Goal: Task Accomplishment & Management: Manage account settings

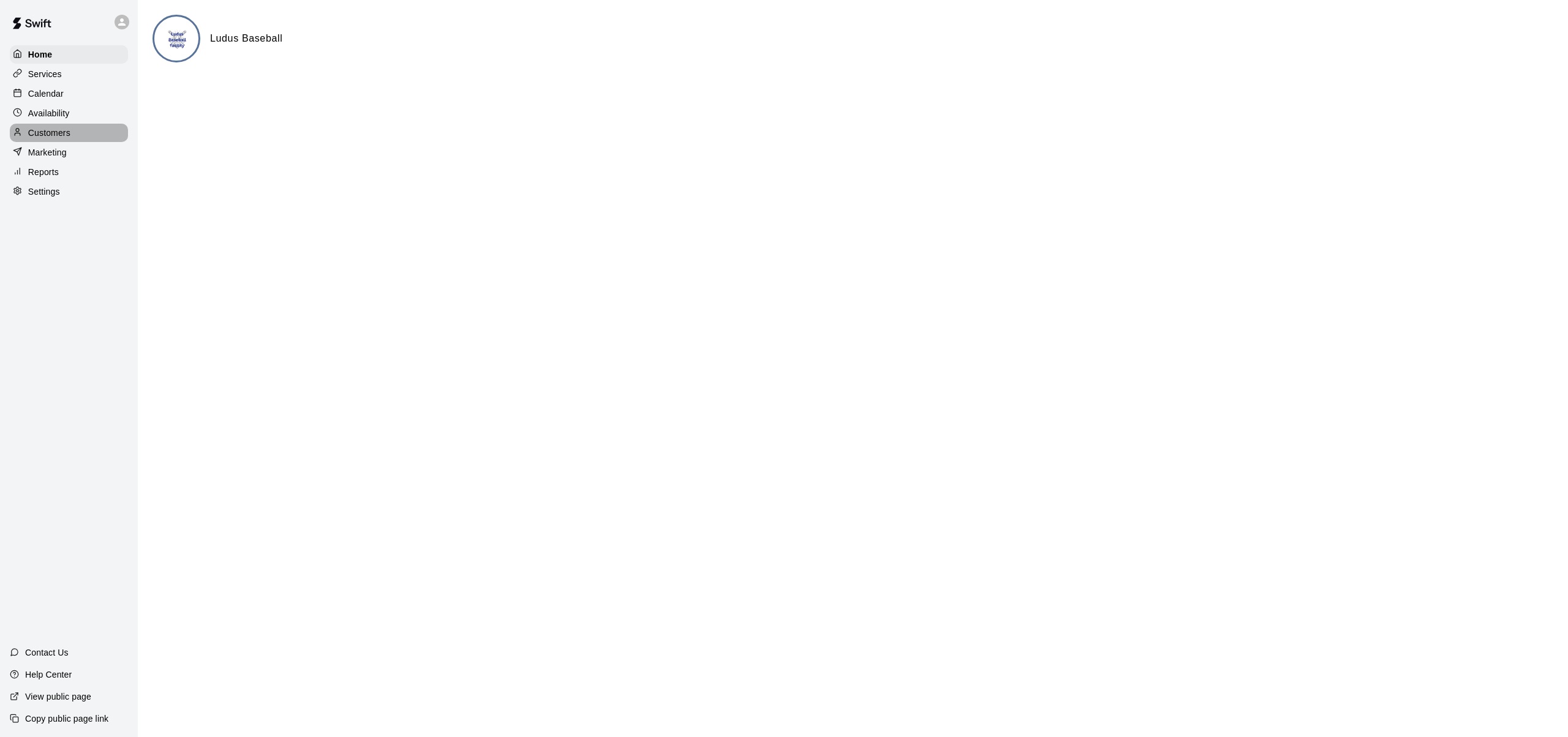
click at [56, 132] on p "Customers" at bounding box center [49, 133] width 42 height 12
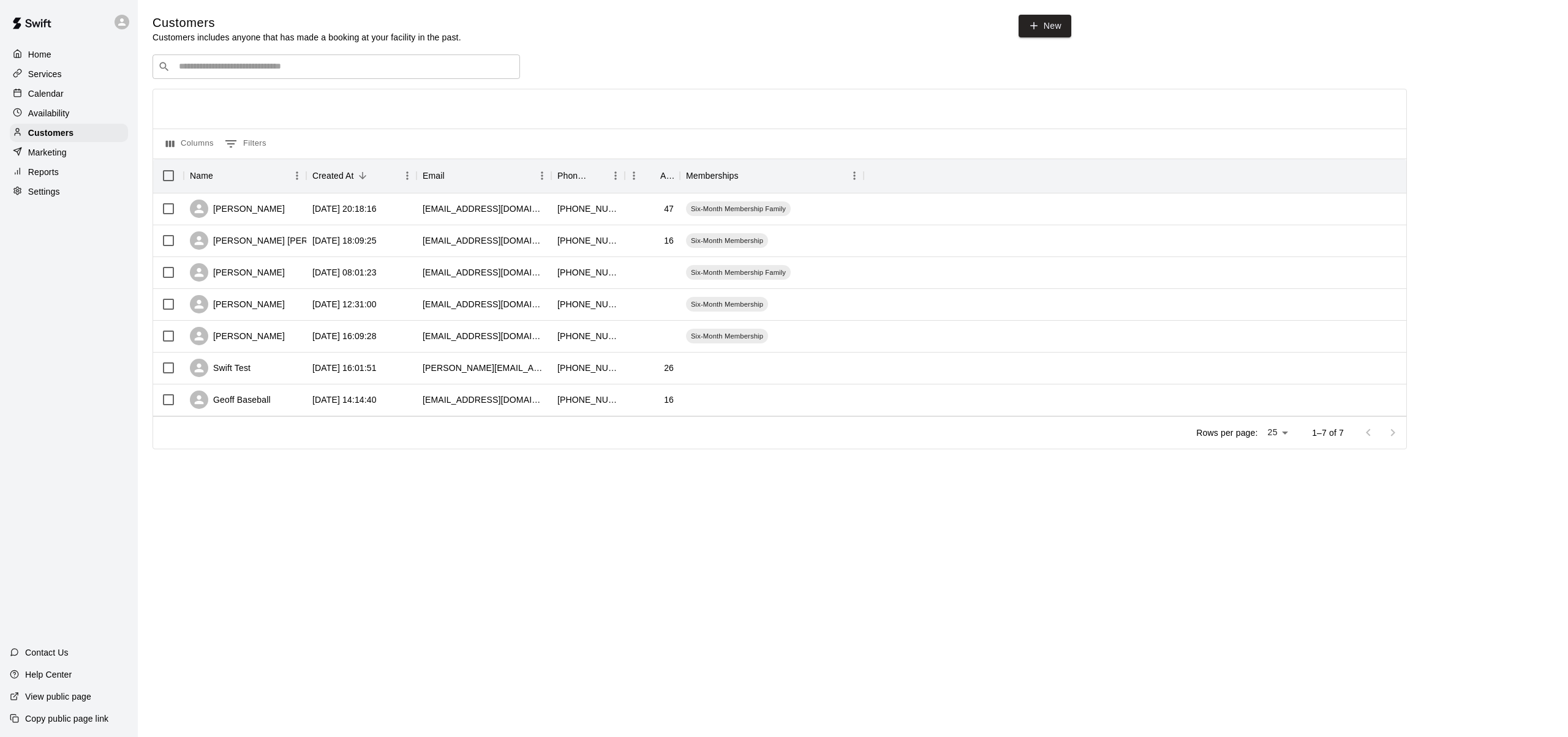
click at [55, 72] on p "Services" at bounding box center [45, 74] width 34 height 12
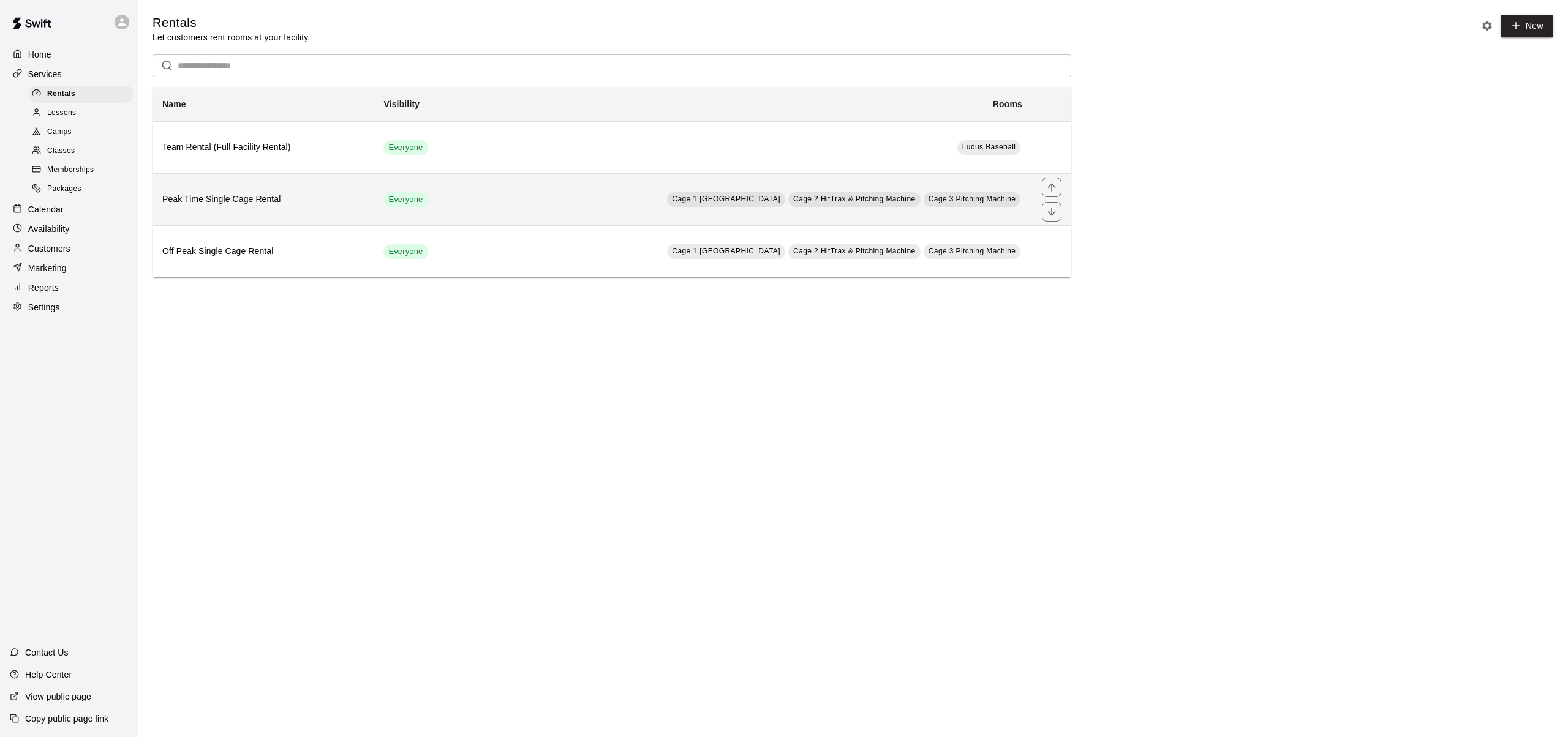
click at [235, 198] on h6 "Peak Time Single Cage Rental" at bounding box center [263, 199] width 201 height 14
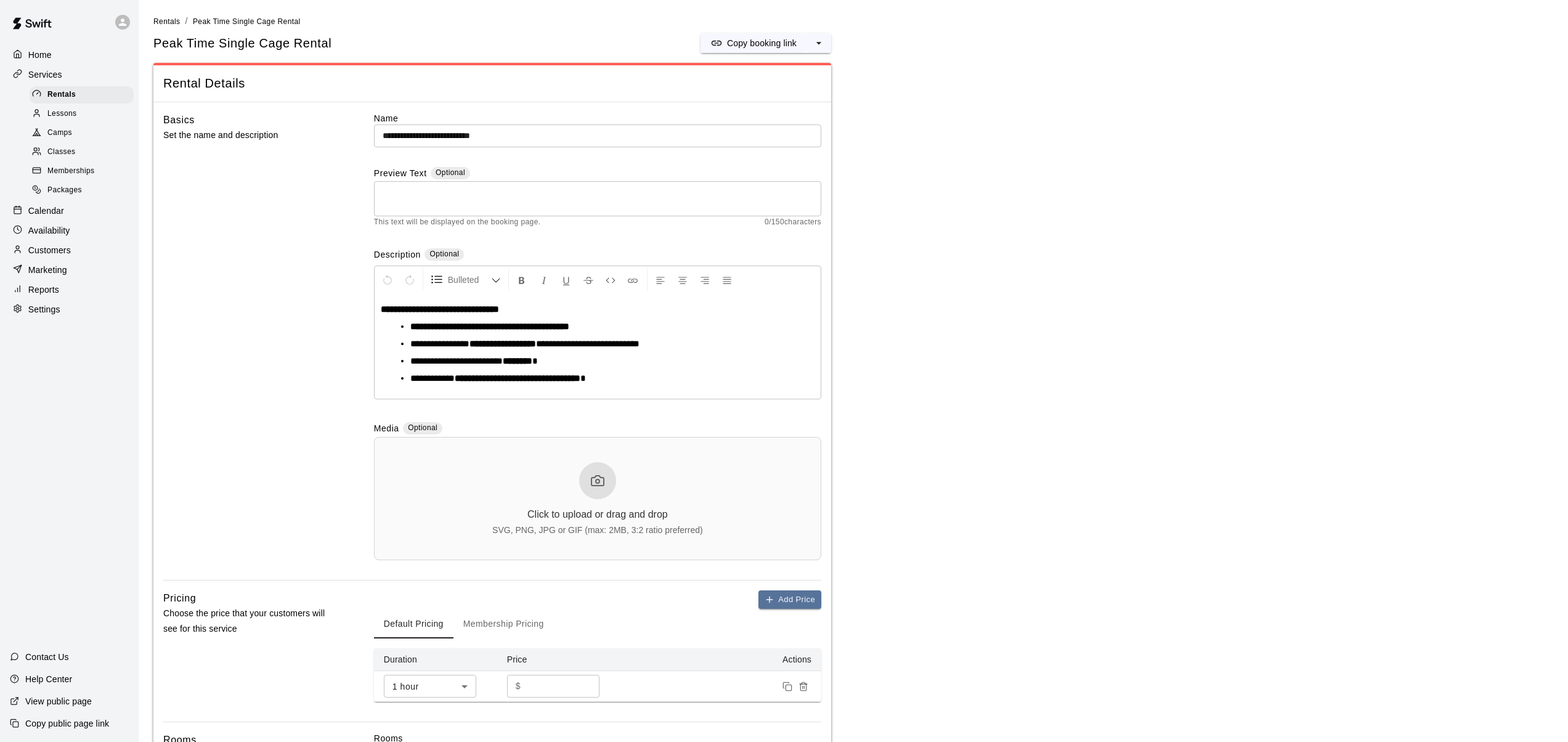
drag, startPoint x: 1263, startPoint y: 88, endPoint x: 1250, endPoint y: 75, distance: 18.4
click at [1263, 88] on main "**********" at bounding box center [853, 565] width 1400 height 1100
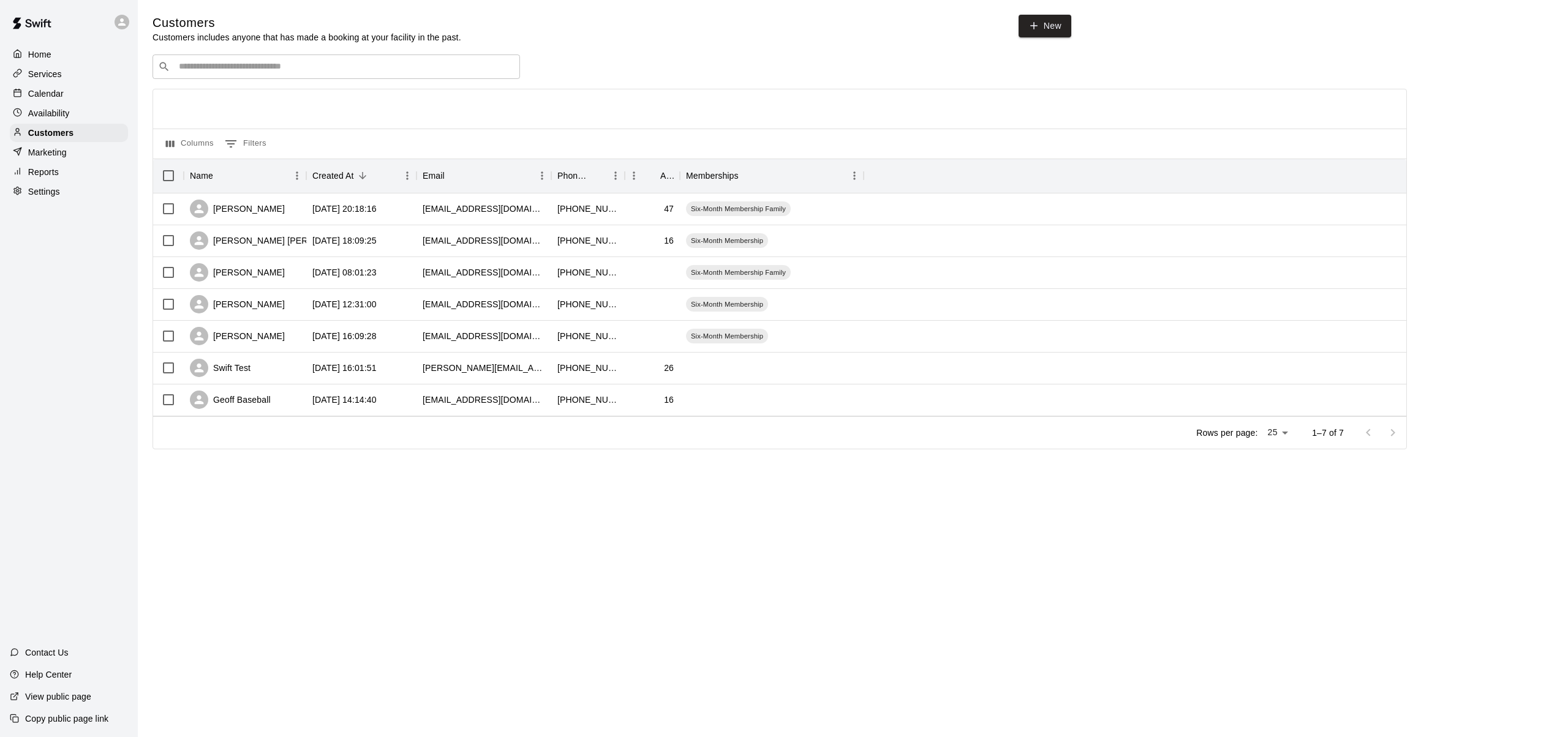
click at [46, 53] on p "Home" at bounding box center [40, 54] width 23 height 12
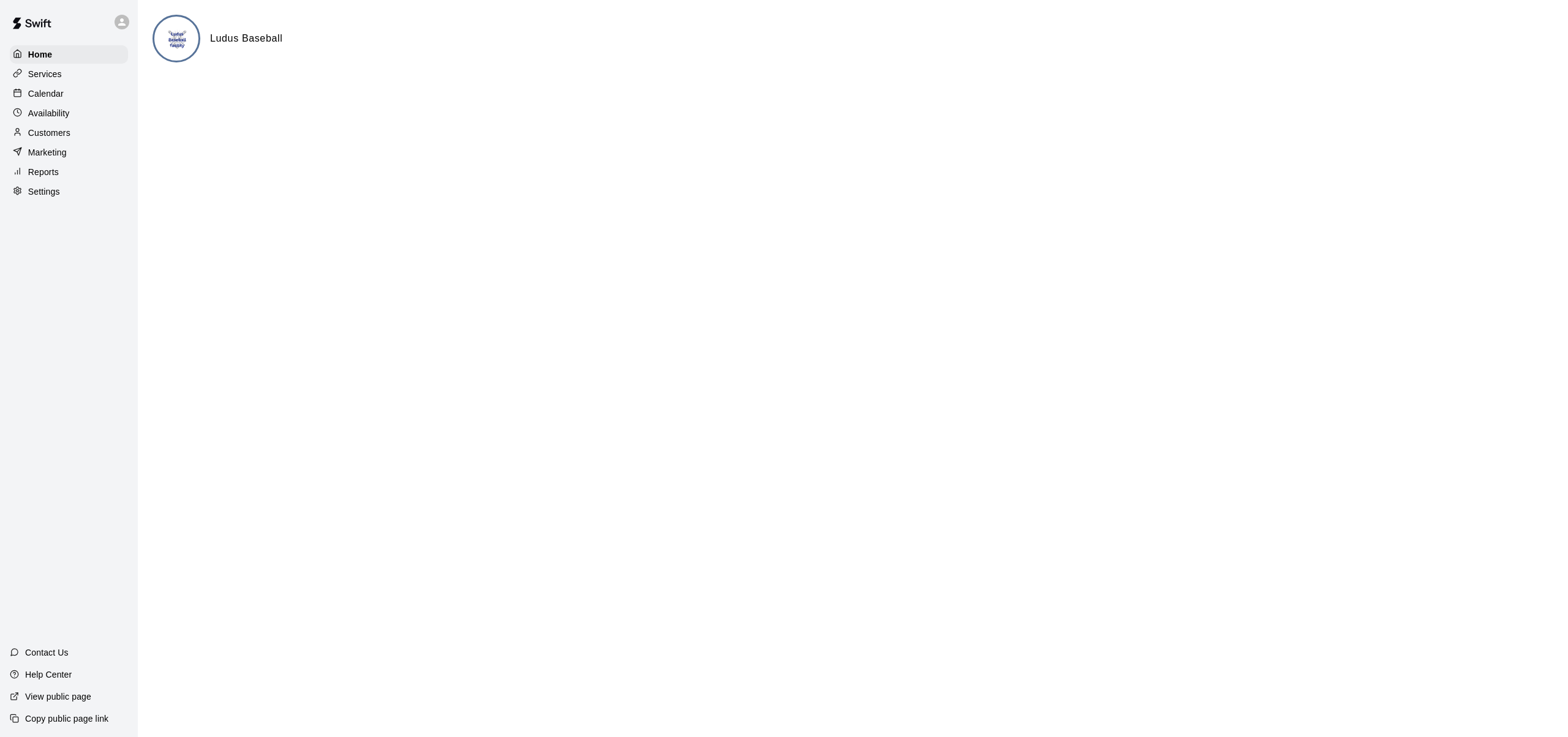
click at [45, 92] on p "Calendar" at bounding box center [46, 93] width 36 height 12
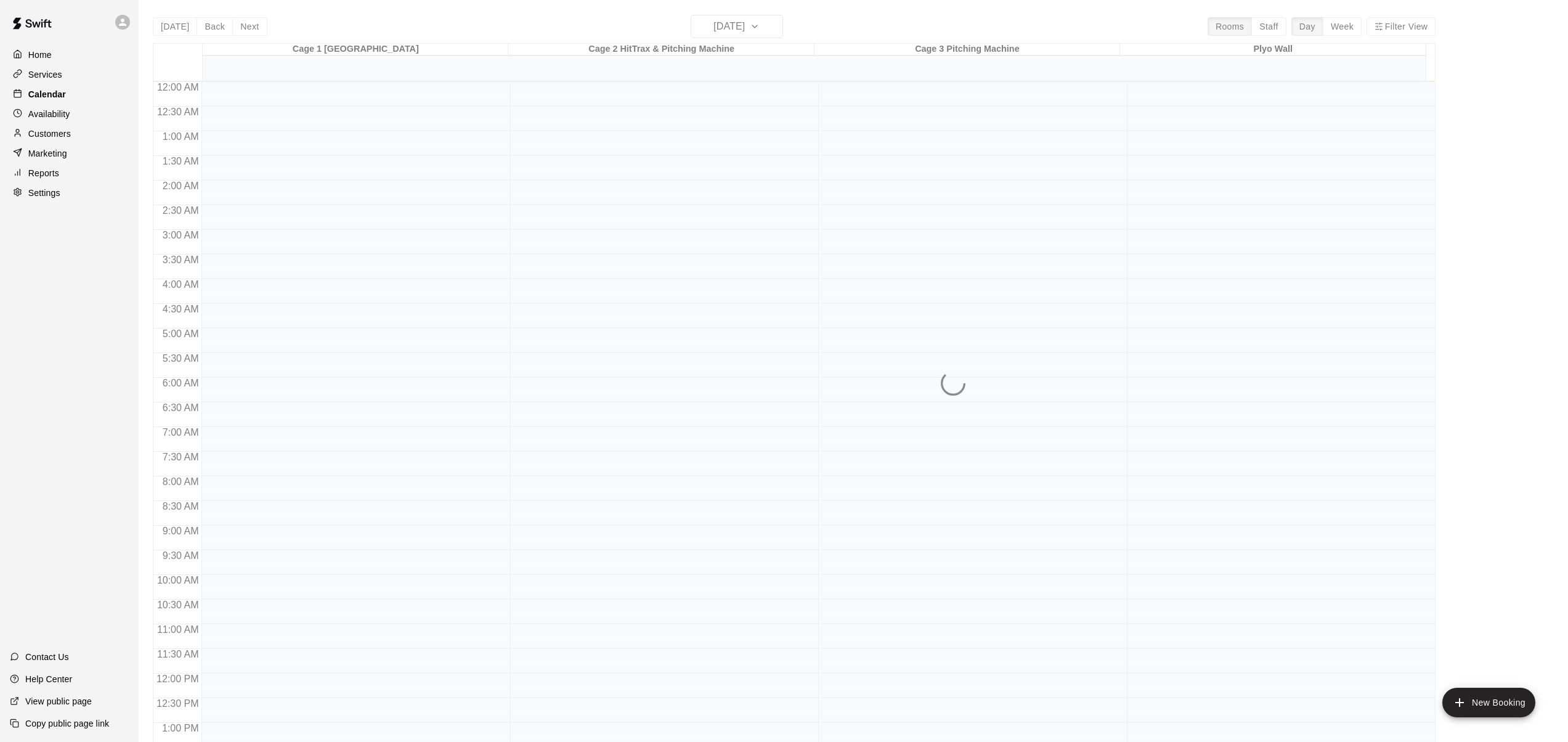
scroll to position [473, 0]
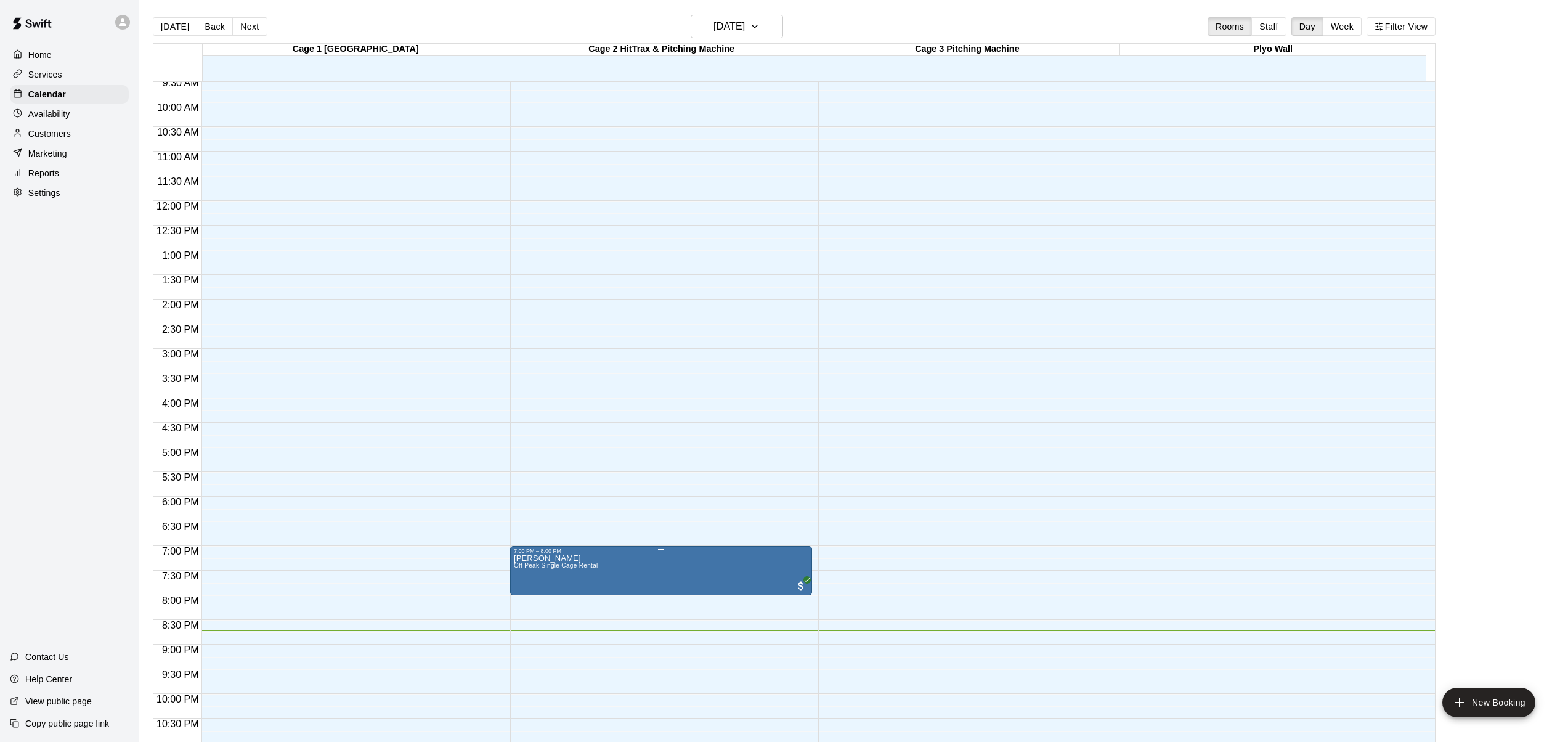
click at [626, 566] on div at bounding box center [788, 371] width 1577 height 742
click at [626, 566] on div at bounding box center [784, 371] width 1568 height 742
click at [527, 565] on icon "edit" at bounding box center [526, 568] width 11 height 11
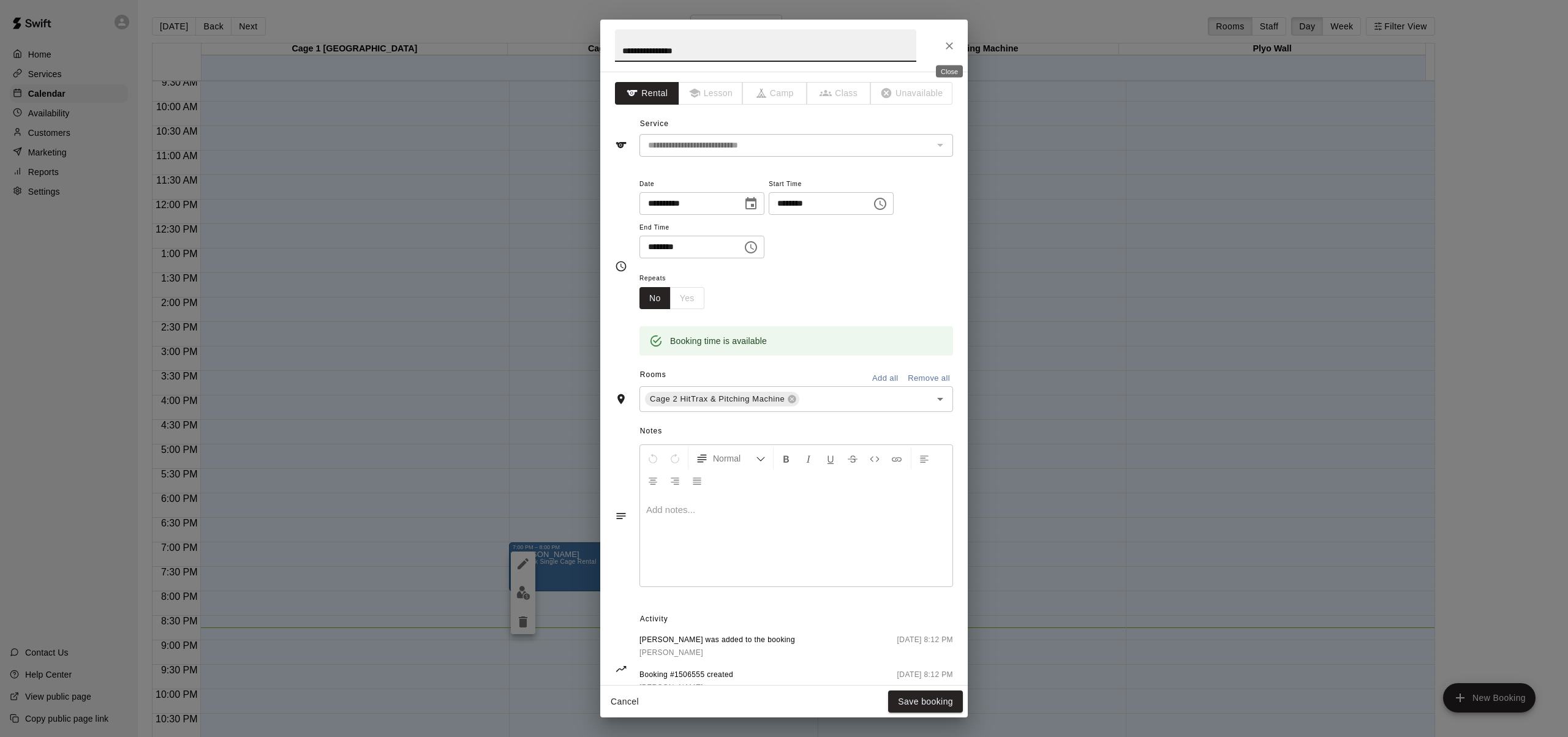
click at [950, 44] on icon "Close" at bounding box center [949, 46] width 12 height 12
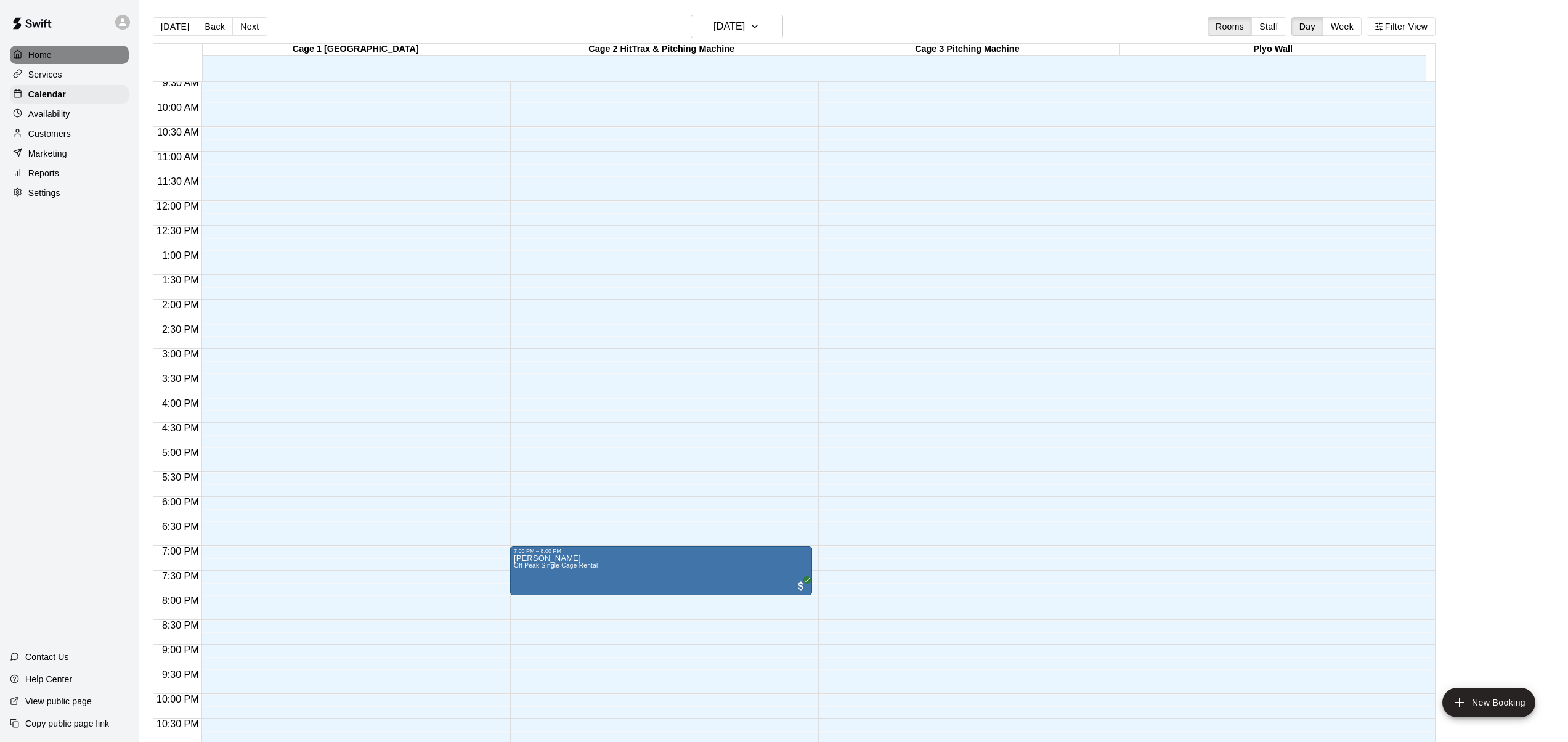
click at [41, 57] on p "Home" at bounding box center [40, 54] width 24 height 12
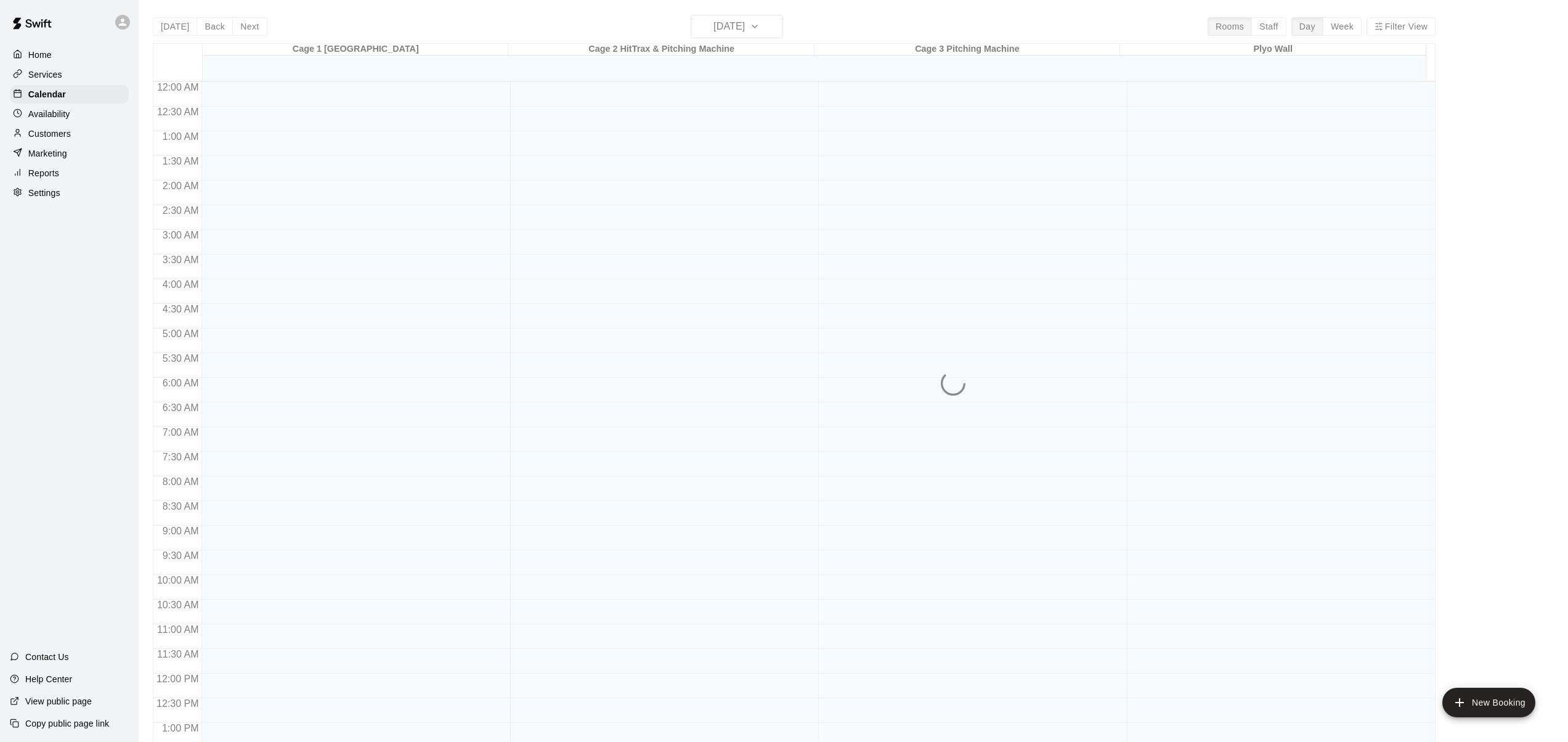
scroll to position [473, 0]
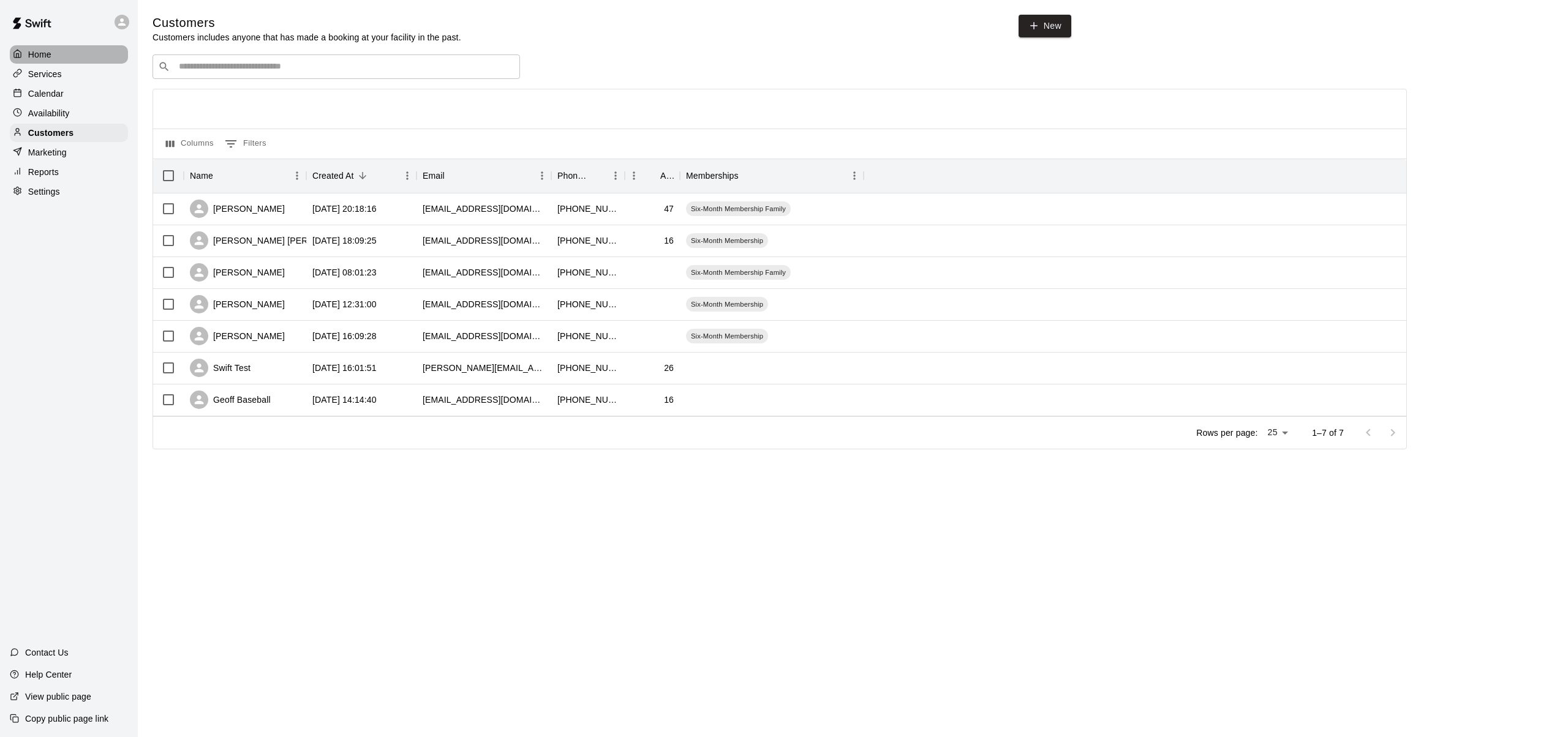
click at [42, 51] on p "Home" at bounding box center [40, 54] width 23 height 12
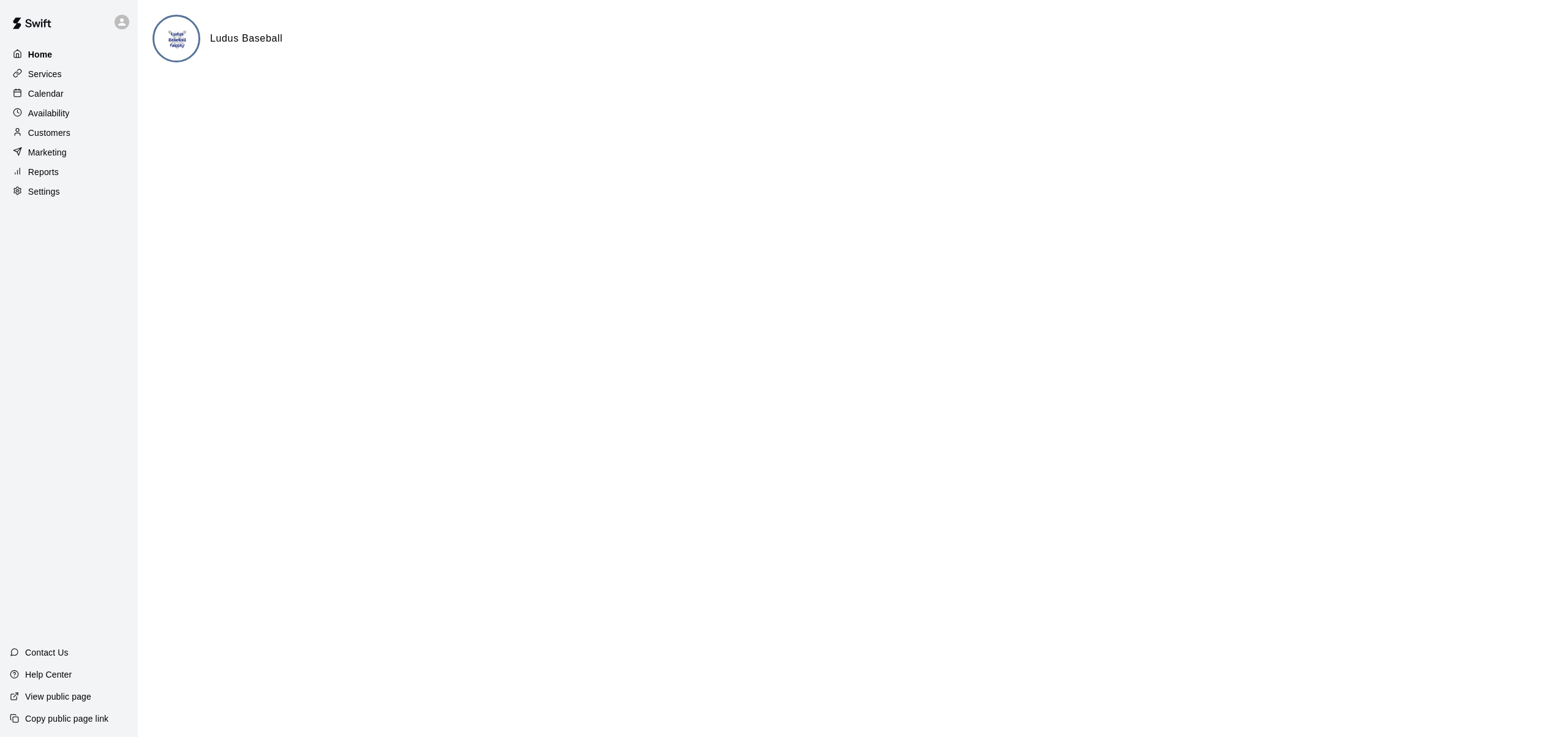
click at [53, 56] on div "Home" at bounding box center [68, 55] width 118 height 18
click at [47, 55] on p "Home" at bounding box center [40, 54] width 25 height 12
click at [40, 70] on p "Services" at bounding box center [45, 74] width 34 height 12
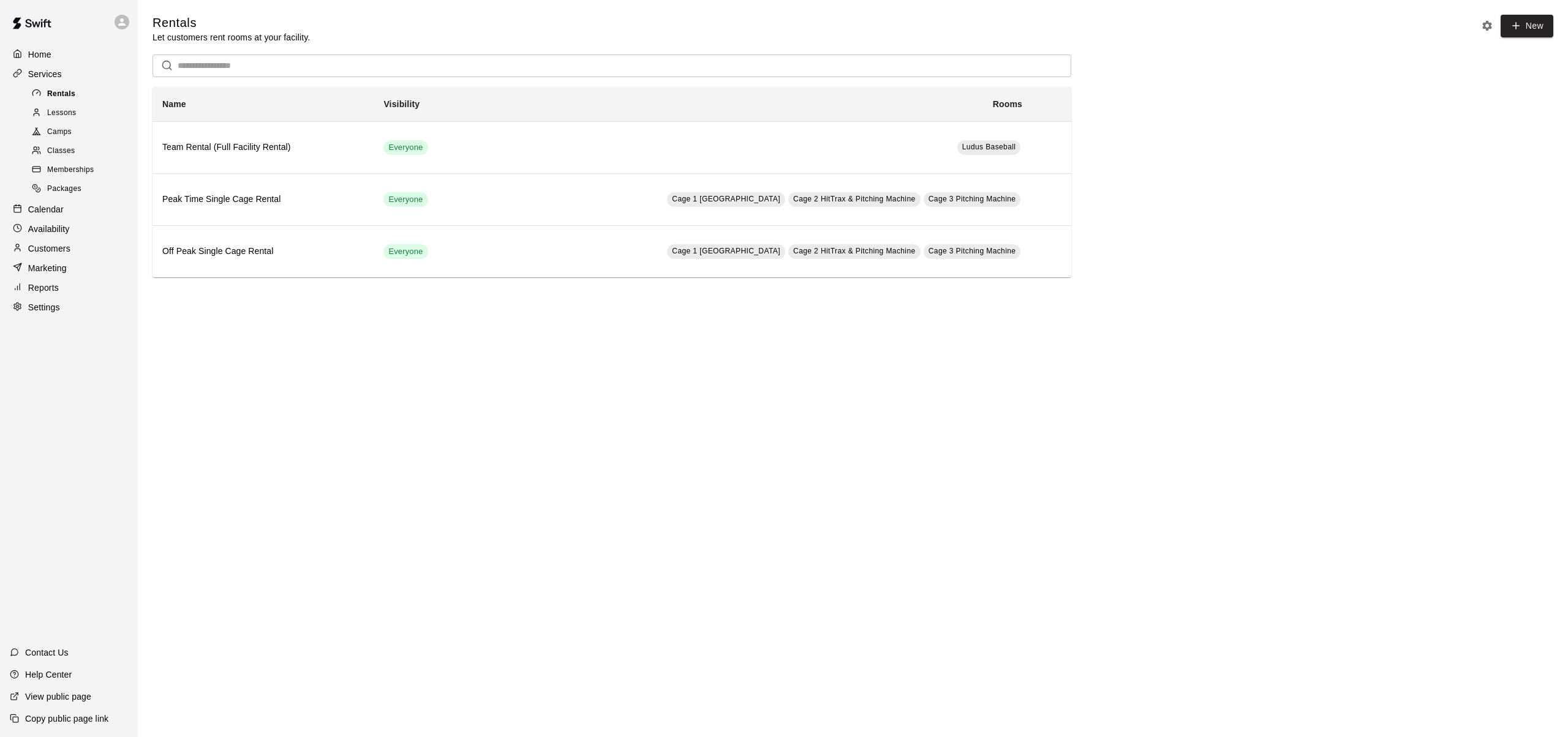
click at [63, 94] on span "Rentals" at bounding box center [61, 94] width 28 height 12
click at [66, 149] on span "Classes" at bounding box center [61, 151] width 27 height 12
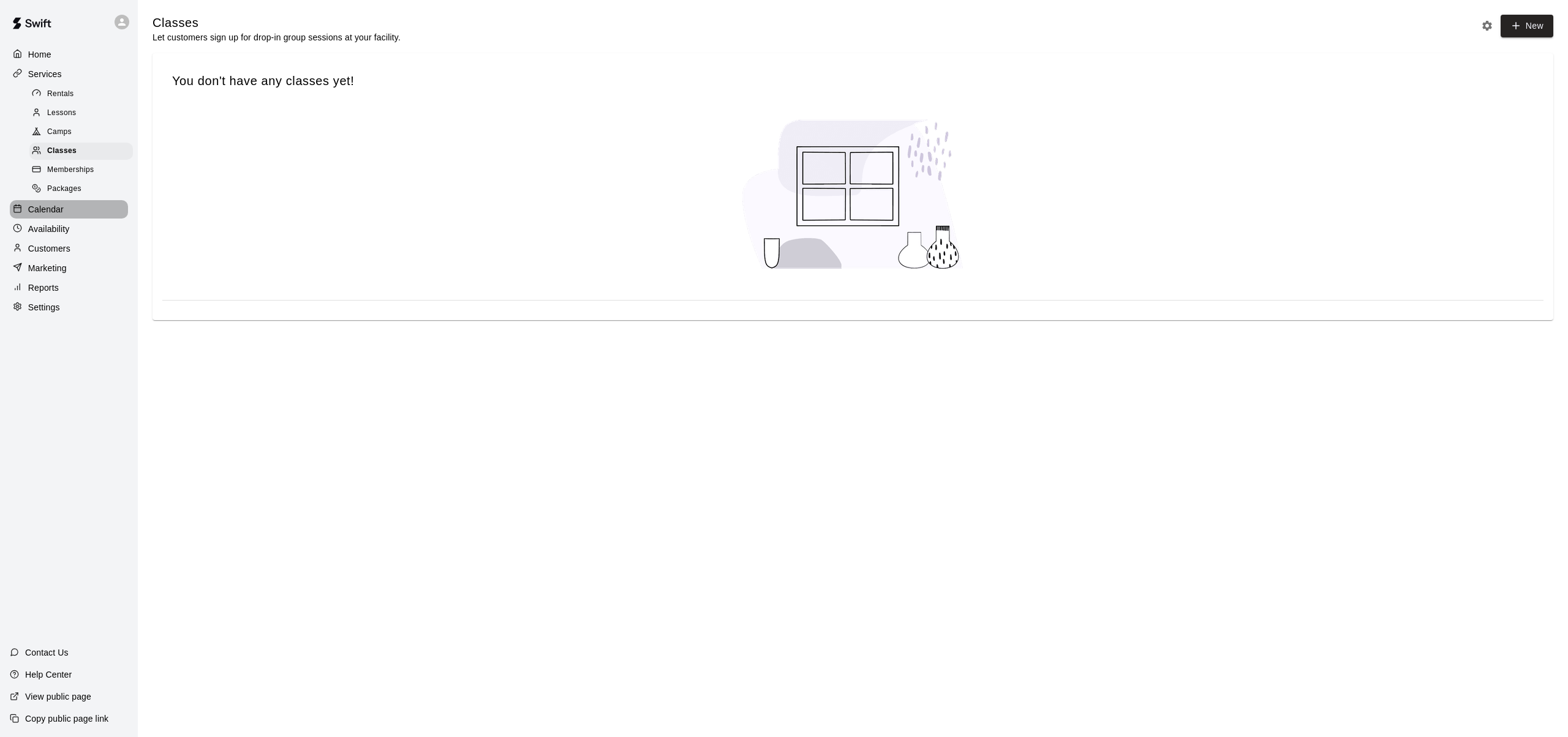
click at [46, 209] on p "Calendar" at bounding box center [46, 209] width 36 height 12
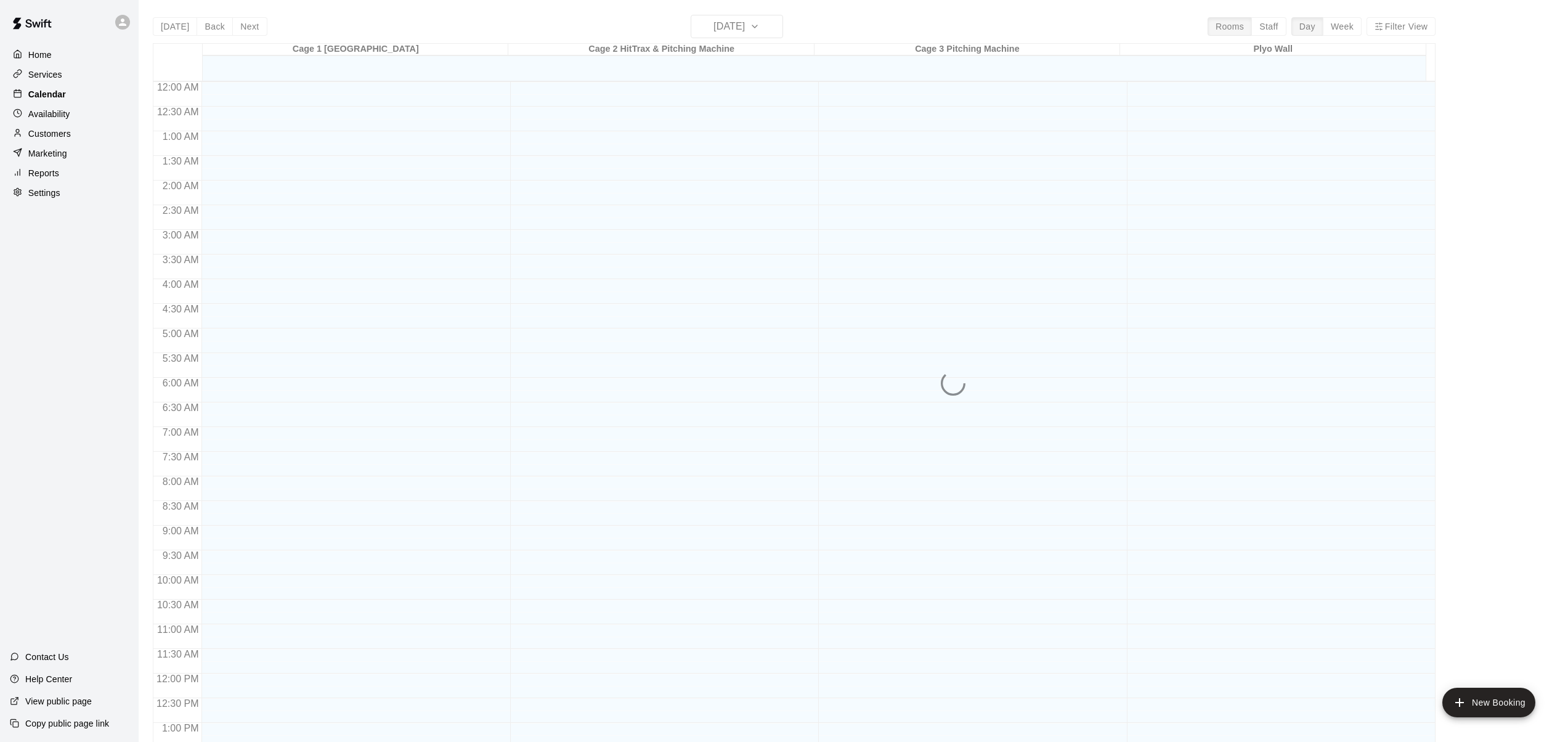
scroll to position [473, 0]
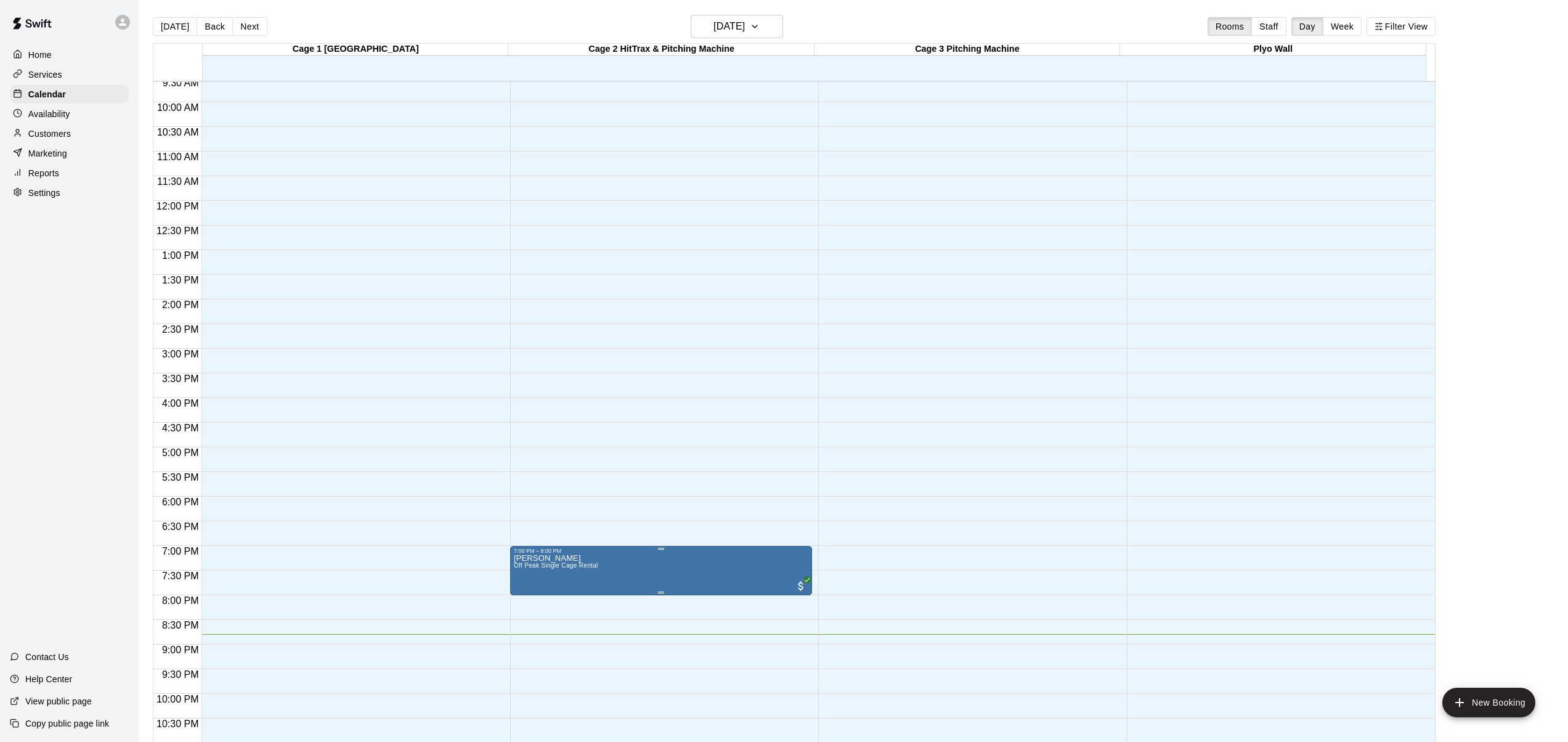
click at [526, 565] on icon "edit" at bounding box center [526, 568] width 11 height 11
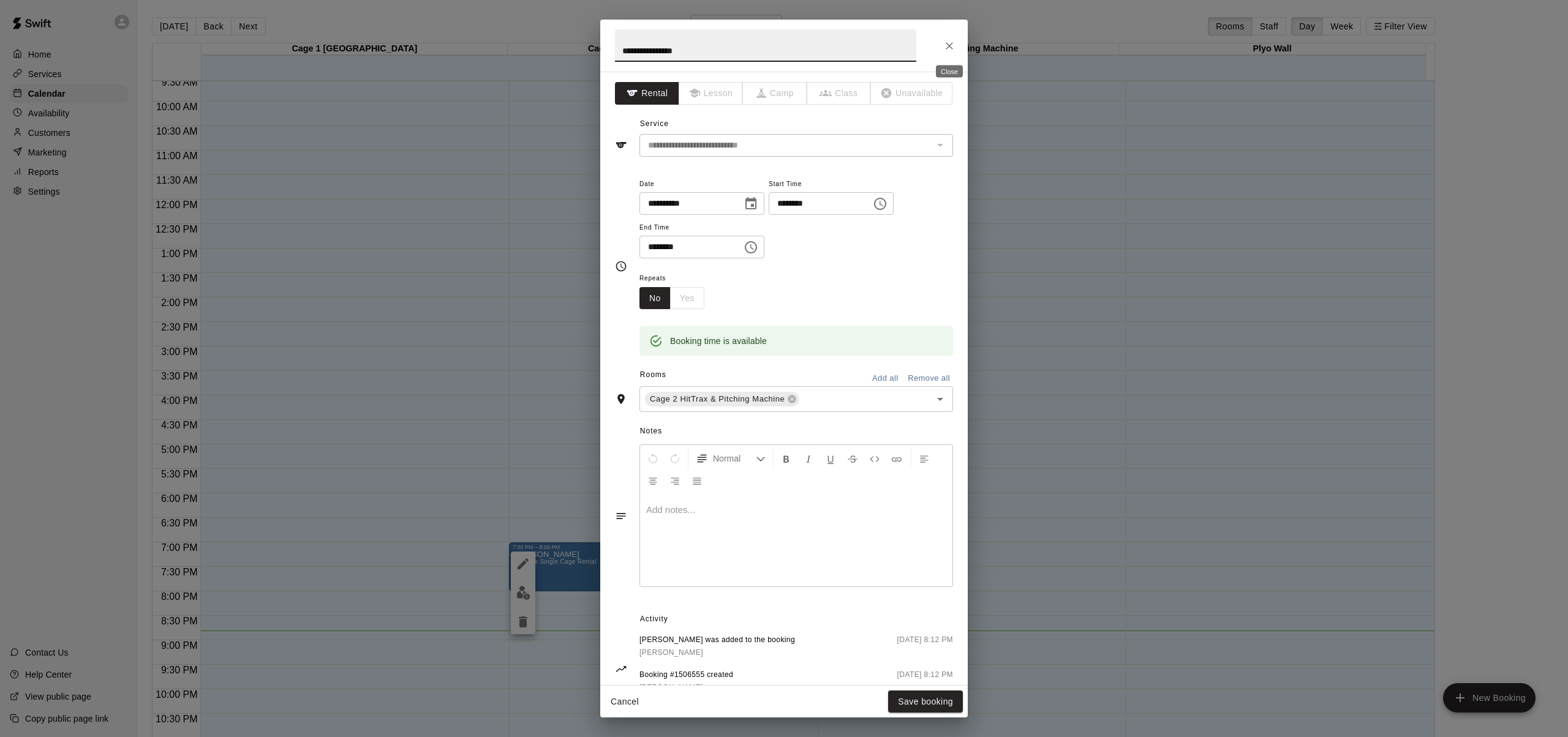
click at [950, 40] on icon "Close" at bounding box center [949, 46] width 12 height 12
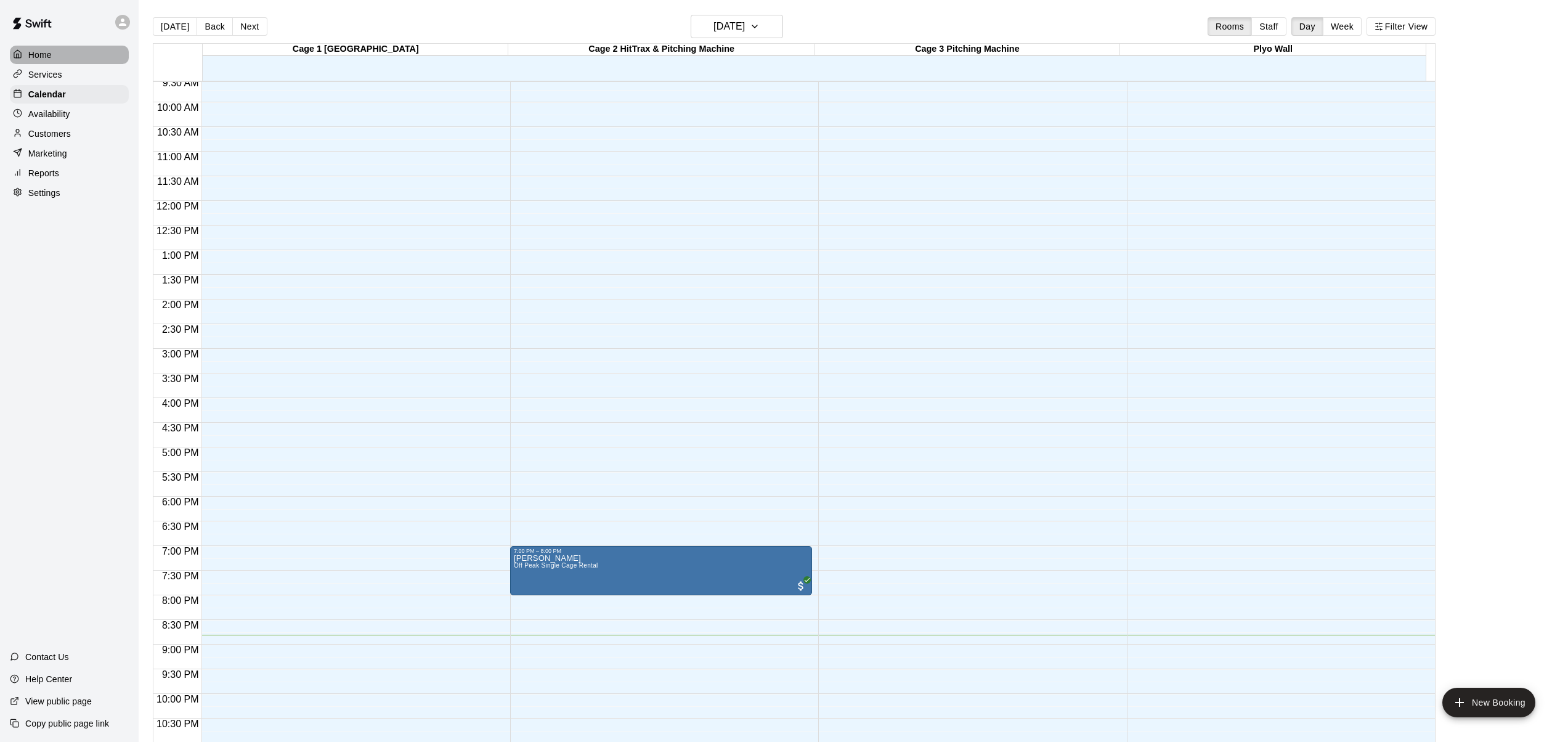
click at [33, 50] on p "Home" at bounding box center [40, 54] width 24 height 12
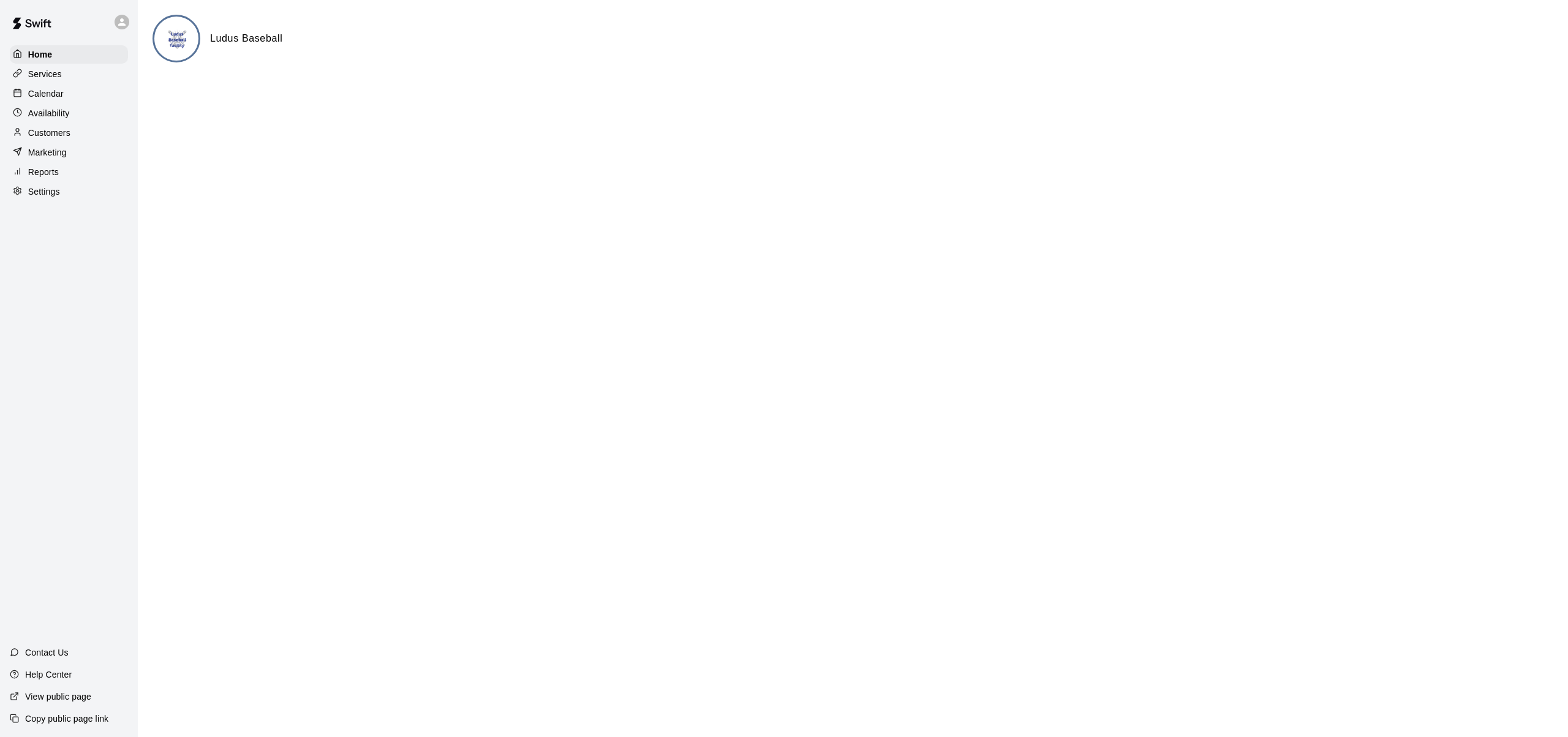
click at [48, 76] on p "Services" at bounding box center [45, 74] width 34 height 12
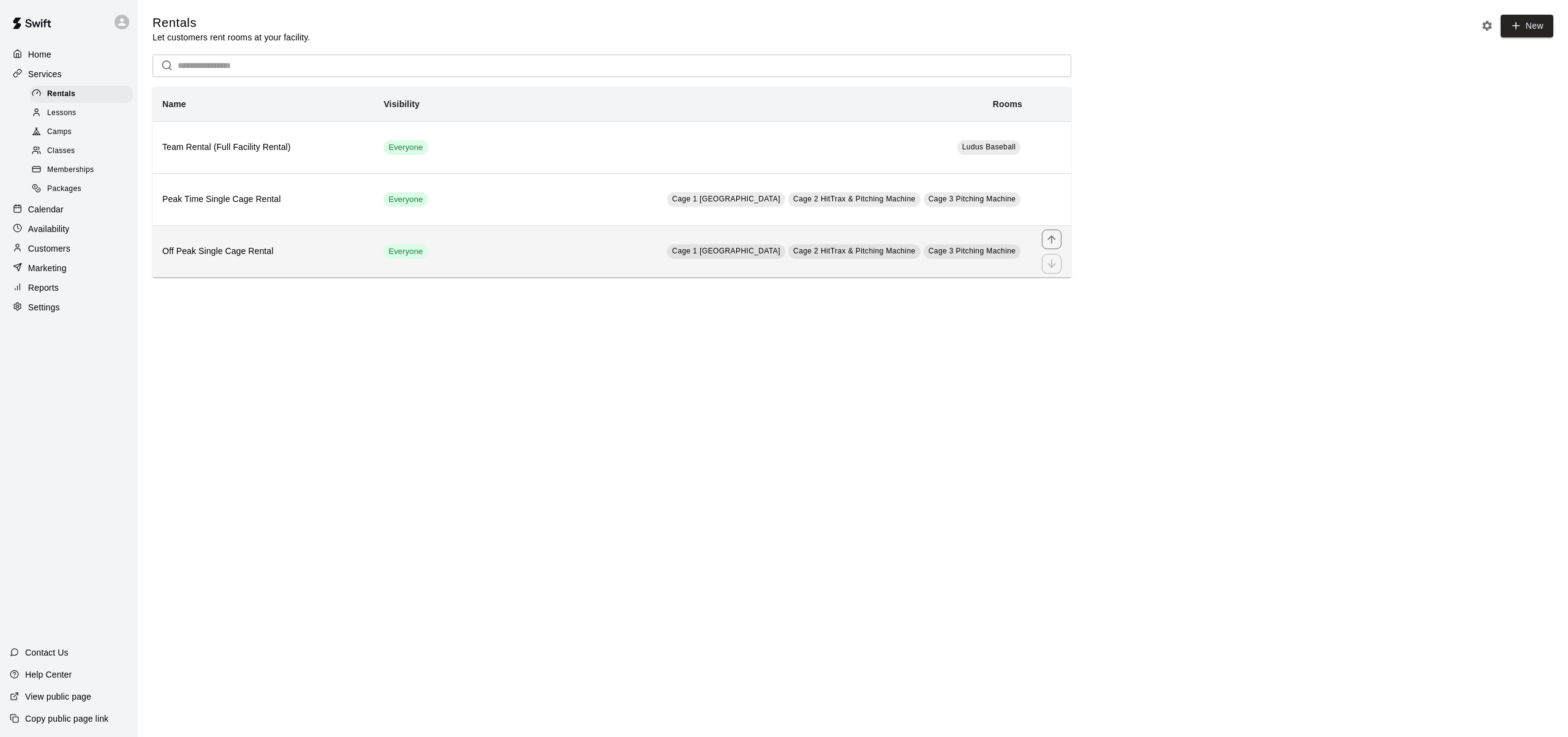
click at [193, 255] on h6 "Off Peak Single Cage Rental" at bounding box center [263, 251] width 201 height 14
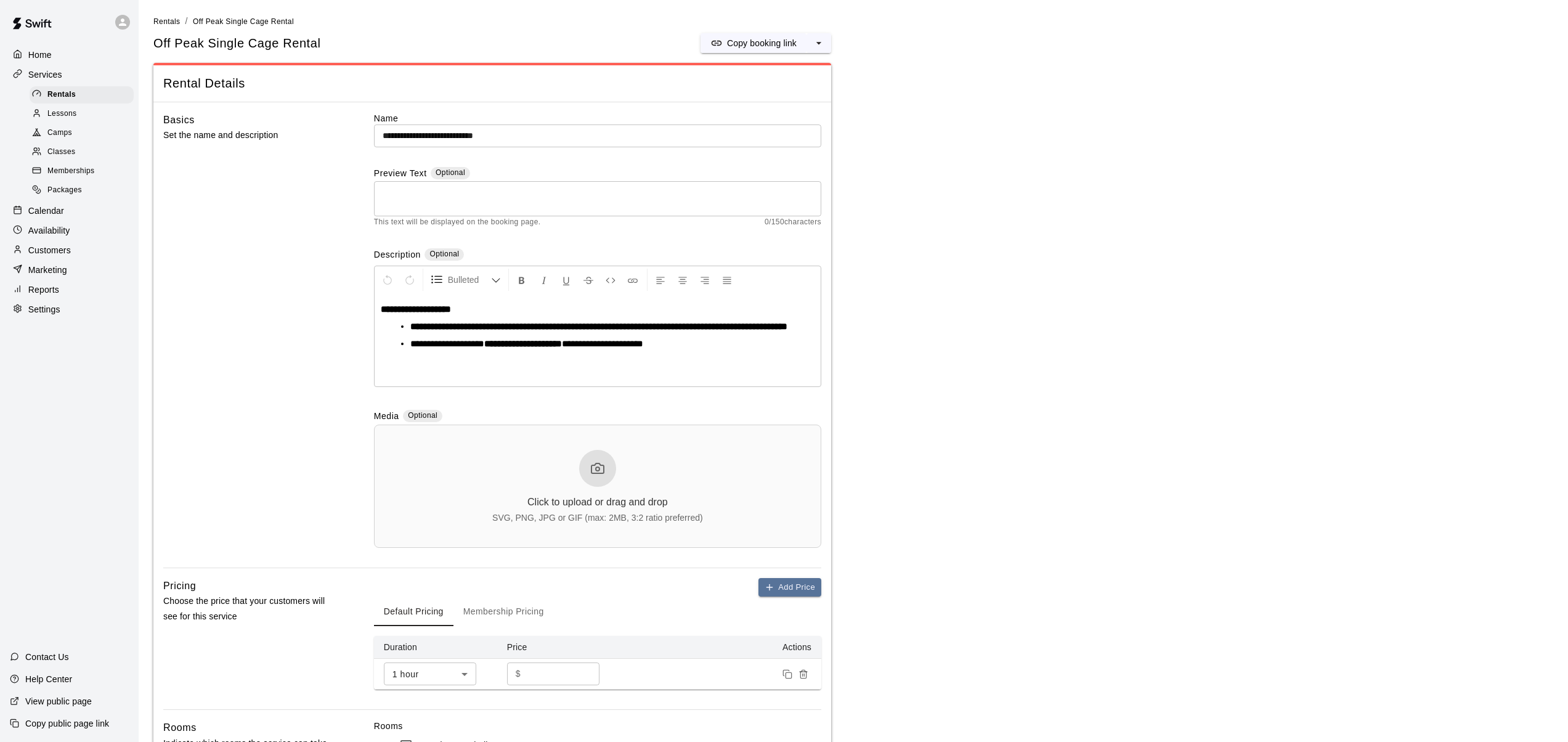
scroll to position [360, 0]
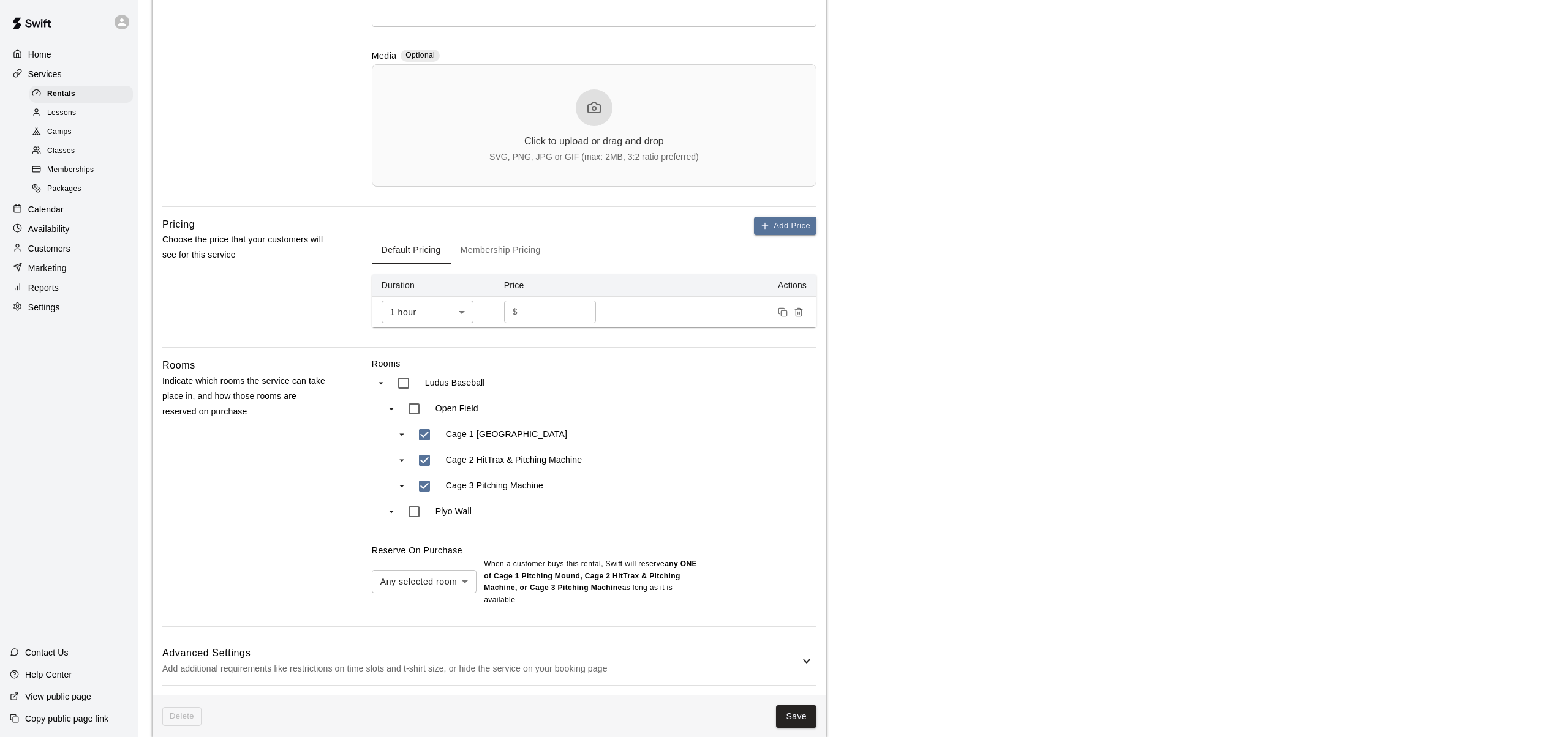
click at [464, 580] on body "**********" at bounding box center [784, 197] width 1568 height 1110
click at [418, 607] on li "All selected rooms" at bounding box center [424, 608] width 105 height 20
type input "***"
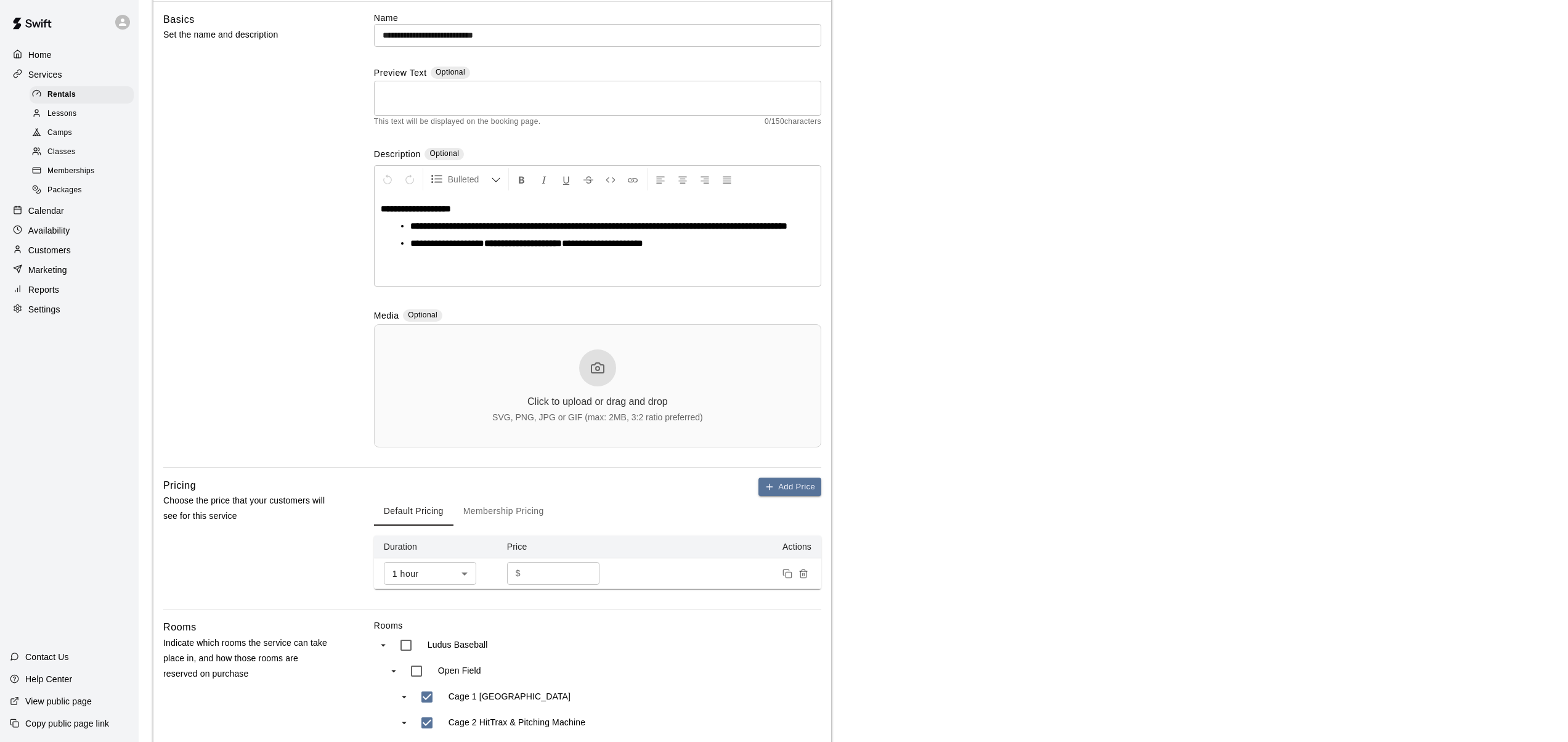
scroll to position [20, 0]
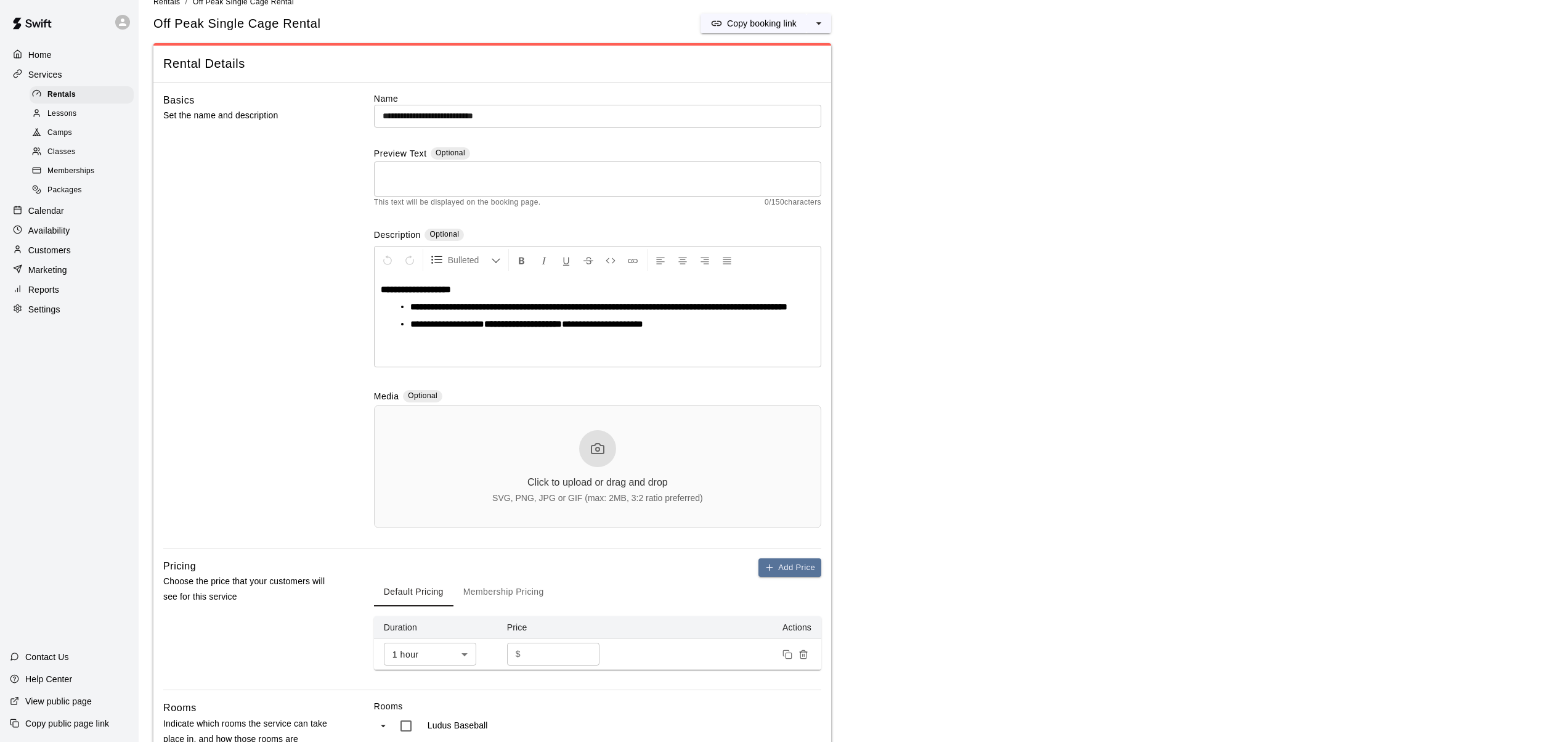
click at [68, 111] on span "Lessons" at bounding box center [62, 114] width 29 height 12
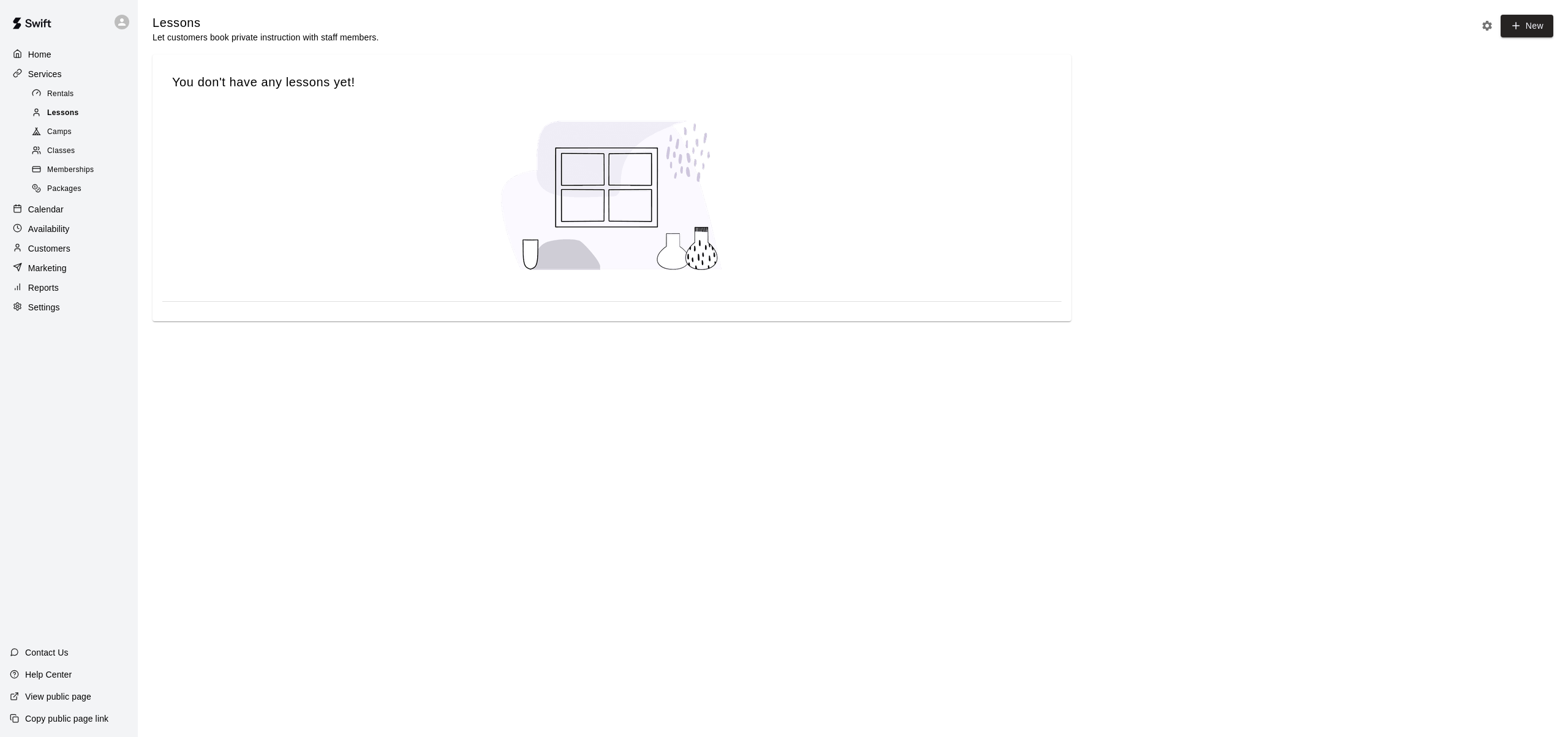
click at [66, 111] on span "Lessons" at bounding box center [63, 113] width 32 height 12
click at [68, 169] on span "Memberships" at bounding box center [70, 170] width 46 height 12
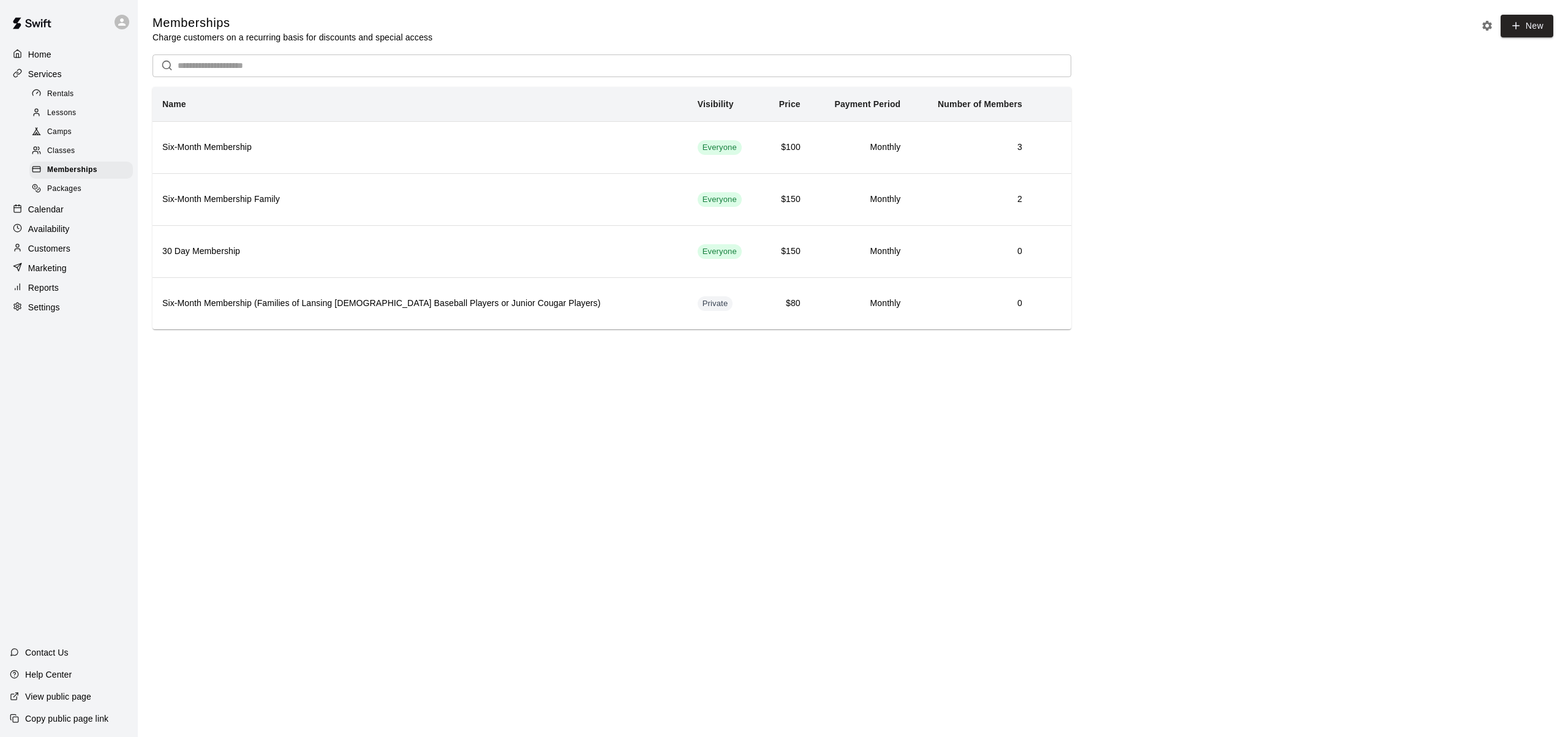
click at [55, 111] on span "Lessons" at bounding box center [61, 113] width 29 height 12
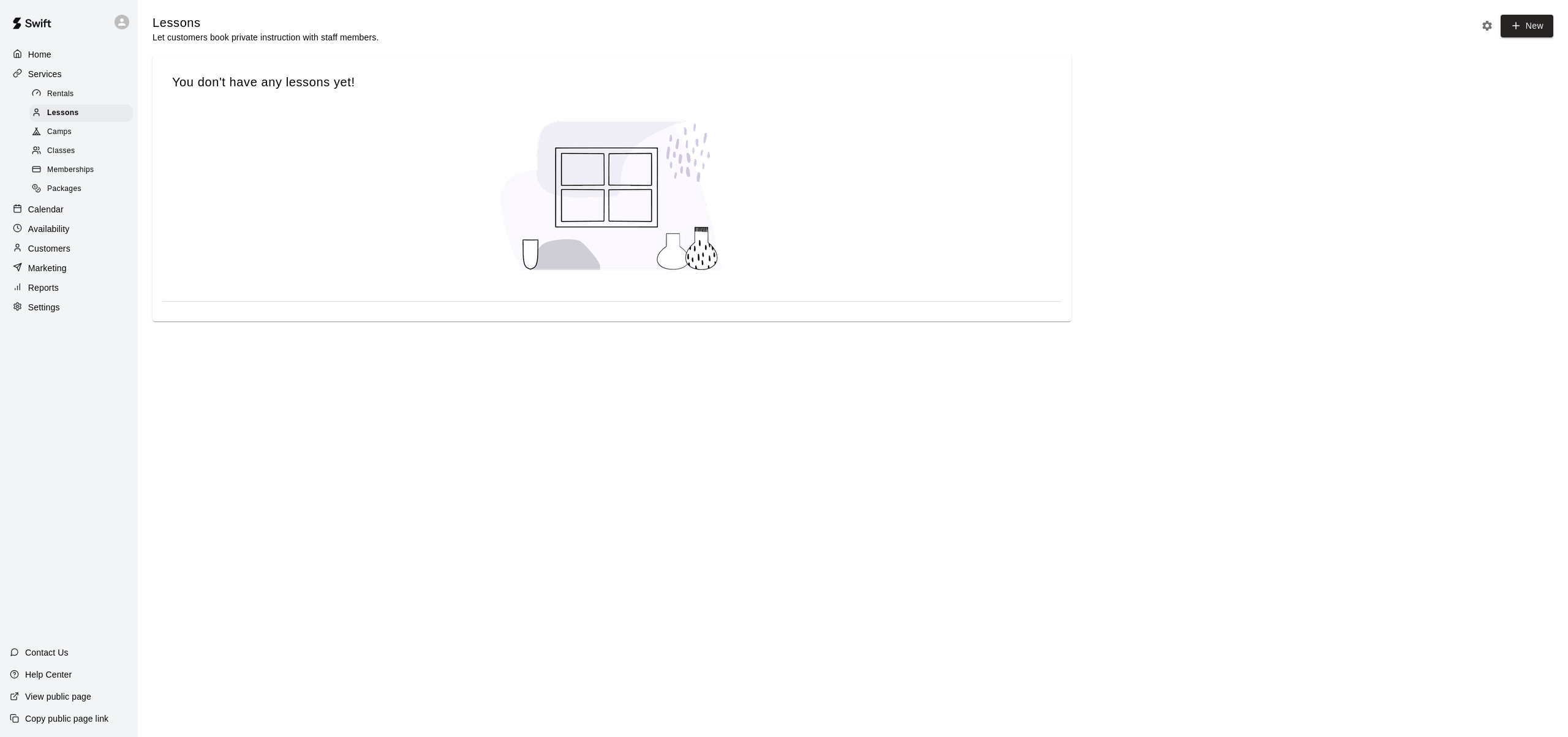
click at [67, 94] on span "Rentals" at bounding box center [60, 94] width 27 height 12
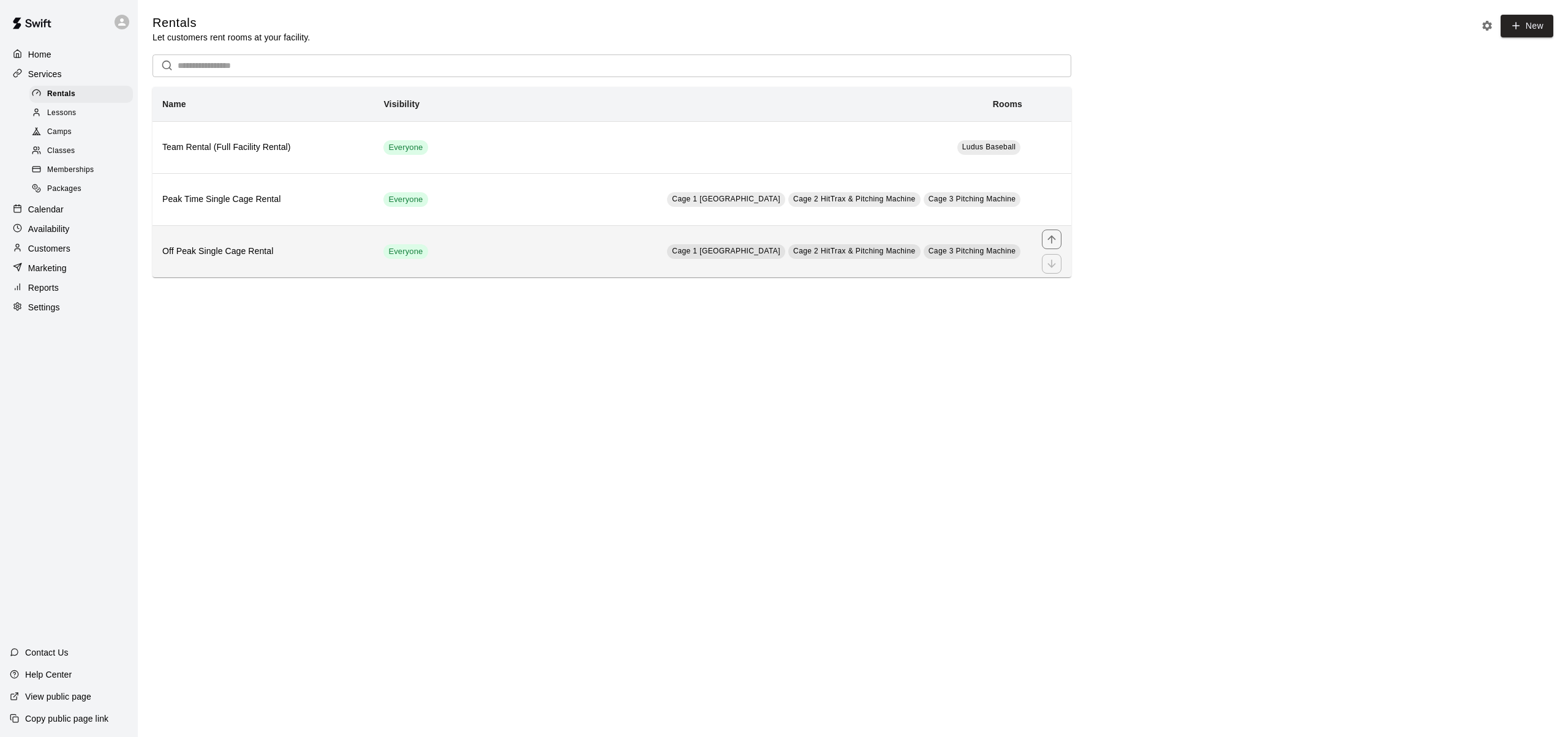
click at [242, 252] on h6 "Off Peak Single Cage Rental" at bounding box center [263, 251] width 201 height 14
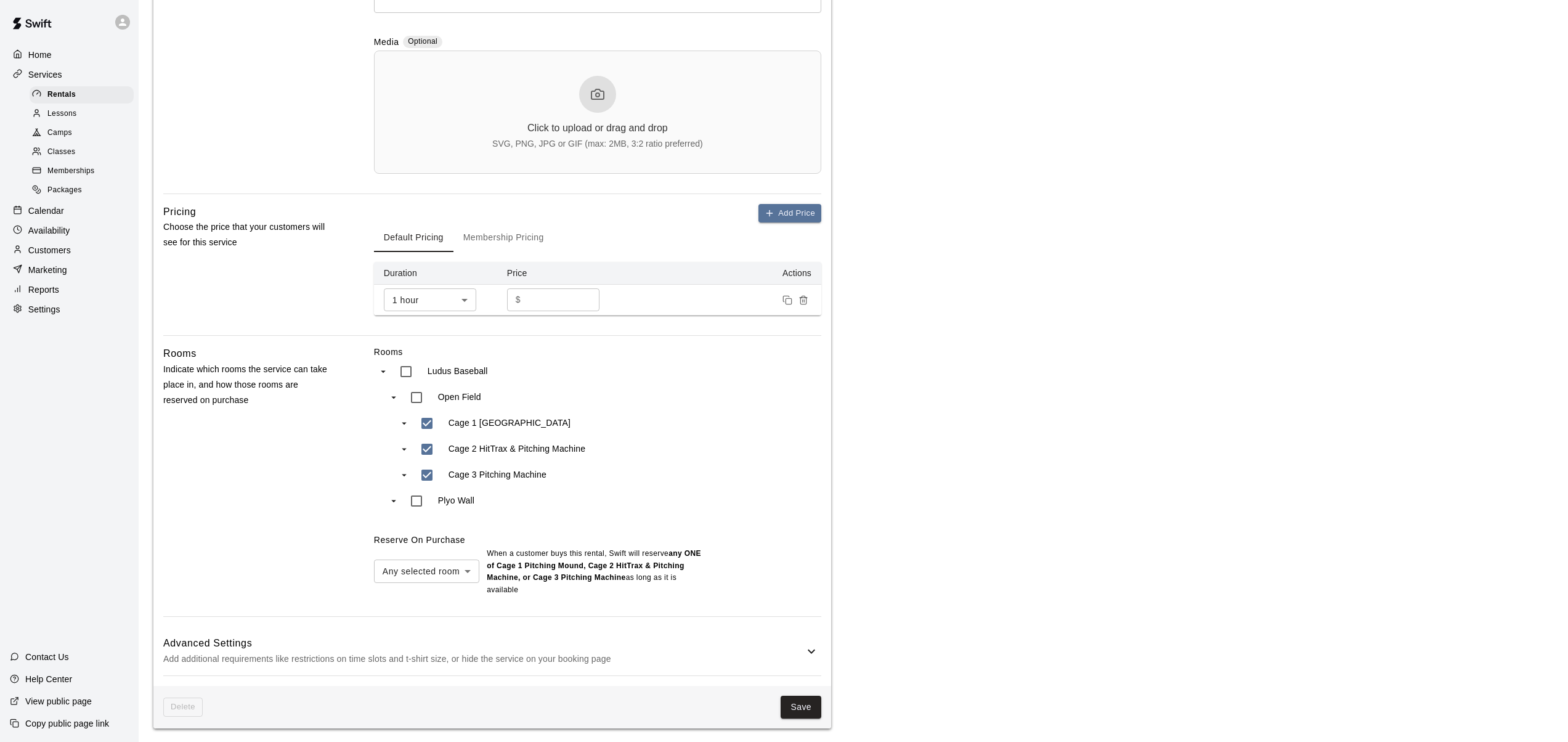
scroll to position [376, 0]
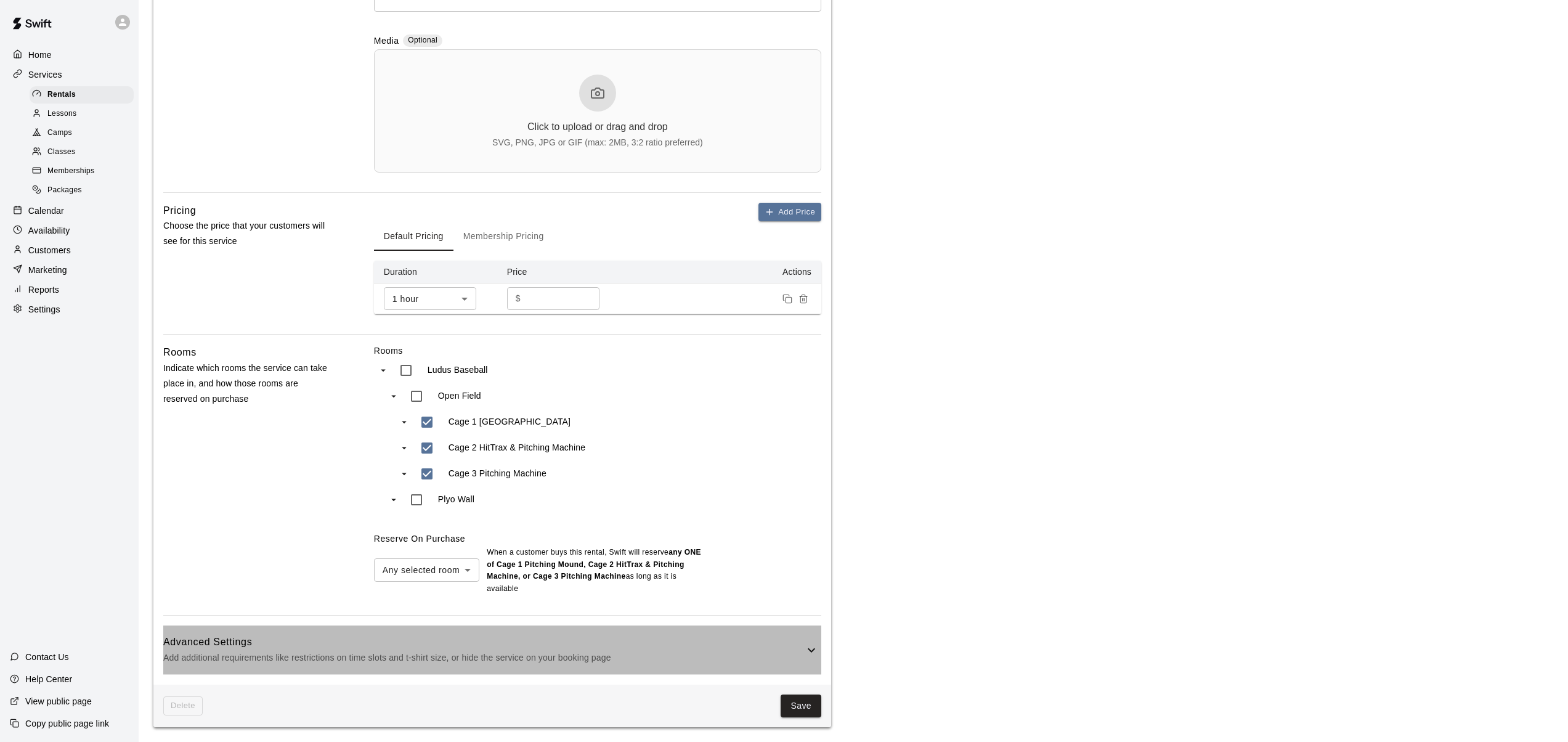
click at [813, 648] on icon at bounding box center [811, 650] width 15 height 15
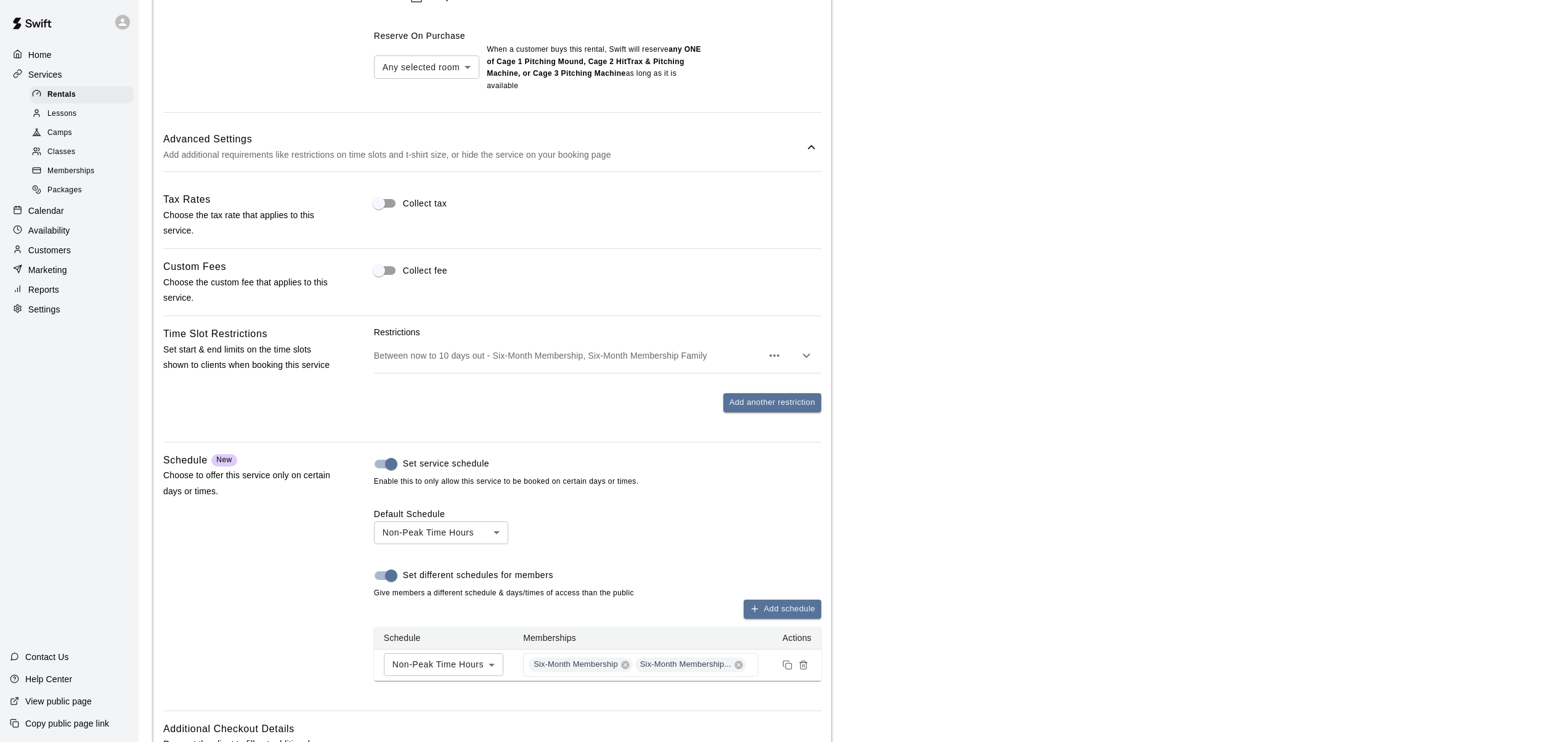
scroll to position [876, 0]
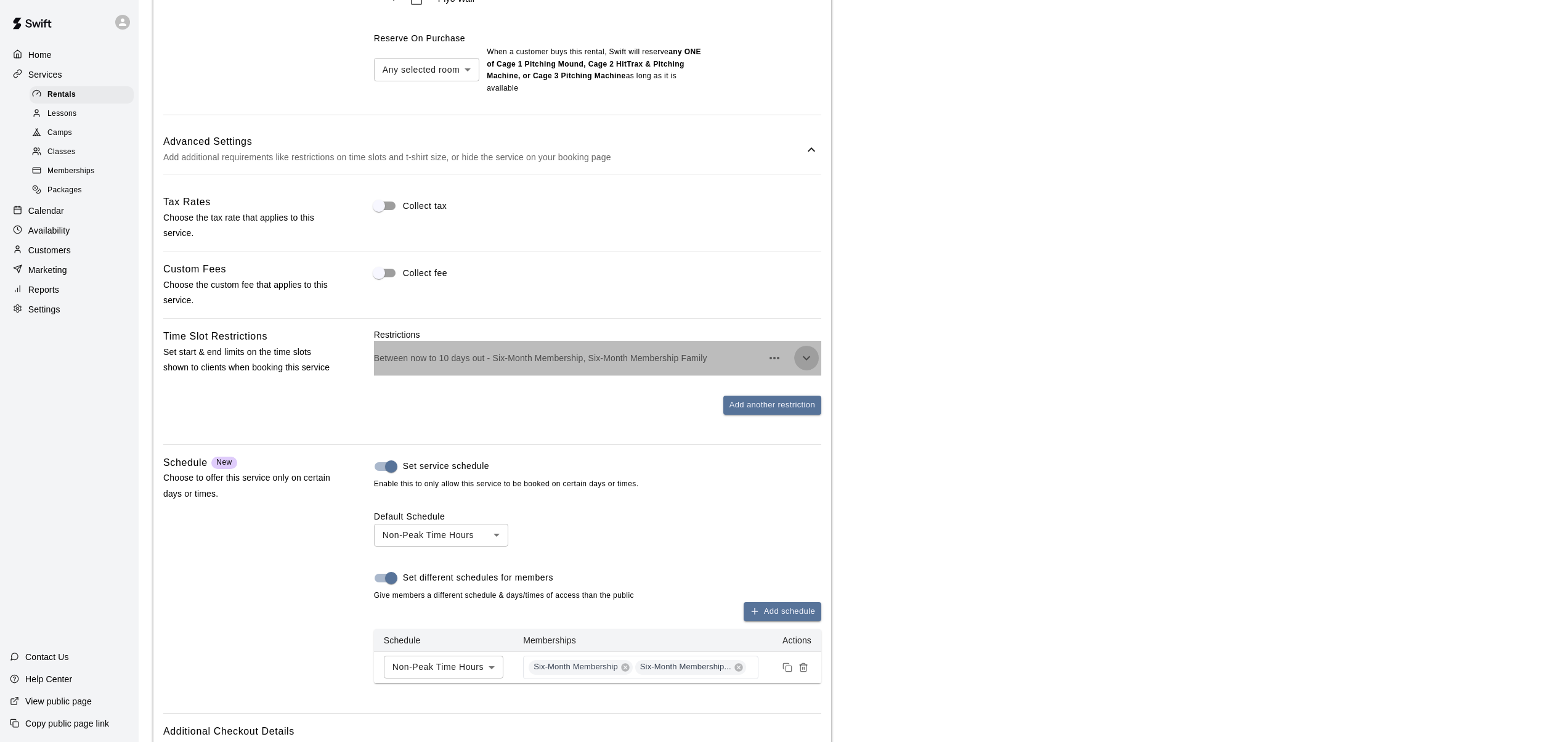
click at [809, 357] on icon "button" at bounding box center [806, 359] width 7 height 5
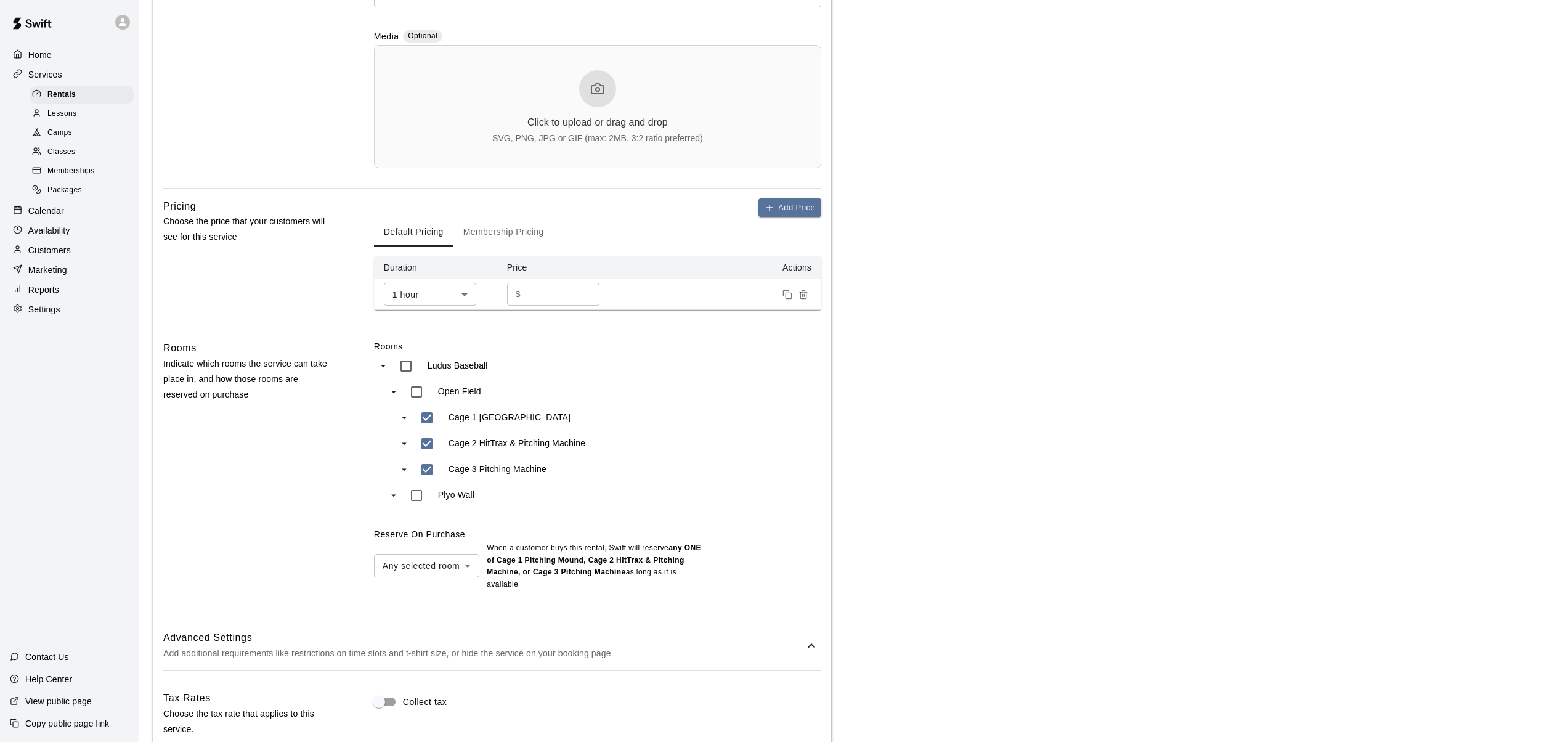
scroll to position [380, 0]
click at [468, 563] on body "**********" at bounding box center [788, 625] width 1577 height 2010
click at [392, 593] on li "All selected rooms" at bounding box center [427, 593] width 105 height 20
type input "***"
click at [762, 573] on div "All selected rooms *** ​ When a customer buys this rental , Swift will reserve …" at bounding box center [598, 566] width 448 height 51
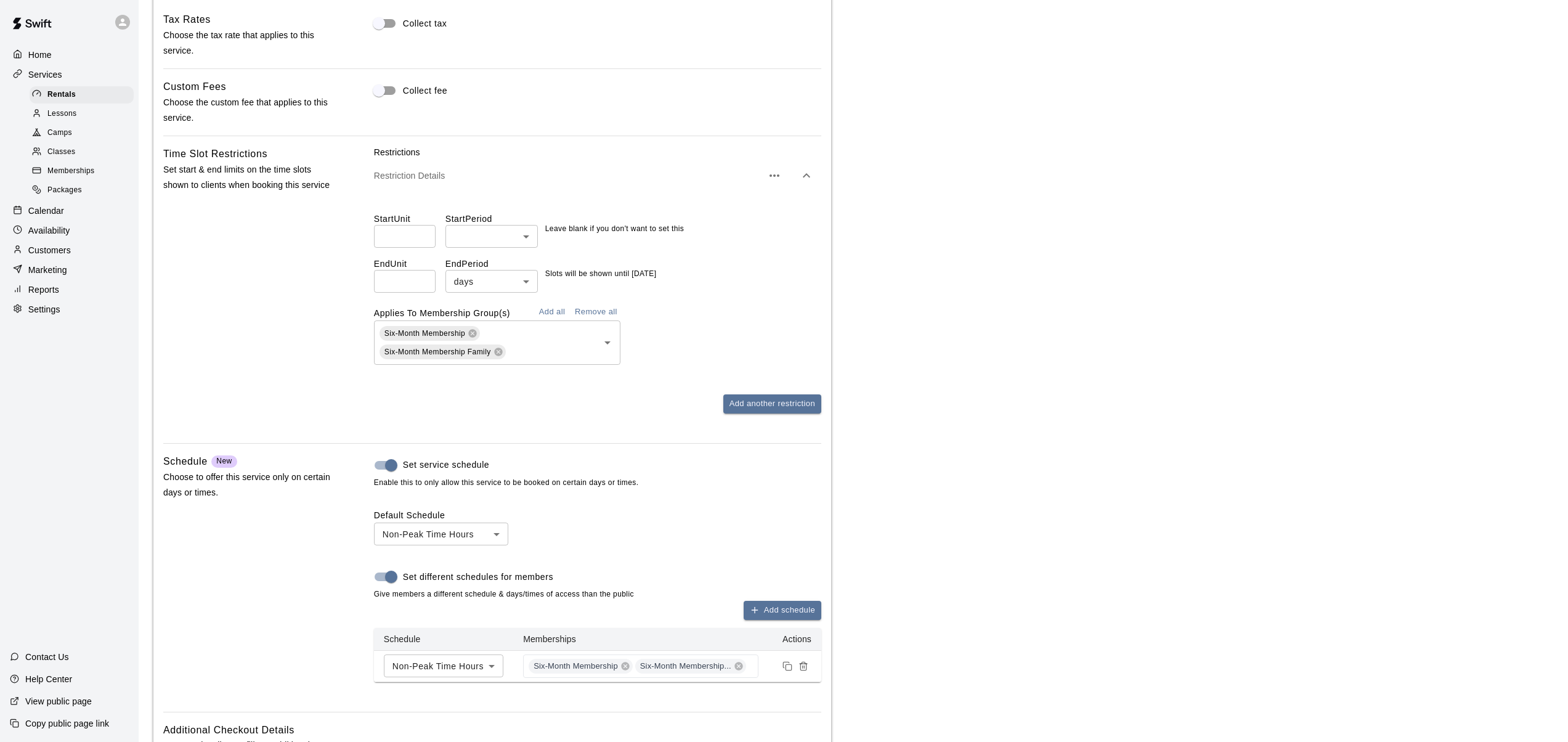
scroll to position [1269, 0]
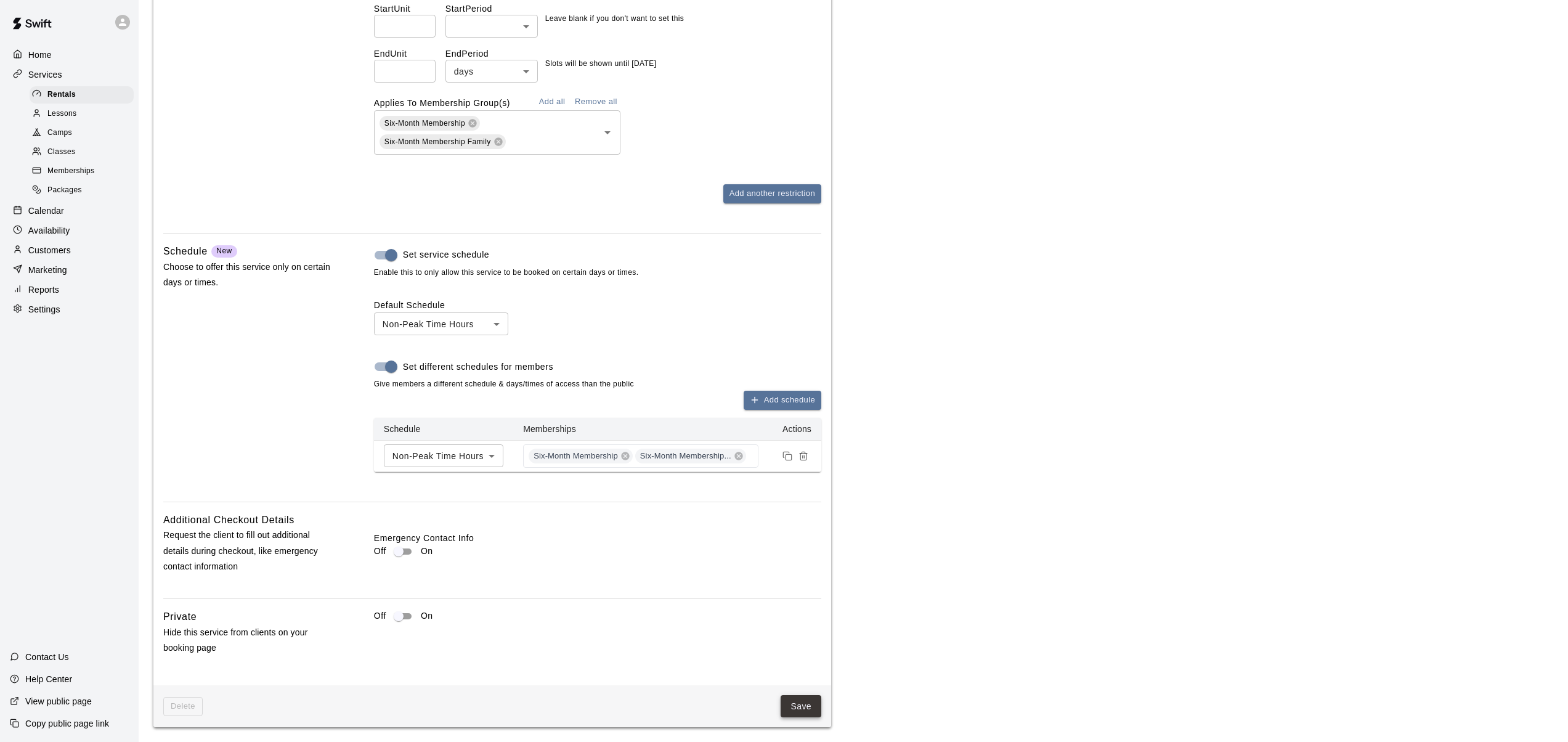
click at [792, 703] on button "Save" at bounding box center [801, 707] width 41 height 23
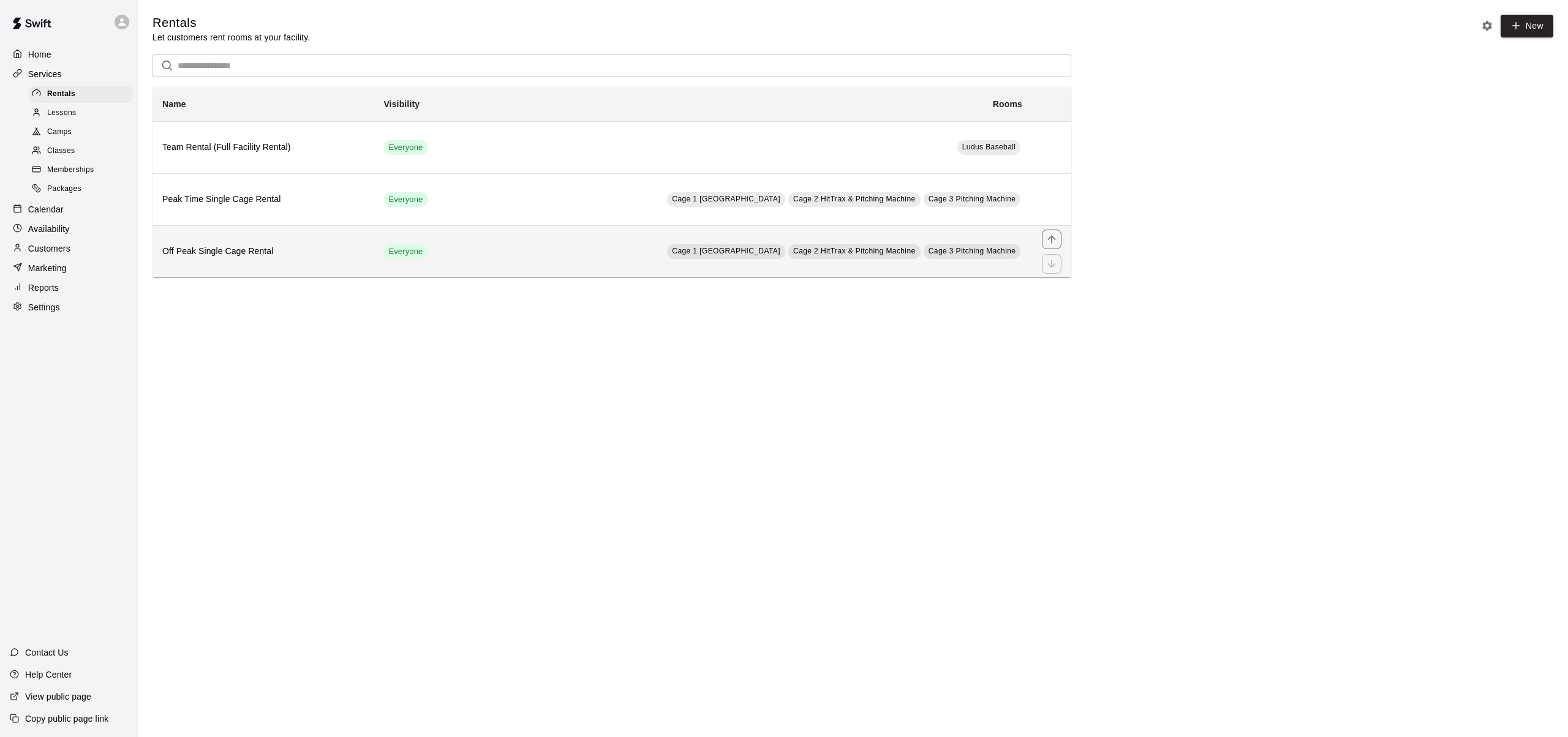
click at [237, 253] on h6 "Off Peak Single Cage Rental" at bounding box center [263, 251] width 201 height 14
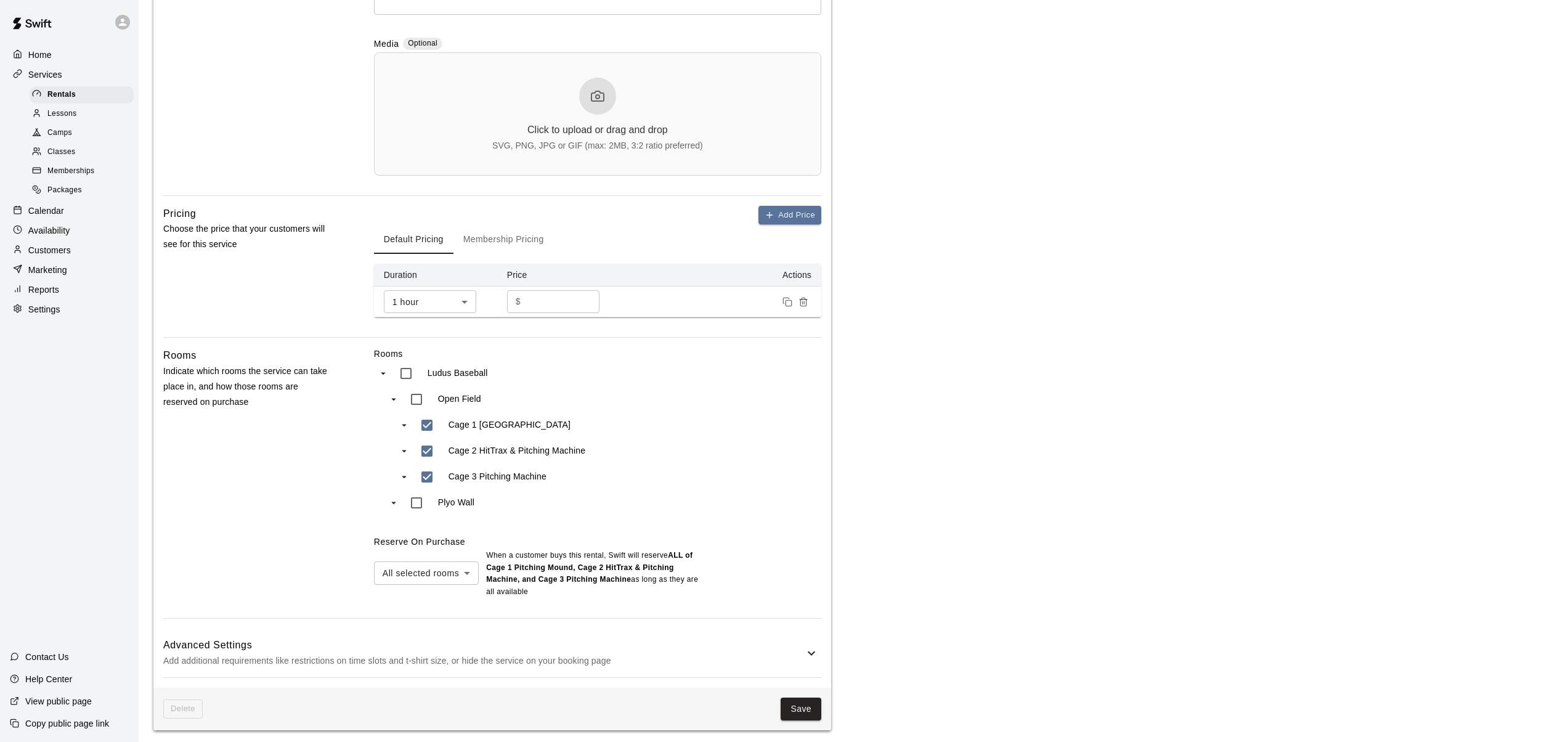
scroll to position [376, 0]
click at [467, 571] on body "**********" at bounding box center [788, 183] width 1577 height 1118
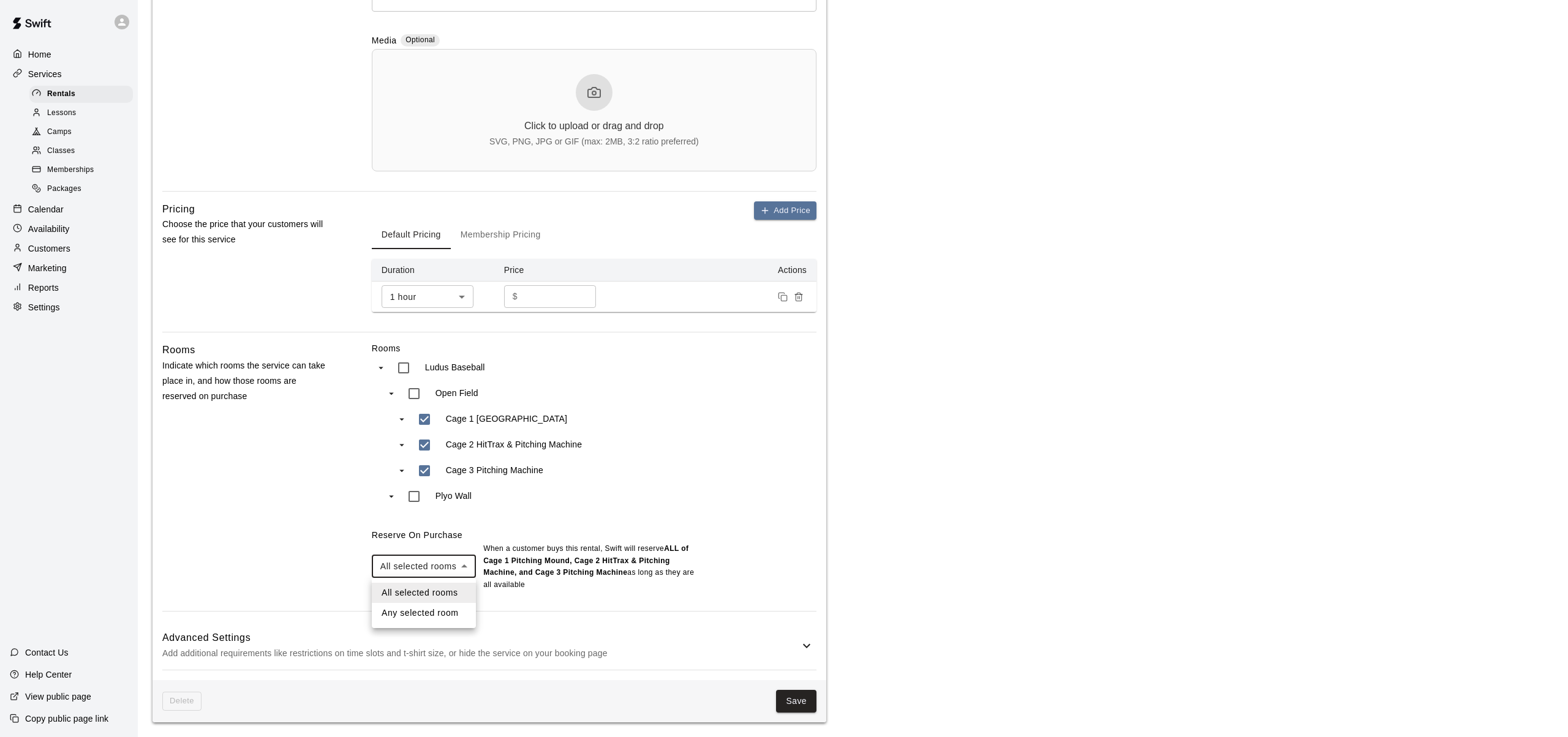
click at [313, 510] on div at bounding box center [784, 368] width 1568 height 737
click at [799, 697] on button "Save" at bounding box center [796, 701] width 40 height 23
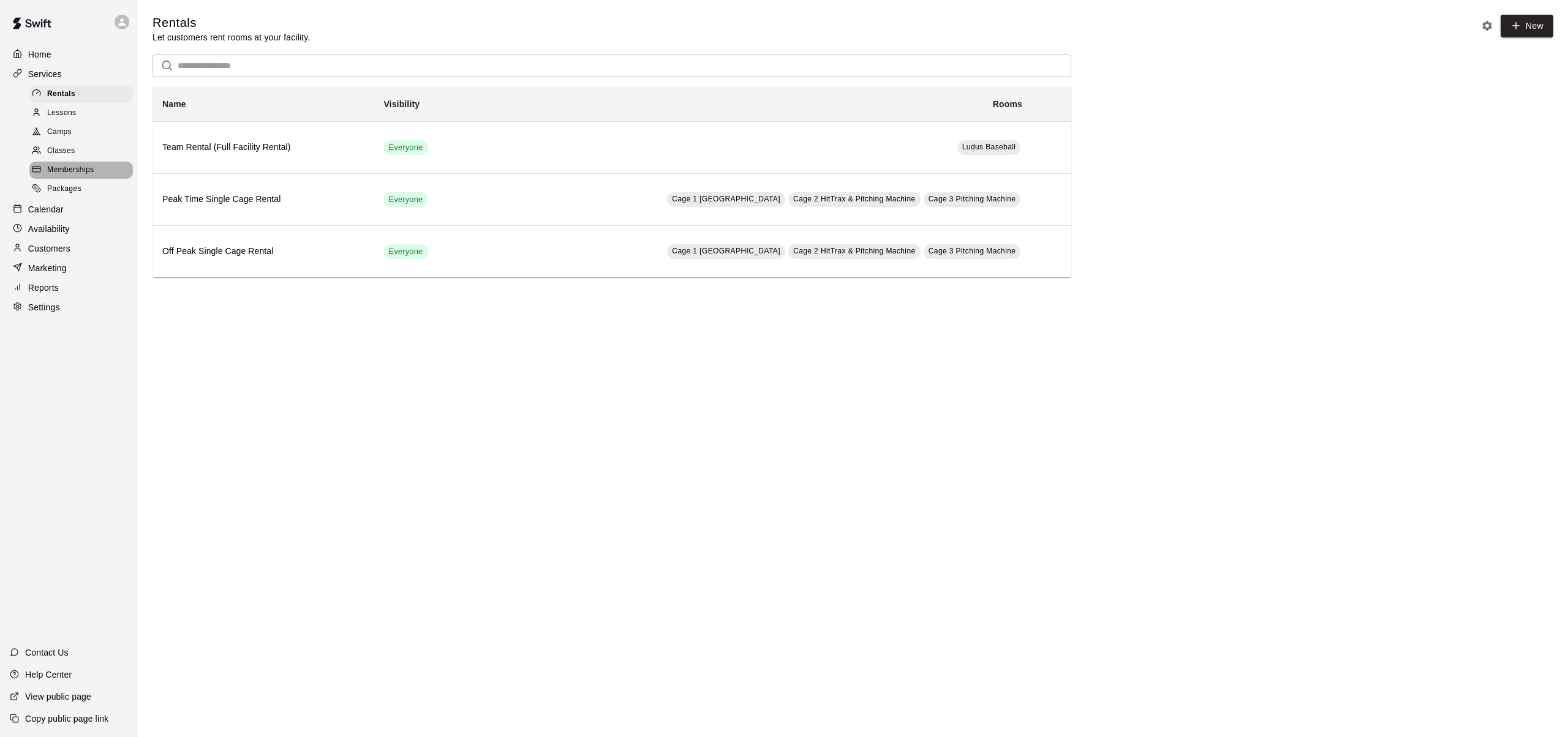
click at [61, 171] on span "Memberships" at bounding box center [70, 170] width 46 height 12
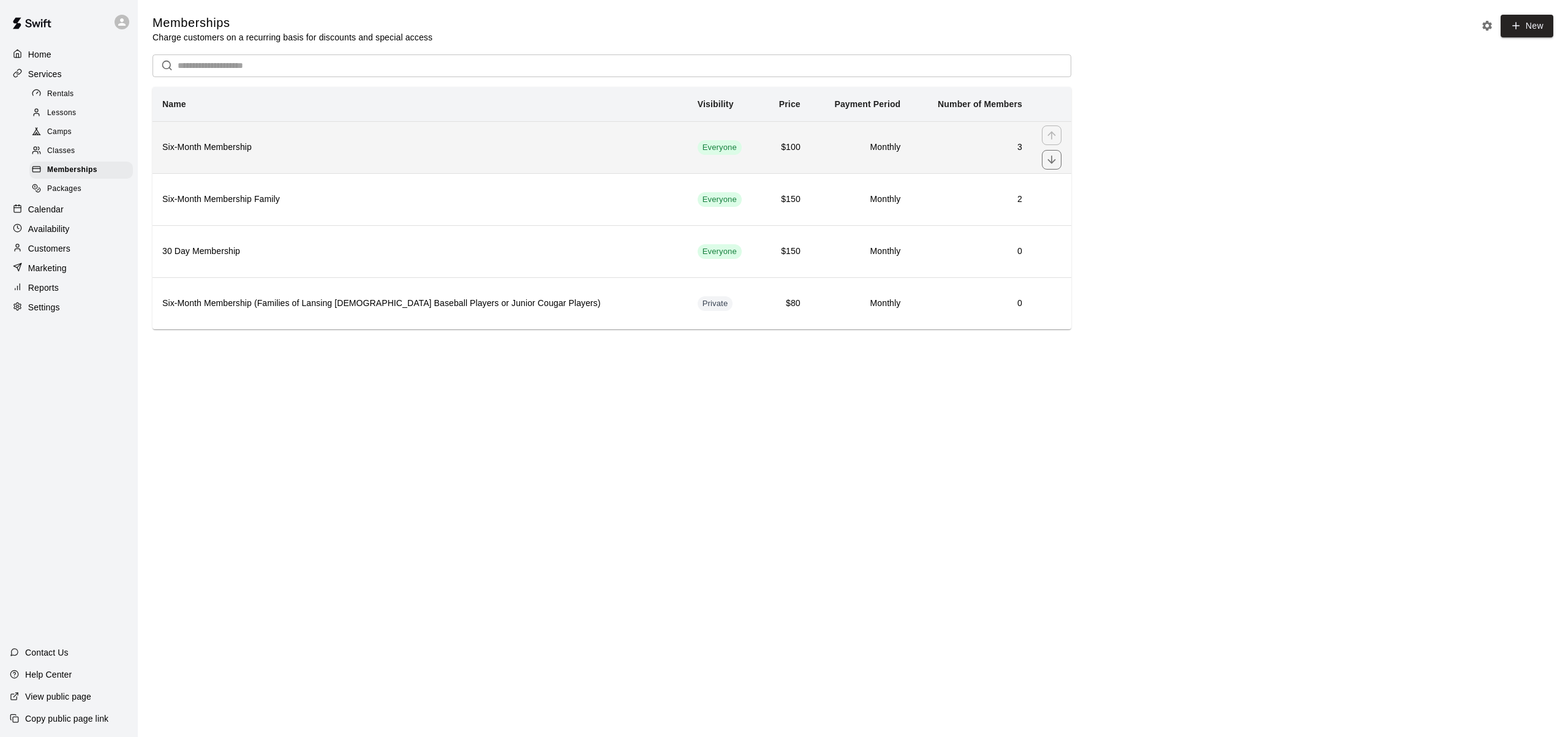
click at [225, 148] on h6 "Six-Month Membership" at bounding box center [420, 147] width 516 height 14
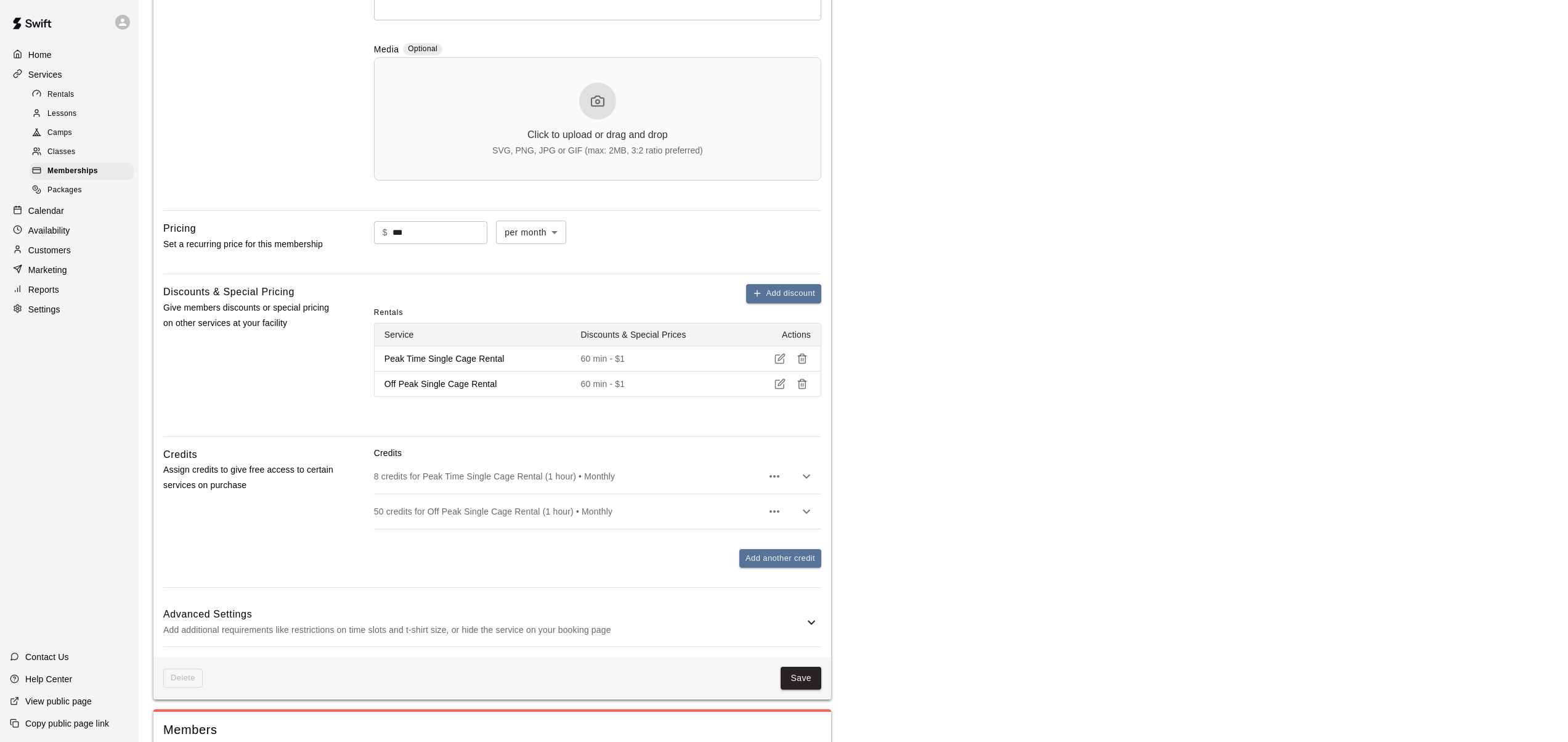
scroll to position [530, 0]
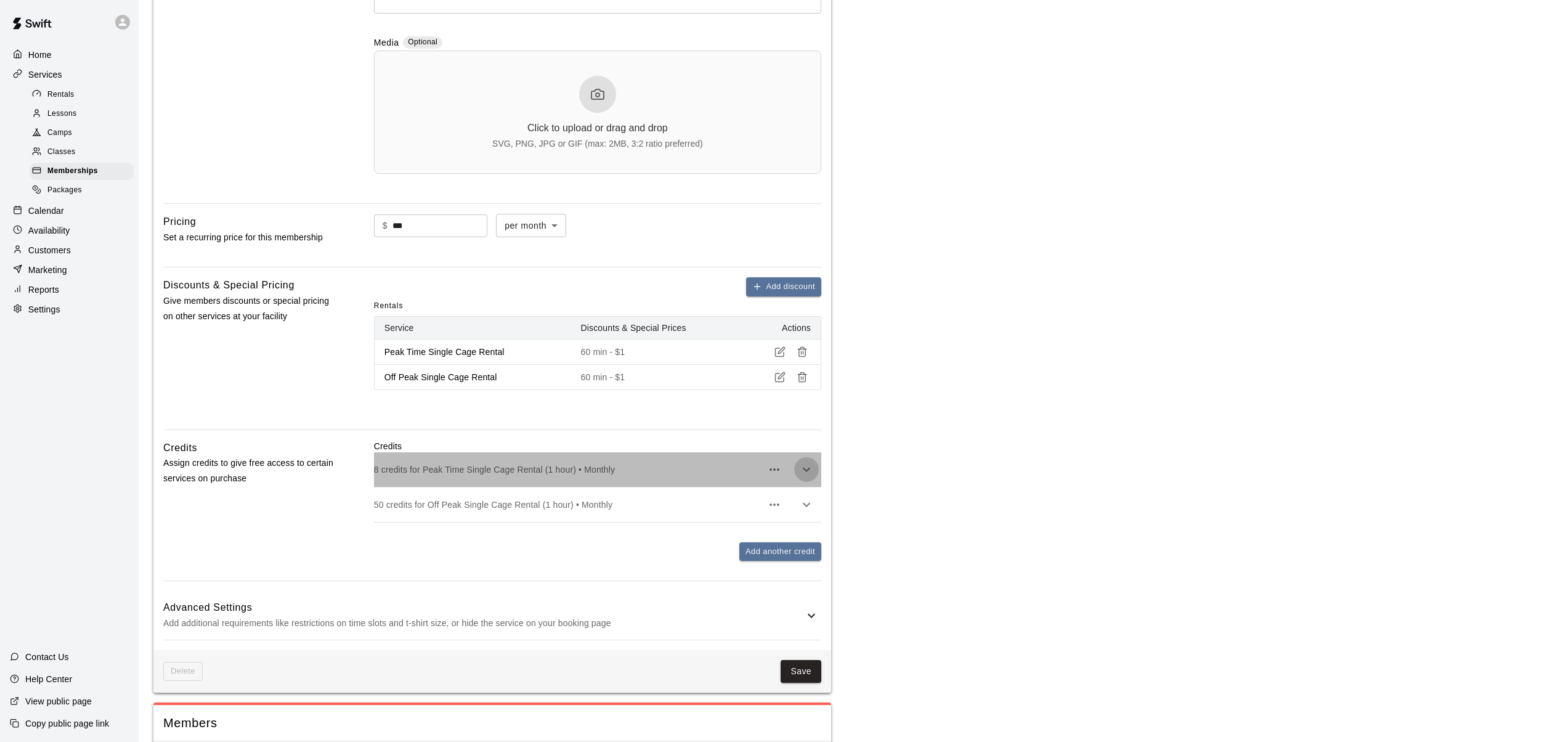
click at [808, 467] on icon "button" at bounding box center [807, 469] width 15 height 15
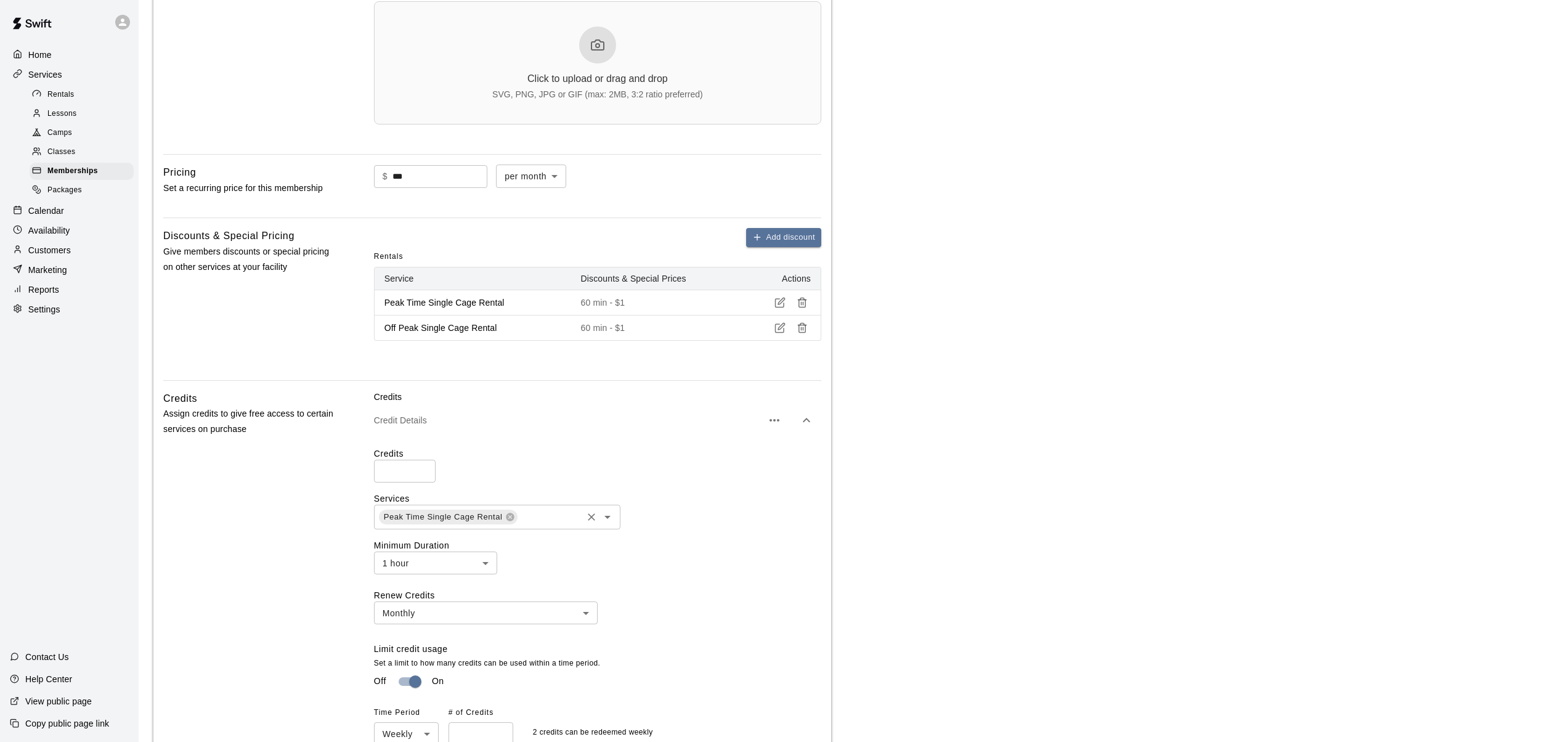
scroll to position [612, 0]
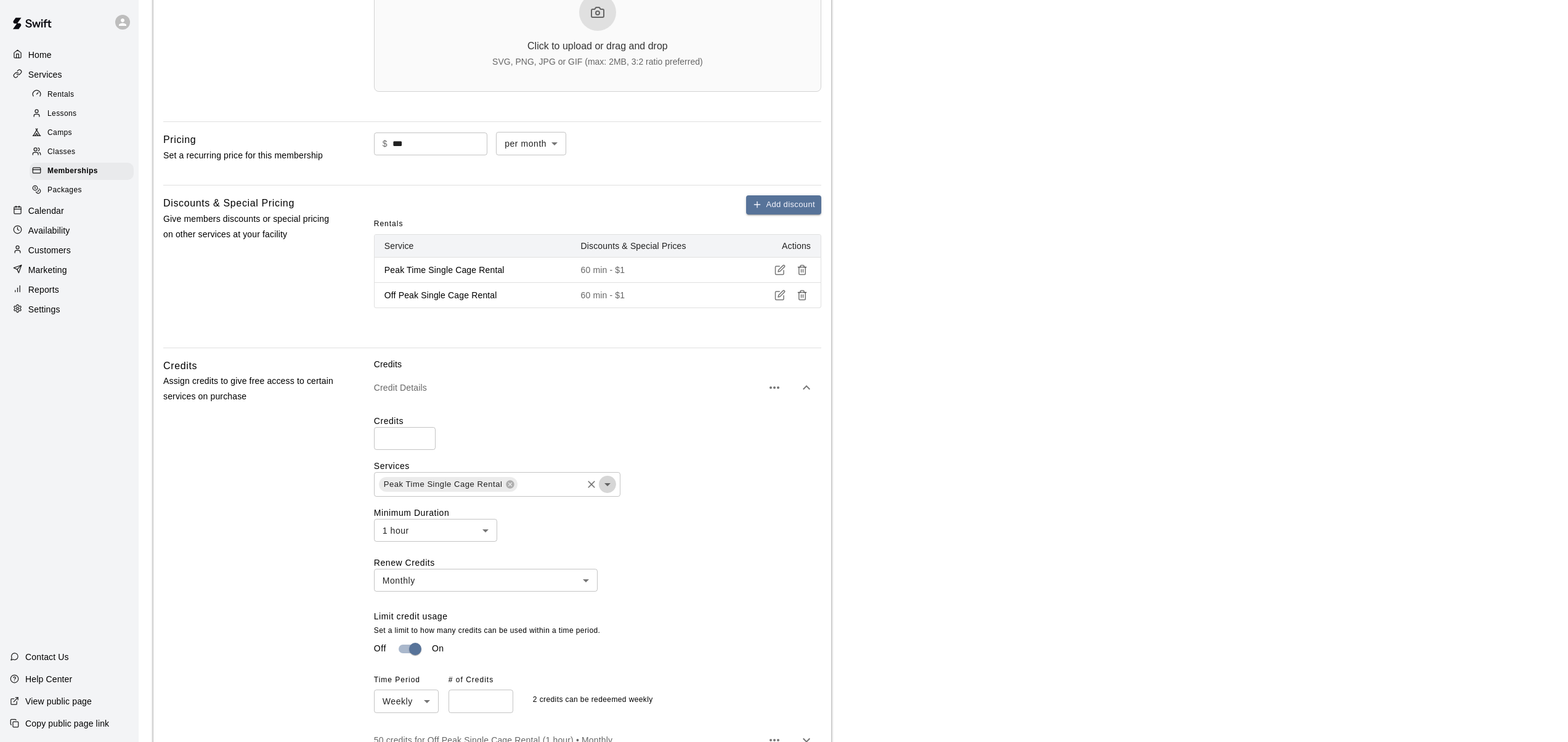
click at [610, 484] on icon "Open" at bounding box center [607, 484] width 15 height 15
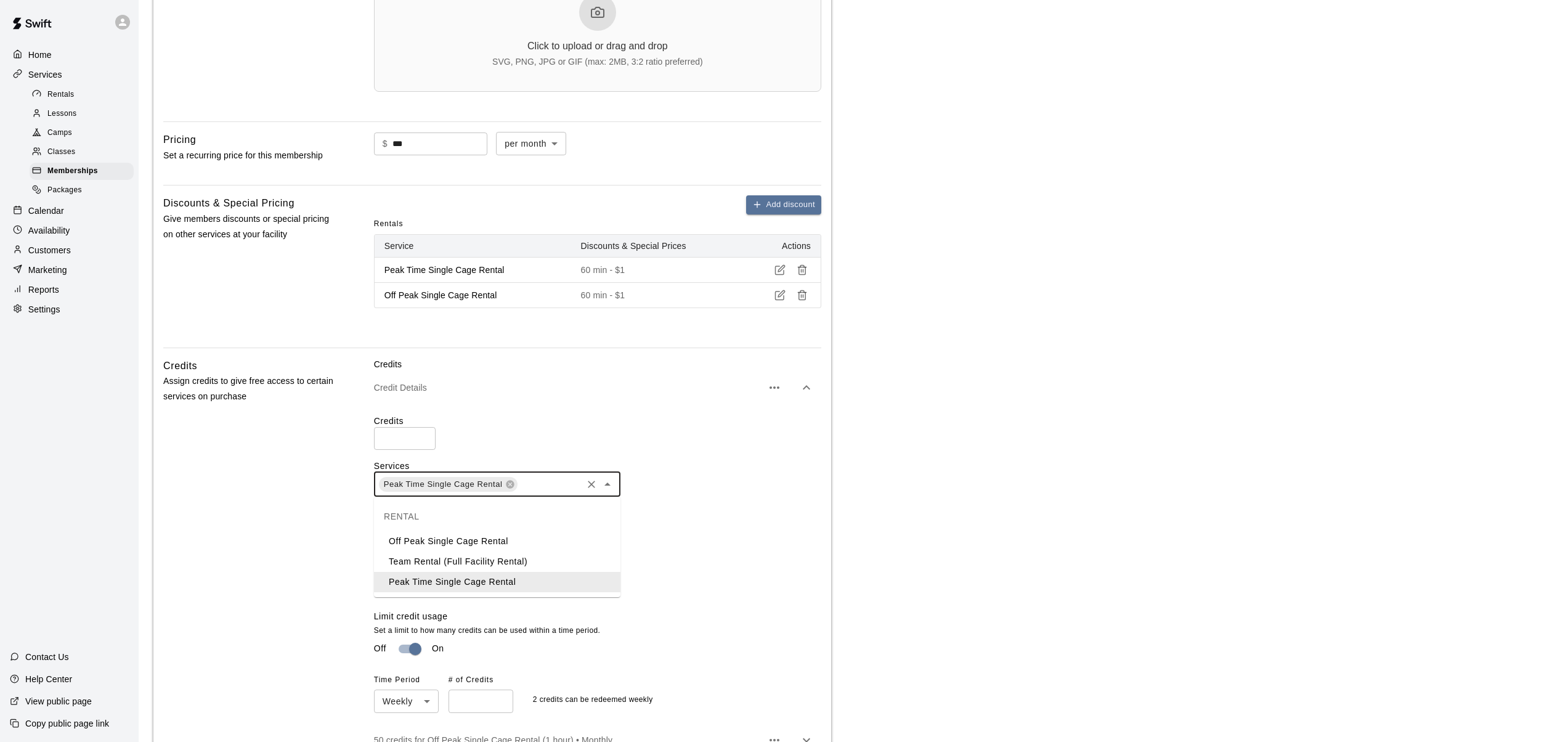
click at [676, 479] on div "Peak Time Single Cage Rental ​" at bounding box center [598, 484] width 448 height 25
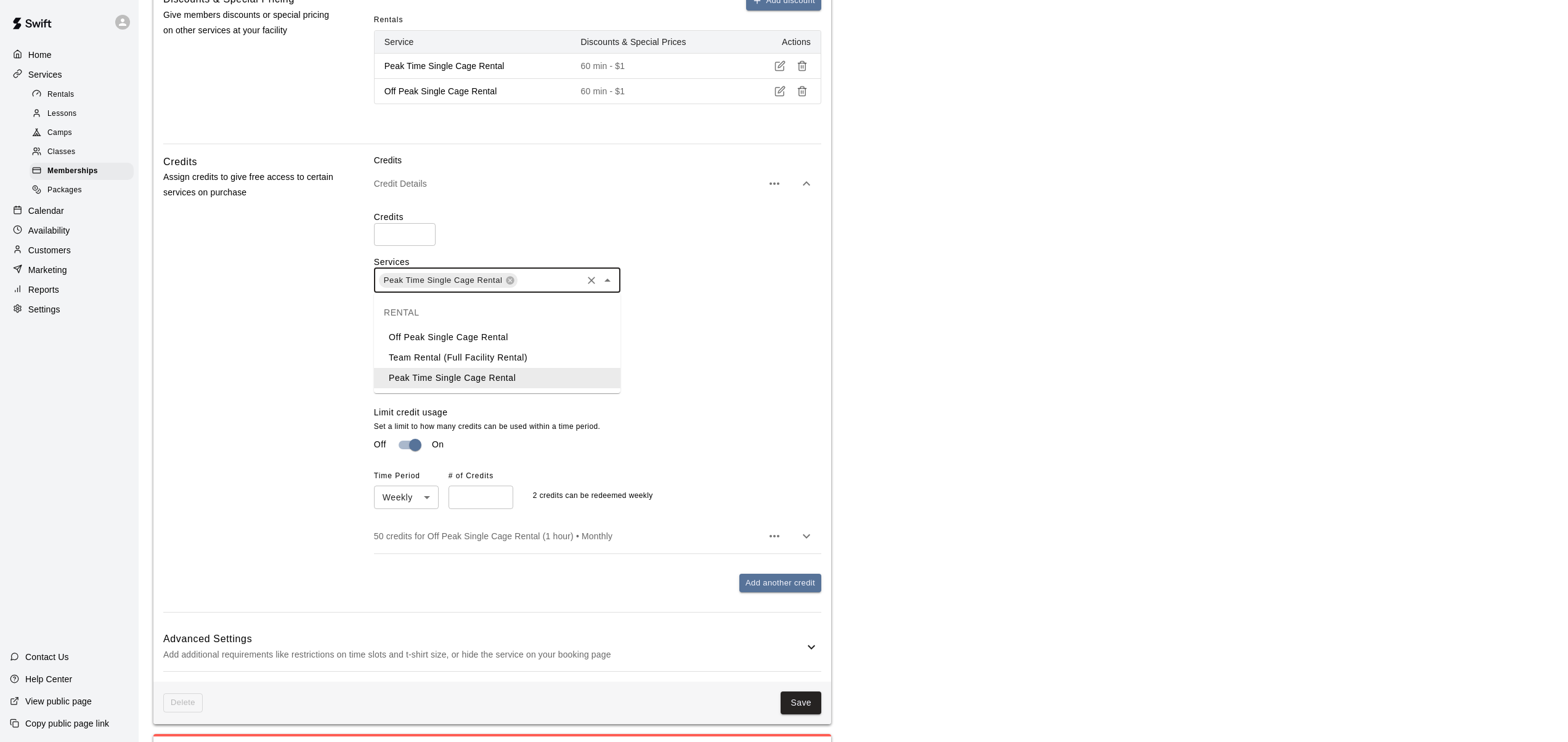
scroll to position [904, 0]
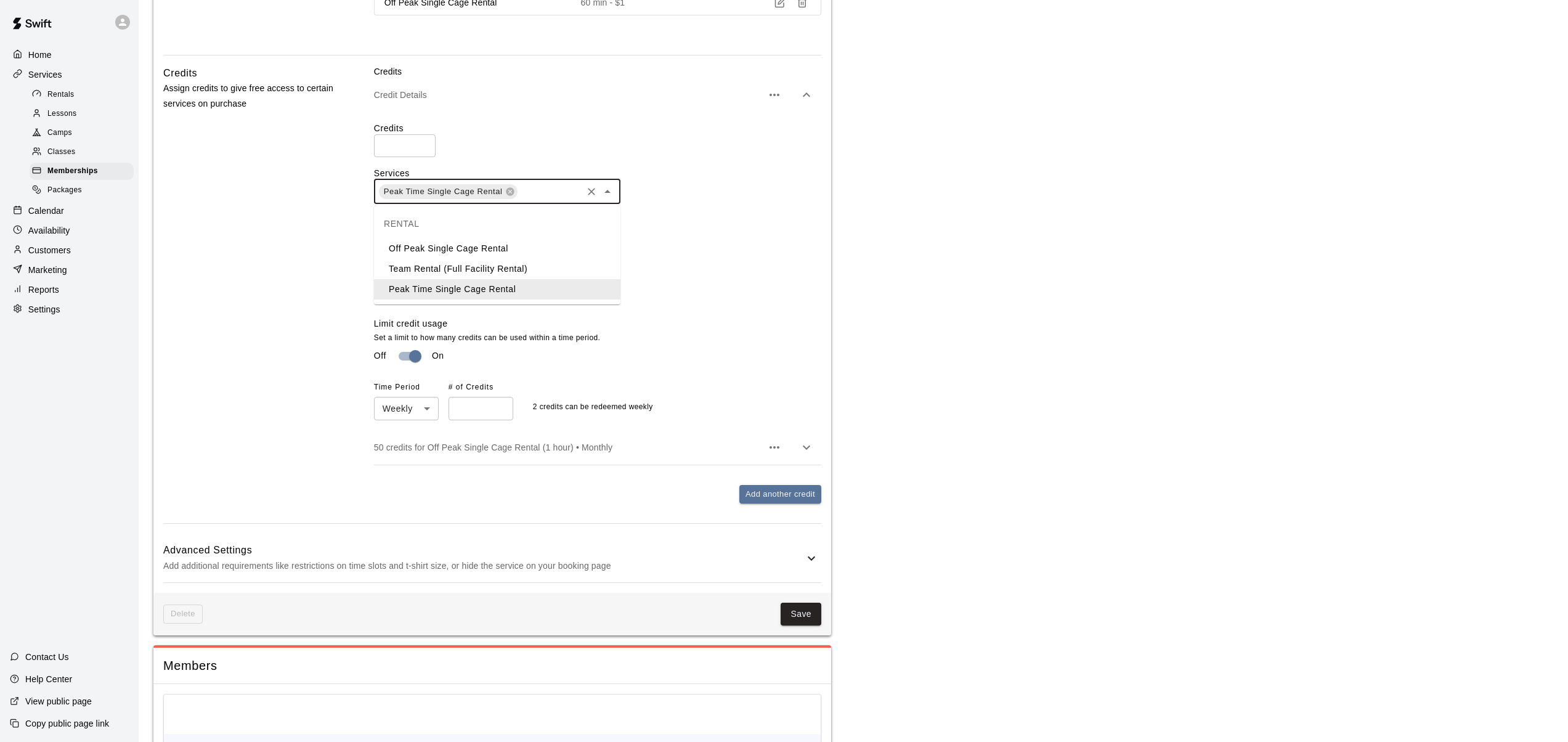
click at [813, 557] on icon at bounding box center [811, 558] width 15 height 15
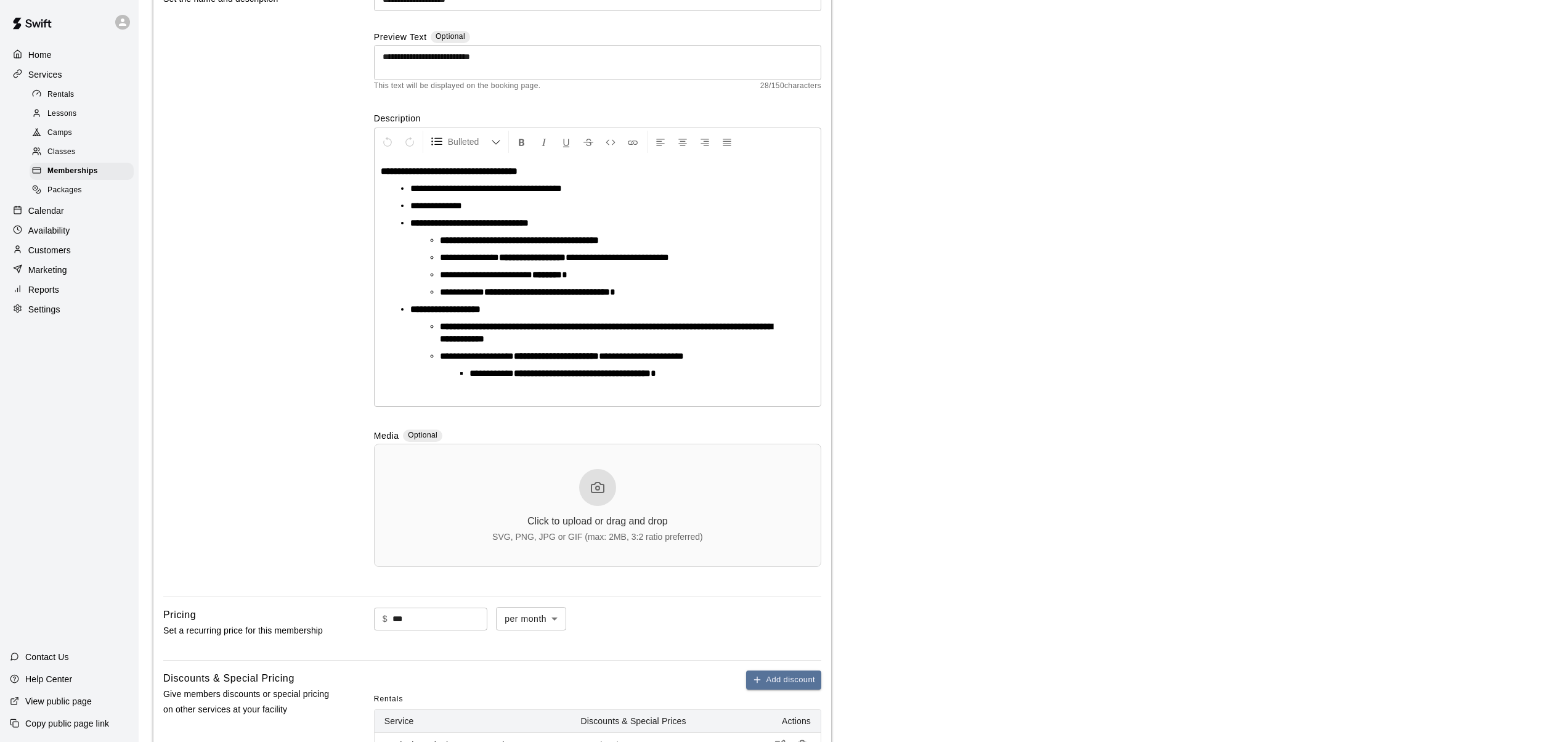
scroll to position [0, 0]
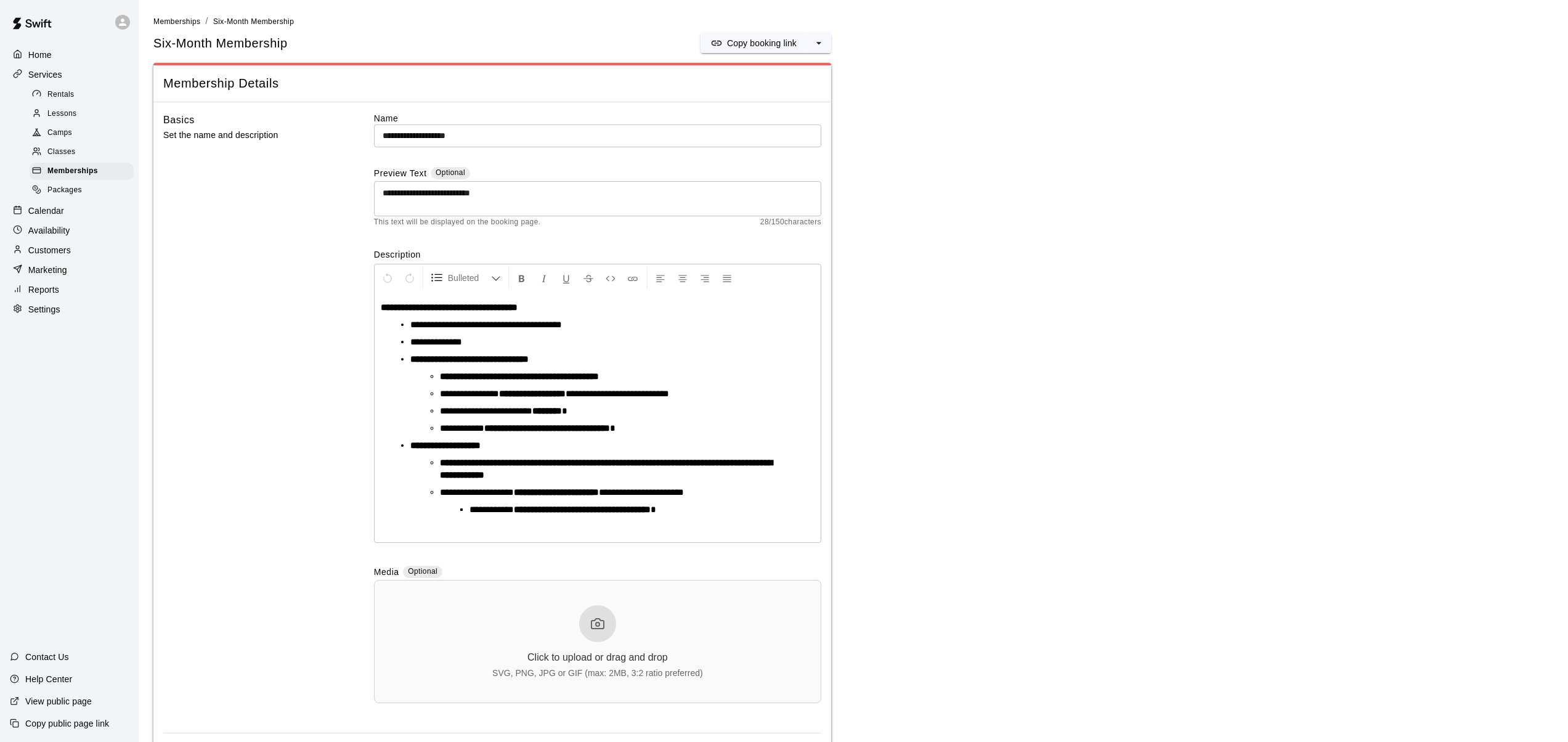
click at [61, 92] on span "Rentals" at bounding box center [60, 94] width 27 height 12
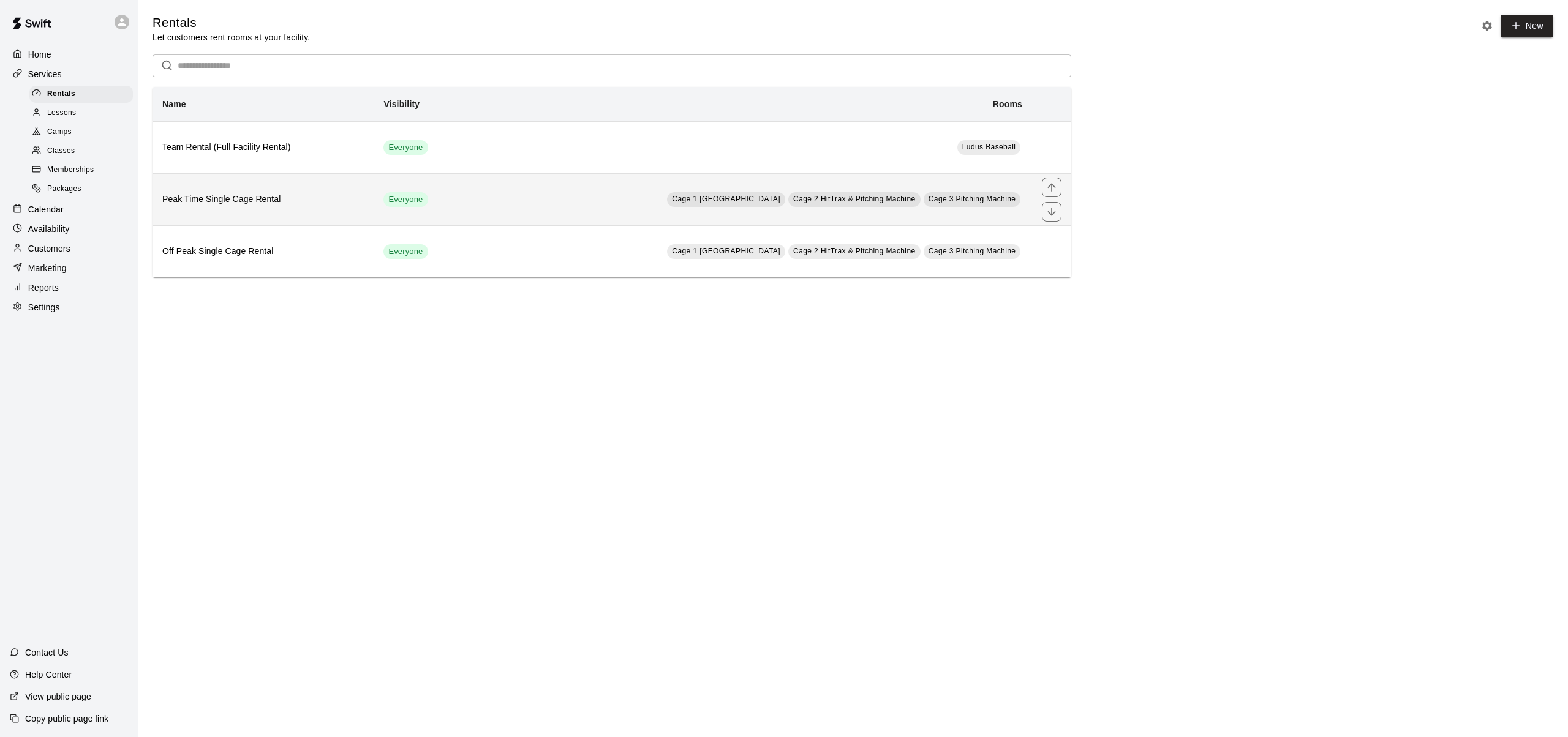
click at [234, 202] on h6 "Peak Time Single Cage Rental" at bounding box center [263, 199] width 201 height 14
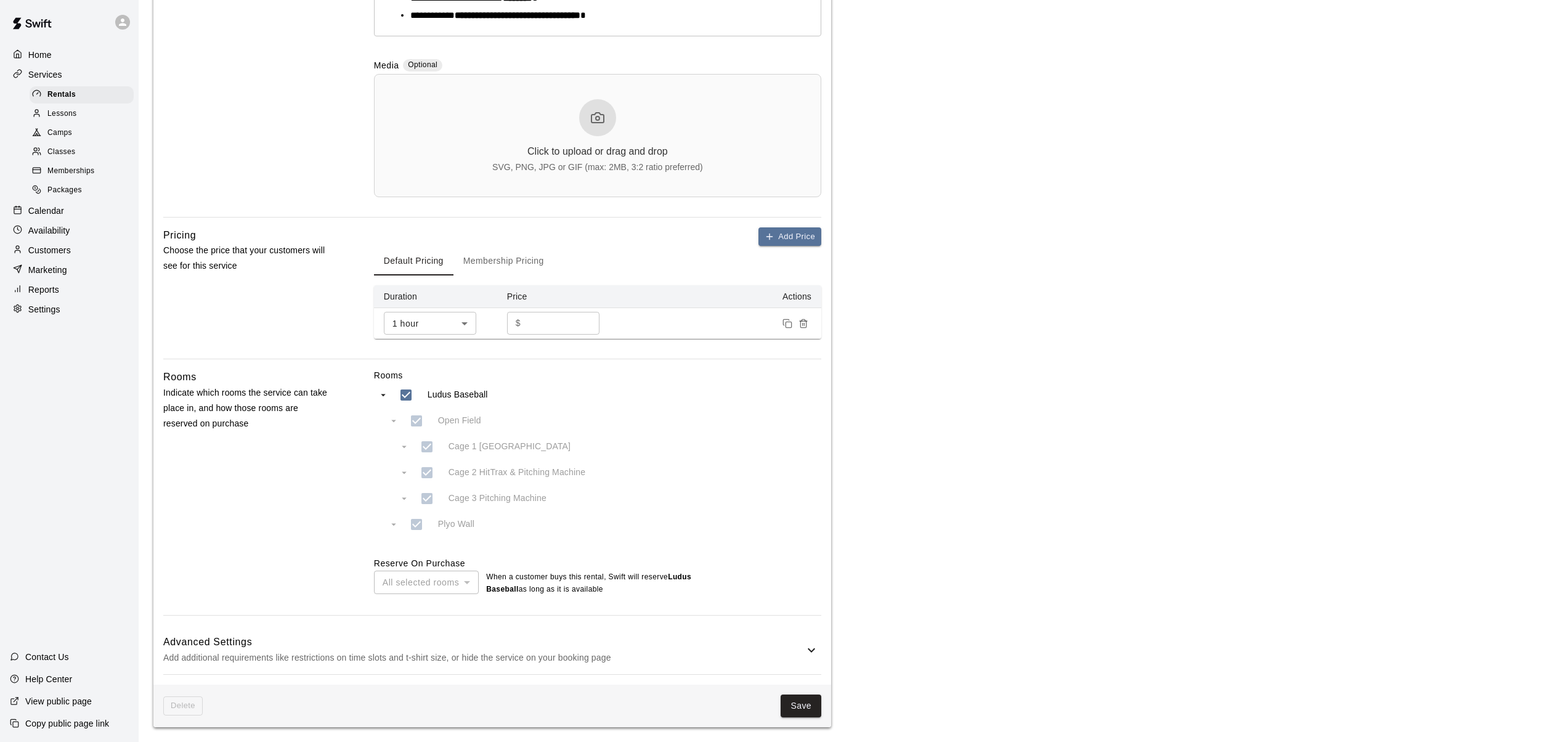
scroll to position [364, 0]
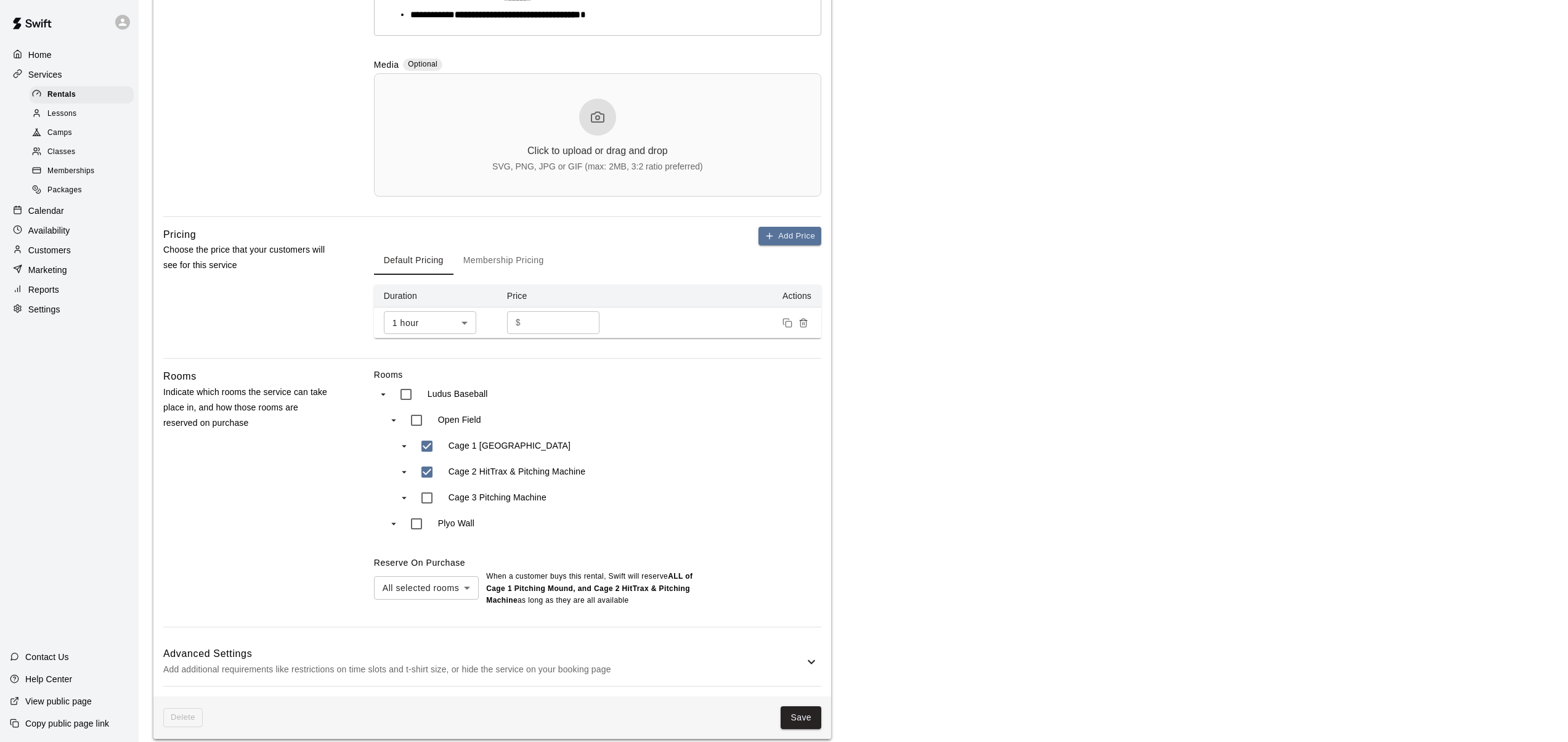
click at [404, 447] on icon "swift facility view" at bounding box center [405, 446] width 5 height 3
click at [405, 471] on icon "swift facility view" at bounding box center [405, 472] width 5 height 3
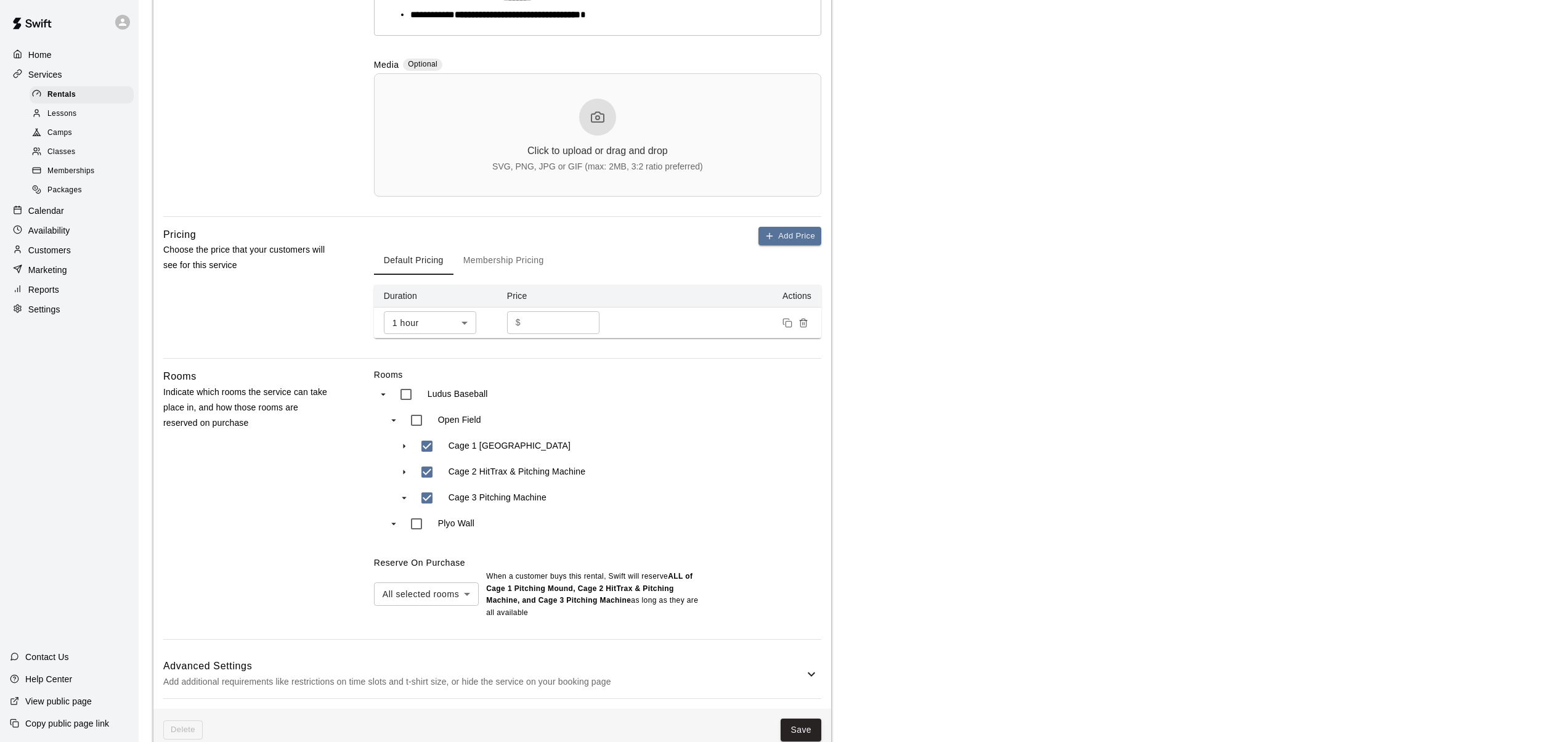
click at [406, 498] on icon "swift facility view" at bounding box center [405, 498] width 5 height 3
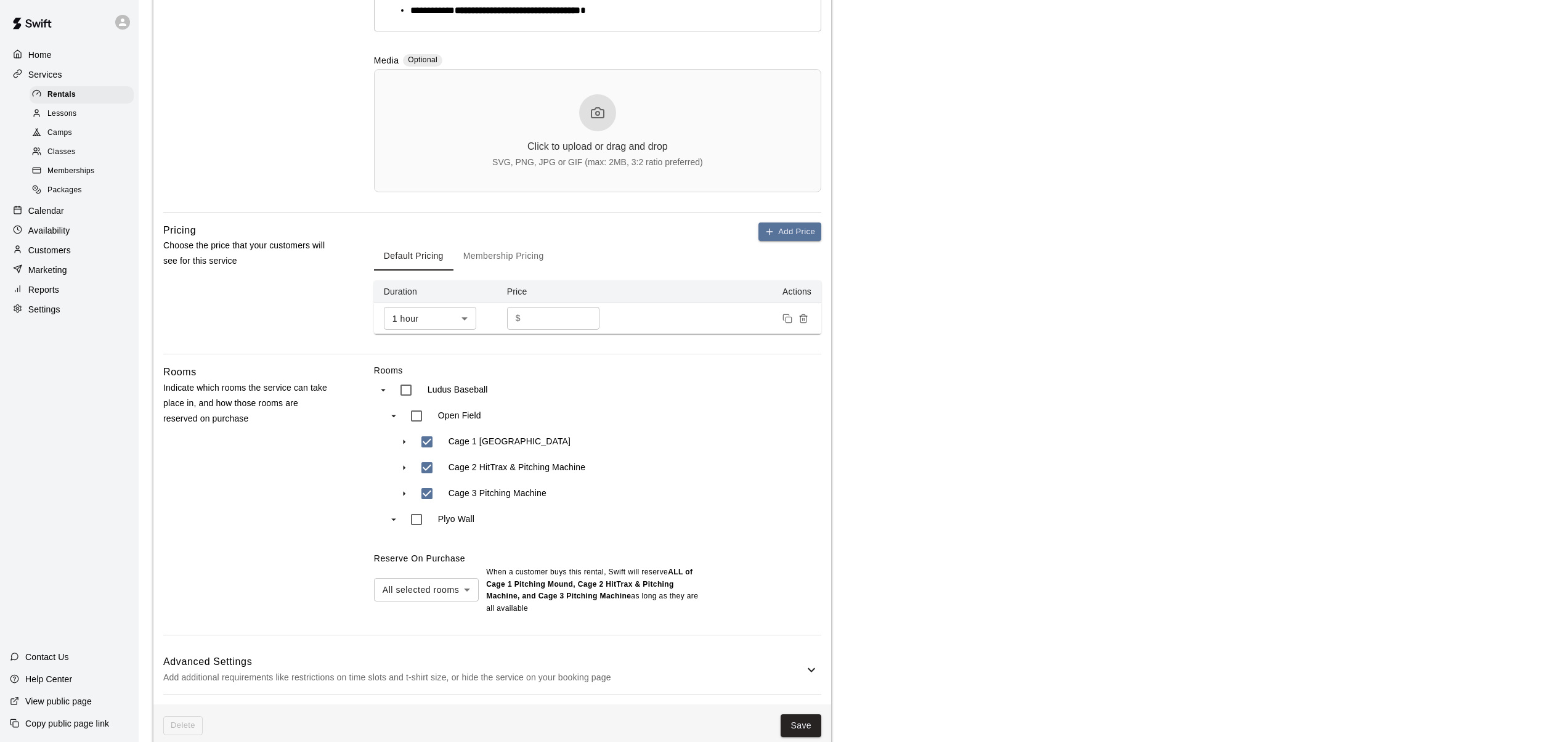
scroll to position [368, 0]
click at [465, 589] on body "**********" at bounding box center [788, 197] width 1577 height 1130
click at [406, 636] on li "Any selected room" at bounding box center [427, 636] width 105 height 20
type input "***"
click at [804, 722] on button "Save" at bounding box center [801, 725] width 41 height 23
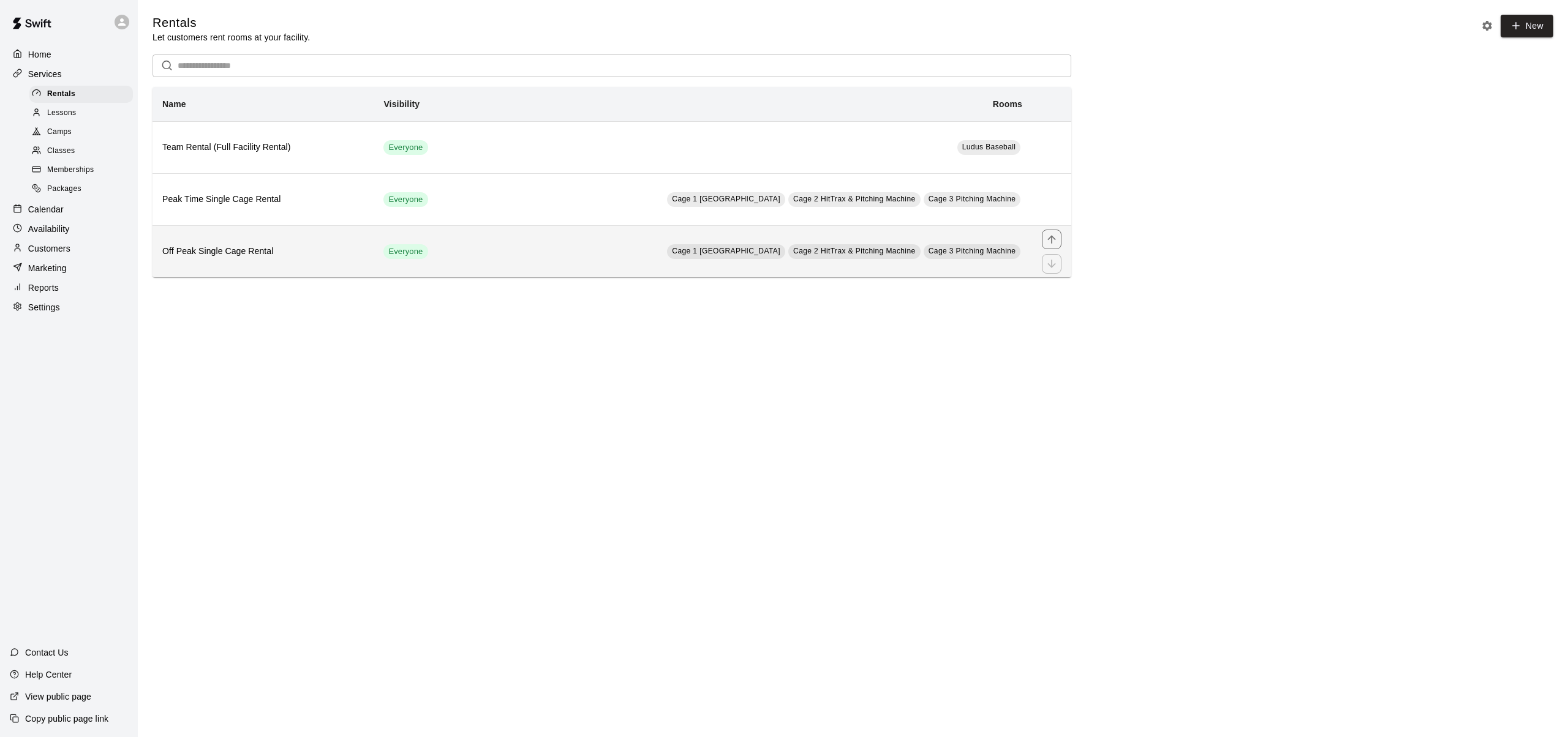
click at [204, 250] on h6 "Off Peak Single Cage Rental" at bounding box center [263, 251] width 201 height 14
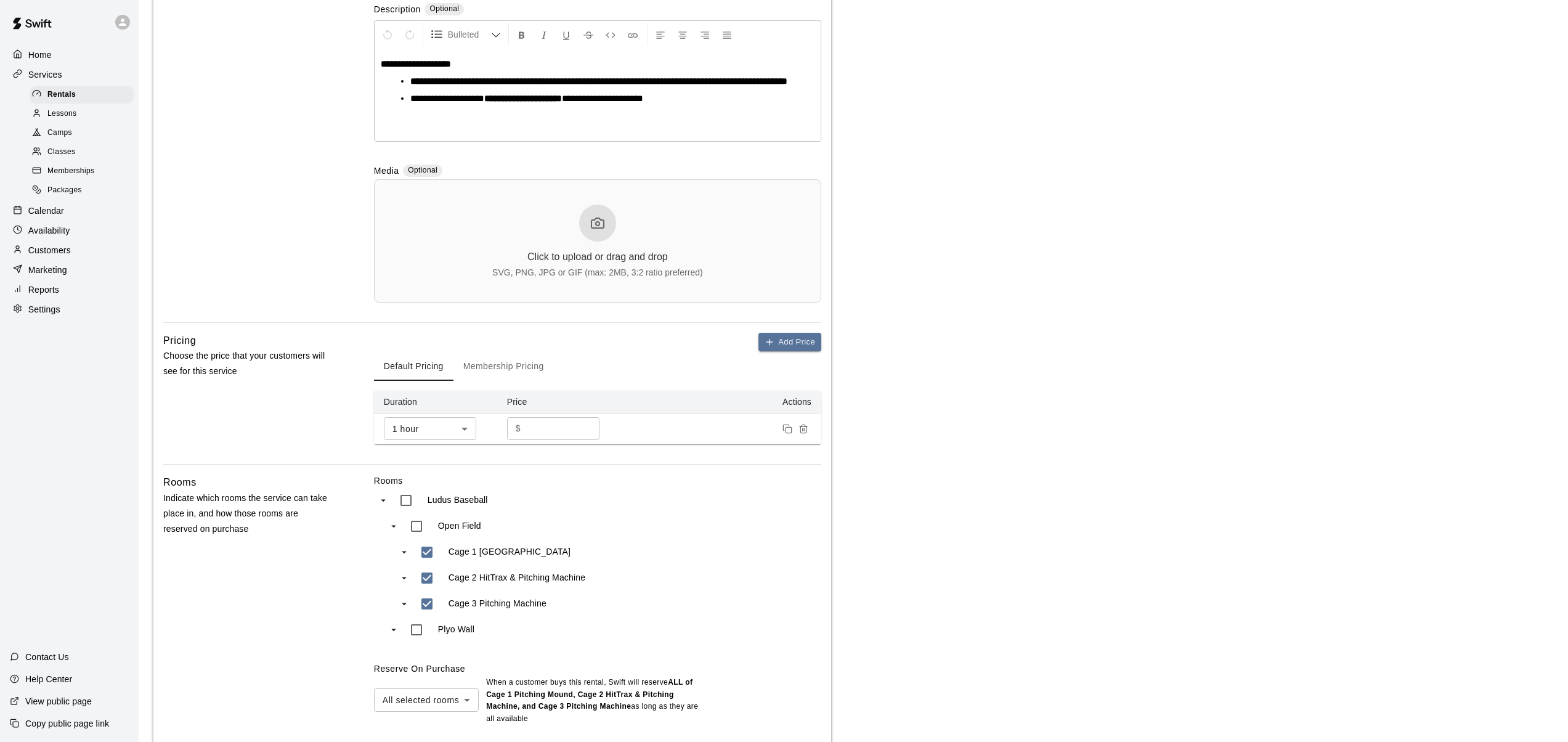
scroll to position [376, 0]
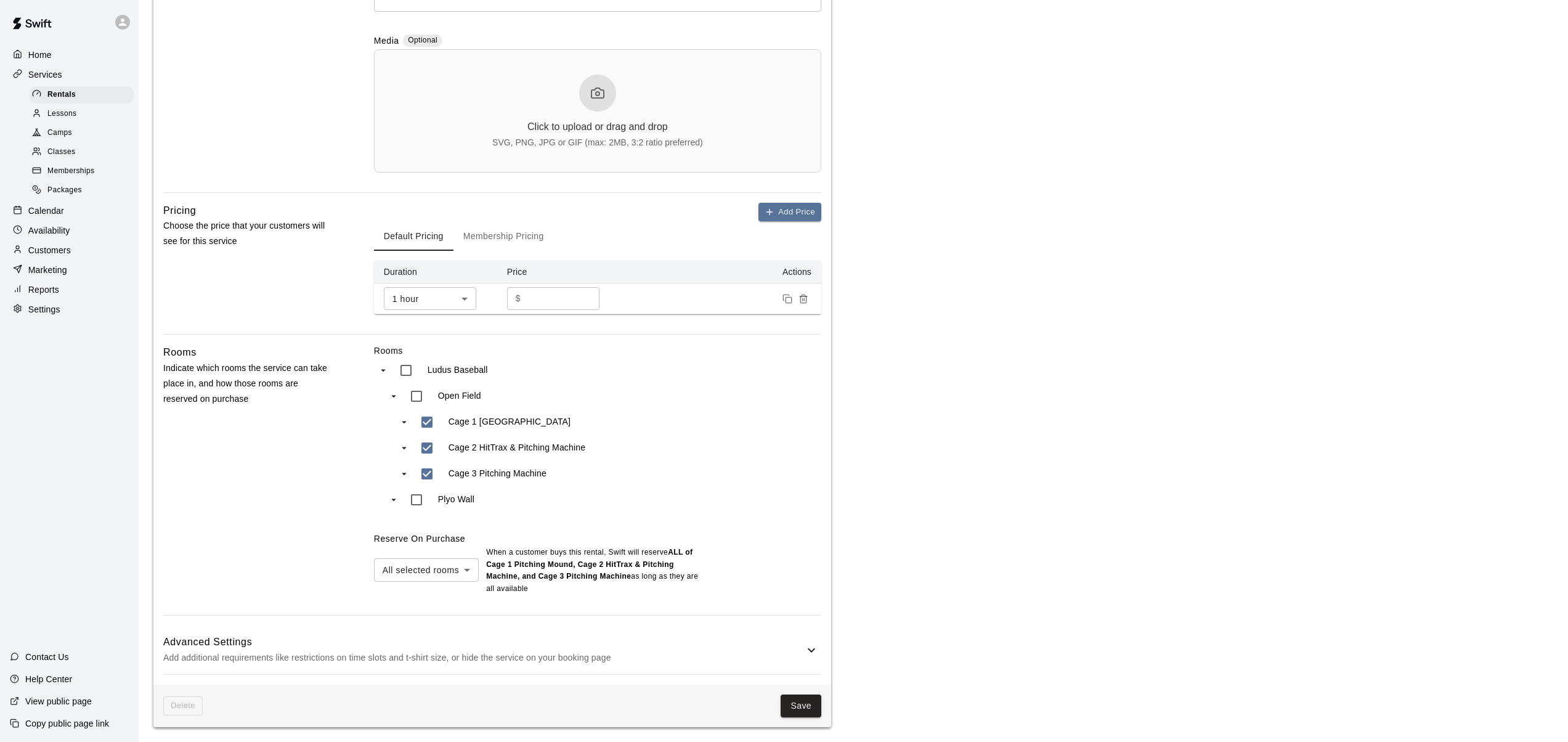
click at [406, 420] on icon "swift facility view" at bounding box center [404, 422] width 11 height 11
click at [406, 446] on icon "swift facility view" at bounding box center [404, 448] width 11 height 11
click at [407, 472] on icon "swift facility view" at bounding box center [404, 474] width 11 height 11
click at [470, 570] on body "**********" at bounding box center [788, 183] width 1577 height 1118
click at [421, 618] on li "Any selected room" at bounding box center [427, 617] width 105 height 20
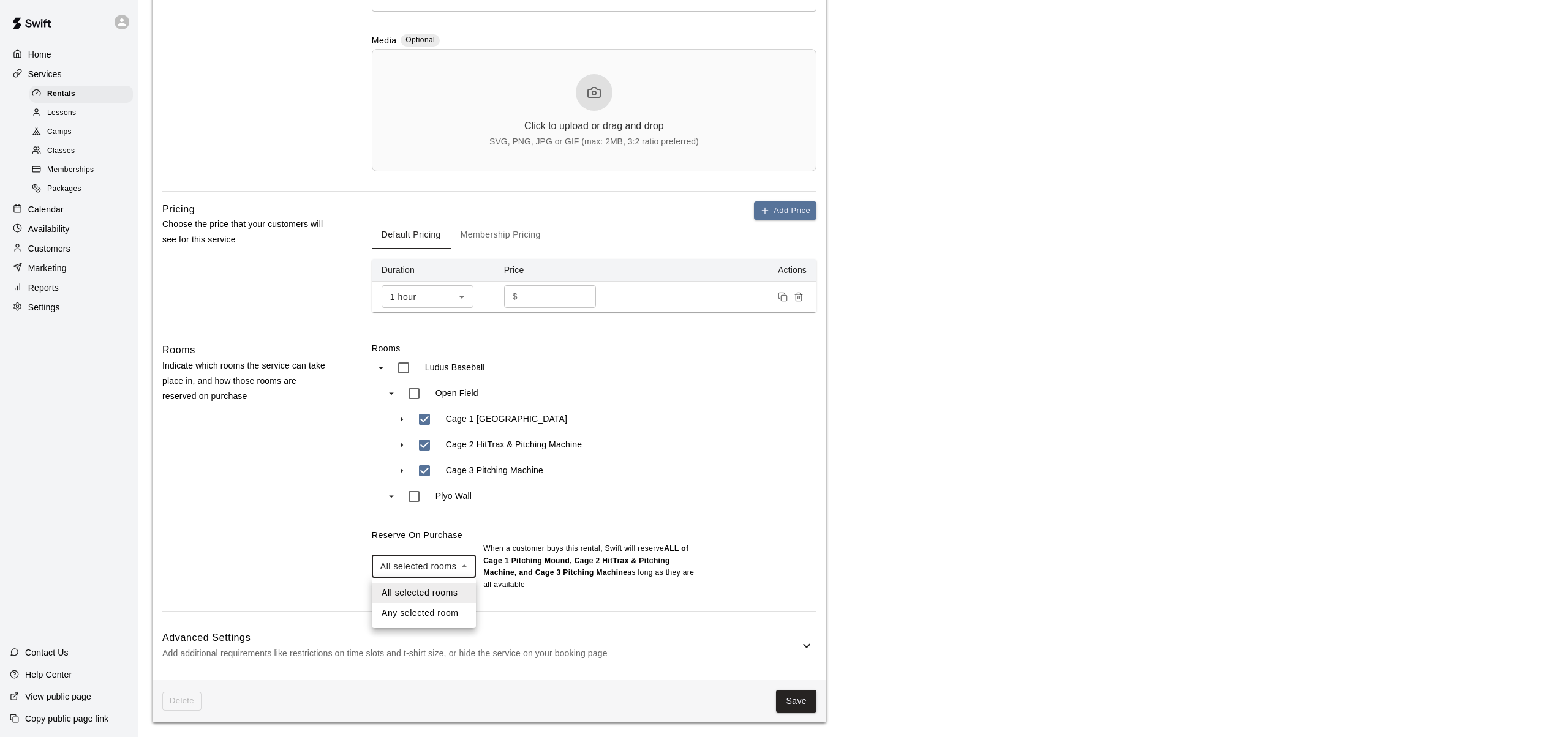
type input "***"
click at [805, 702] on button "Save" at bounding box center [796, 701] width 40 height 23
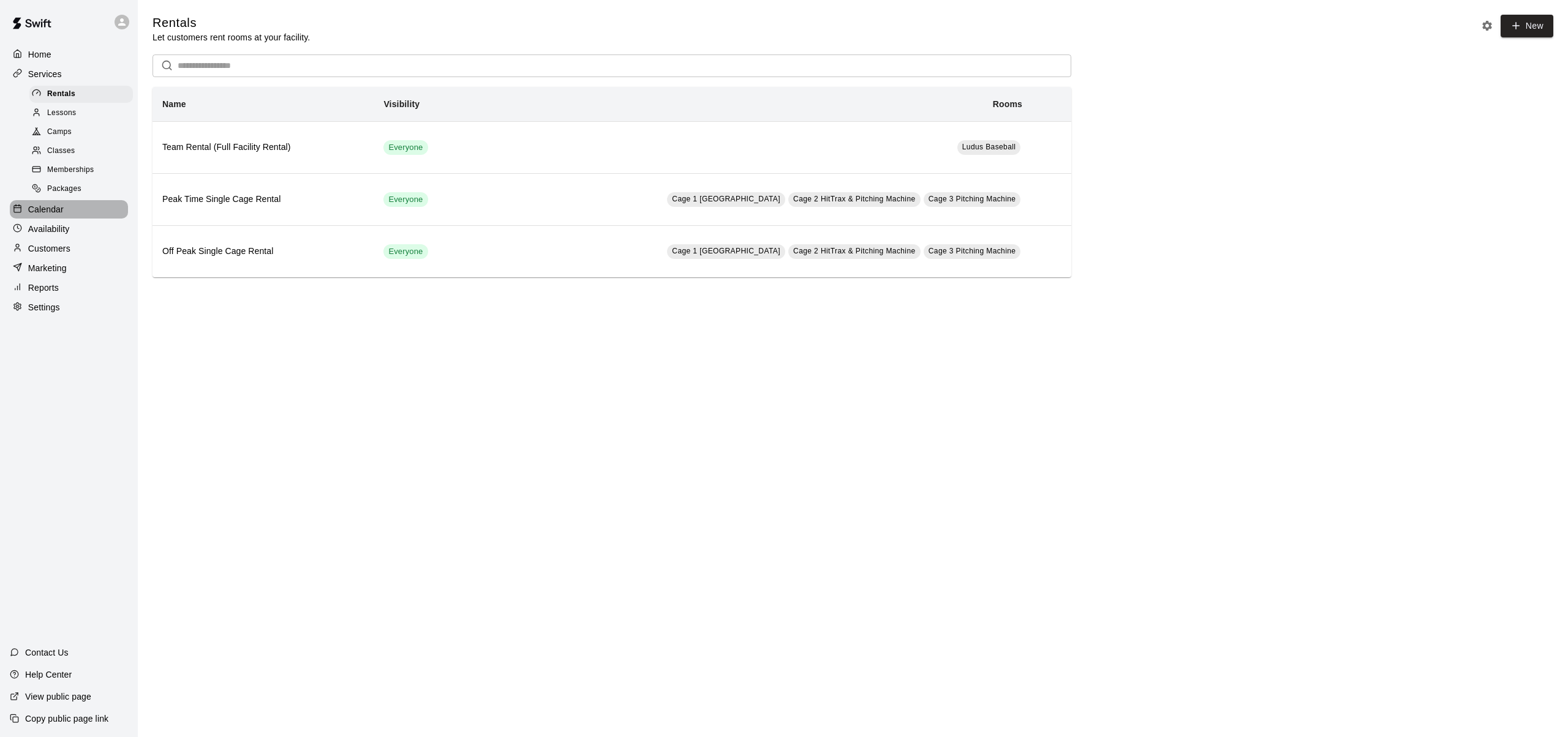
click at [53, 208] on p "Calendar" at bounding box center [46, 209] width 36 height 12
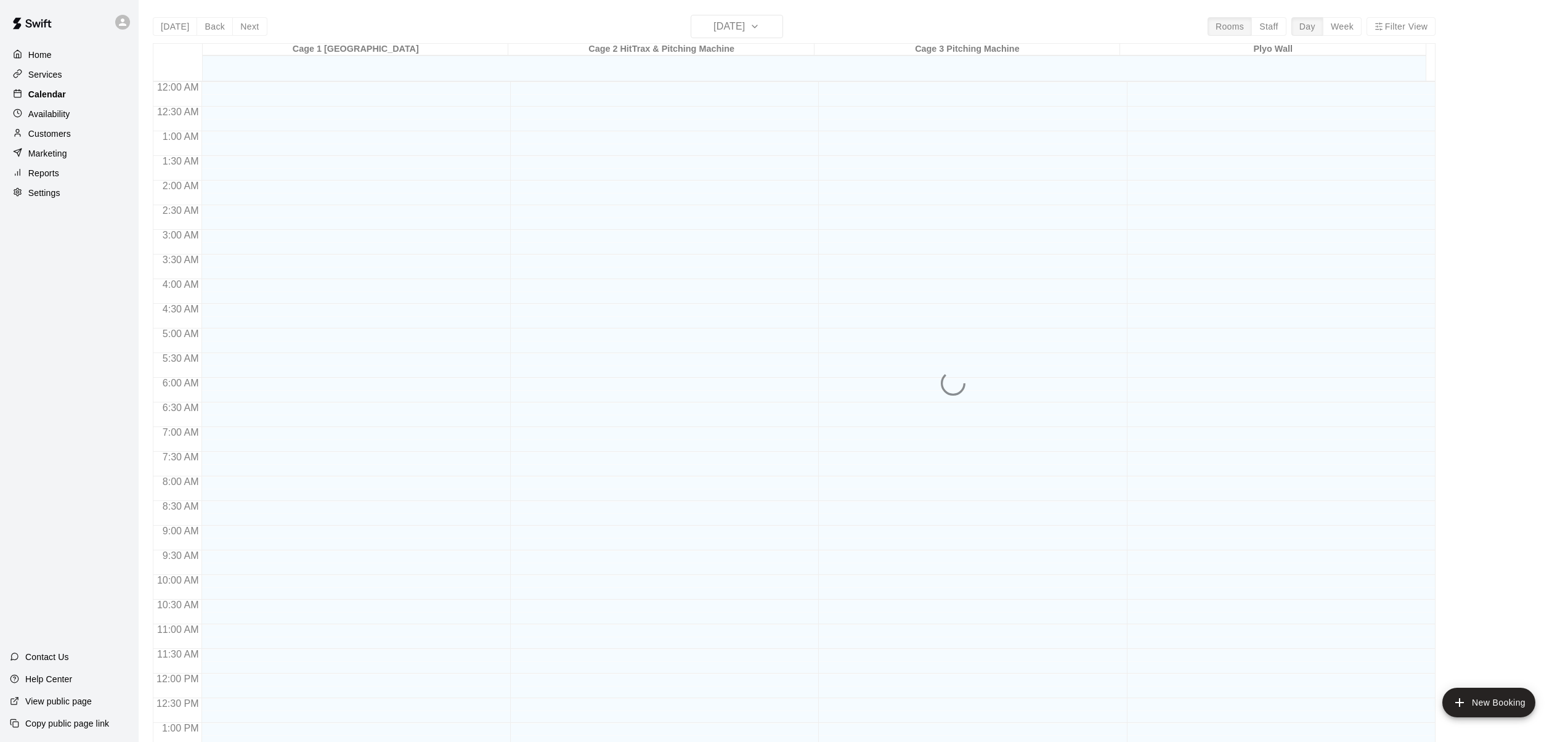
scroll to position [473, 0]
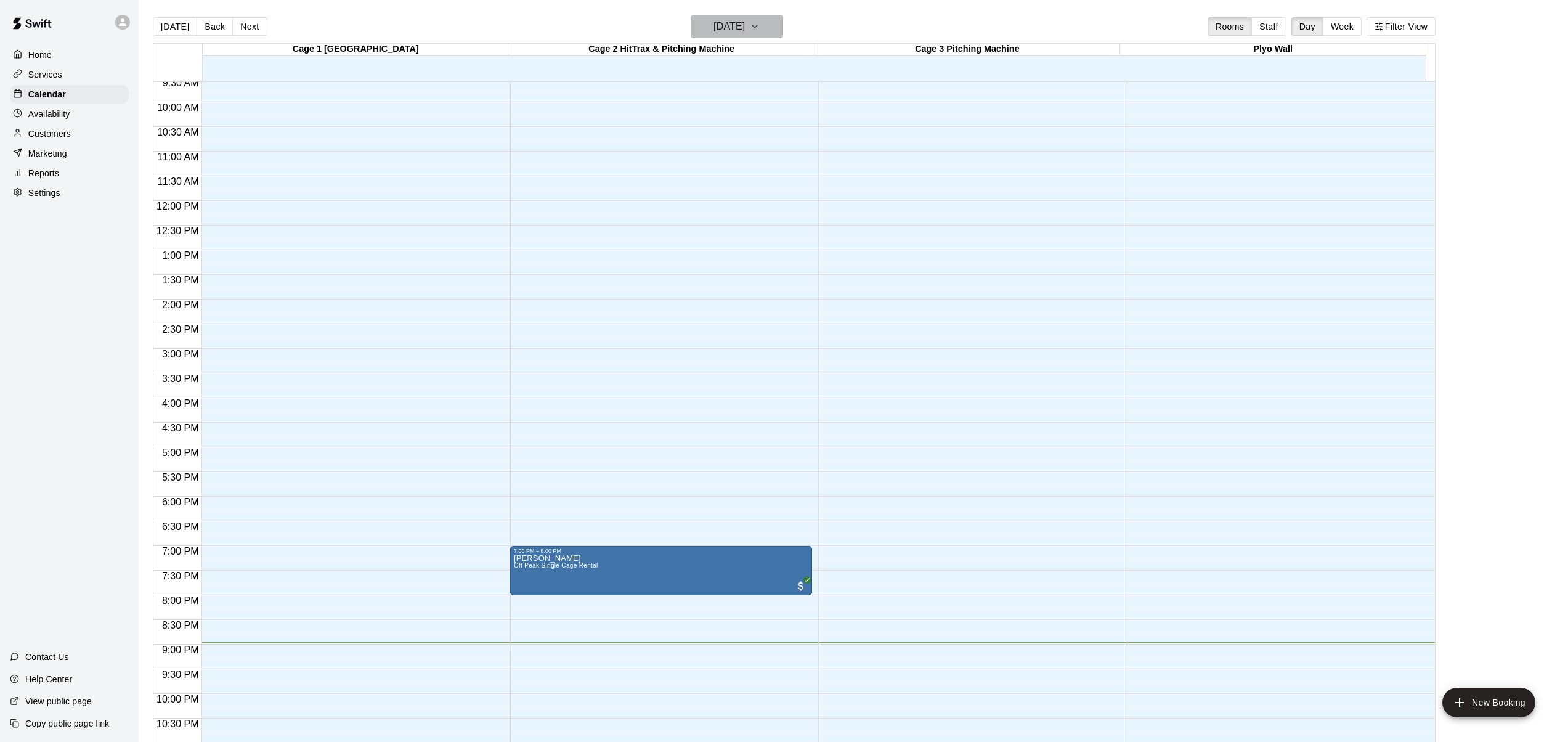
click at [759, 28] on icon "button" at bounding box center [754, 26] width 10 height 15
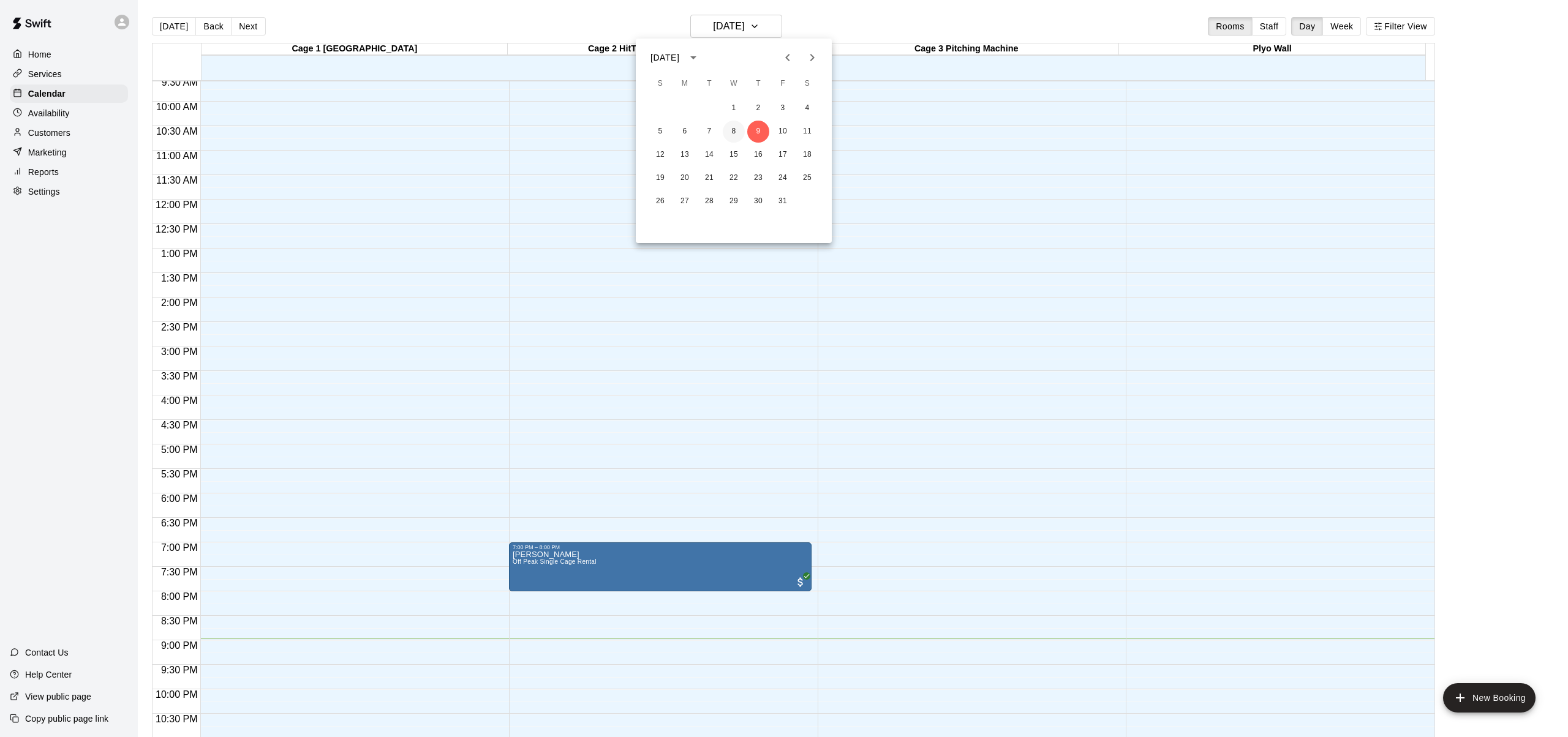
click at [734, 131] on button "8" at bounding box center [734, 132] width 22 height 22
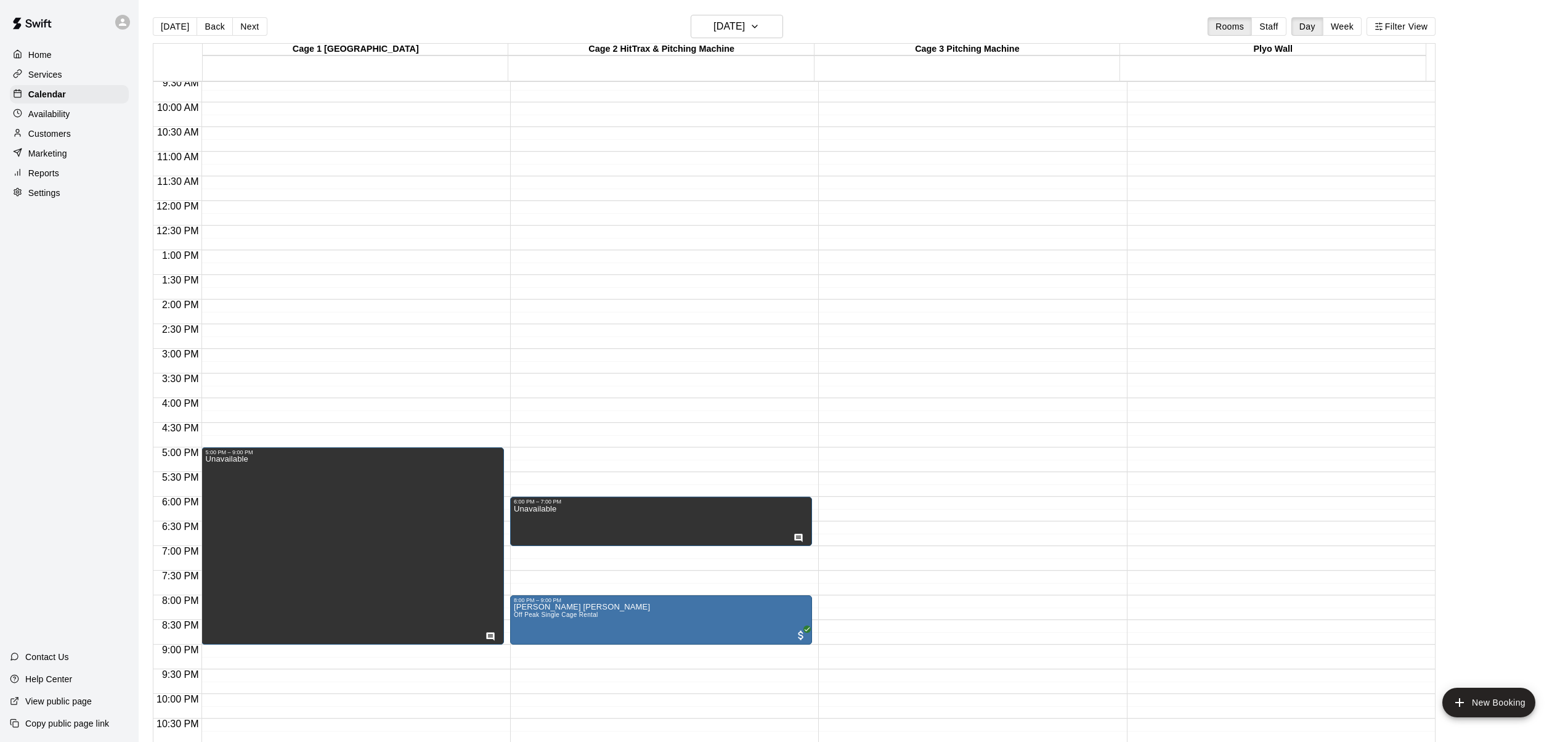
click at [46, 54] on p "Home" at bounding box center [40, 54] width 24 height 12
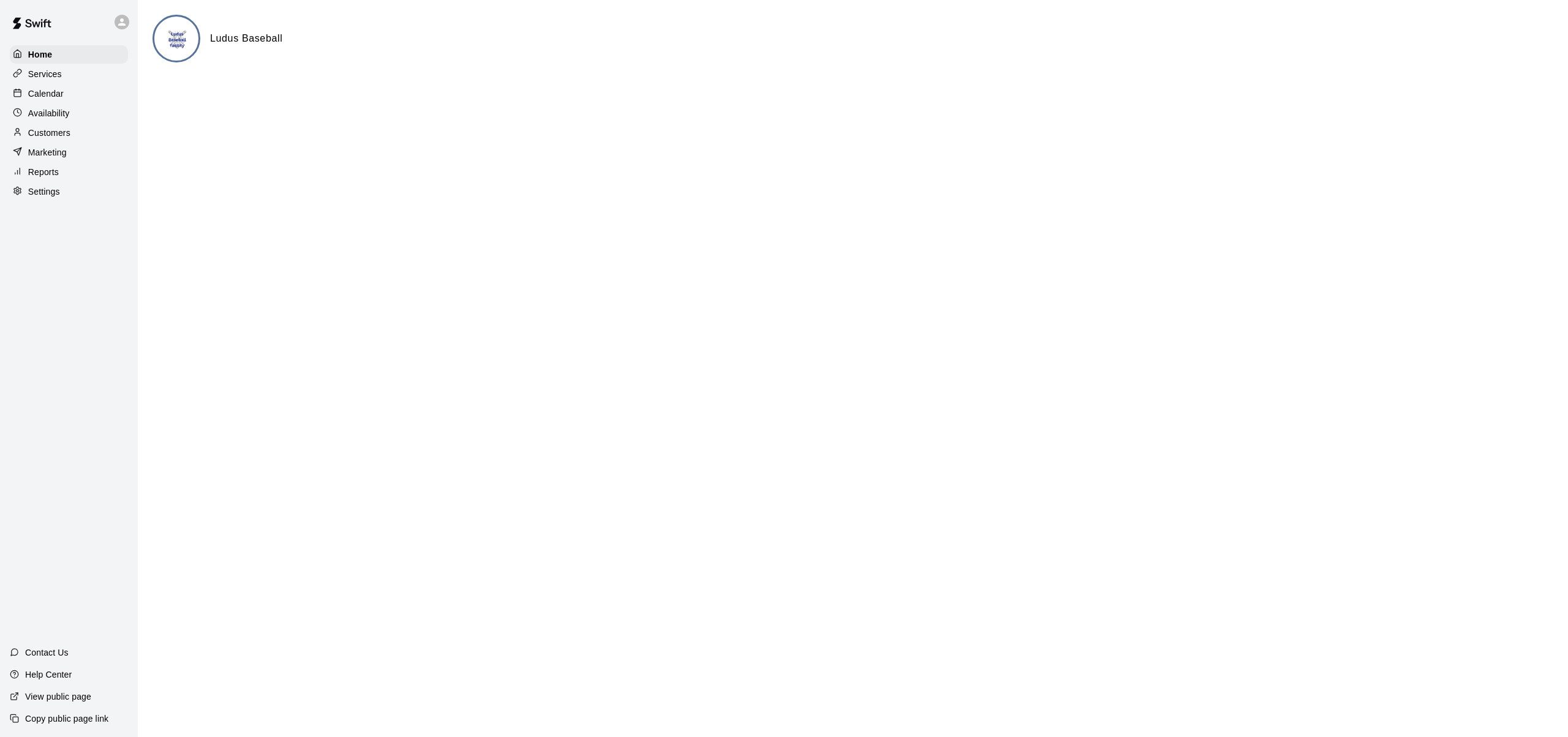
click at [55, 113] on p "Availability" at bounding box center [49, 113] width 42 height 12
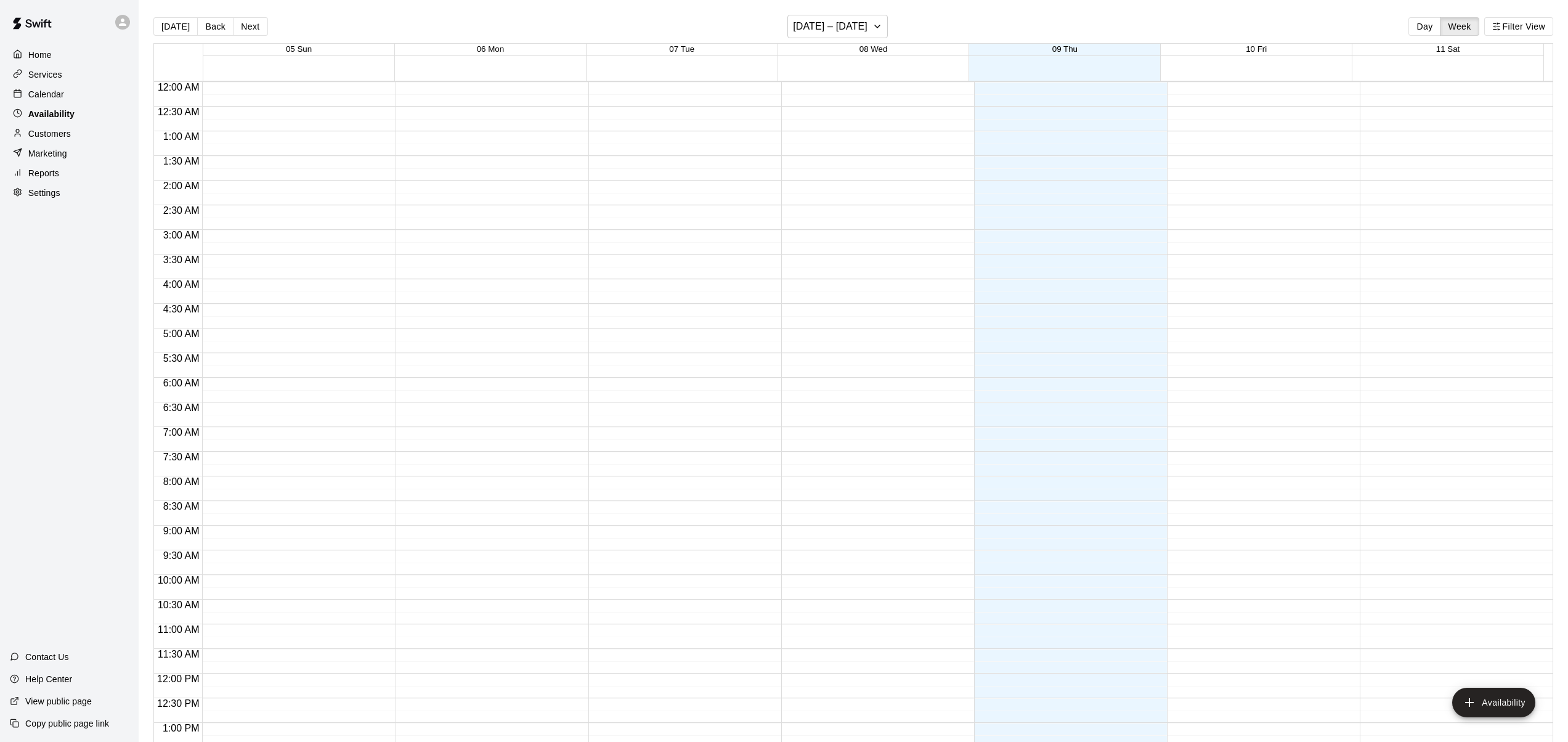
scroll to position [510, 0]
click at [45, 54] on p "Home" at bounding box center [40, 54] width 24 height 12
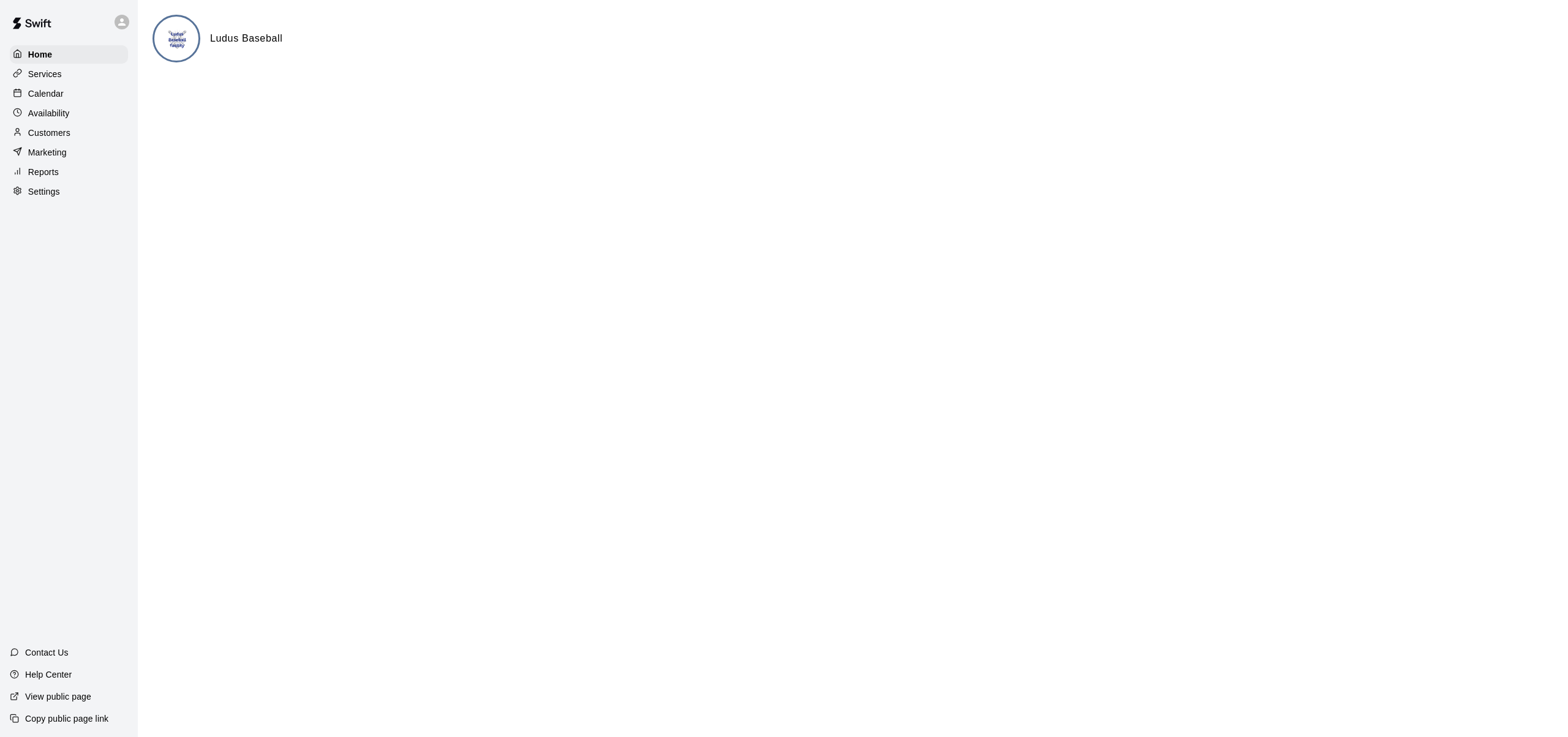
click at [44, 190] on p "Settings" at bounding box center [44, 191] width 32 height 12
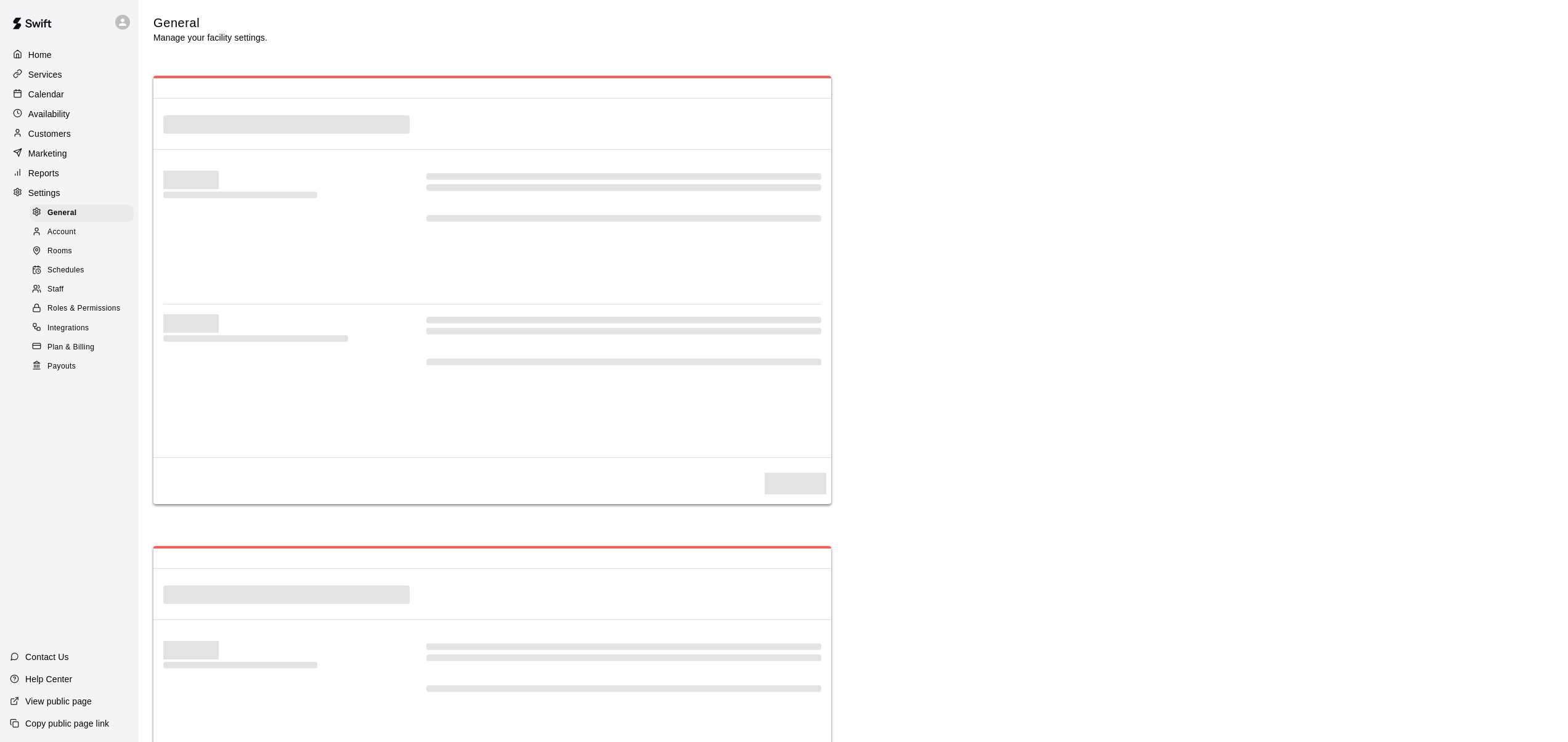
select select "**"
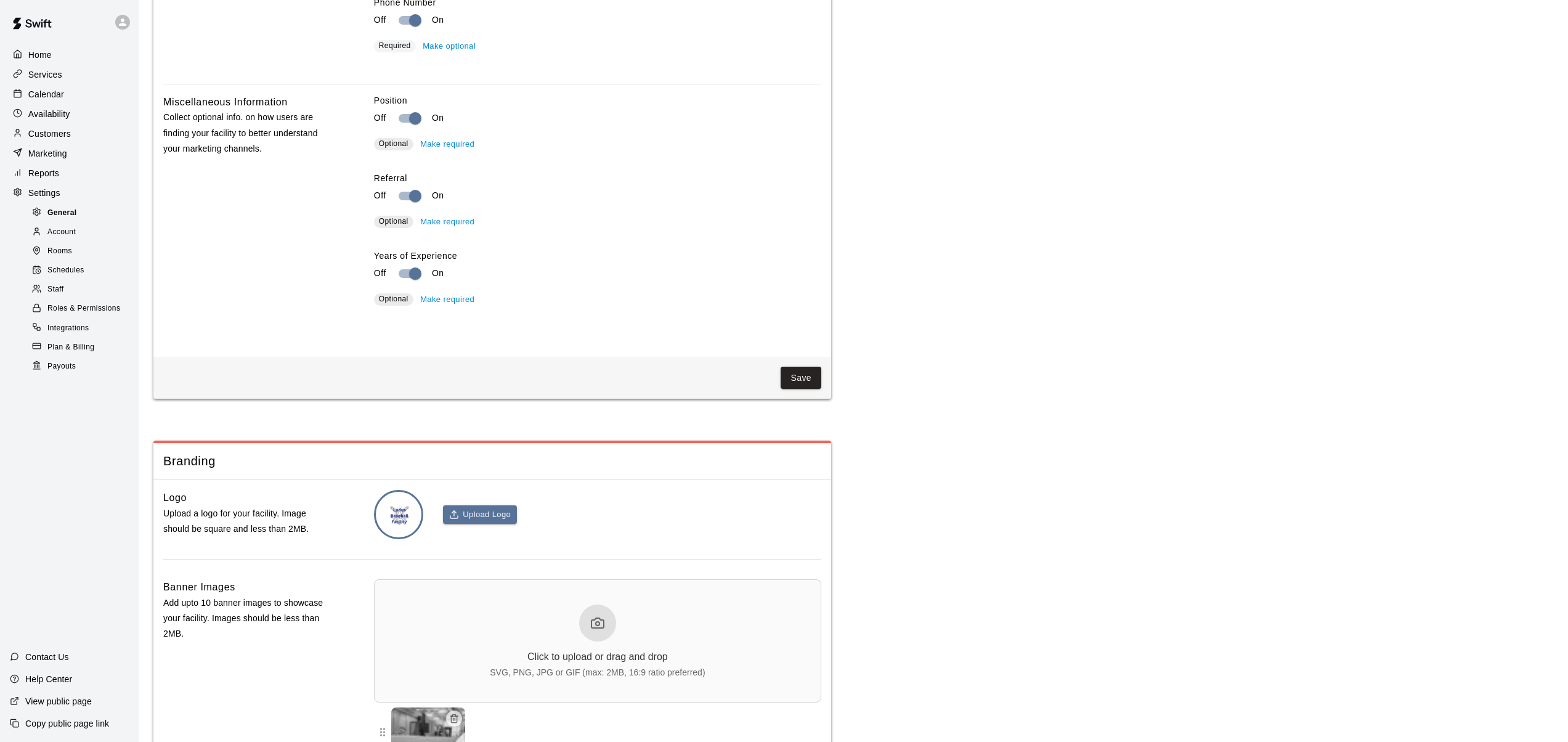
scroll to position [2381, 0]
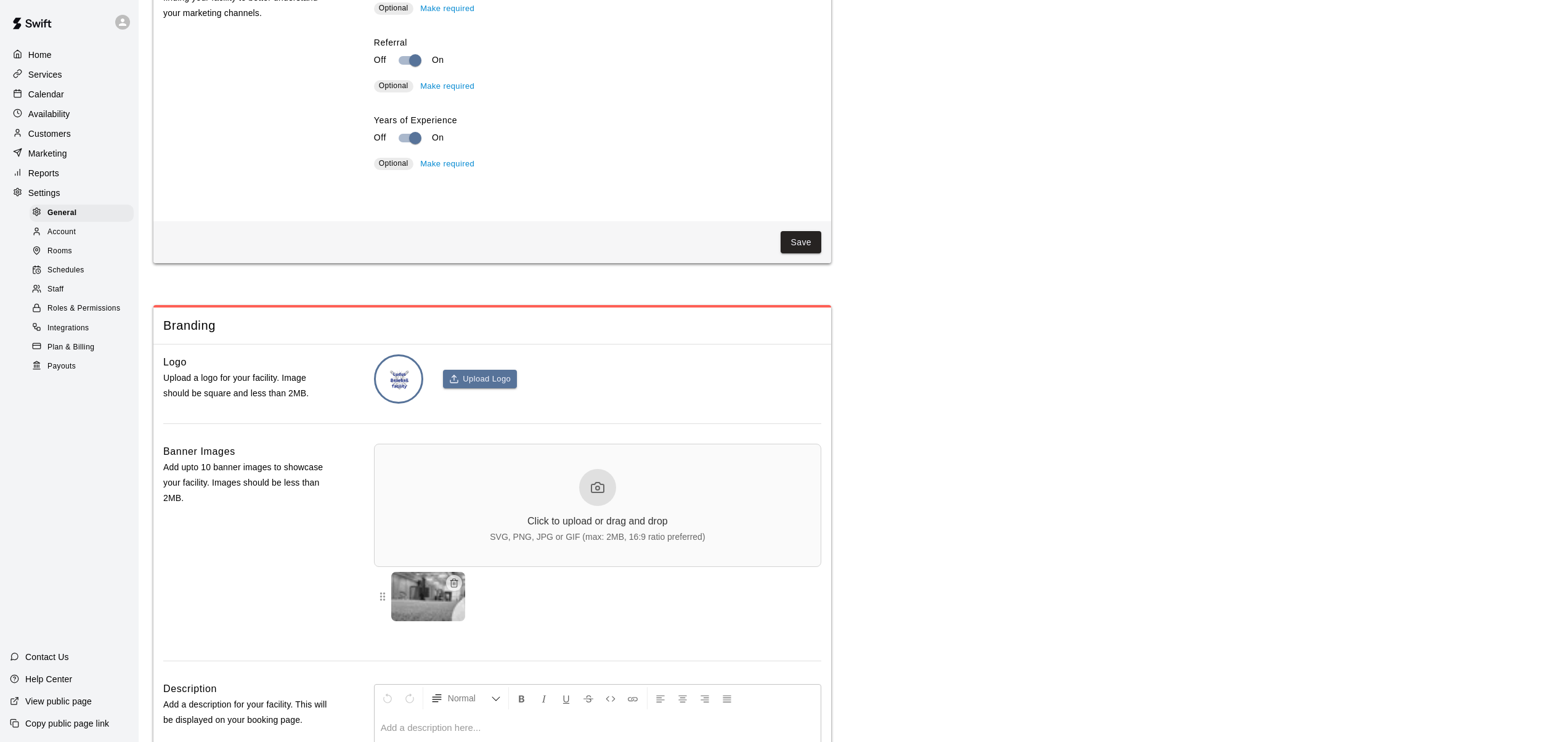
click at [64, 249] on span "Rooms" at bounding box center [60, 251] width 25 height 12
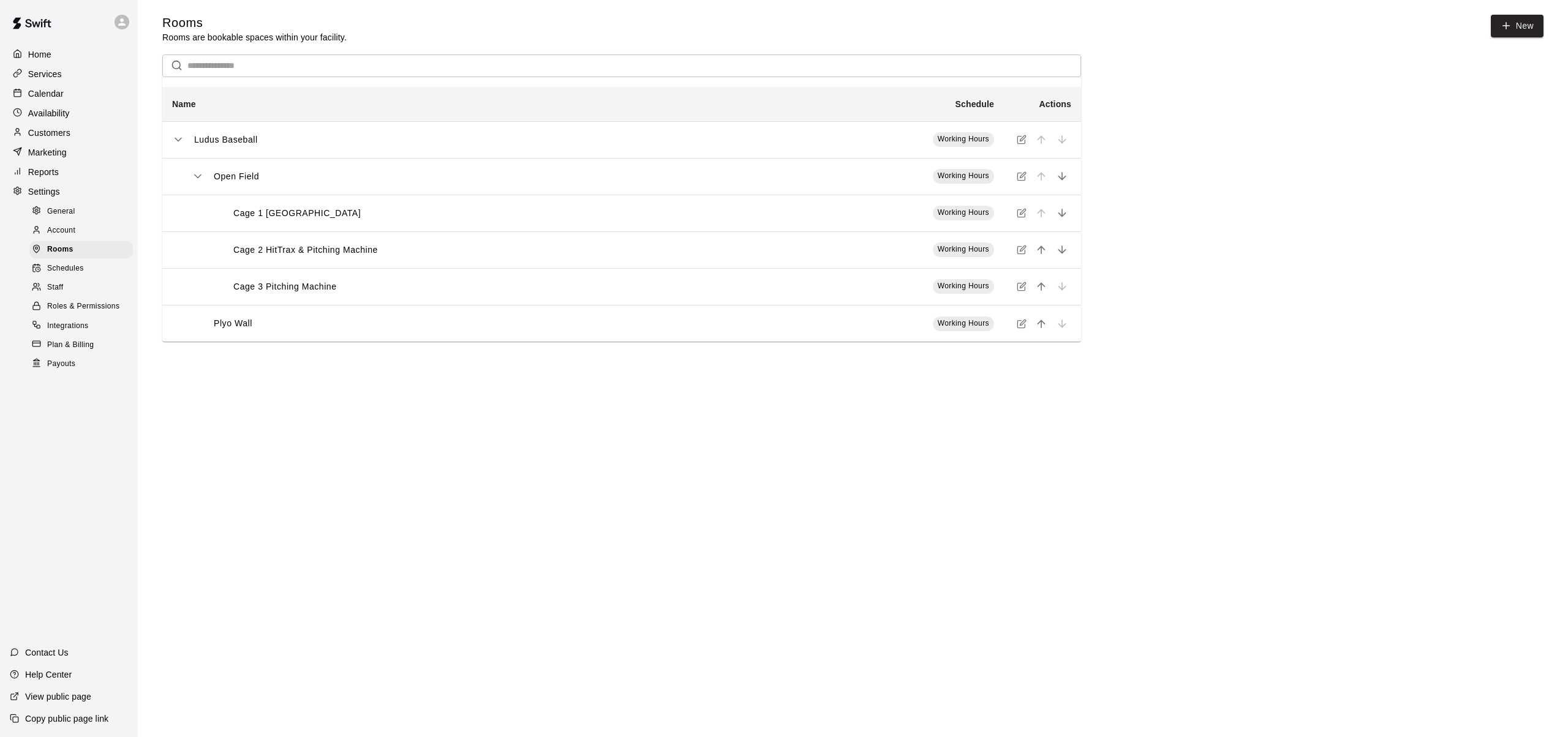
click at [300, 256] on p "Cage 2 HitTrax & Pitching Machine" at bounding box center [306, 250] width 145 height 13
click at [1061, 289] on div "simple table" at bounding box center [1062, 286] width 18 height 18
click at [1020, 217] on icon "simple table" at bounding box center [1021, 213] width 10 height 10
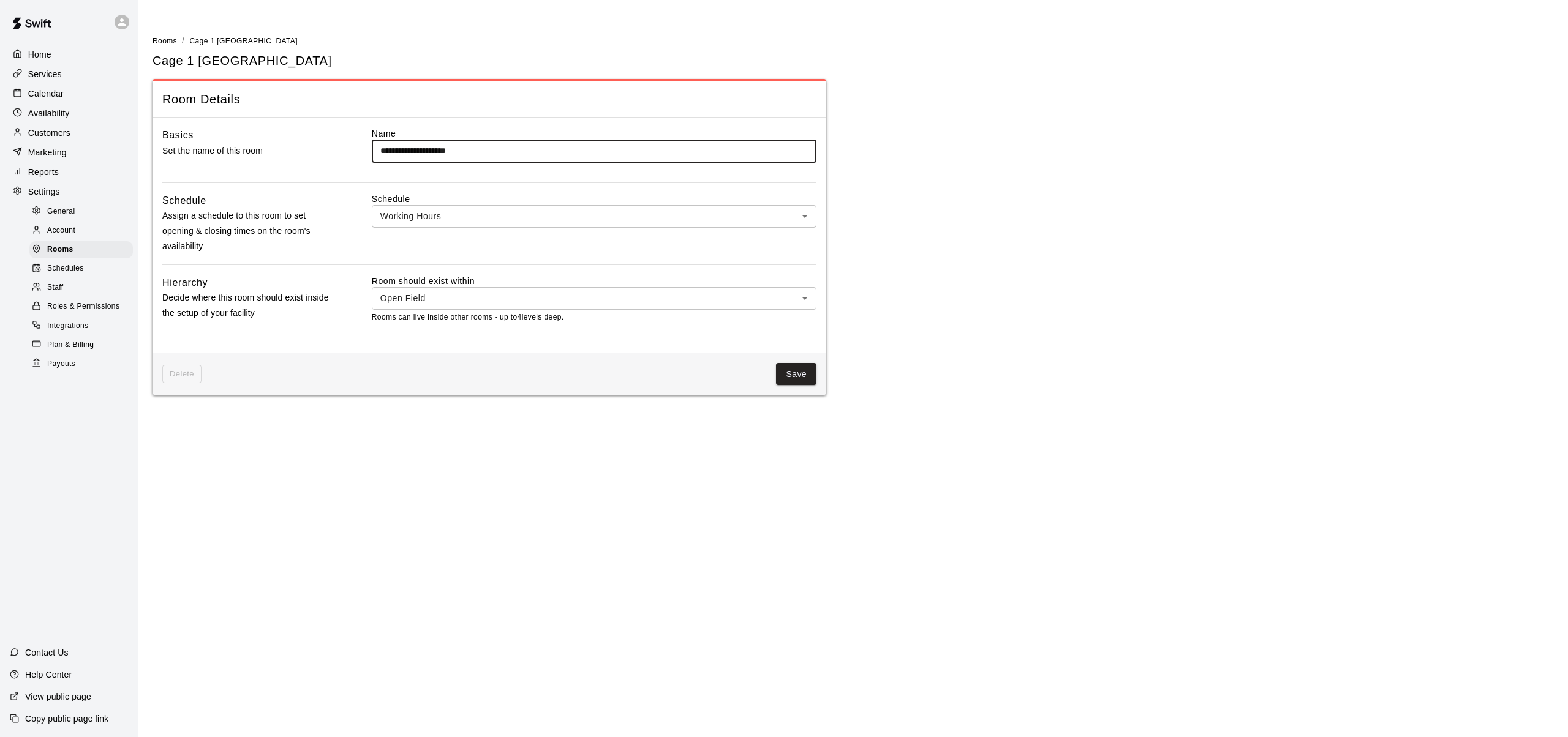
click at [806, 298] on body "**********" at bounding box center [784, 204] width 1568 height 410
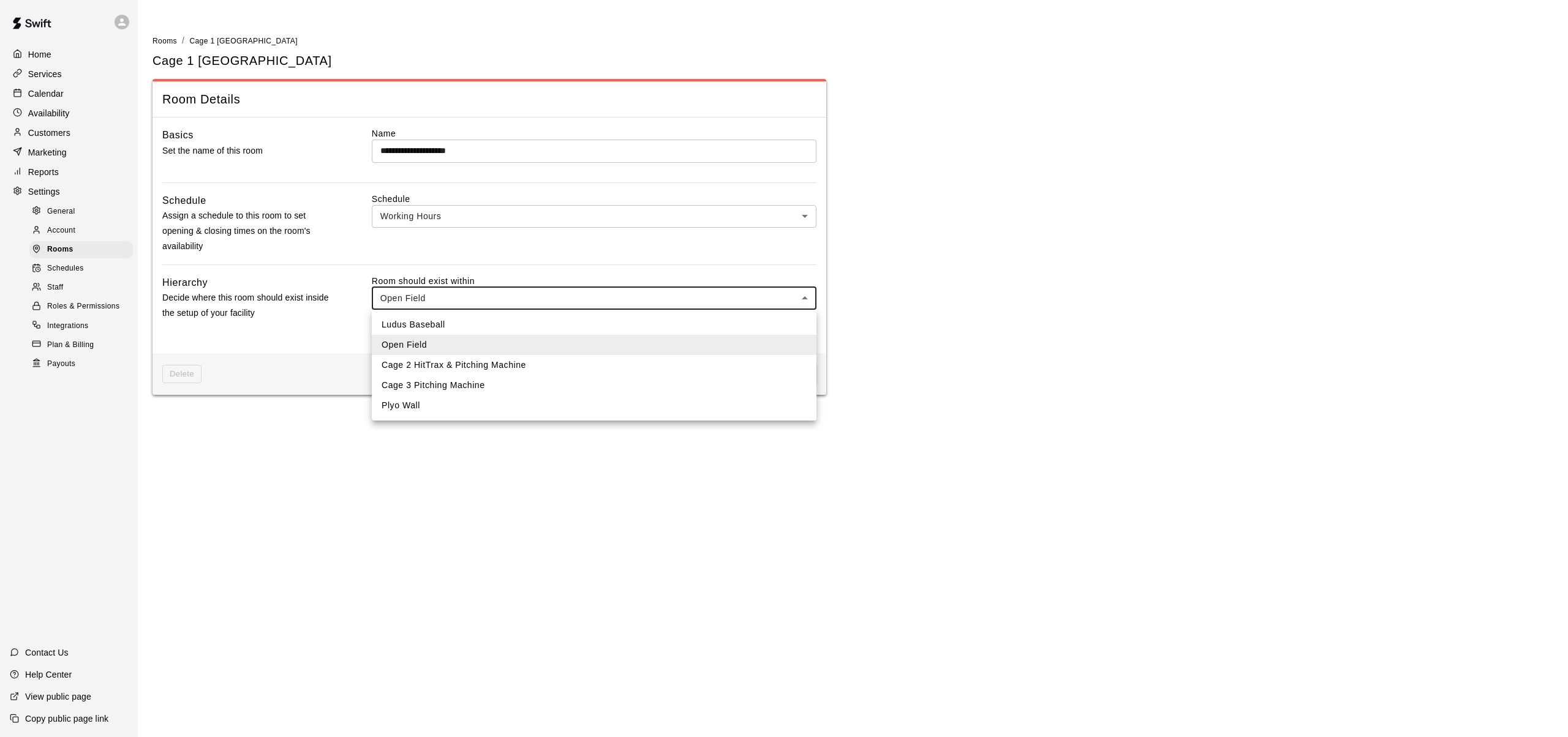
click at [326, 339] on div at bounding box center [784, 368] width 1568 height 737
click at [806, 297] on body "**********" at bounding box center [784, 204] width 1568 height 410
click at [520, 252] on div at bounding box center [784, 368] width 1568 height 737
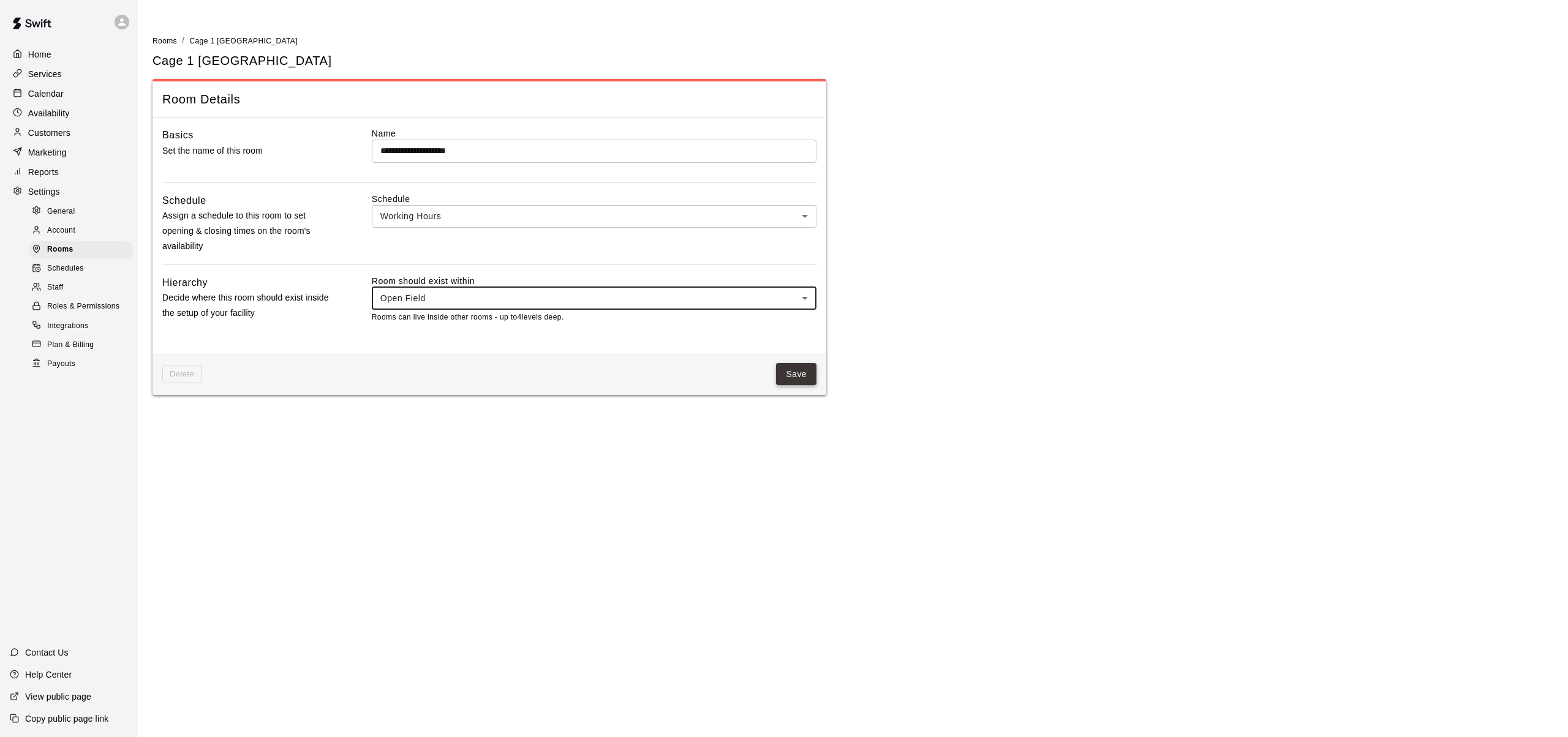
click at [799, 374] on button "Save" at bounding box center [796, 374] width 40 height 23
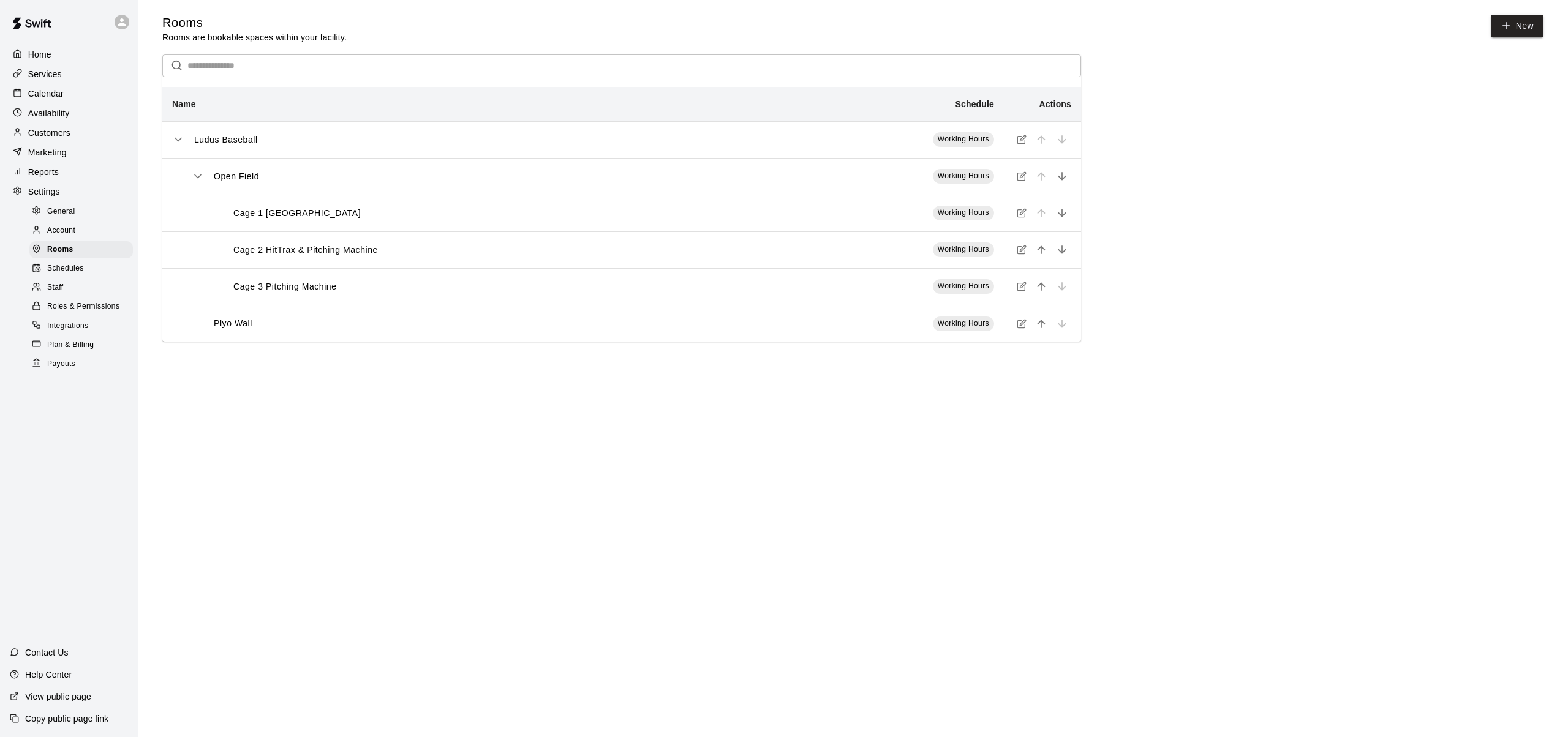
click at [1021, 251] on icon "simple table" at bounding box center [1023, 249] width 5 height 5
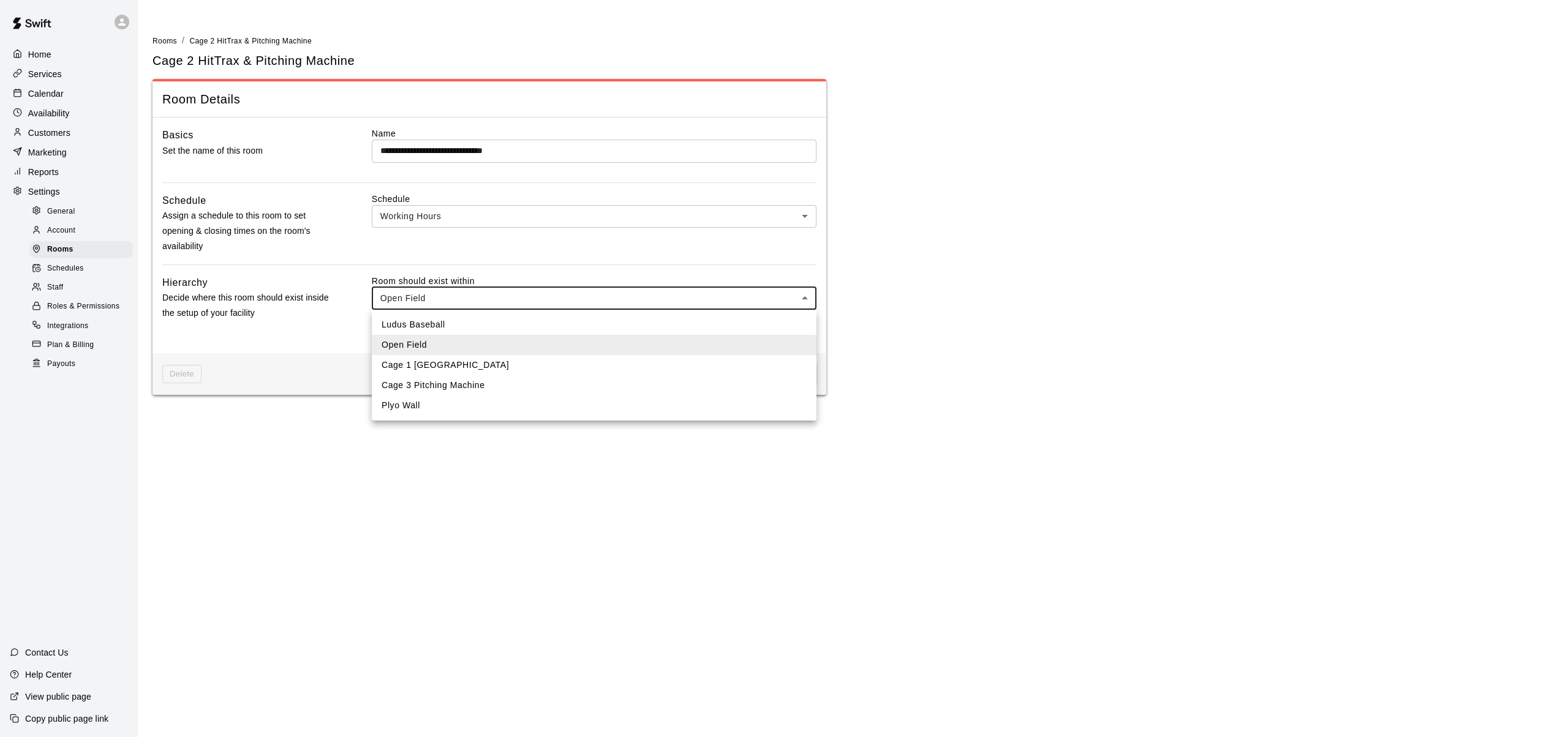
click at [806, 296] on body "**********" at bounding box center [784, 204] width 1568 height 410
click at [310, 342] on div at bounding box center [784, 368] width 1568 height 737
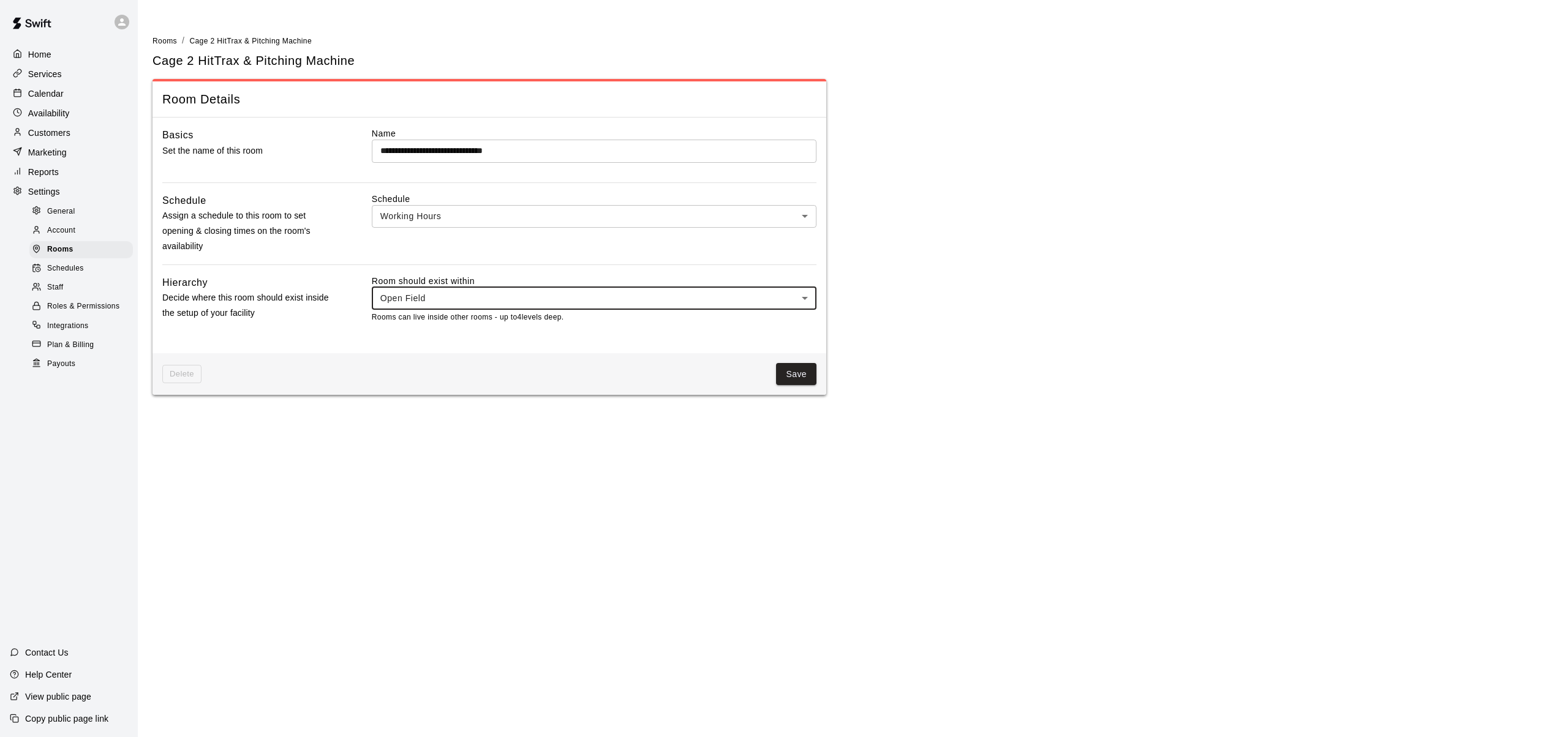
click at [805, 374] on button "Save" at bounding box center [796, 374] width 40 height 23
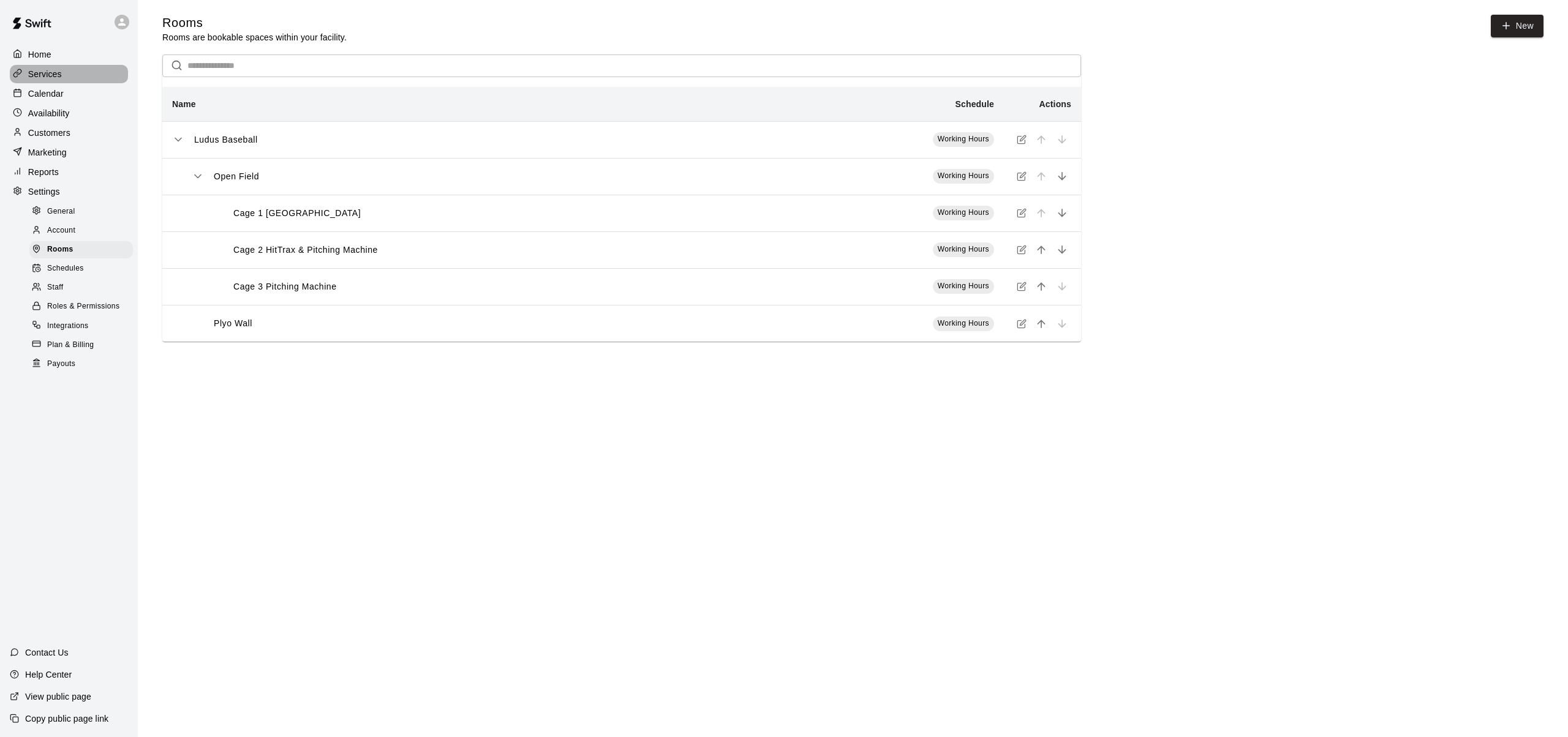
click at [56, 74] on p "Services" at bounding box center [45, 74] width 34 height 12
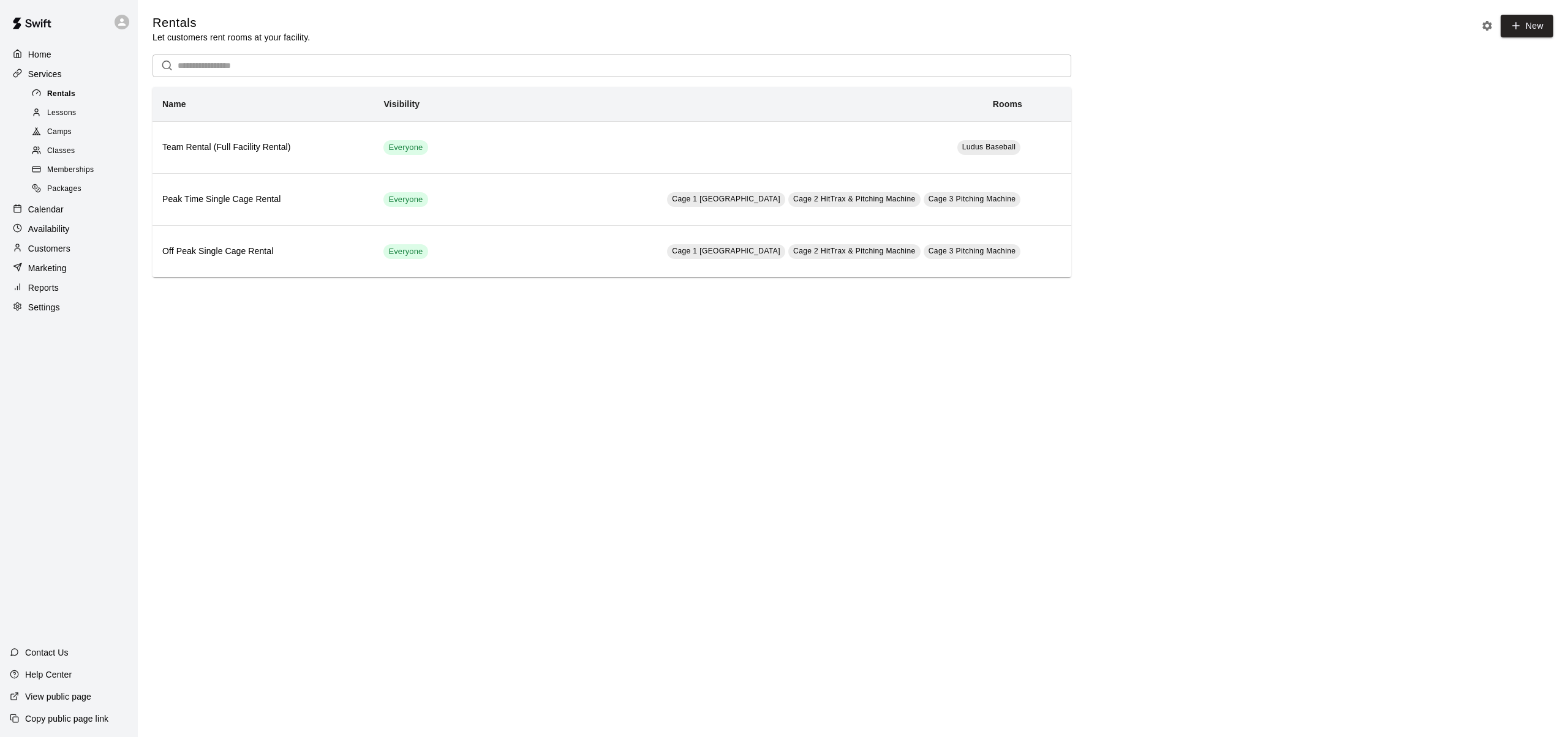
click at [63, 96] on span "Rentals" at bounding box center [61, 94] width 28 height 12
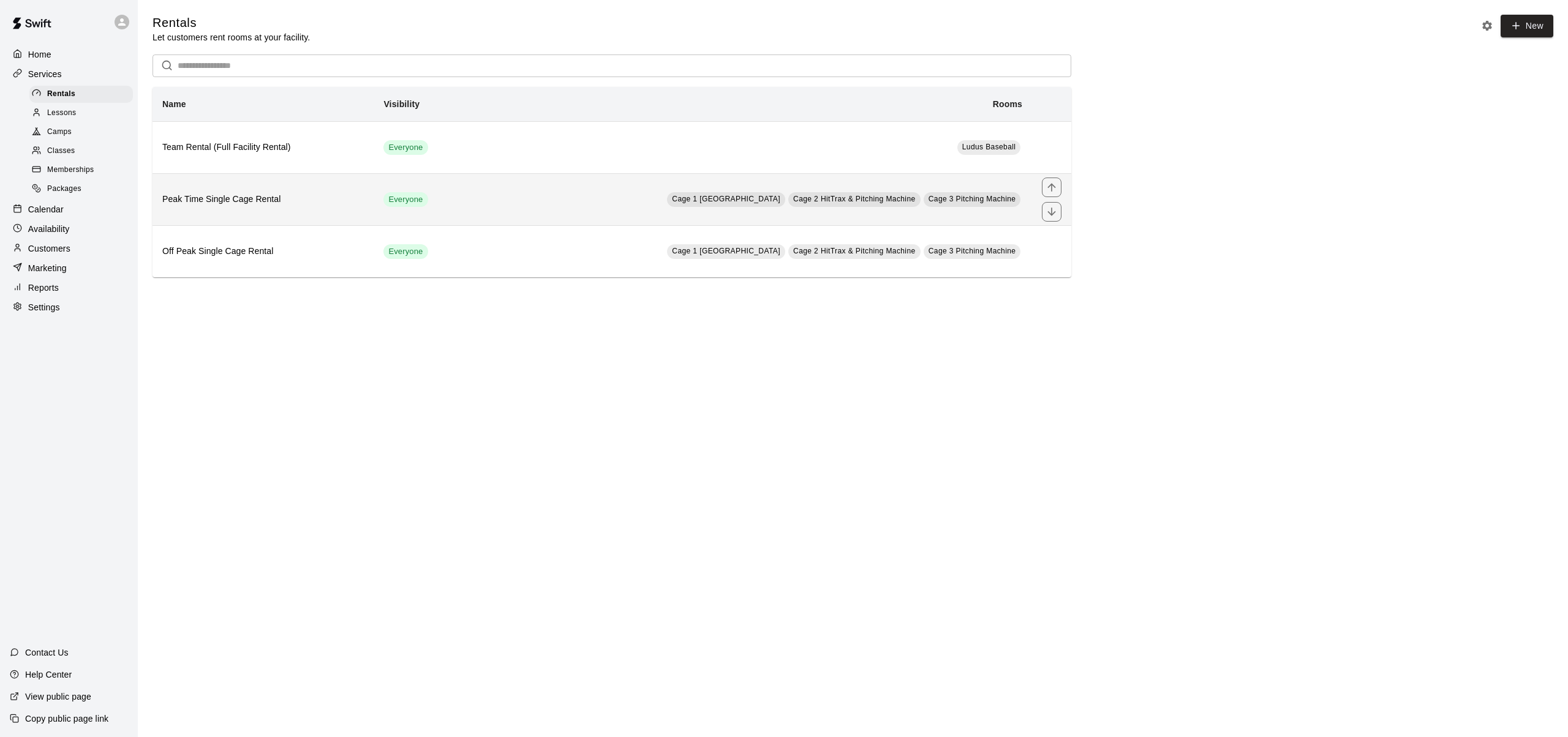
click at [214, 205] on h6 "Peak Time Single Cage Rental" at bounding box center [263, 199] width 201 height 14
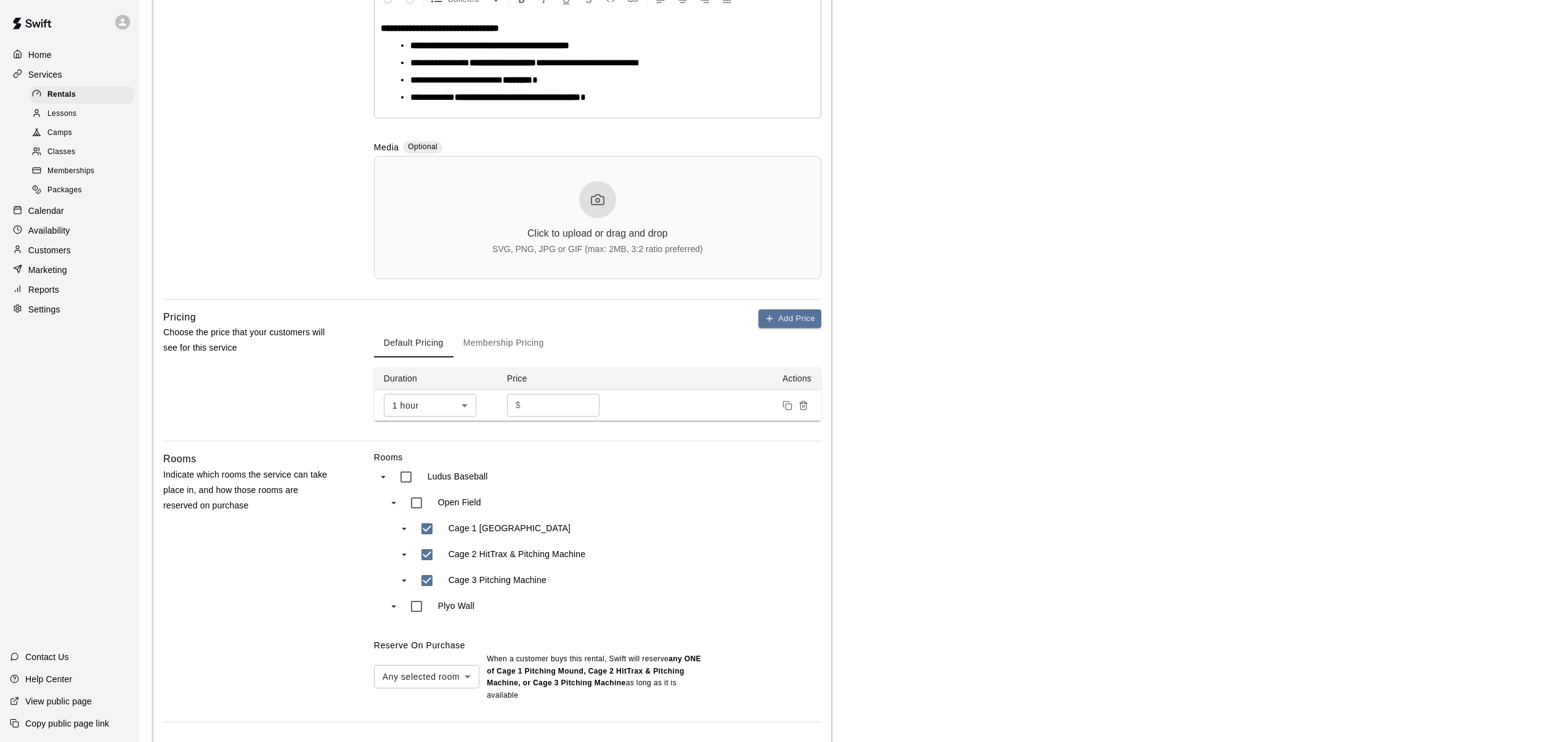
scroll to position [387, 0]
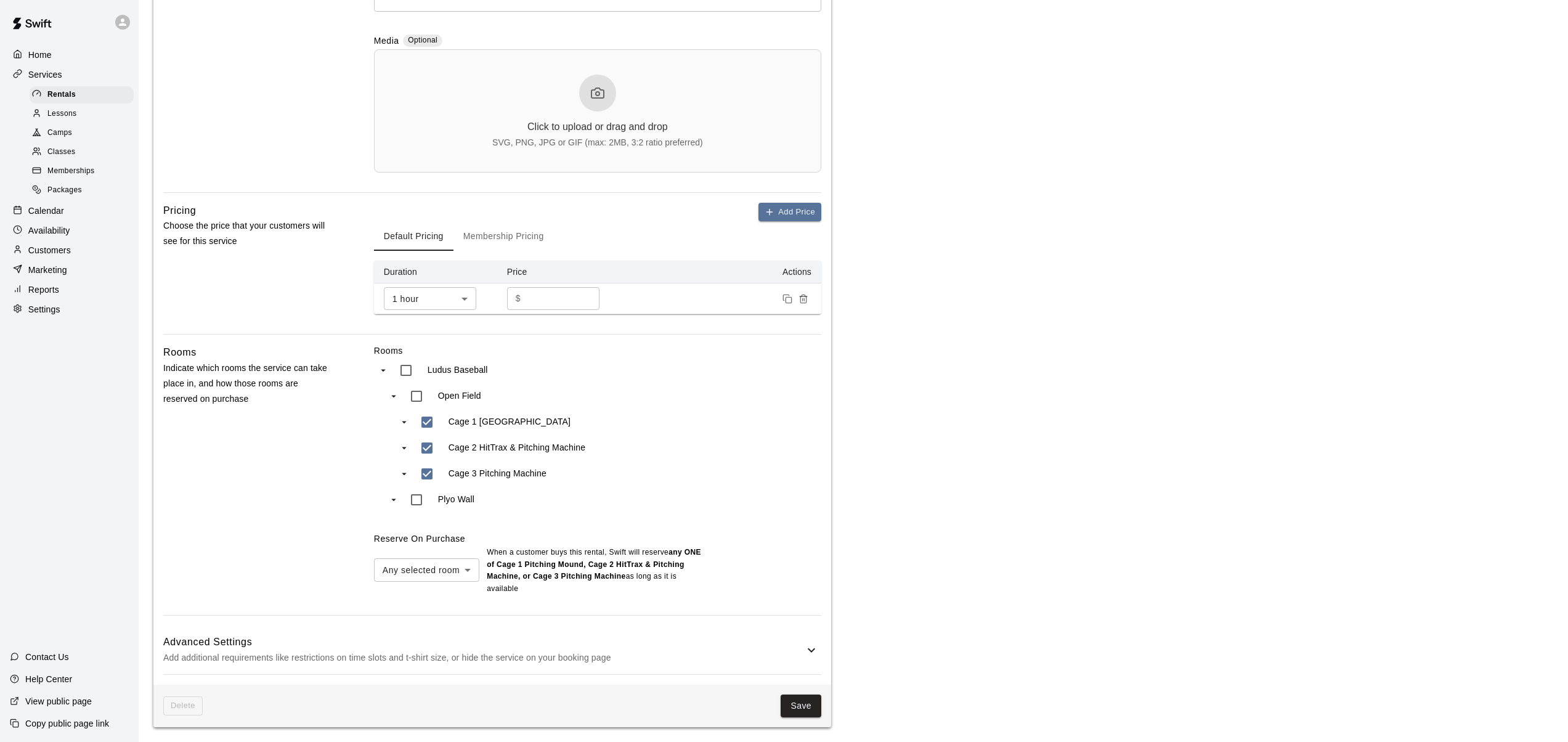
click at [405, 420] on icon "swift facility view" at bounding box center [404, 422] width 11 height 11
click at [402, 440] on div "Cage 2 HitTrax & Pitching Machine" at bounding box center [508, 448] width 225 height 26
click at [404, 471] on icon "swift facility view" at bounding box center [404, 474] width 11 height 11
click at [805, 701] on button "Save" at bounding box center [801, 706] width 41 height 23
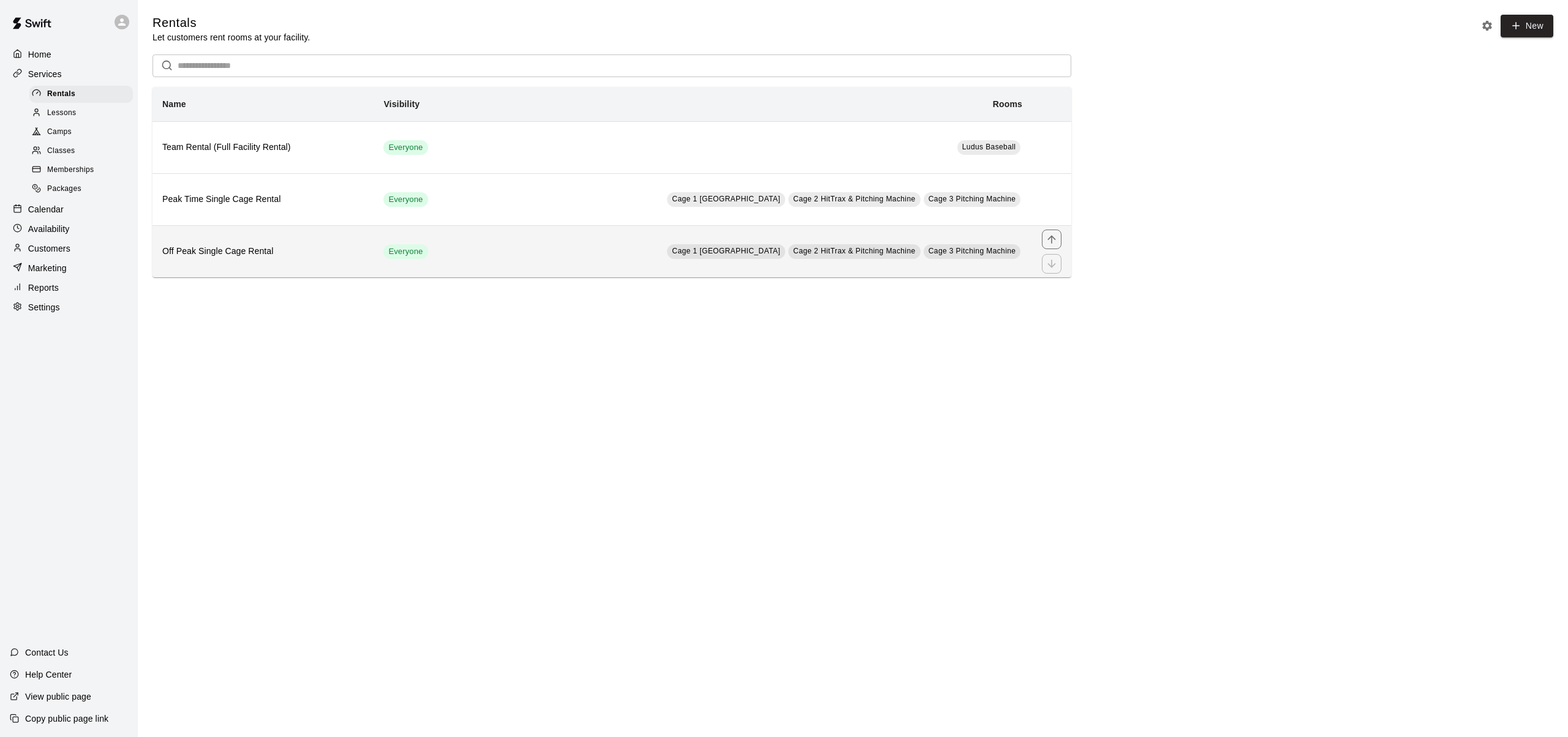
click at [249, 249] on h6 "Off Peak Single Cage Rental" at bounding box center [263, 251] width 201 height 14
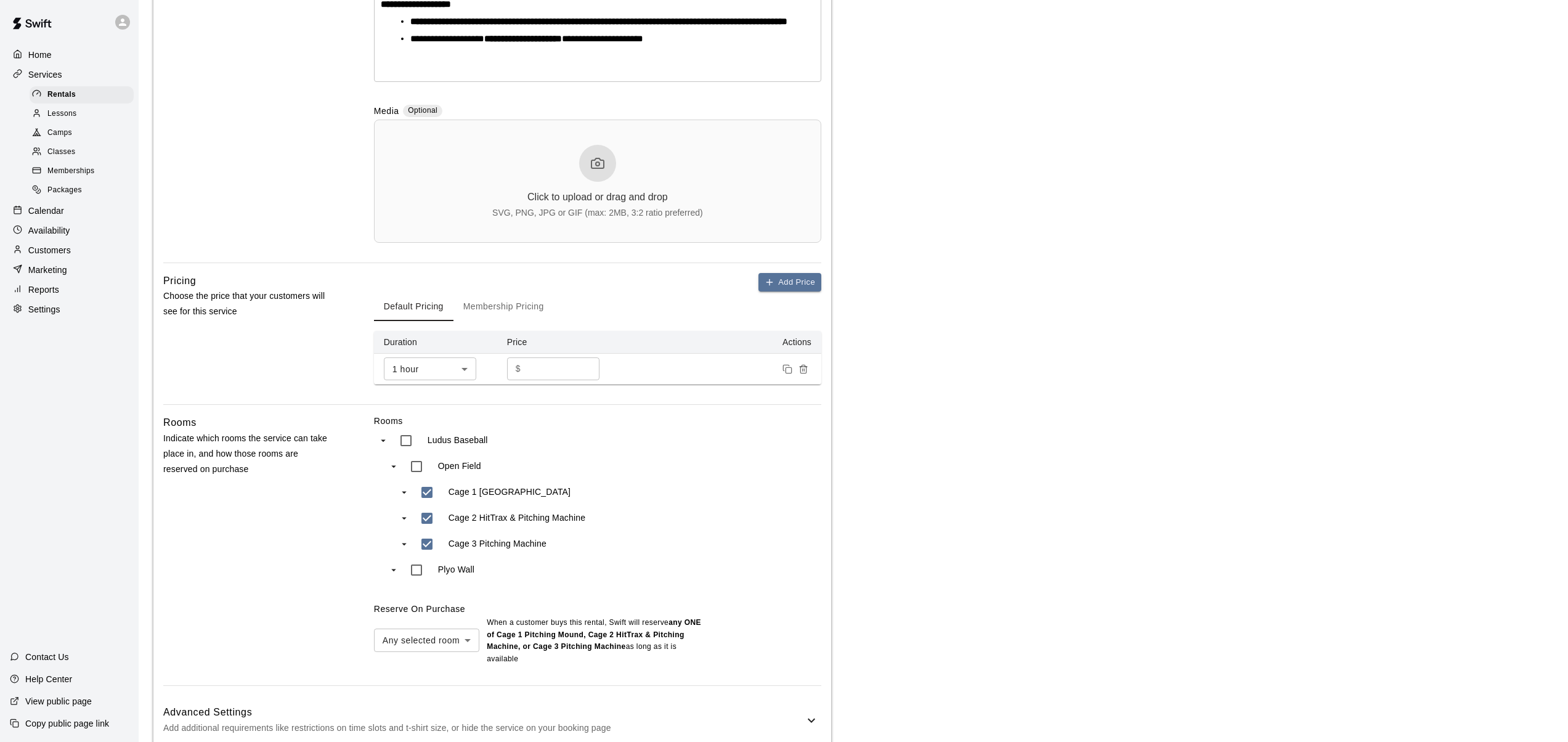
scroll to position [370, 0]
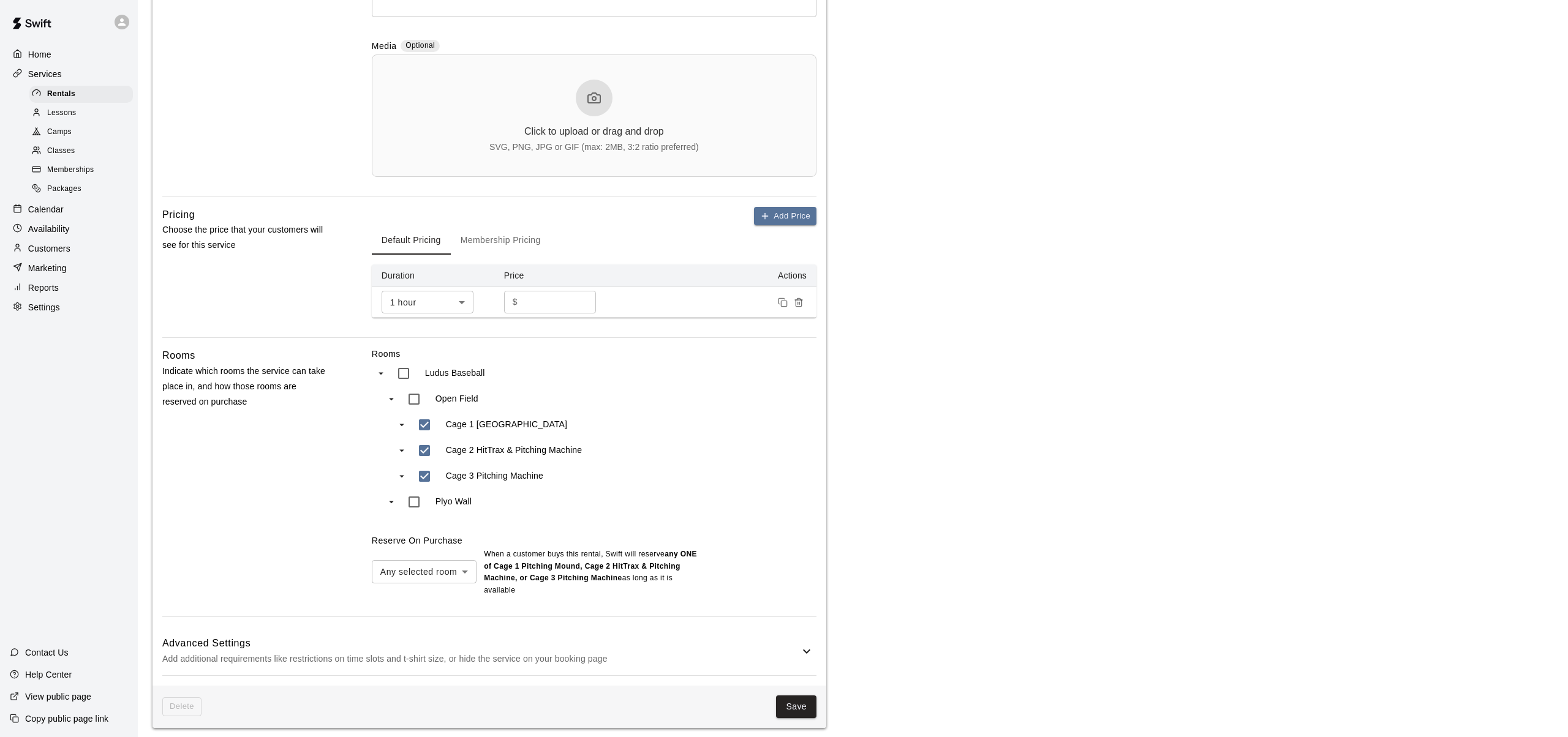
click at [468, 571] on body "**********" at bounding box center [784, 188] width 1568 height 1110
click at [405, 598] on li "All selected rooms" at bounding box center [424, 599] width 105 height 20
type input "***"
click at [405, 597] on div "All selected rooms *** ​ When a customer buys this rental , Swift will reserve …" at bounding box center [594, 572] width 445 height 51
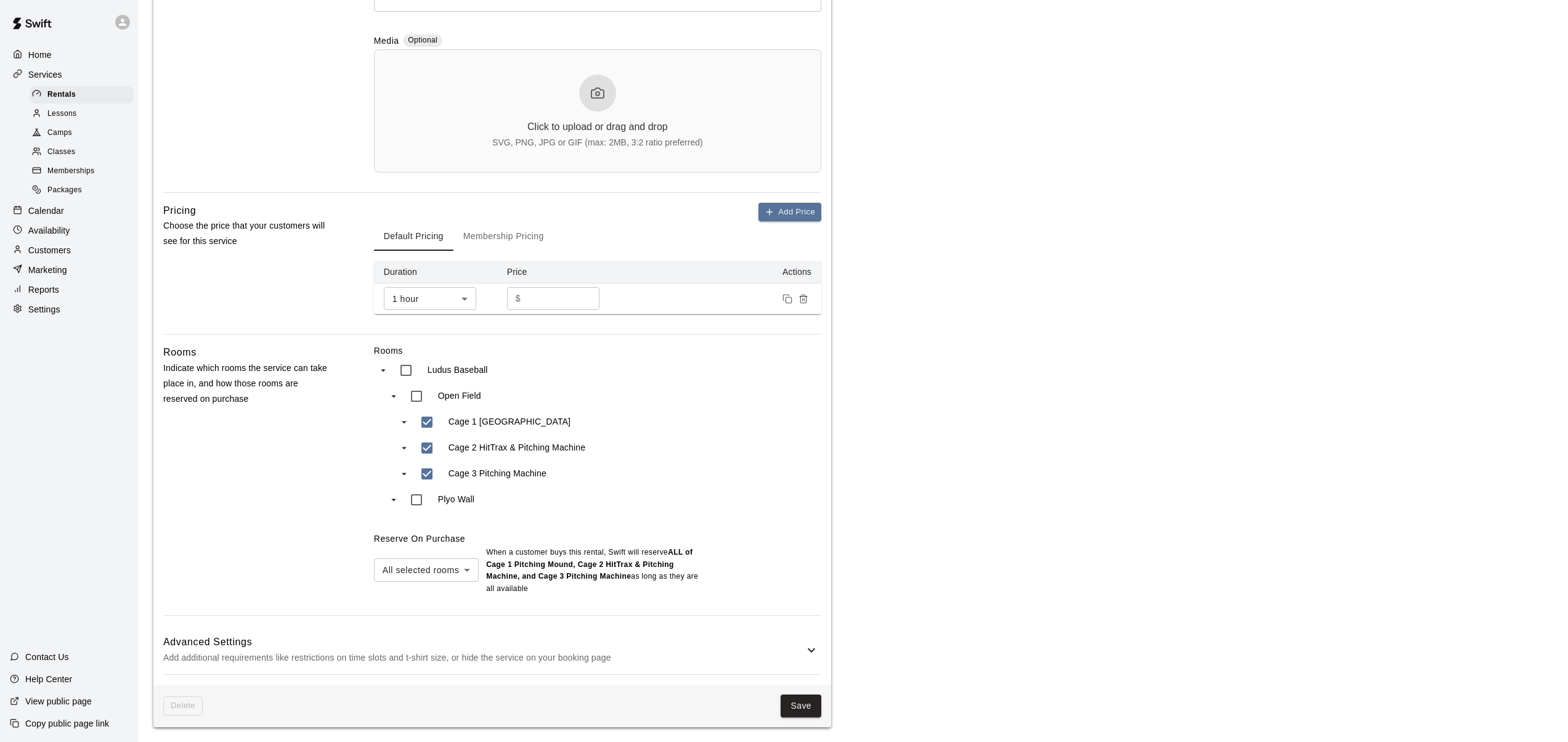
click at [812, 650] on icon at bounding box center [811, 650] width 15 height 15
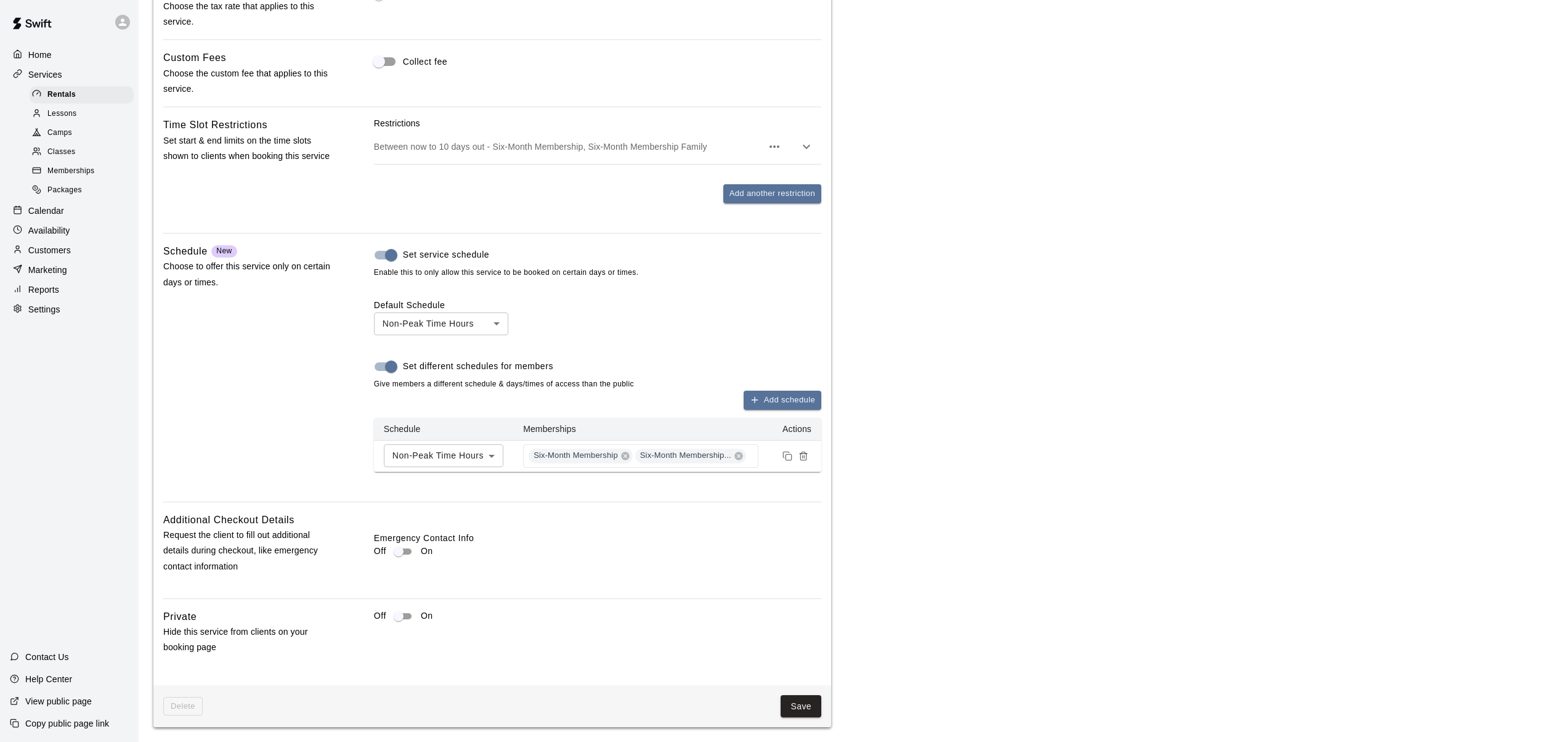
scroll to position [1089, 0]
click at [47, 678] on p "Help Center" at bounding box center [48, 679] width 47 height 12
click at [70, 92] on span "Rentals" at bounding box center [61, 94] width 28 height 12
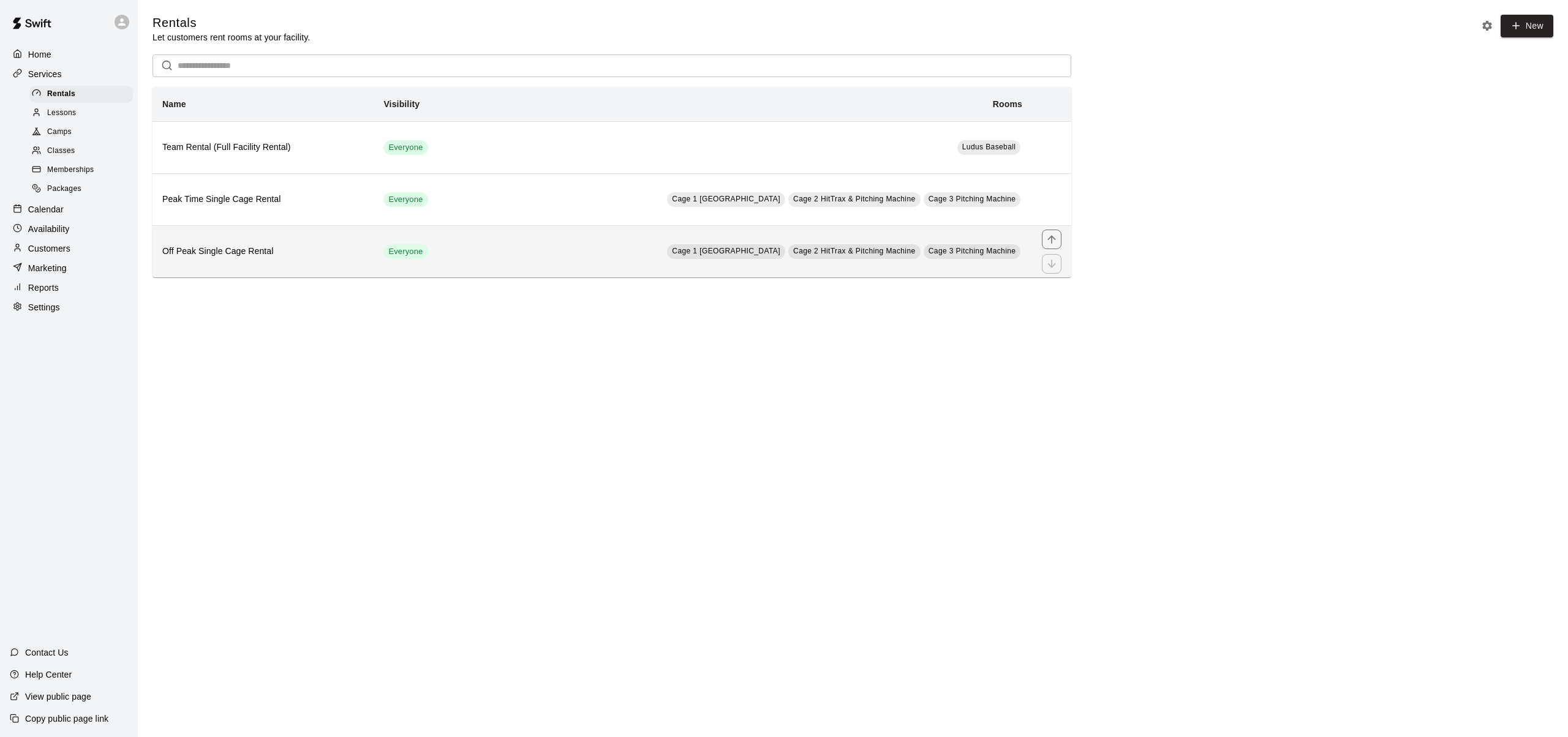
click at [238, 254] on h6 "Off Peak Single Cage Rental" at bounding box center [263, 251] width 201 height 14
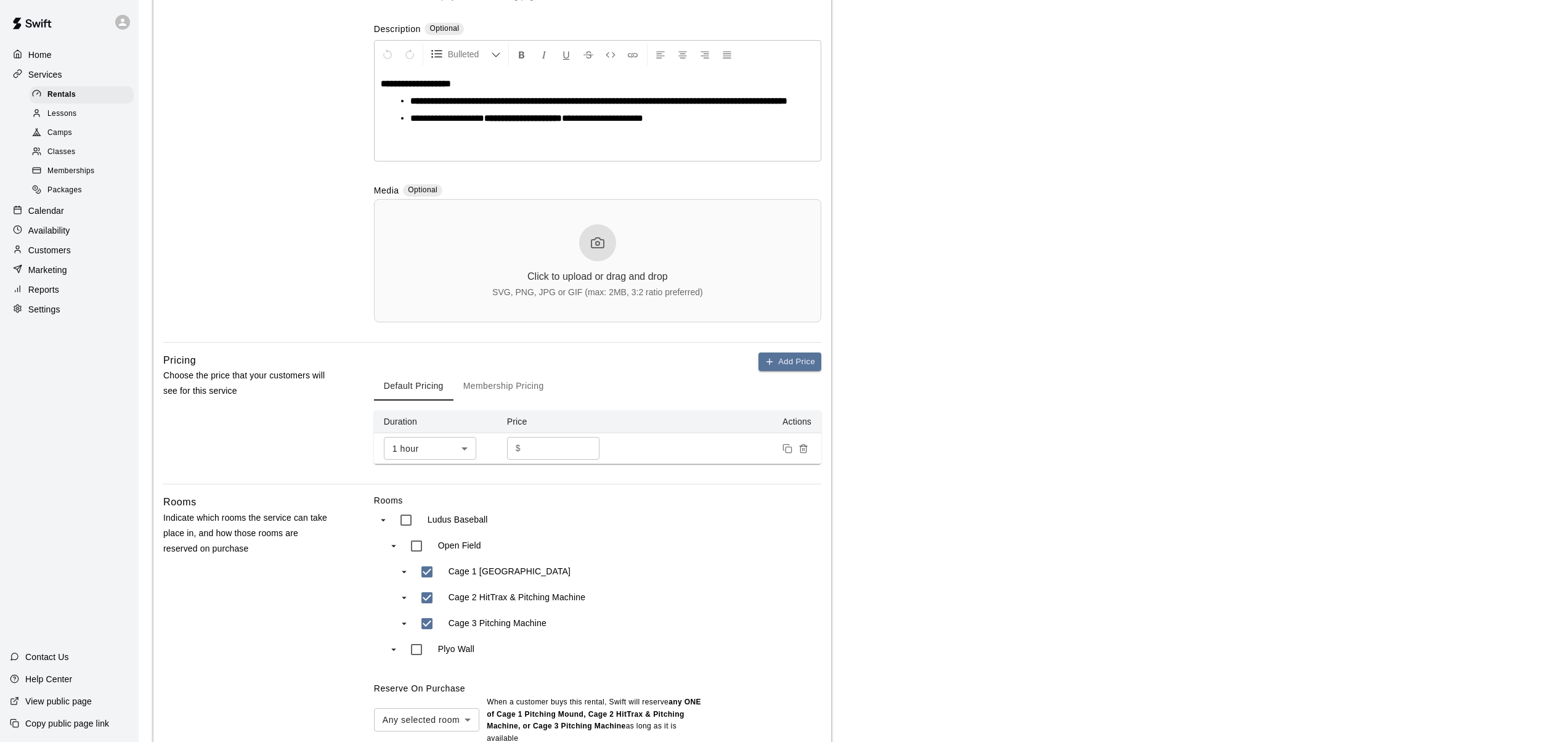
scroll to position [376, 0]
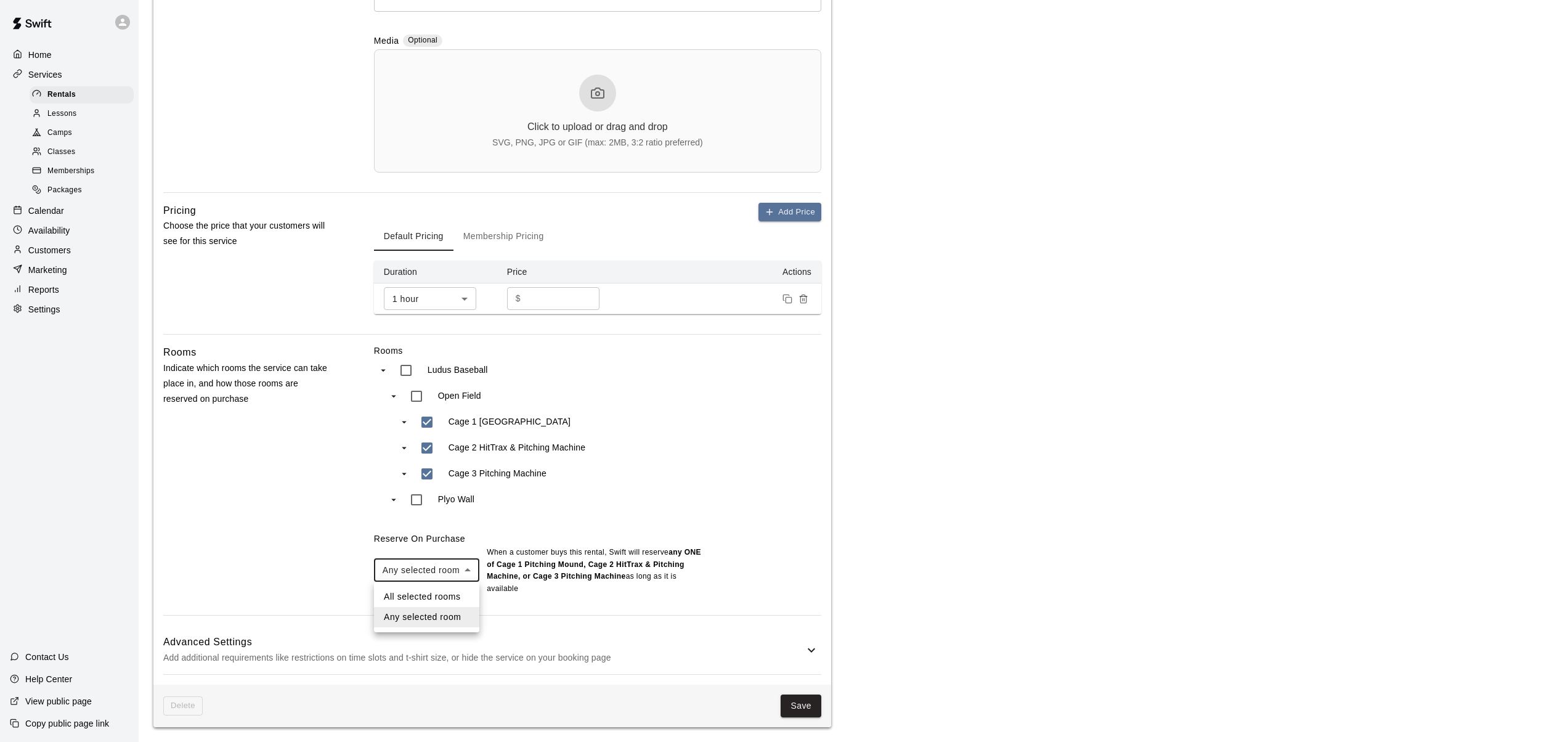
click at [470, 570] on body "**********" at bounding box center [784, 183] width 1568 height 1118
click at [415, 596] on li "All selected rooms" at bounding box center [427, 596] width 105 height 20
type input "***"
click at [415, 596] on div "Rooms Ludus Baseball Open Field Cage 1 Pitching Mound Cage 2 HitTrax & Pitching…" at bounding box center [598, 480] width 448 height 271
click at [801, 707] on button "Save" at bounding box center [801, 706] width 41 height 23
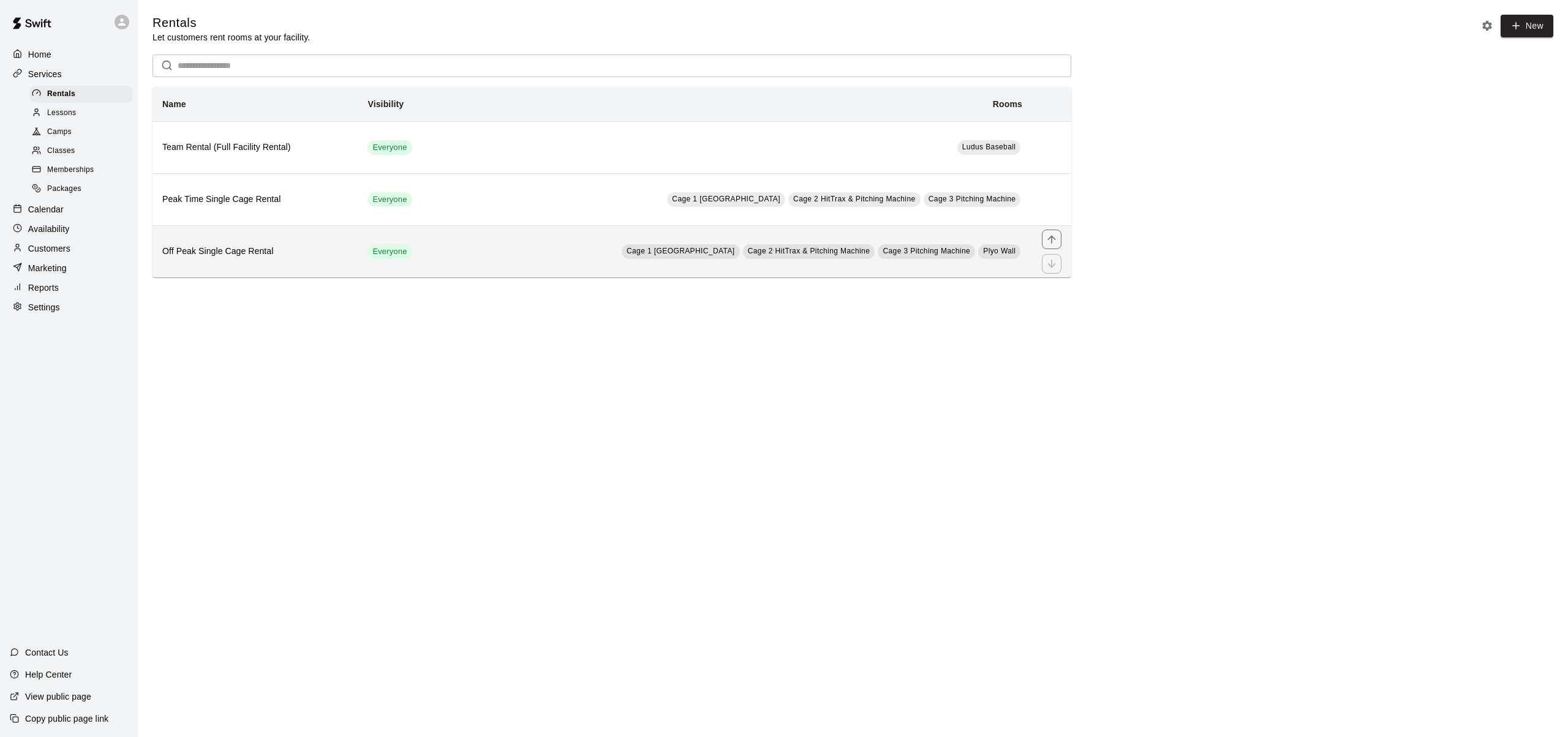
click at [230, 254] on h6 "Off Peak Single Cage Rental" at bounding box center [255, 251] width 186 height 14
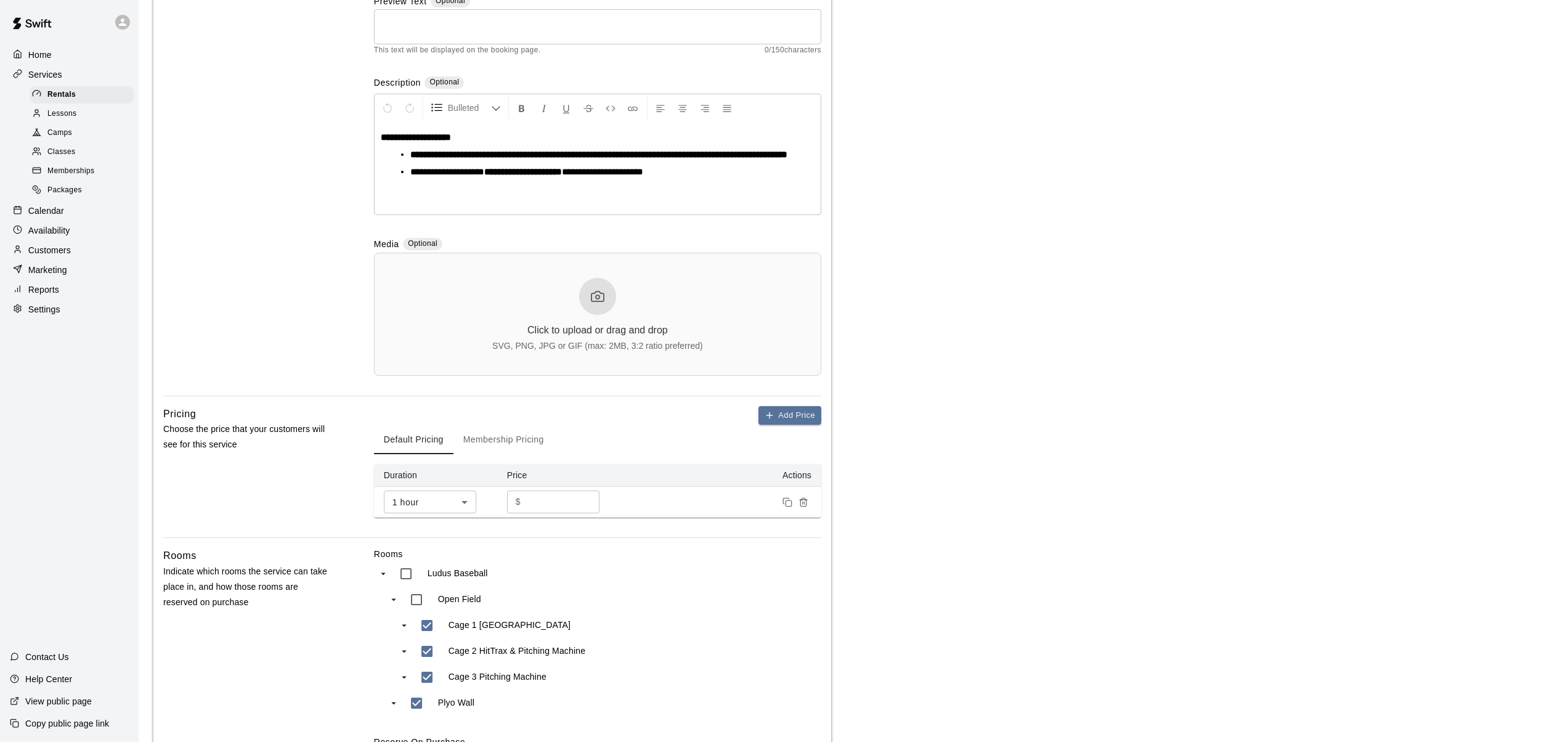
scroll to position [376, 0]
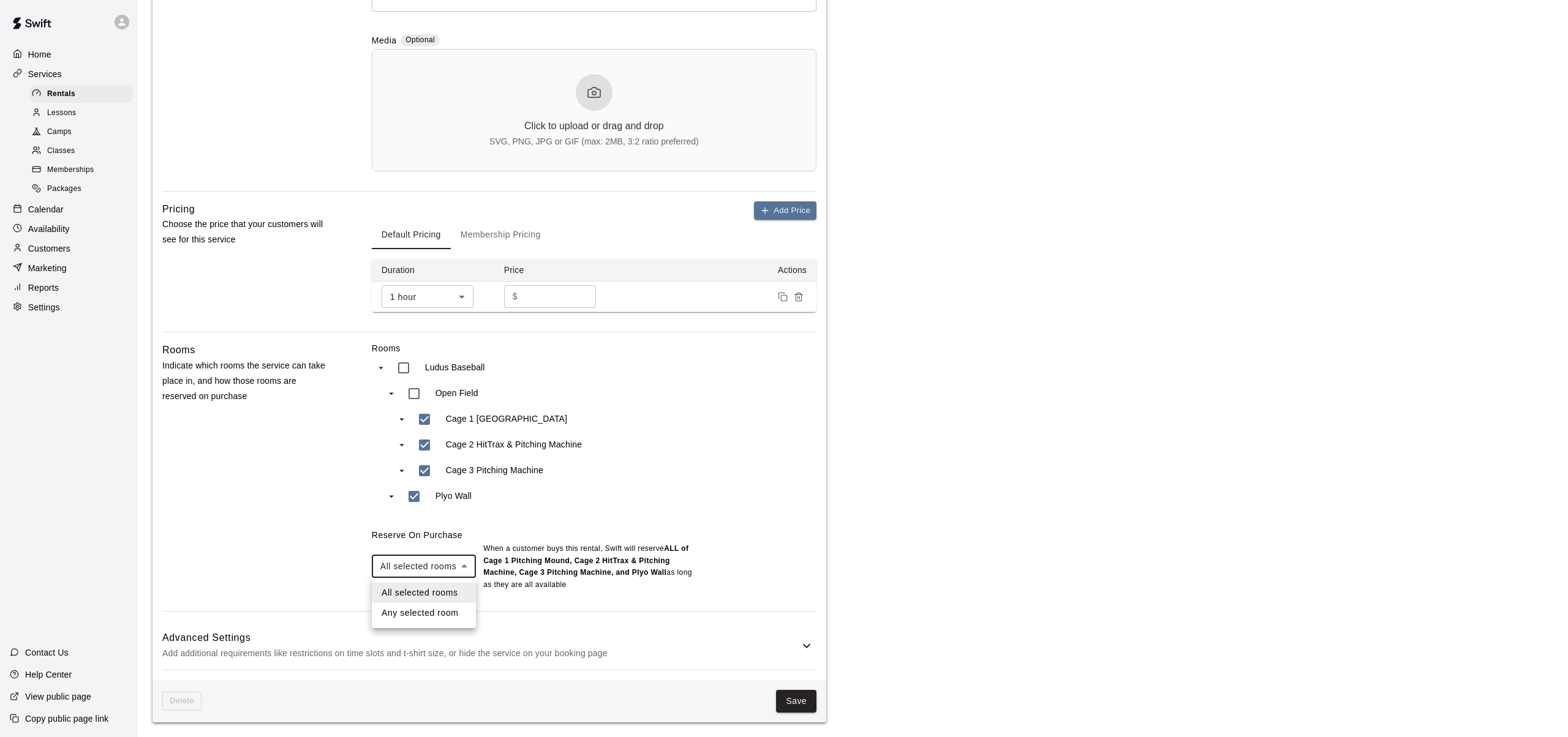
click at [462, 566] on body "**********" at bounding box center [784, 182] width 1568 height 1110
click at [405, 595] on li "All selected rooms" at bounding box center [424, 592] width 104 height 20
click at [805, 703] on button "Save" at bounding box center [796, 701] width 40 height 23
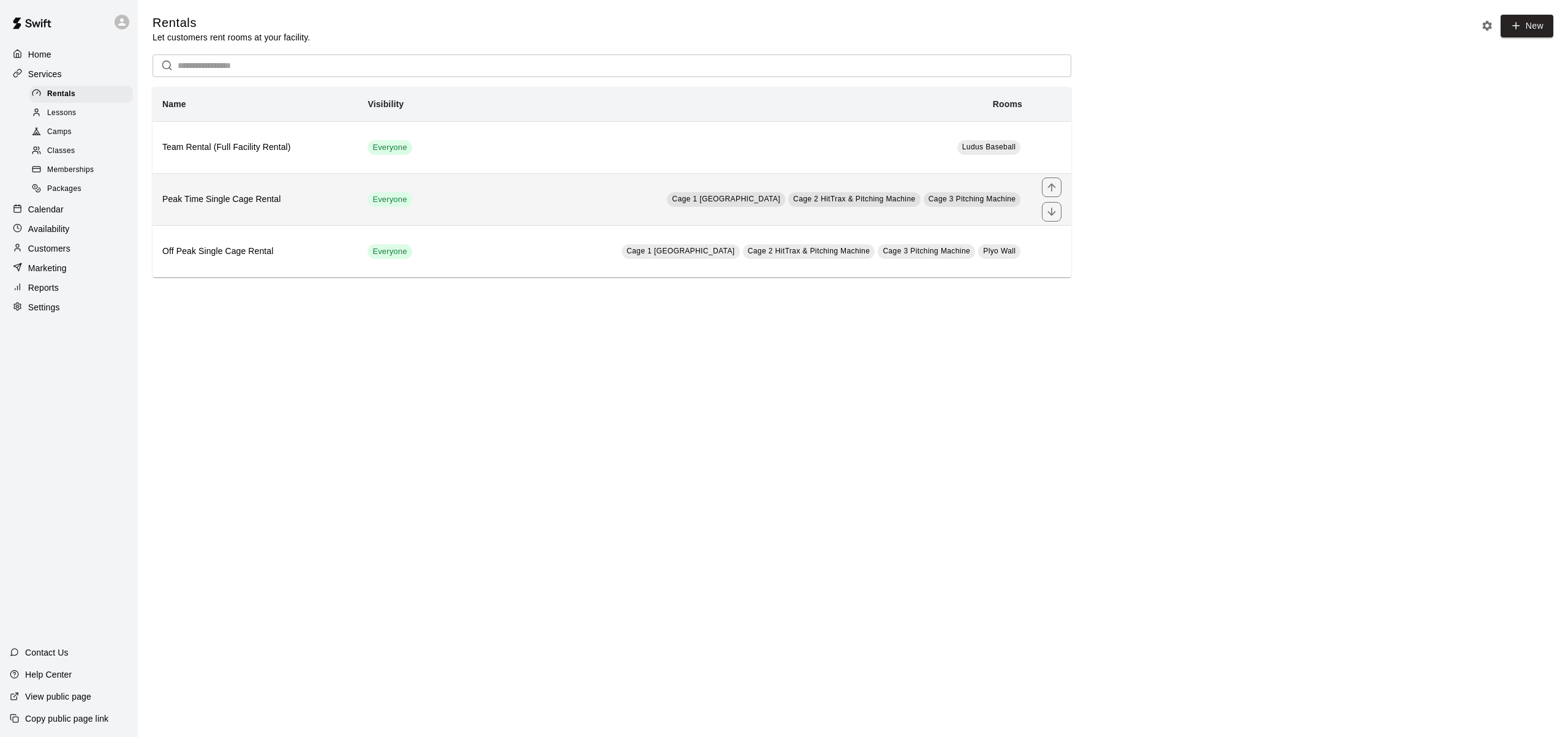
click at [236, 202] on h6 "Peak Time Single Cage Rental" at bounding box center [255, 199] width 186 height 14
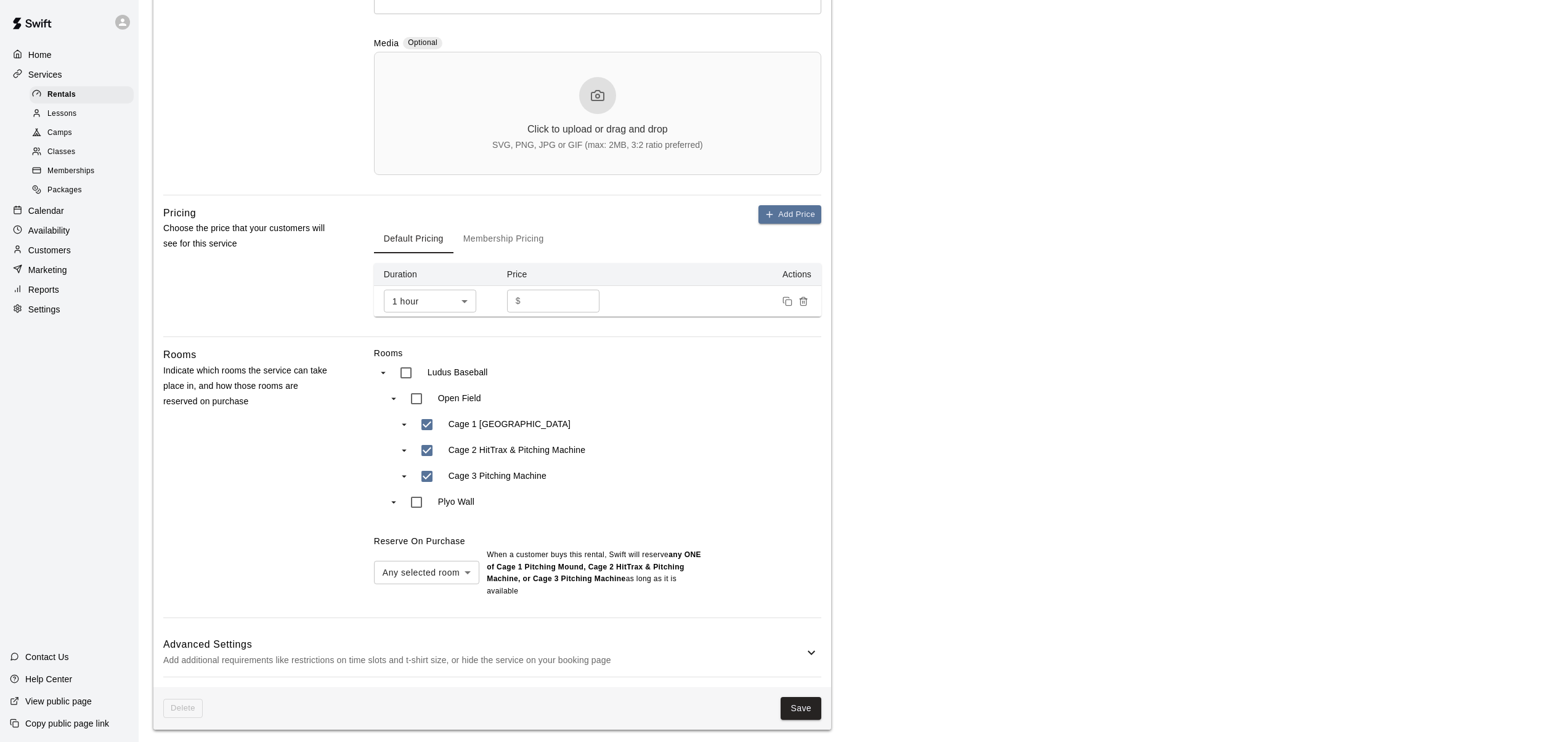
scroll to position [387, 0]
click at [470, 568] on body "**********" at bounding box center [784, 178] width 1568 height 1130
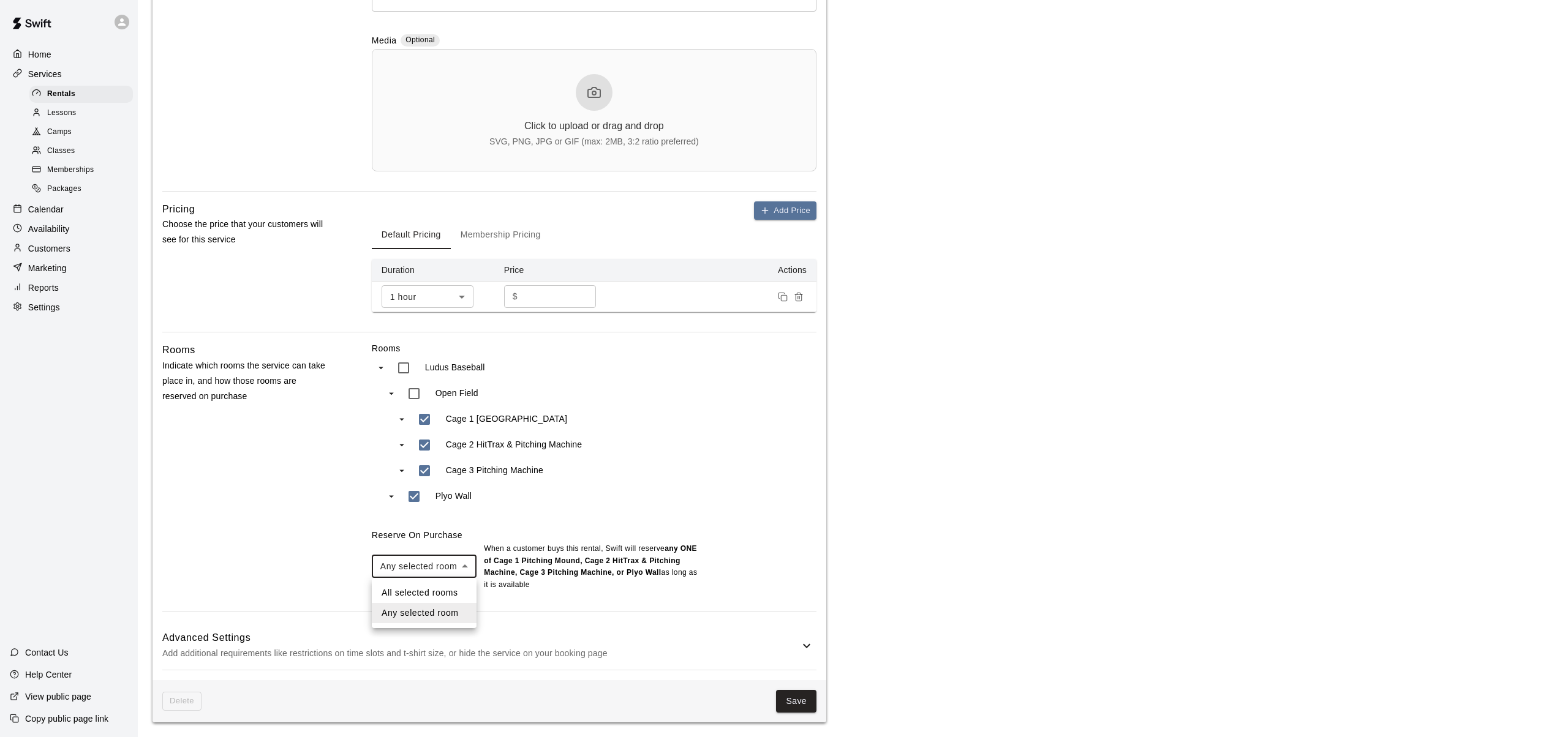
click at [410, 593] on li "All selected rooms" at bounding box center [424, 592] width 105 height 20
type input "***"
drag, startPoint x: 800, startPoint y: 704, endPoint x: 798, endPoint y: 694, distance: 10.2
click at [798, 696] on button "Save" at bounding box center [796, 701] width 40 height 23
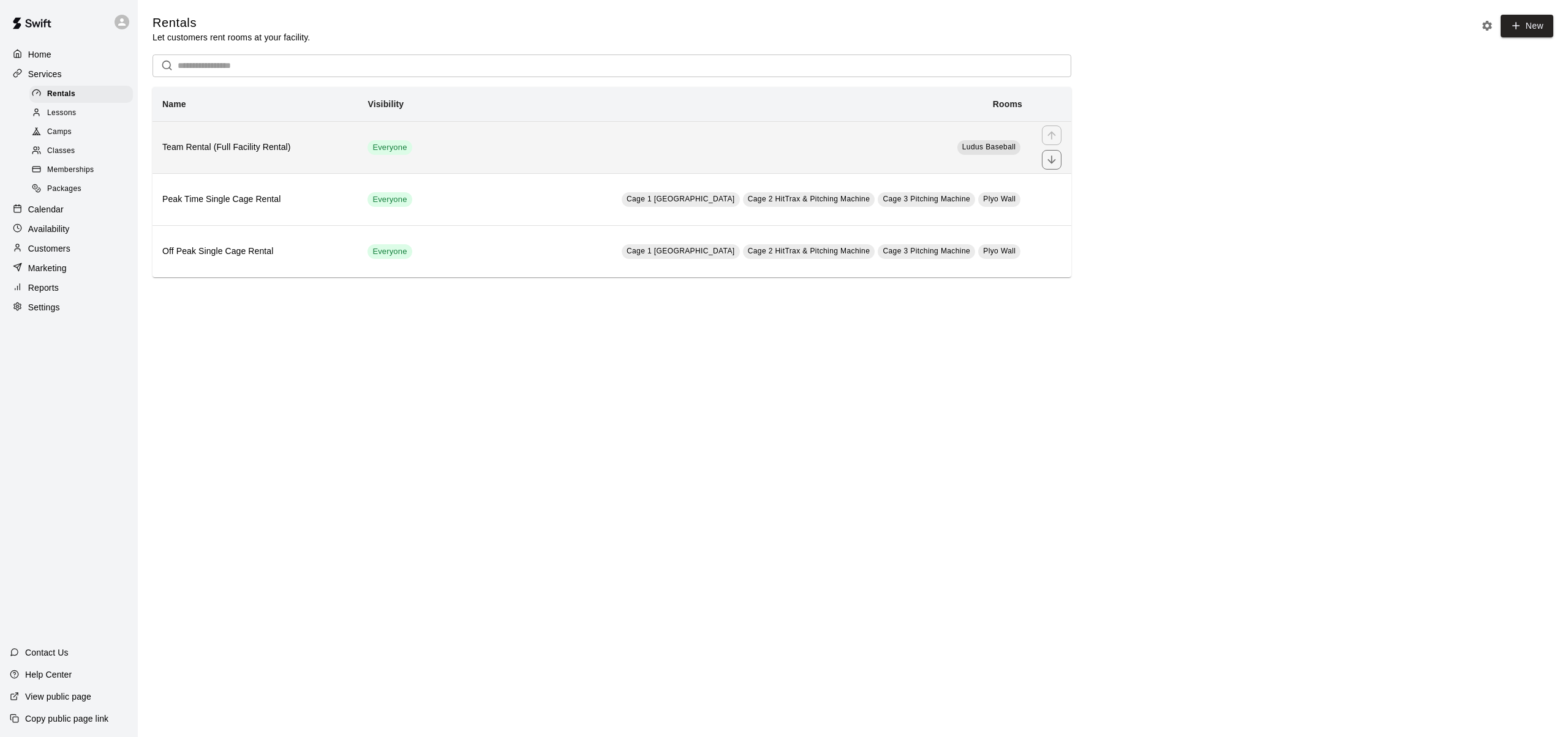
click at [210, 146] on h6 "Team Rental (Full Facility Rental)" at bounding box center [255, 147] width 186 height 14
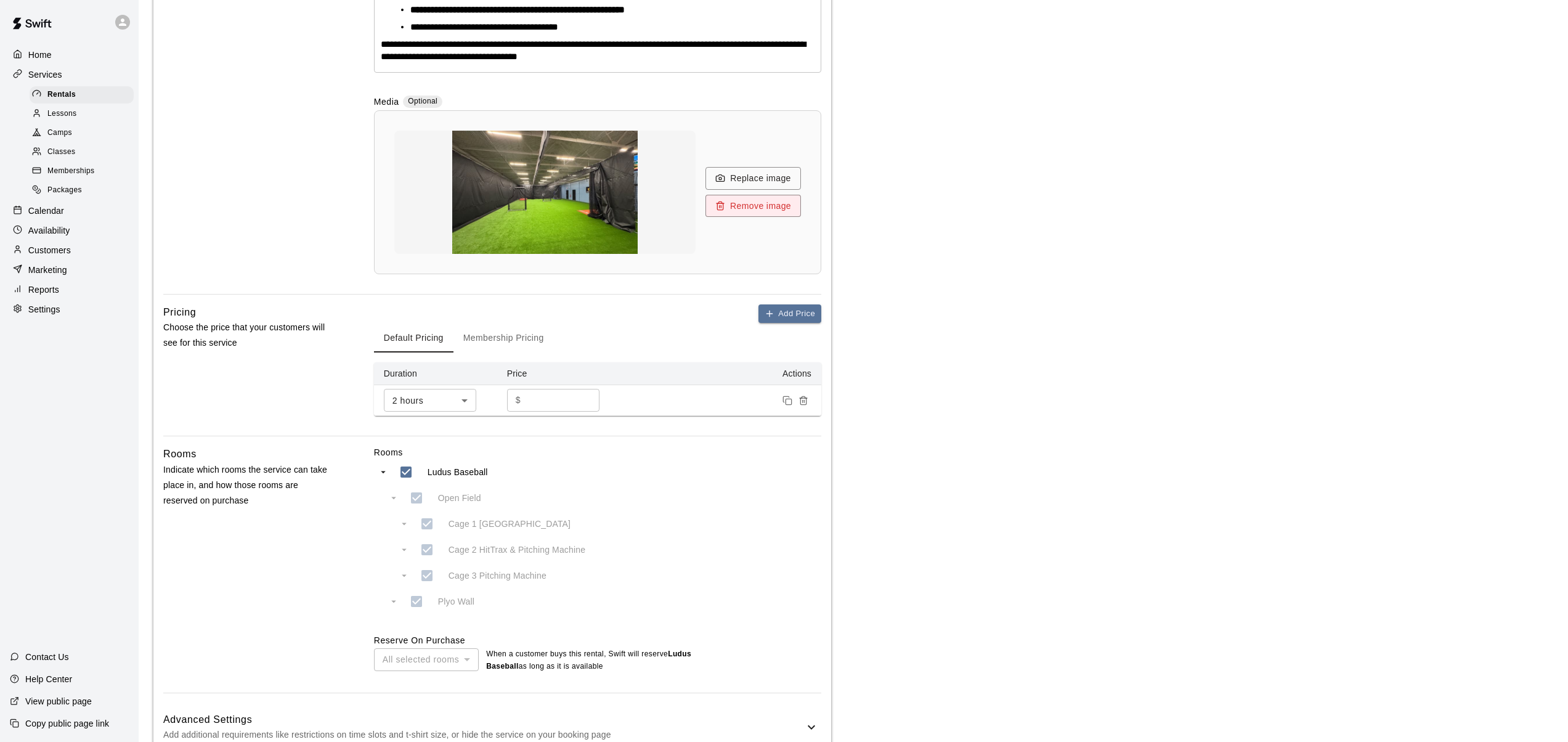
scroll to position [527, 0]
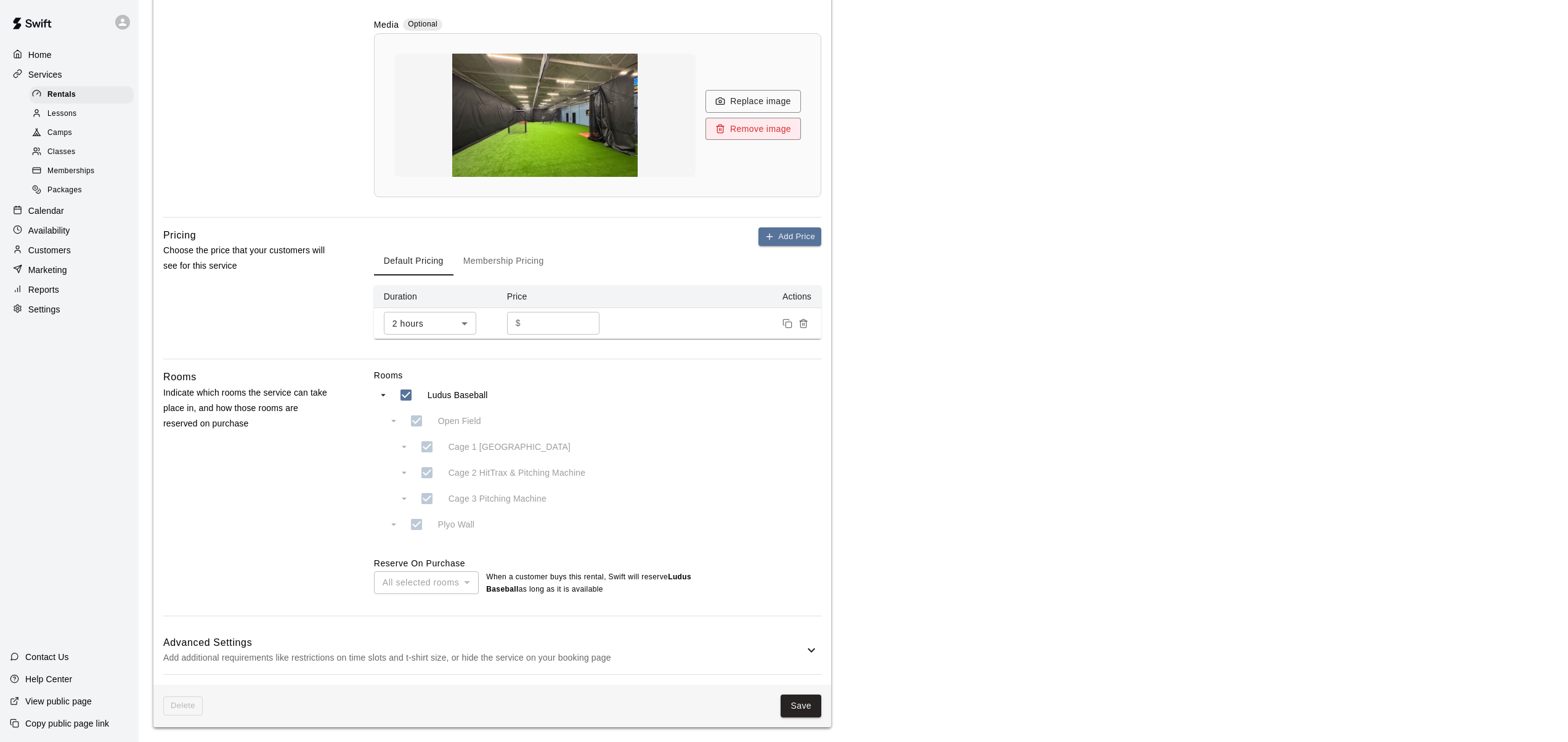
click at [468, 581] on div "All selected rooms" at bounding box center [427, 583] width 105 height 23
click at [467, 581] on div "All selected rooms" at bounding box center [427, 583] width 105 height 23
click at [799, 704] on button "Save" at bounding box center [801, 706] width 41 height 23
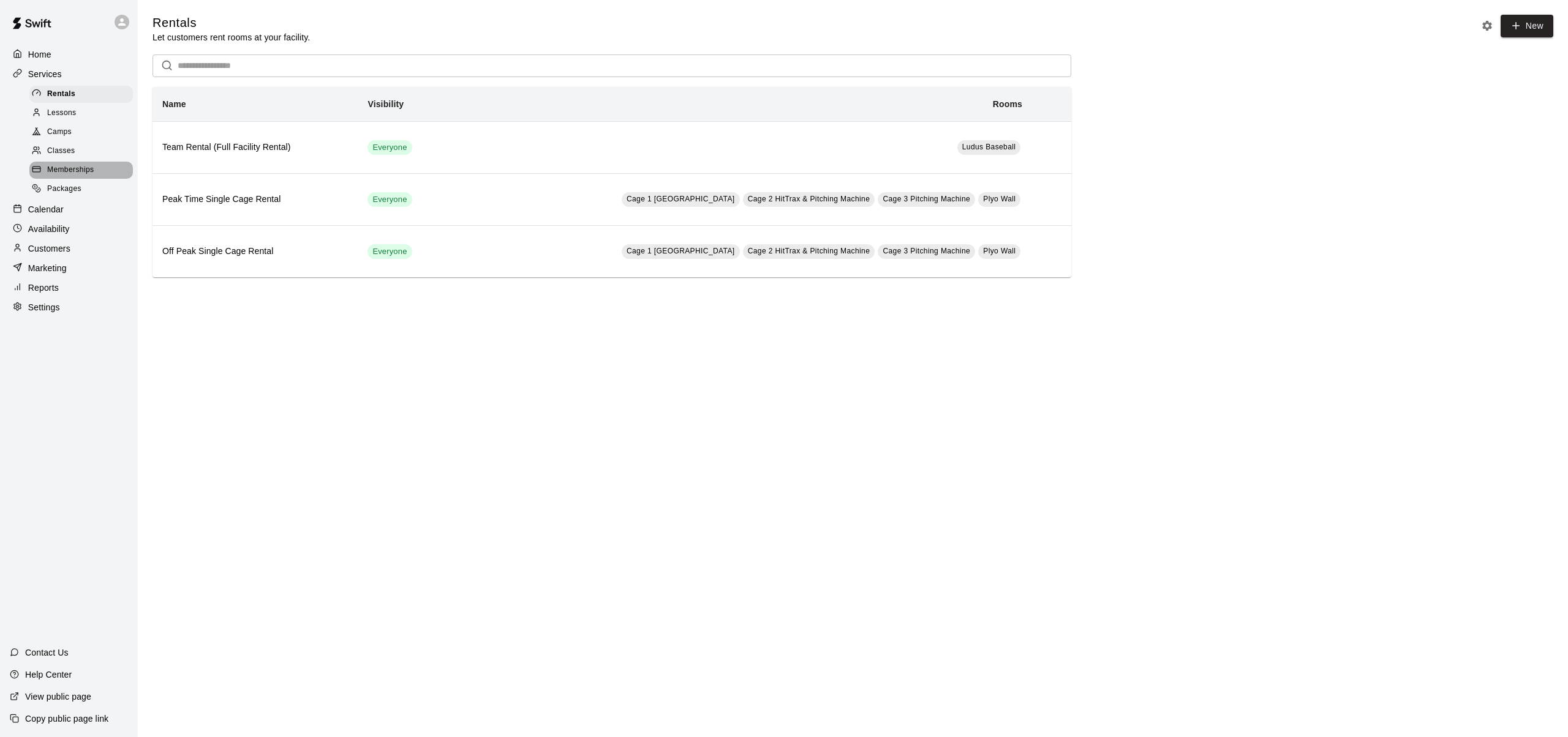
click at [64, 169] on span "Memberships" at bounding box center [70, 170] width 46 height 12
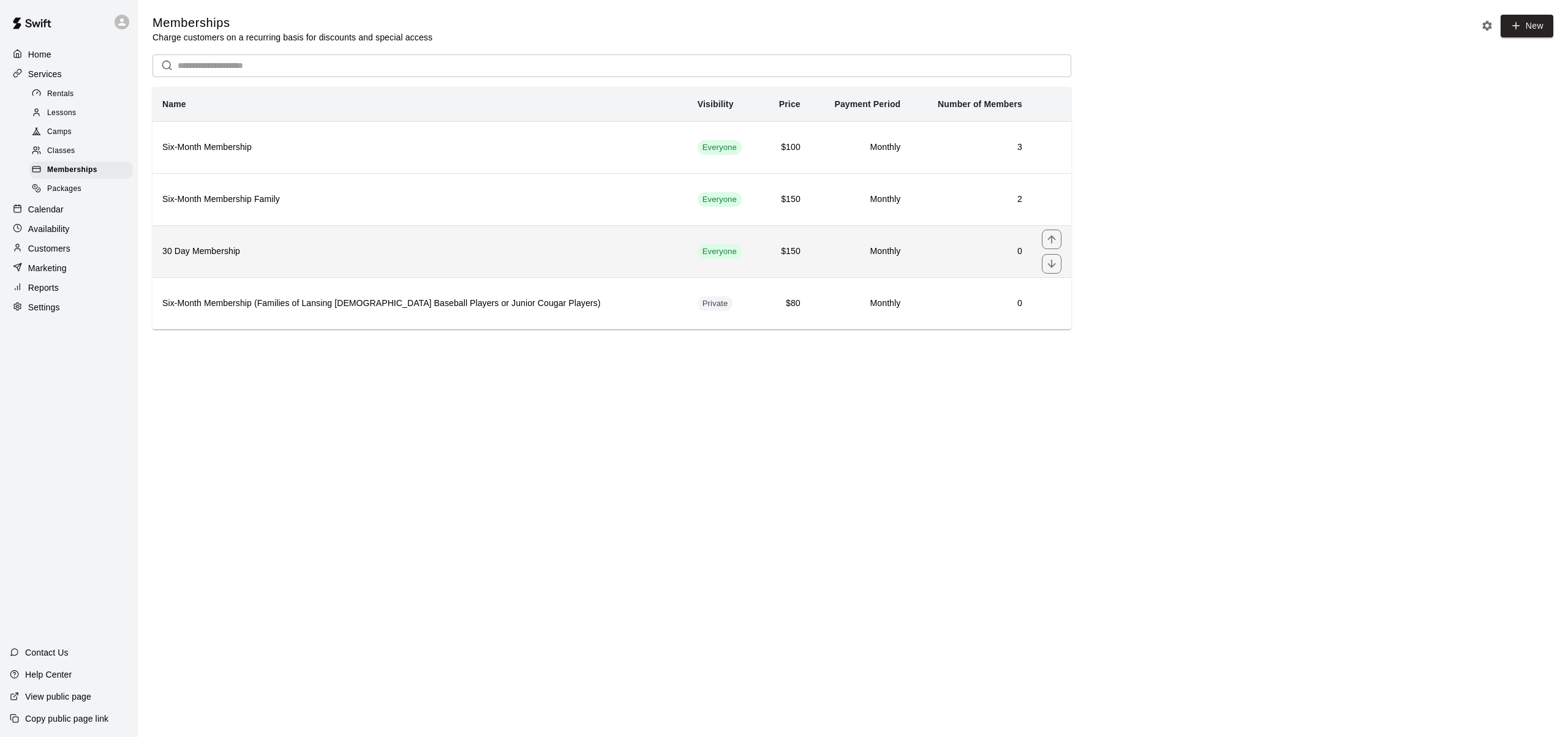
click at [225, 249] on h6 "30 Day Membership" at bounding box center [420, 251] width 516 height 14
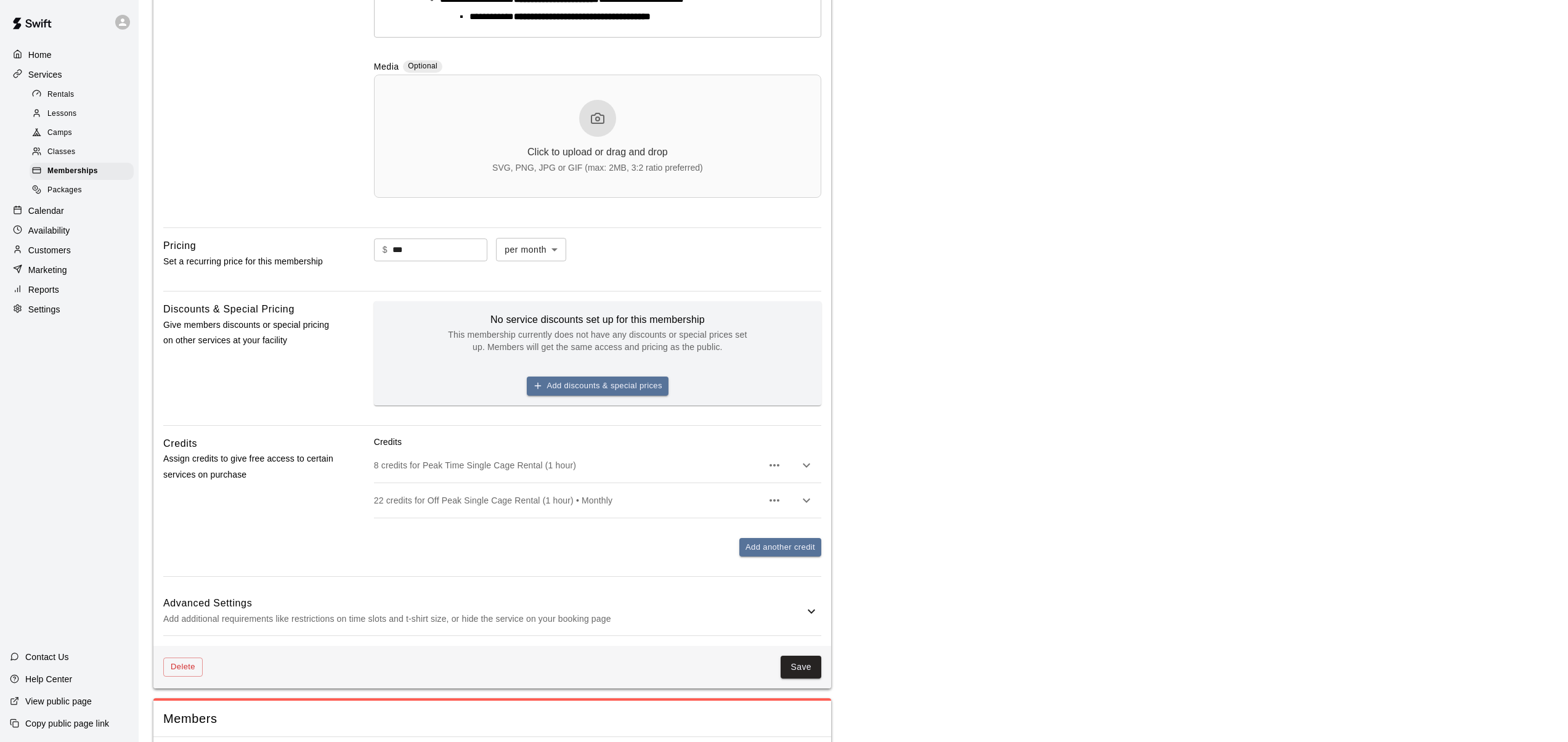
scroll to position [355, 0]
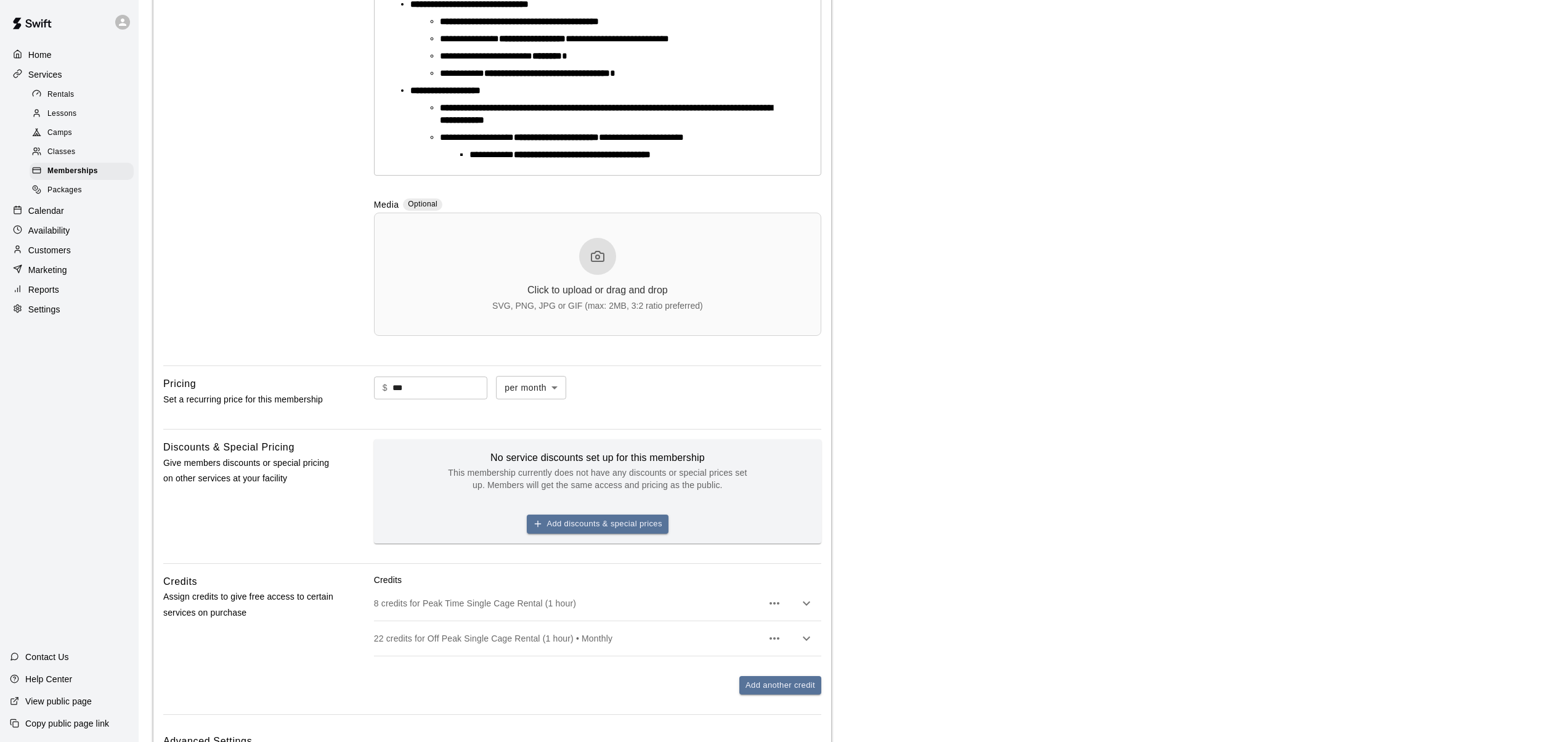
click at [50, 231] on p "Availability" at bounding box center [49, 230] width 42 height 12
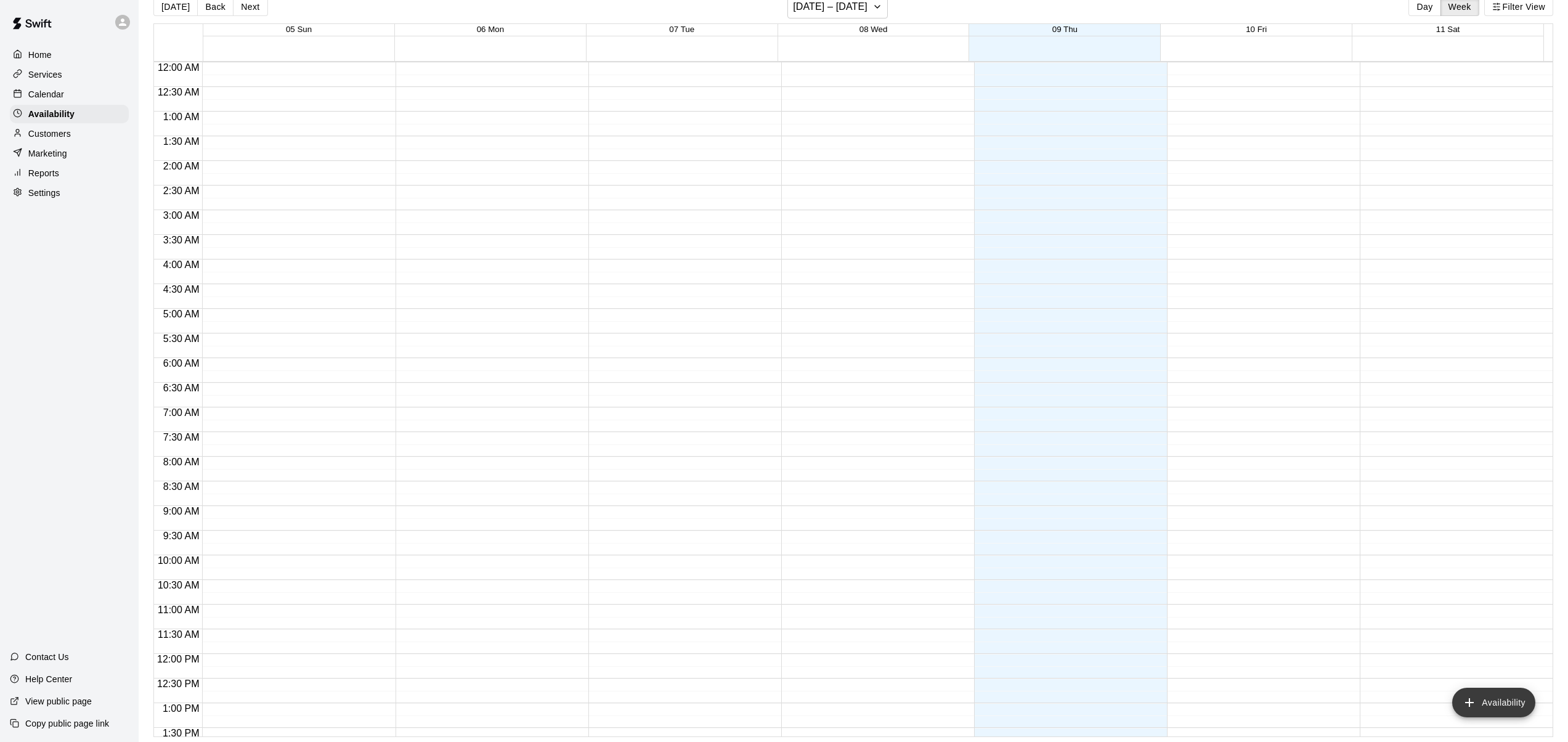
click at [1464, 701] on icon "add" at bounding box center [1469, 703] width 15 height 15
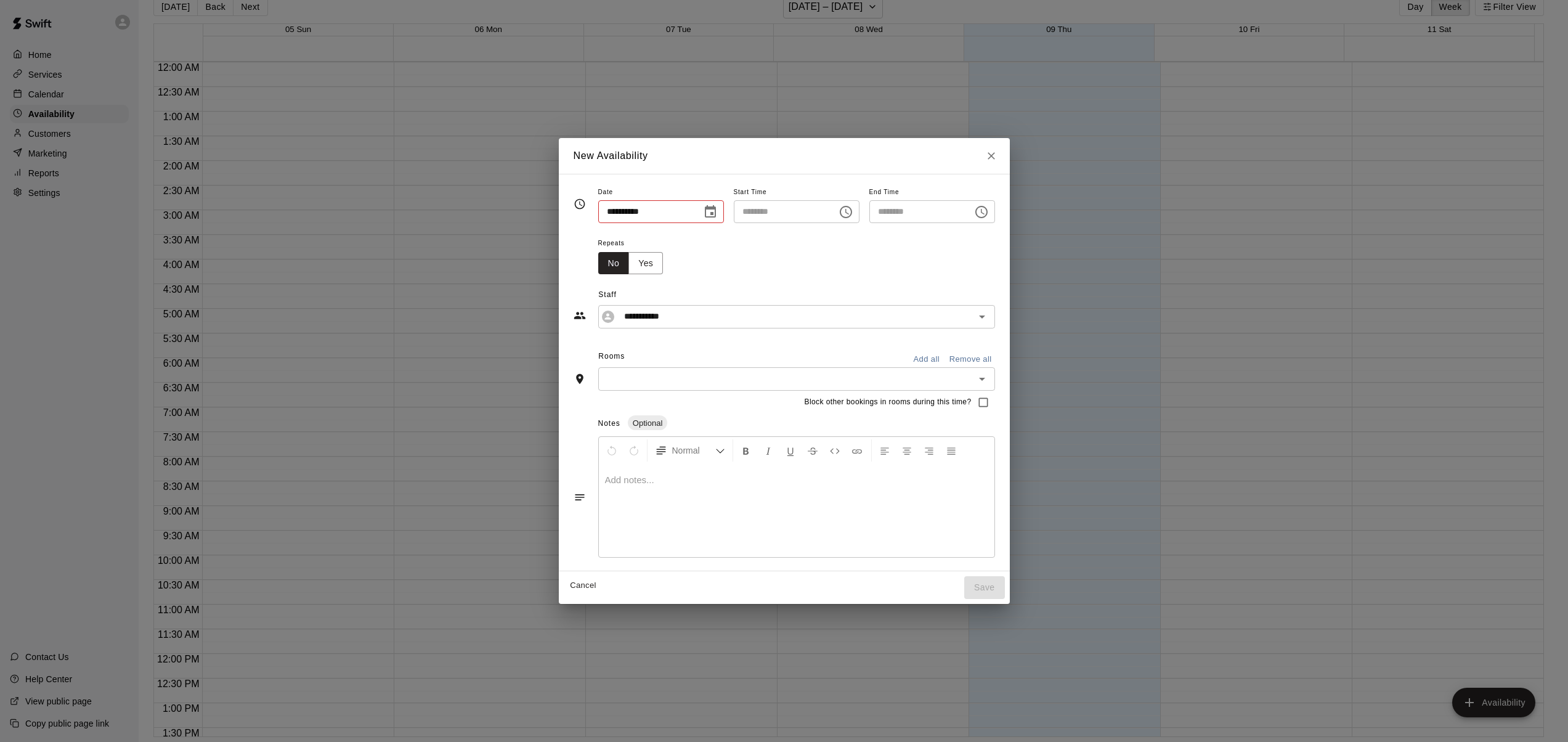
type input "**********"
type input "********"
click at [989, 378] on icon "Open" at bounding box center [986, 379] width 6 height 3
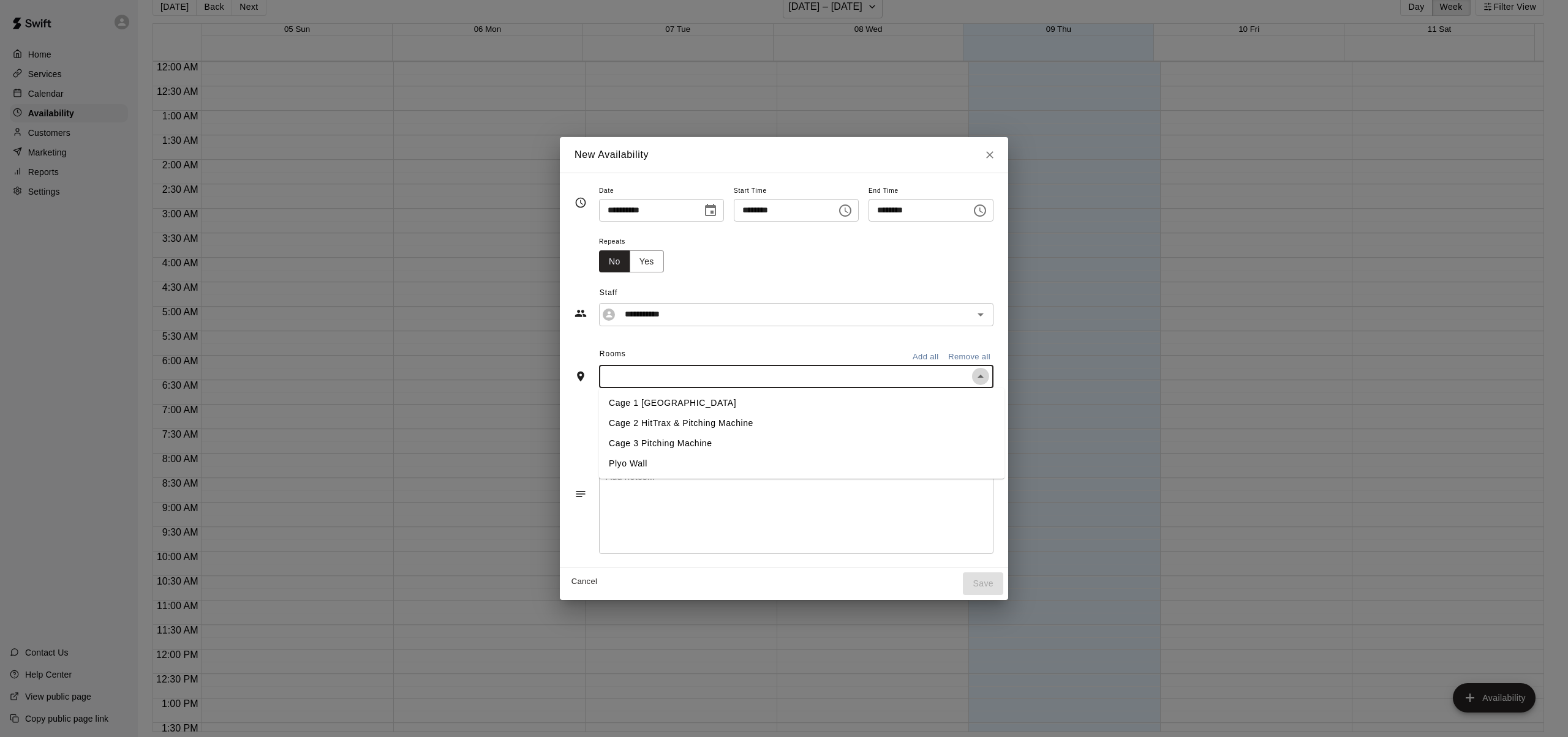
click at [988, 375] on icon "Close" at bounding box center [980, 376] width 15 height 15
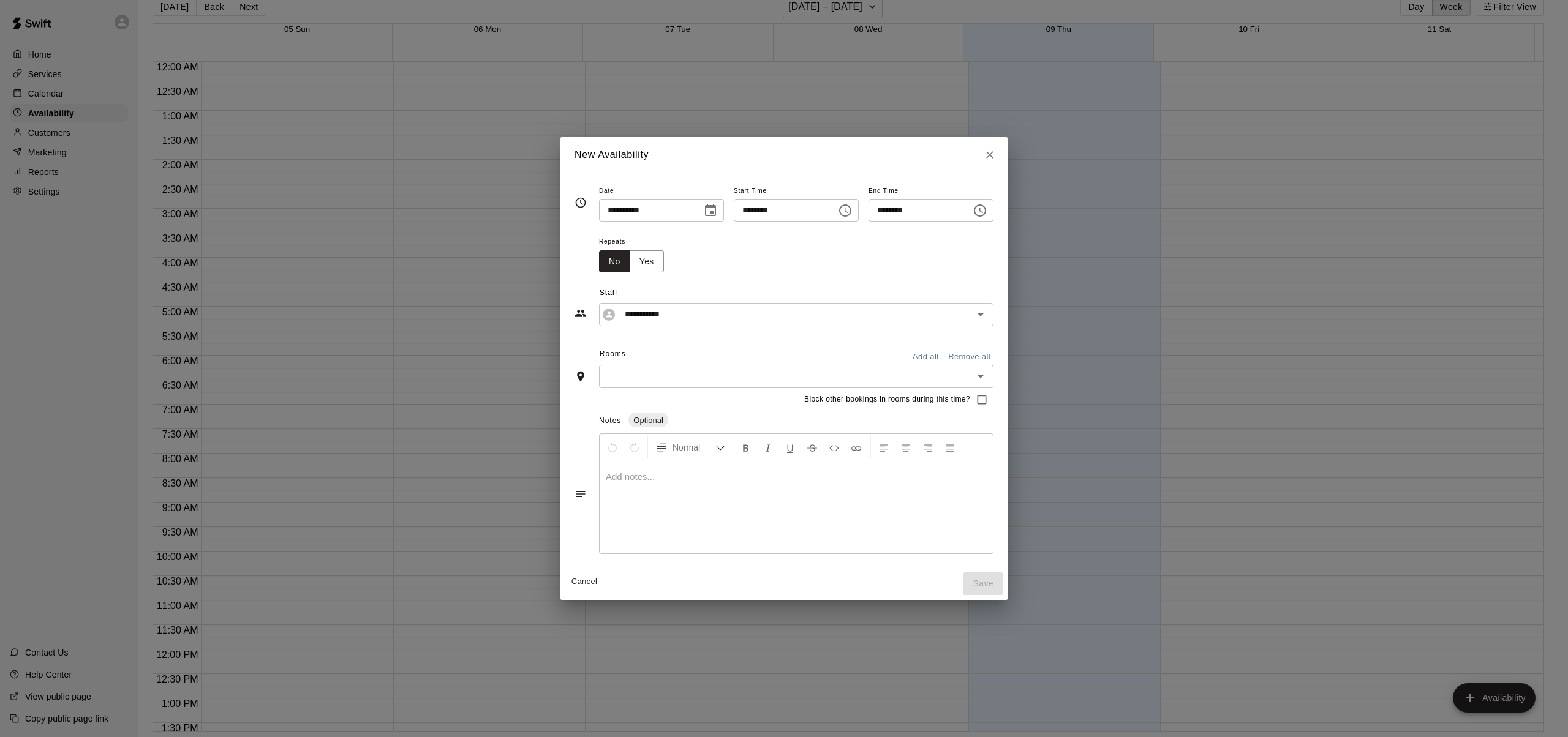
click at [53, 92] on div "**********" at bounding box center [784, 368] width 1568 height 737
type input "**********"
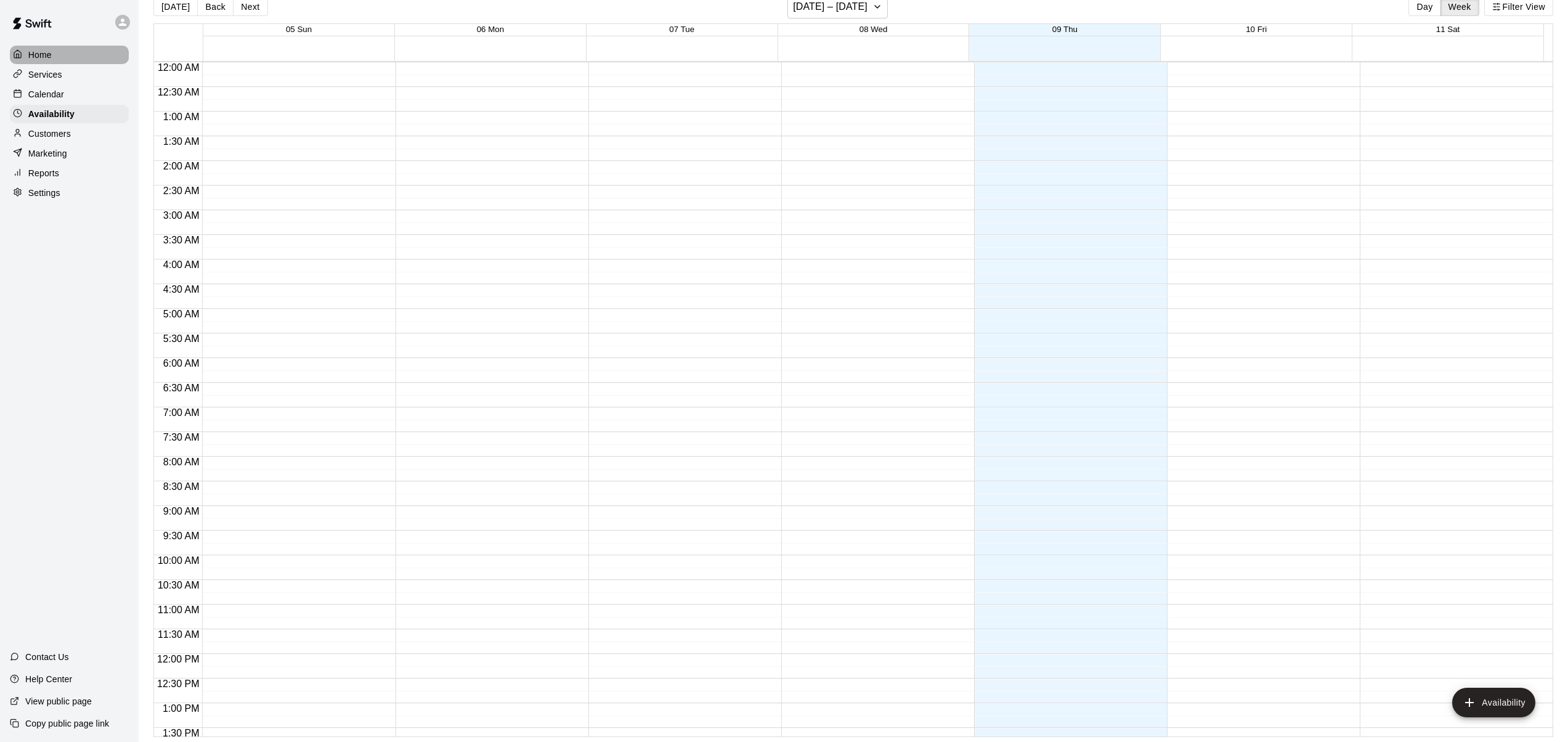
click at [44, 57] on p "Home" at bounding box center [40, 54] width 24 height 12
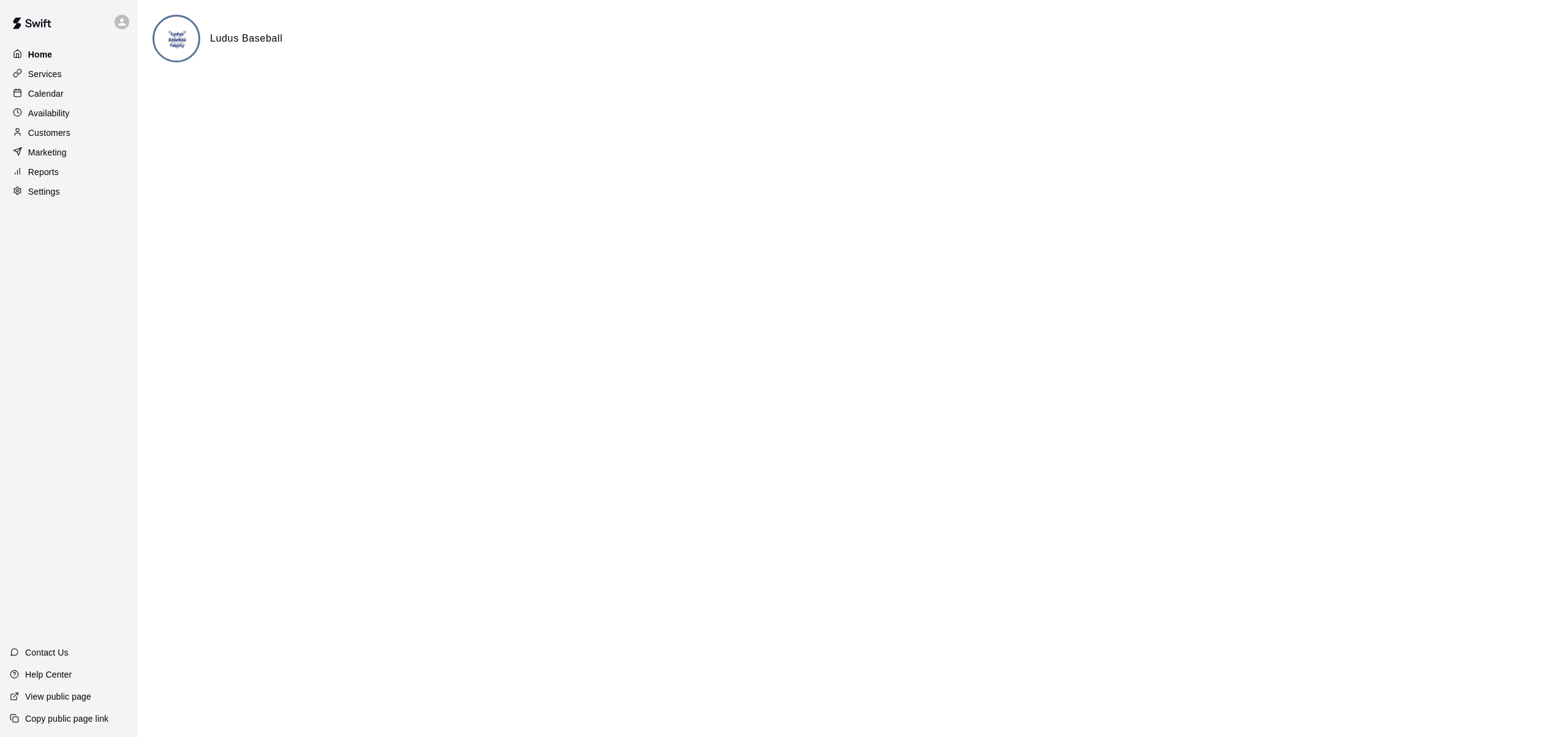
click at [46, 52] on p "Home" at bounding box center [40, 54] width 25 height 12
click at [51, 73] on p "Services" at bounding box center [45, 74] width 34 height 12
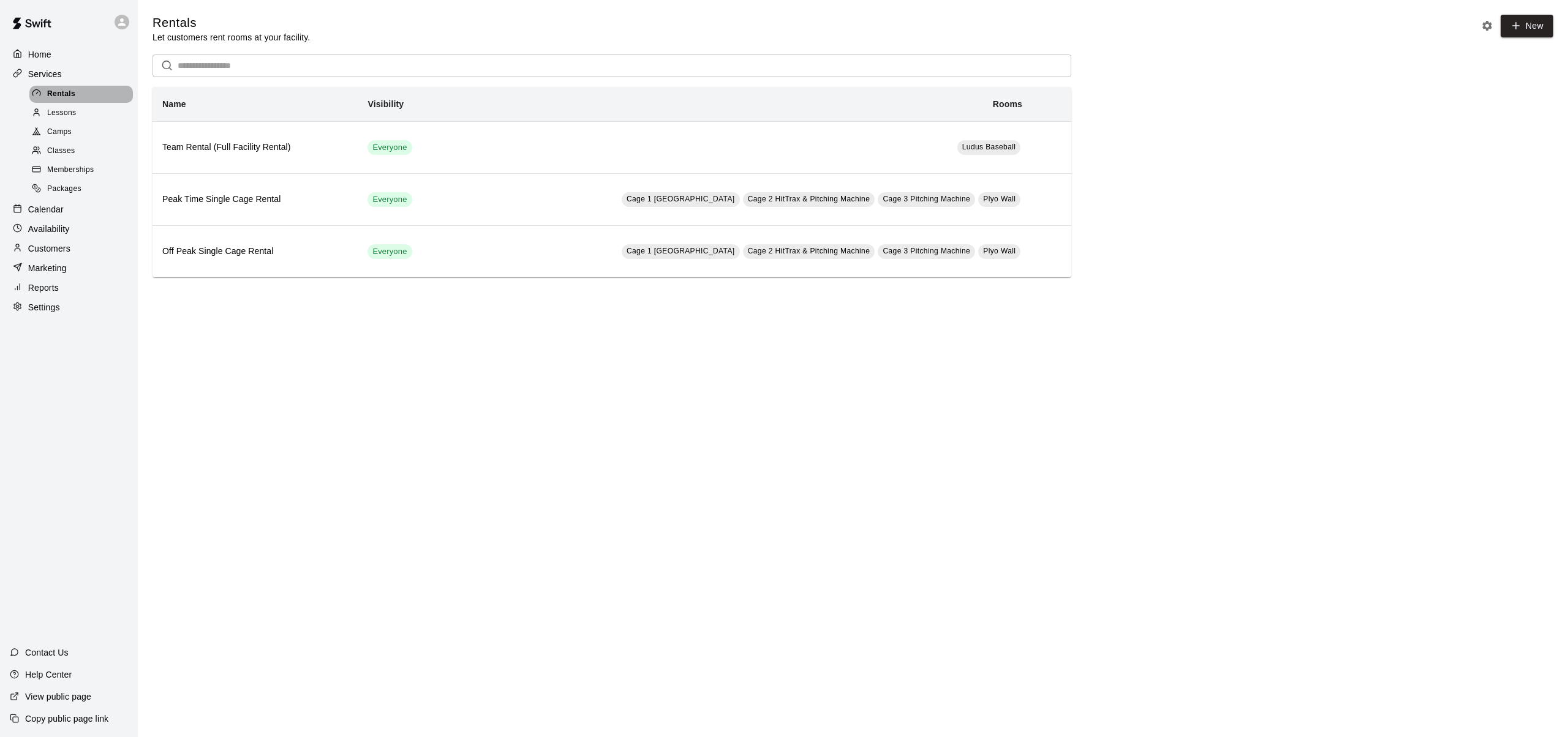
click at [54, 94] on span "Rentals" at bounding box center [61, 94] width 28 height 12
click at [54, 94] on span "Rentals" at bounding box center [61, 94] width 28 height 12
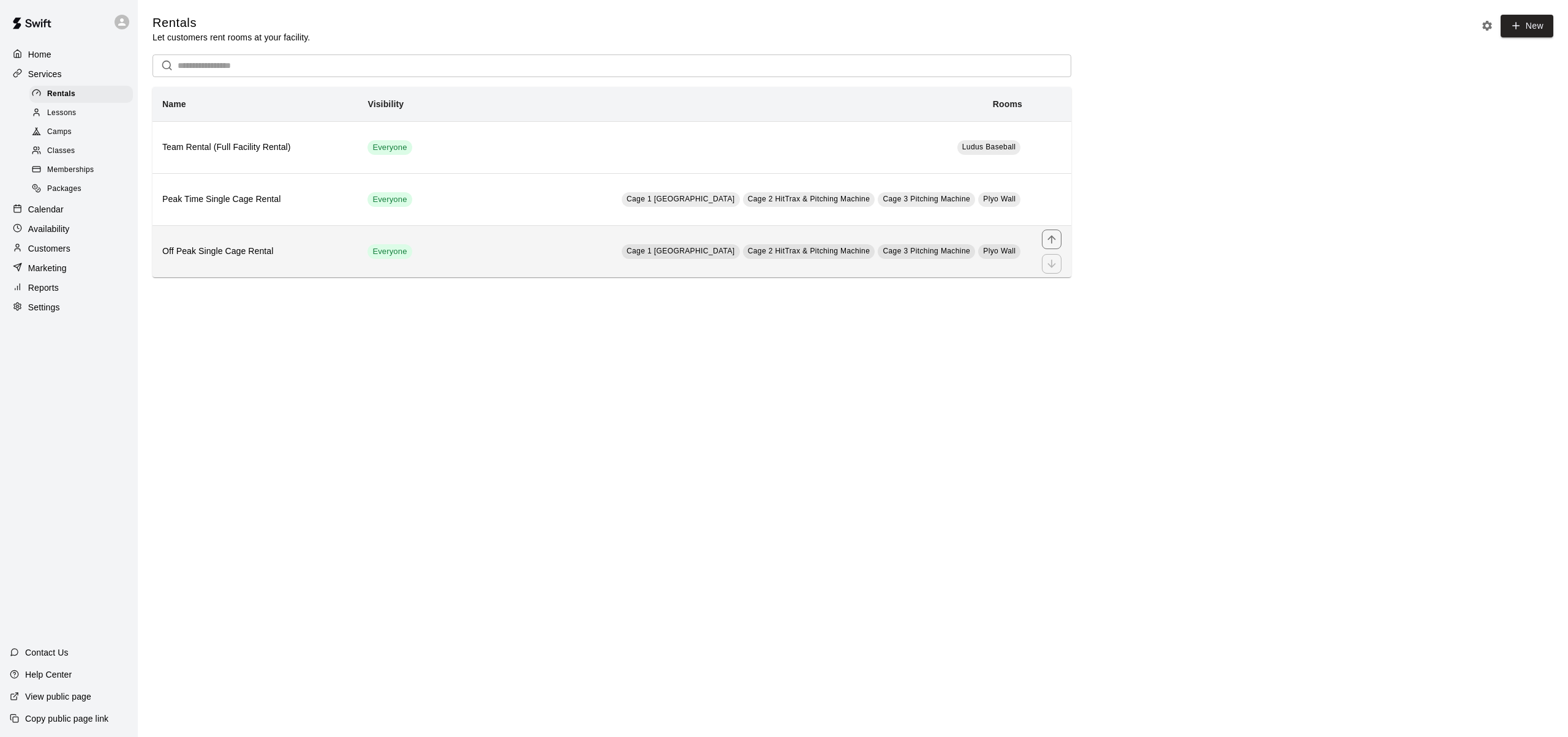
click at [201, 257] on h6 "Off Peak Single Cage Rental" at bounding box center [255, 251] width 186 height 14
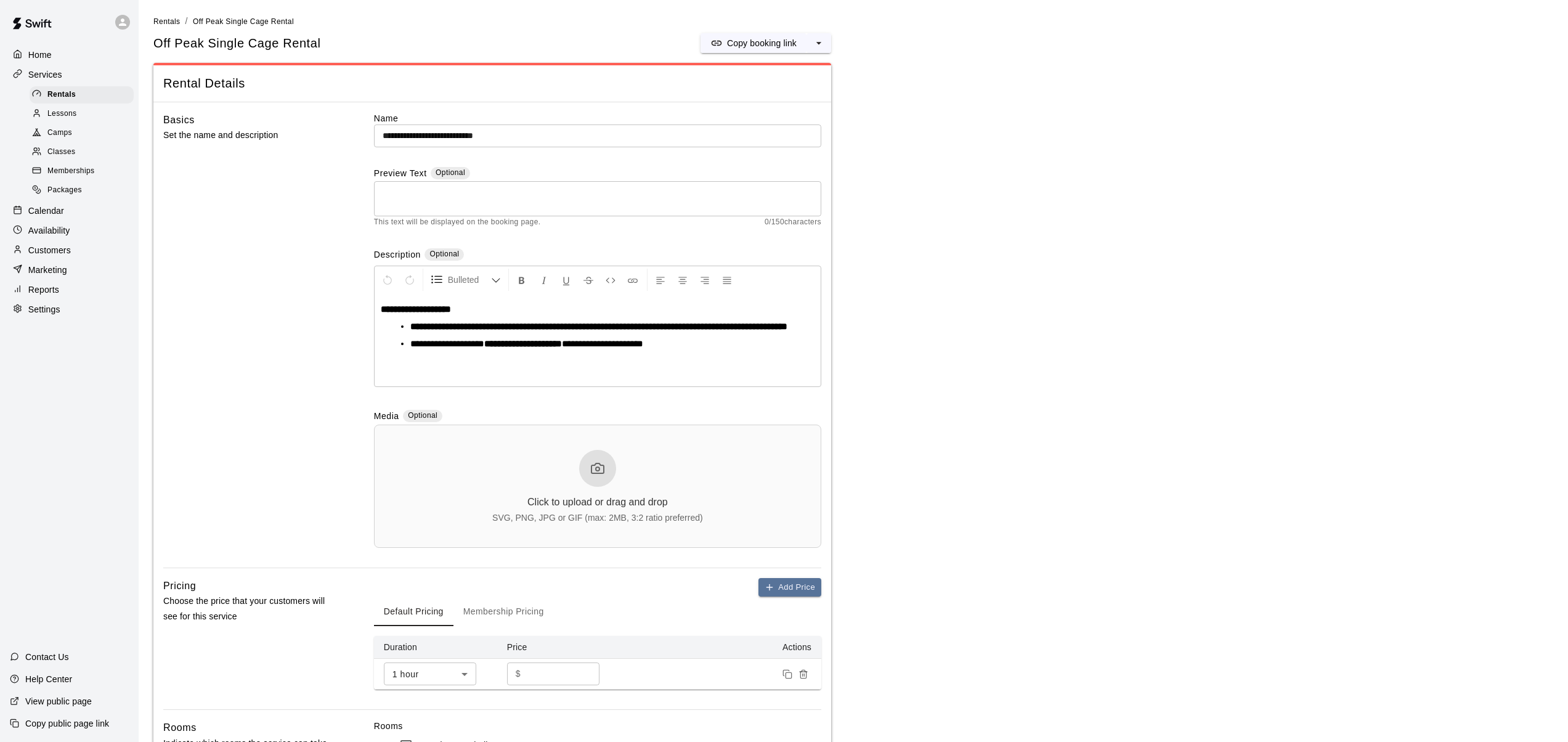
click at [55, 699] on p "View public page" at bounding box center [59, 701] width 67 height 12
click at [63, 92] on span "Rentals" at bounding box center [61, 94] width 28 height 12
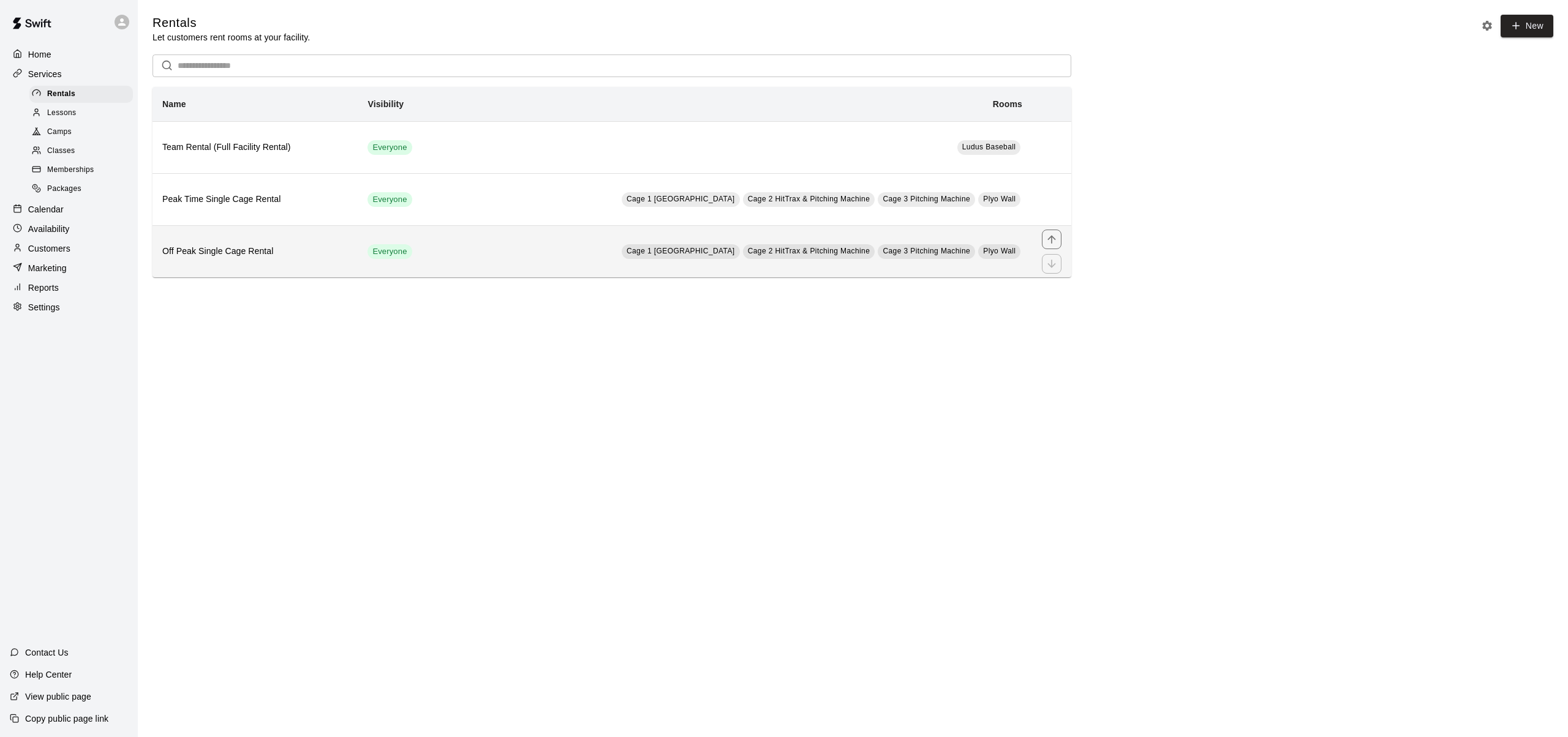
click at [214, 251] on h6 "Off Peak Single Cage Rental" at bounding box center [255, 251] width 186 height 14
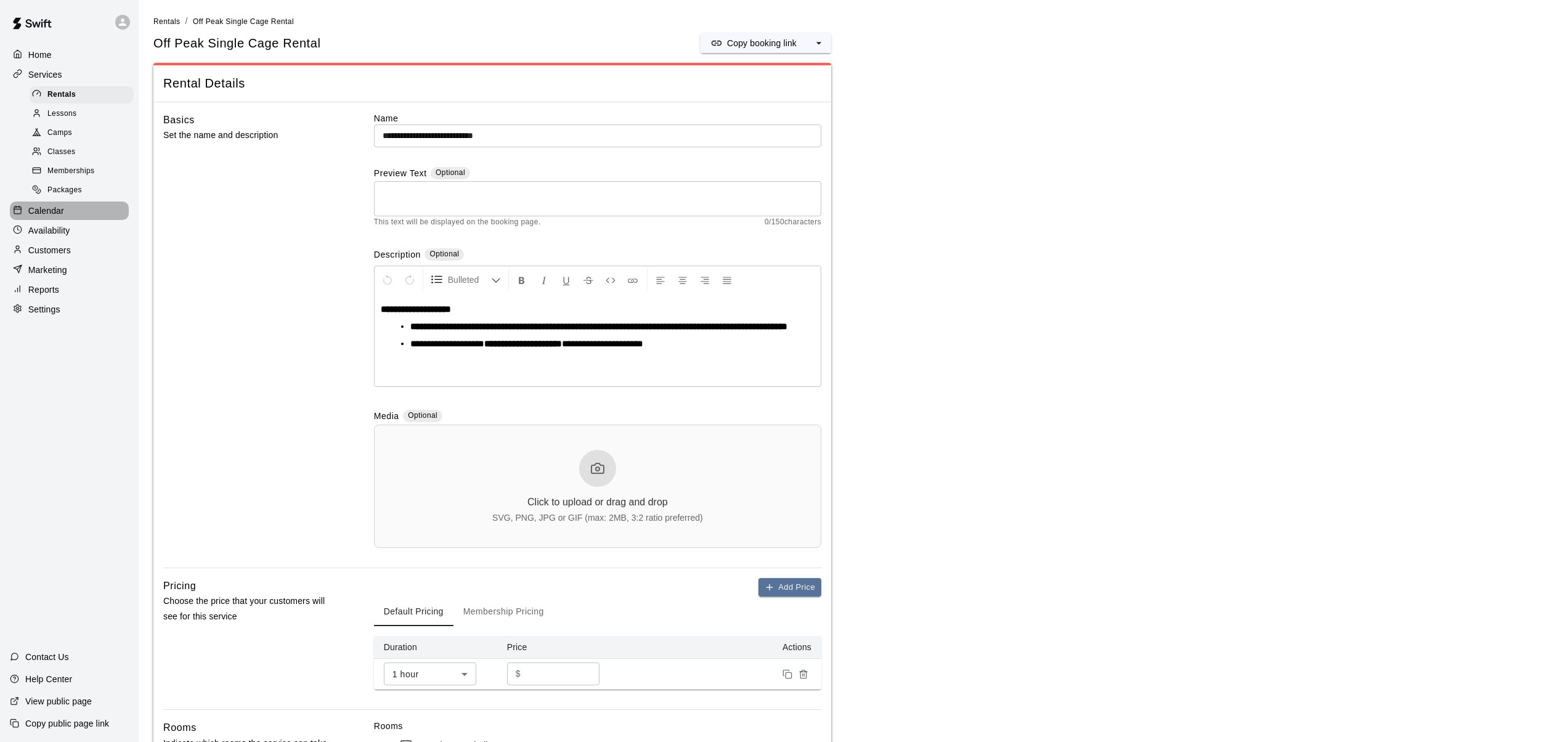
click at [43, 206] on p "Calendar" at bounding box center [46, 210] width 36 height 12
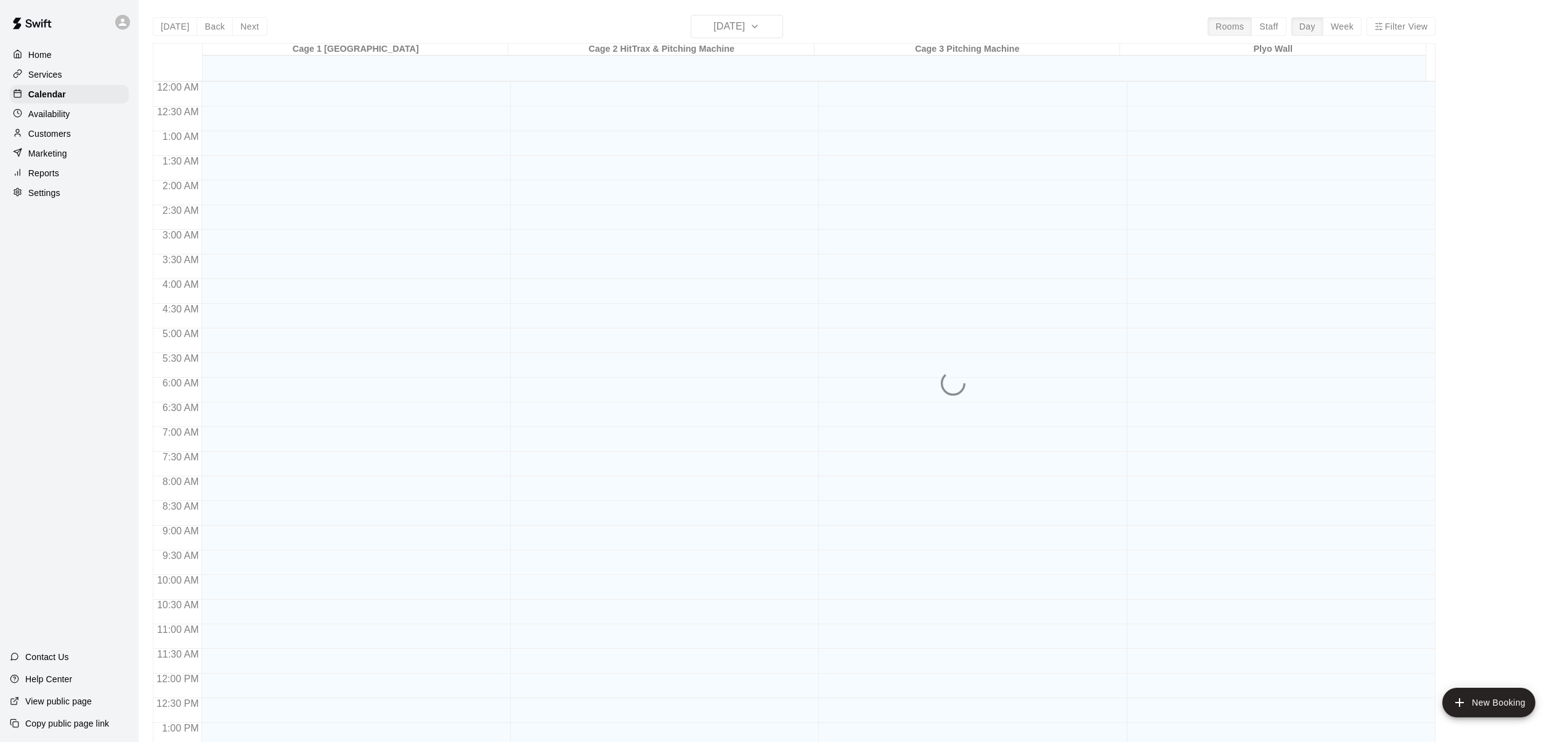
scroll to position [473, 0]
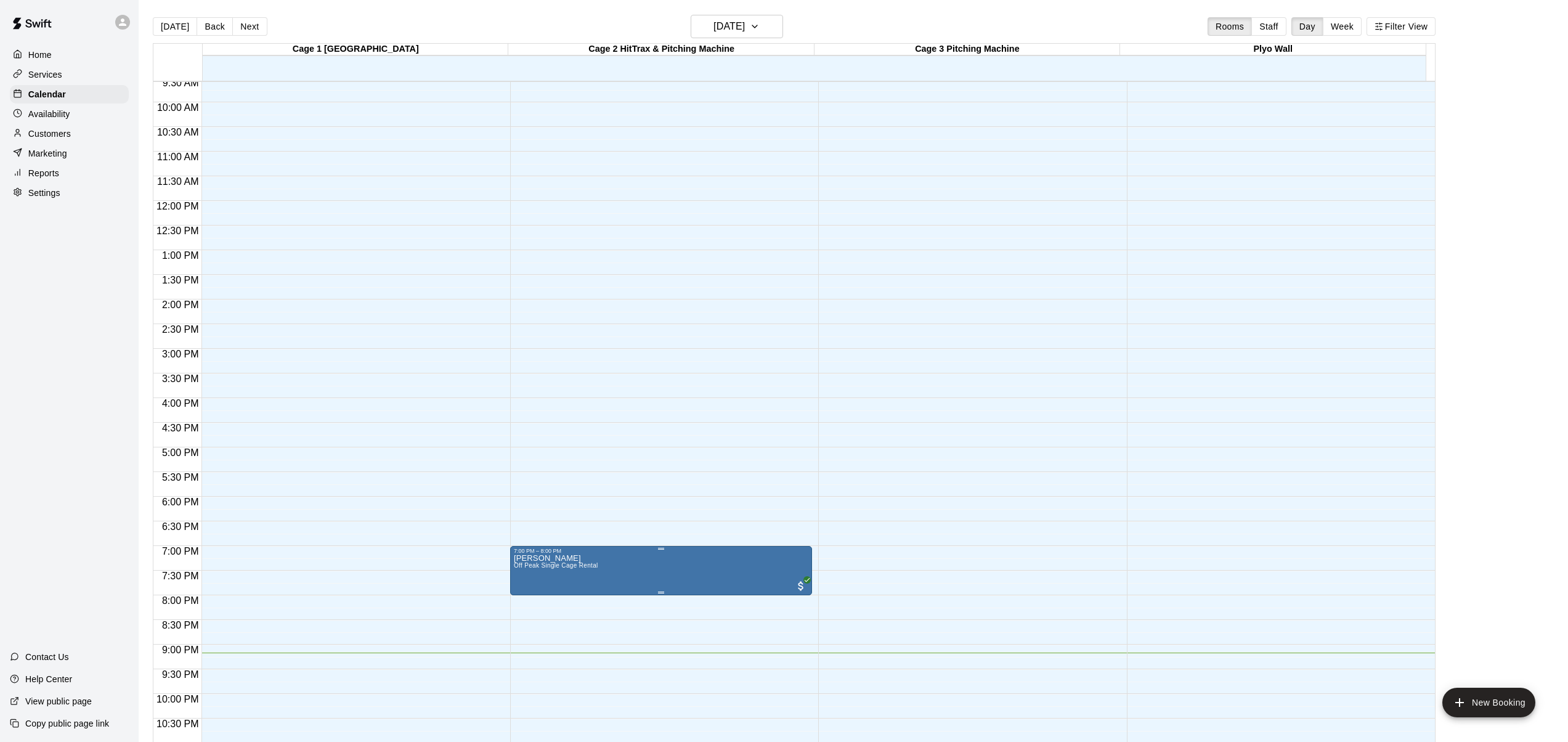
click at [527, 564] on icon "edit" at bounding box center [526, 568] width 11 height 11
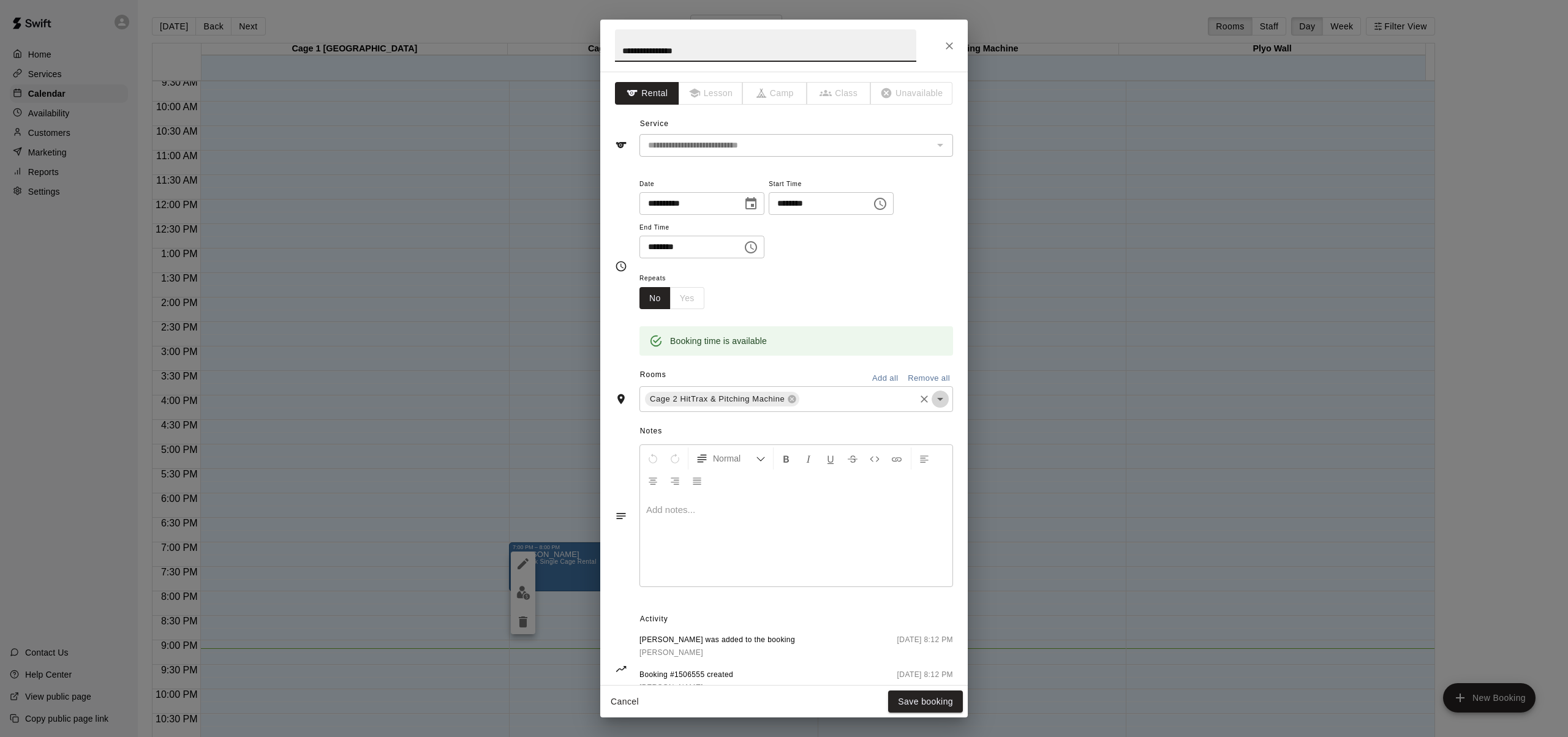
click at [934, 400] on icon "Open" at bounding box center [940, 399] width 15 height 15
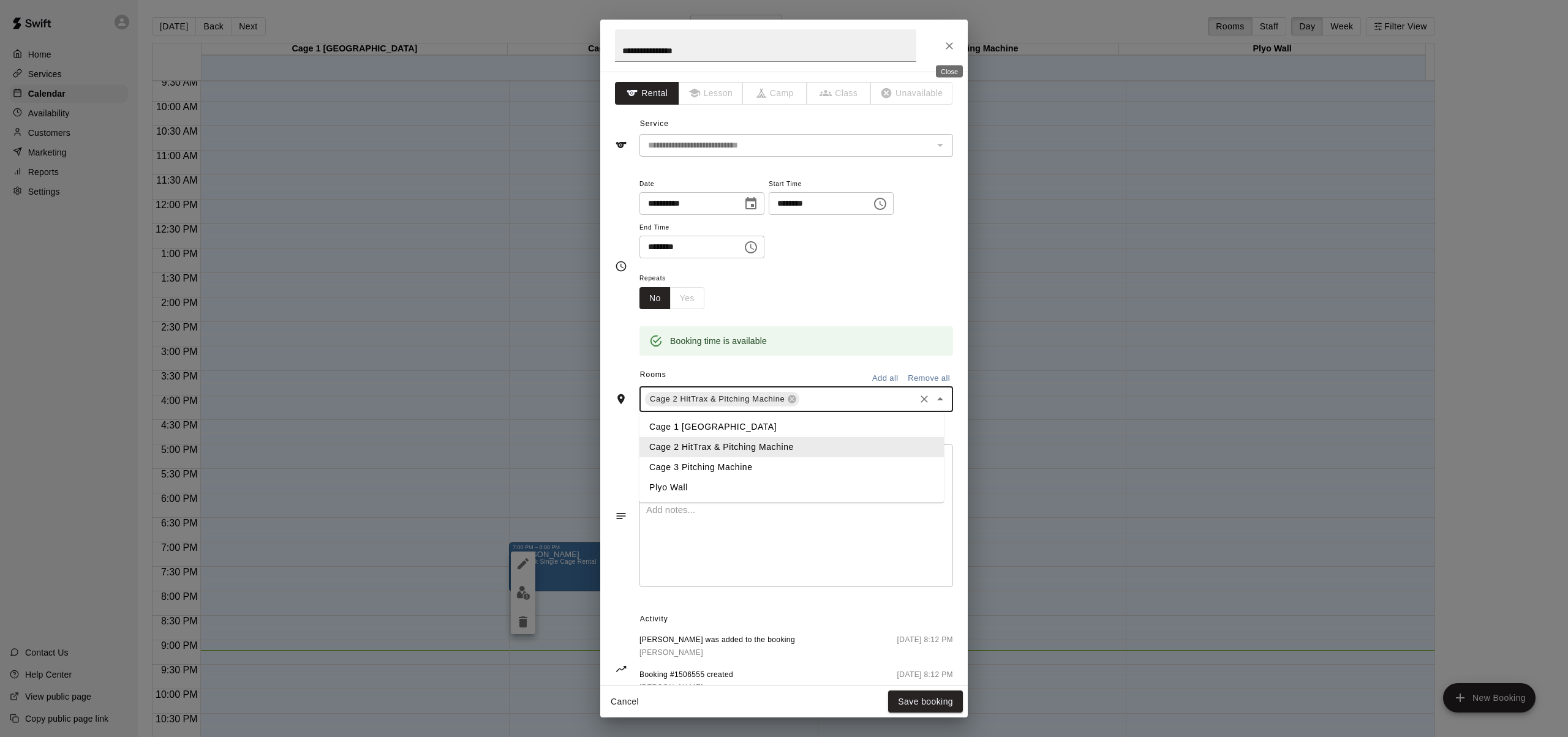
click at [948, 46] on icon "Close" at bounding box center [949, 46] width 12 height 12
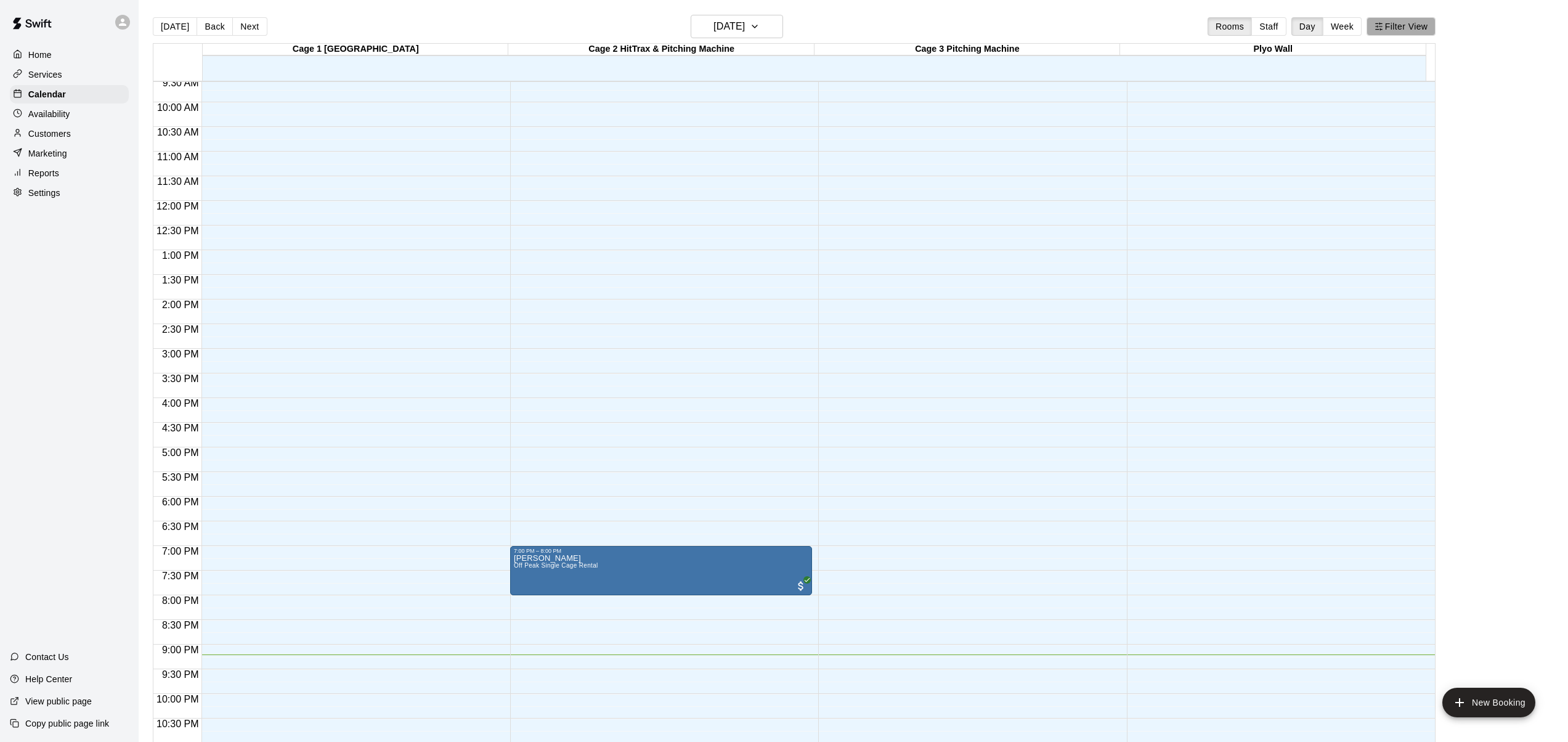
click at [1396, 26] on button "Filter View" at bounding box center [1401, 26] width 69 height 18
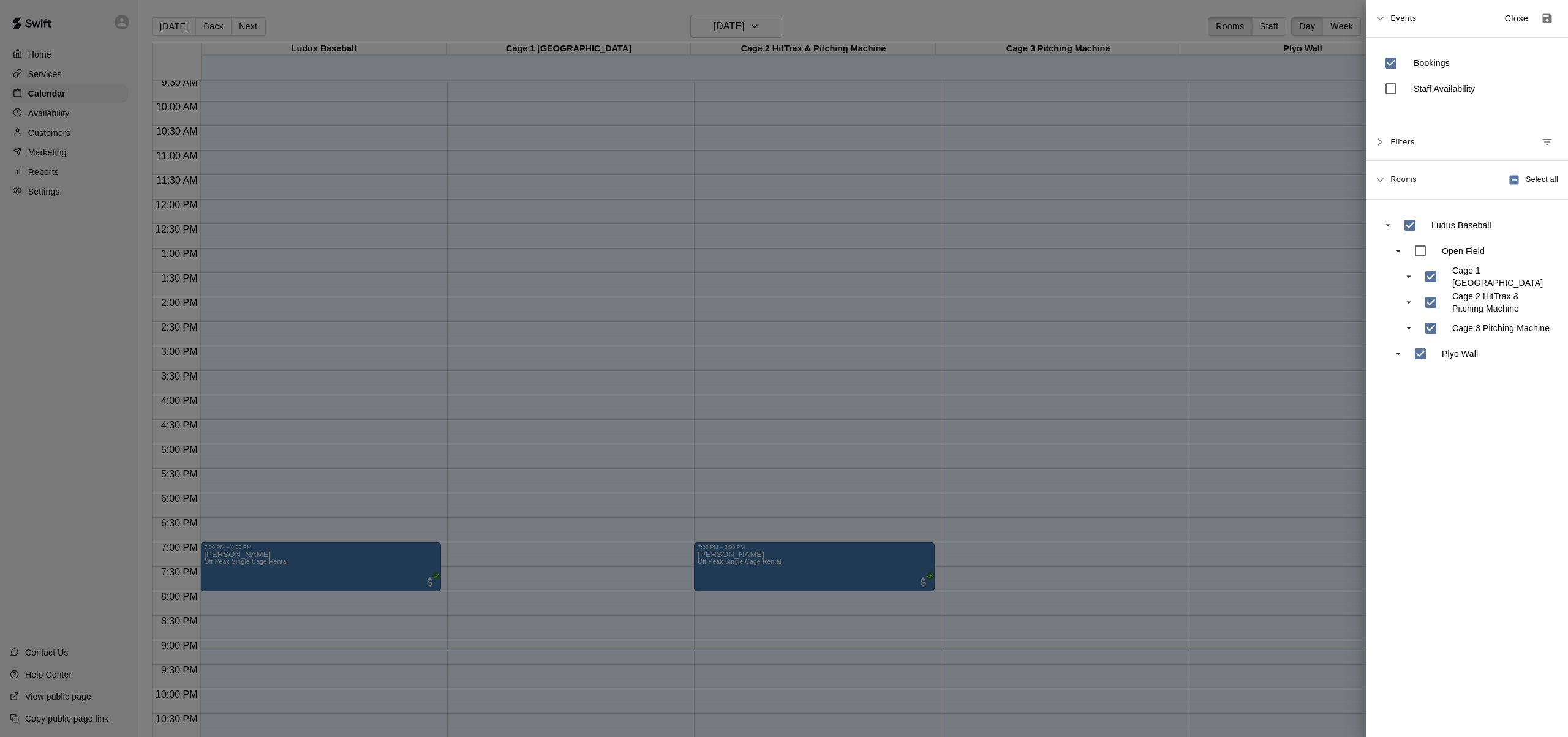
click at [1382, 178] on icon at bounding box center [1380, 180] width 8 height 8
click at [1526, 178] on span "Select all" at bounding box center [1542, 180] width 33 height 12
click at [1526, 179] on span "Select all" at bounding box center [1542, 180] width 33 height 12
click at [1505, 18] on p "Close" at bounding box center [1517, 19] width 24 height 13
